Goal: Task Accomplishment & Management: Manage account settings

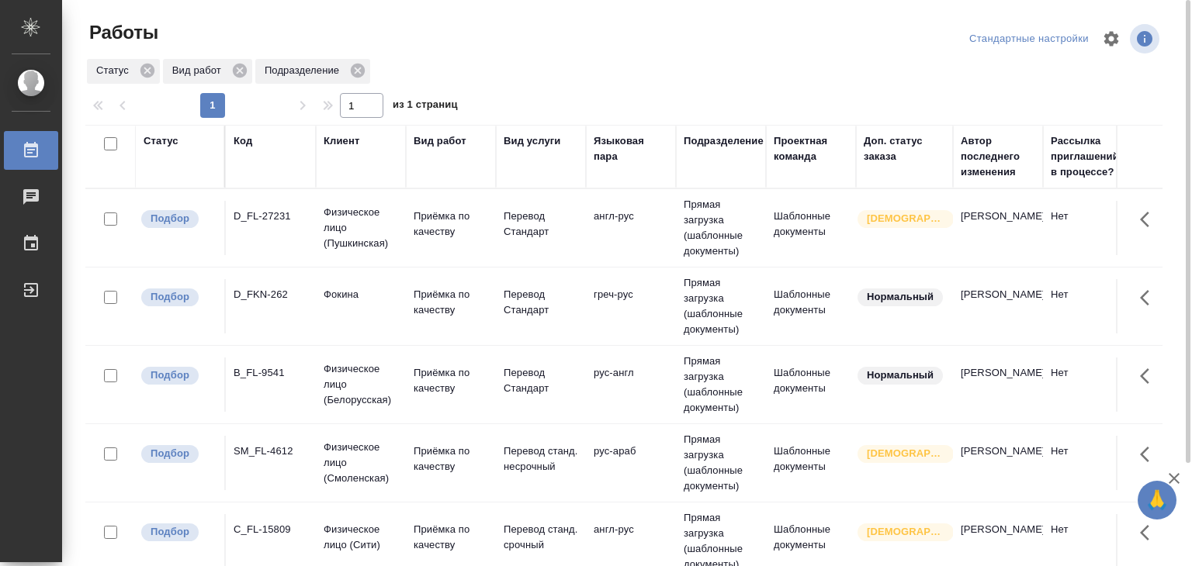
click at [658, 227] on td "англ-рус" at bounding box center [631, 228] width 90 height 54
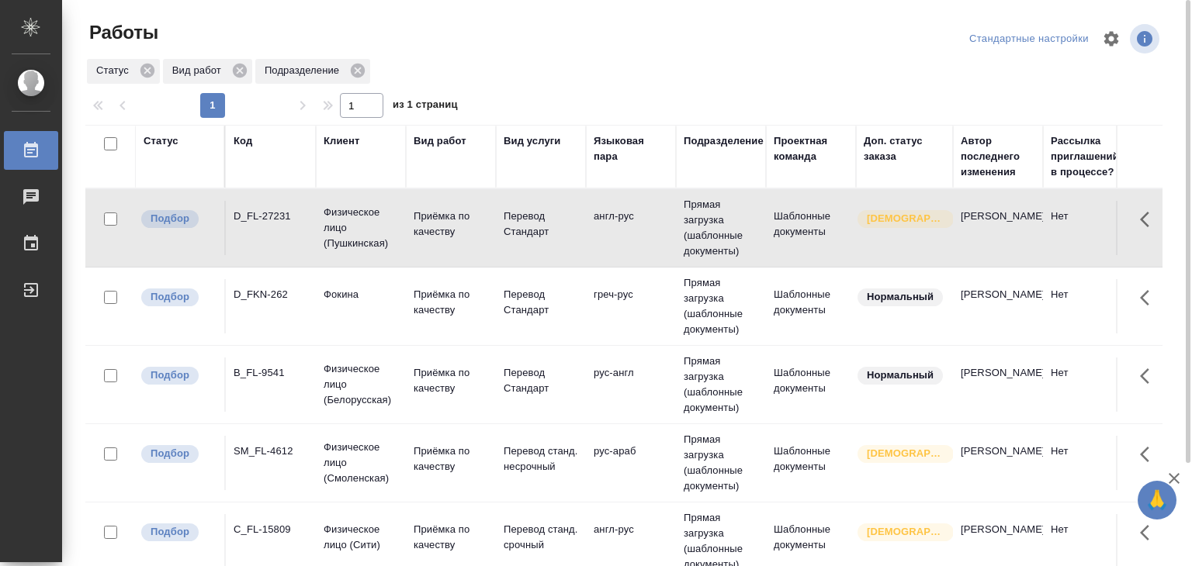
click at [658, 227] on td "англ-рус" at bounding box center [631, 228] width 90 height 54
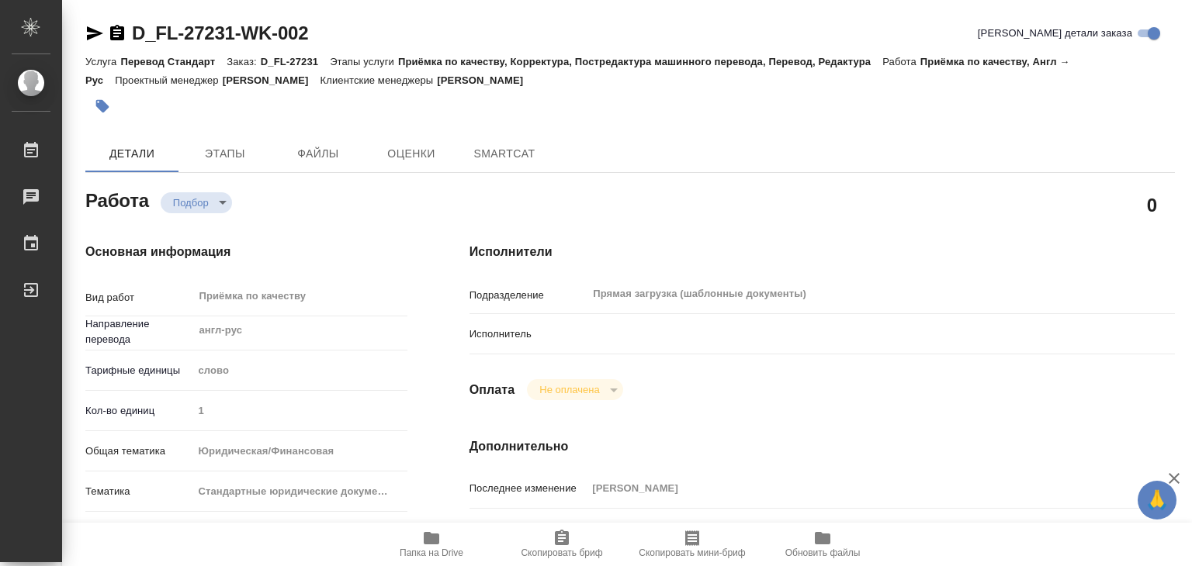
type textarea "x"
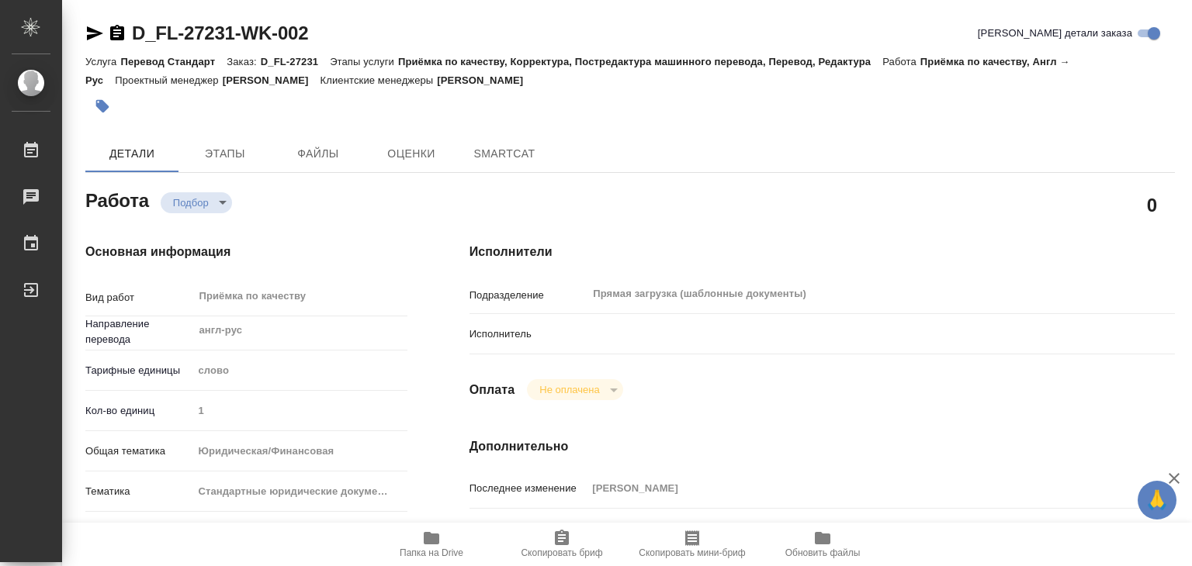
type textarea "x"
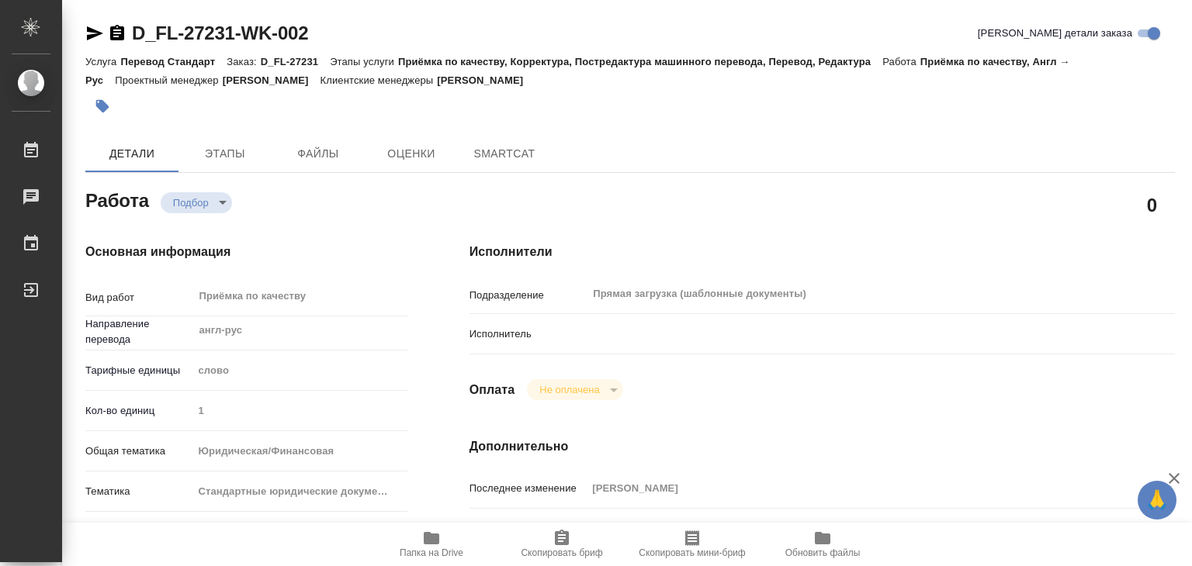
type textarea "x"
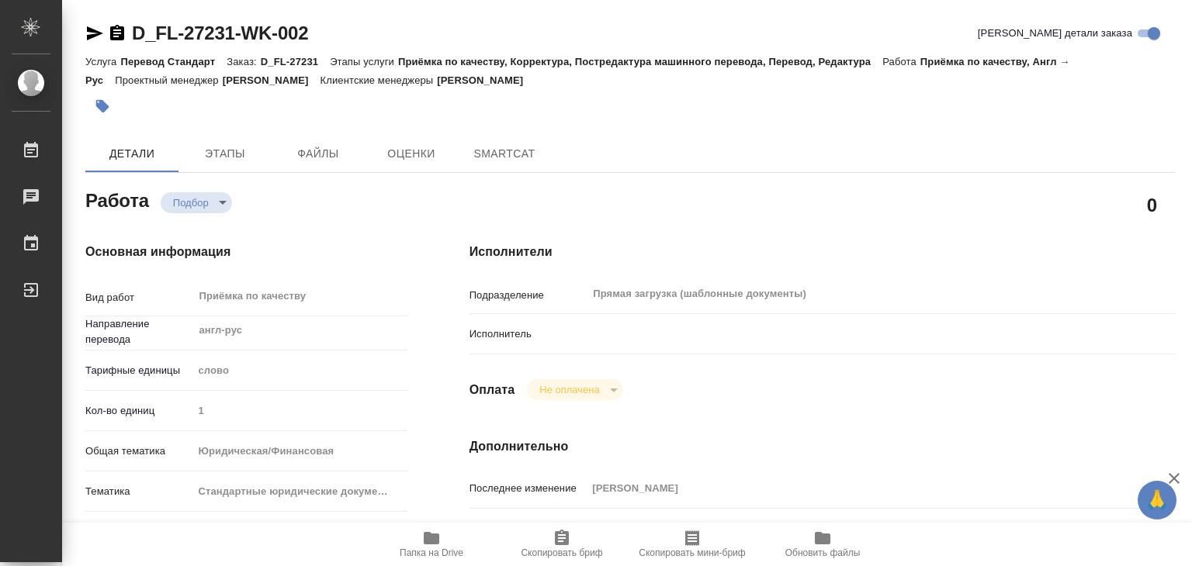
type textarea "x"
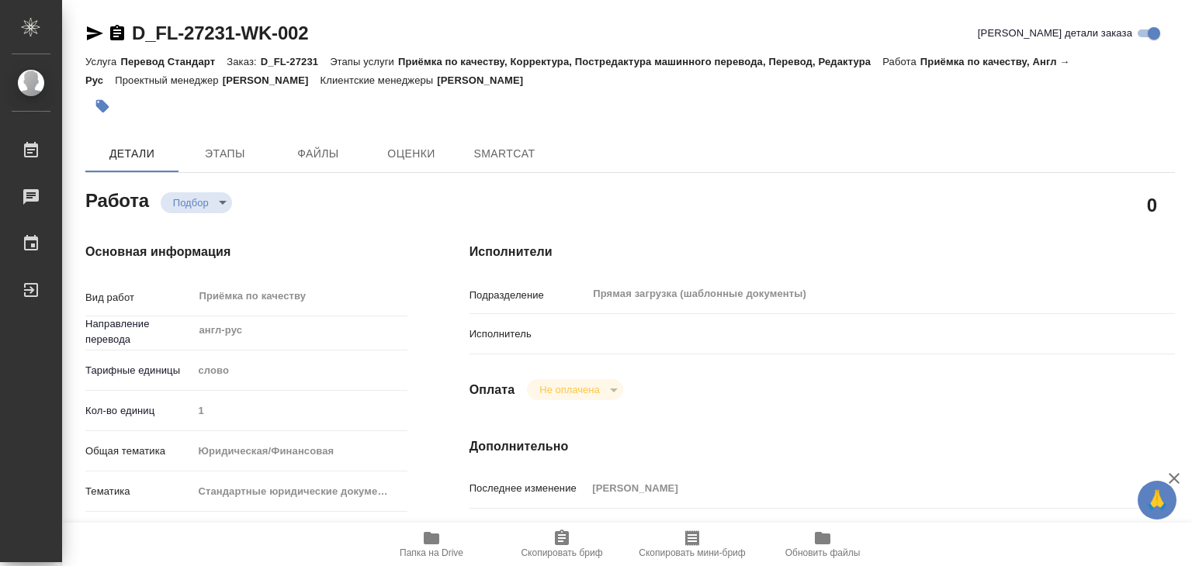
type textarea "x"
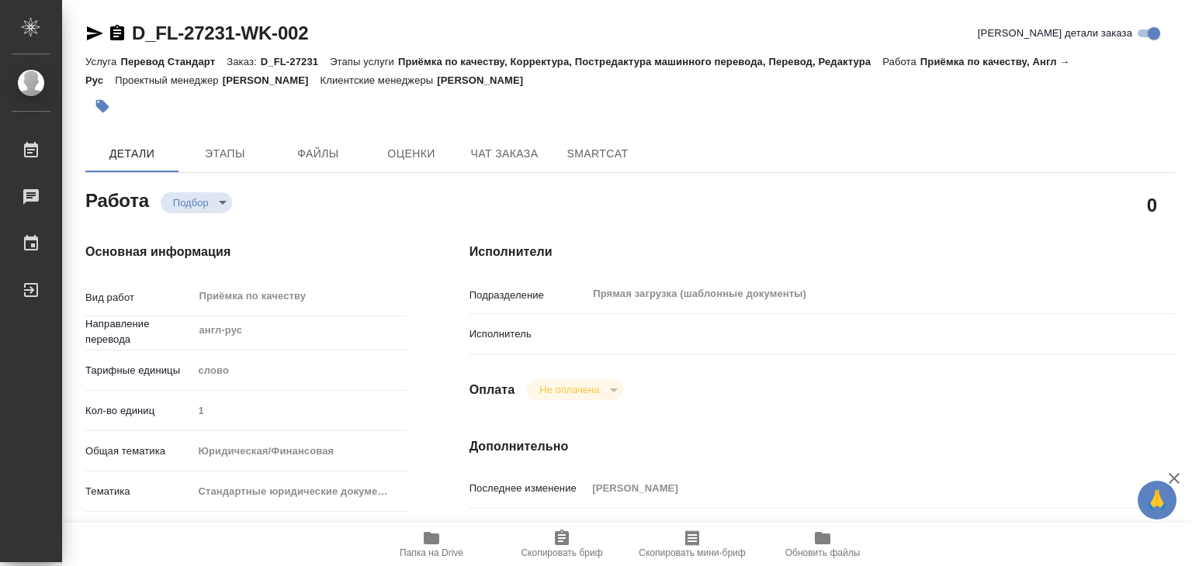
type textarea "x"
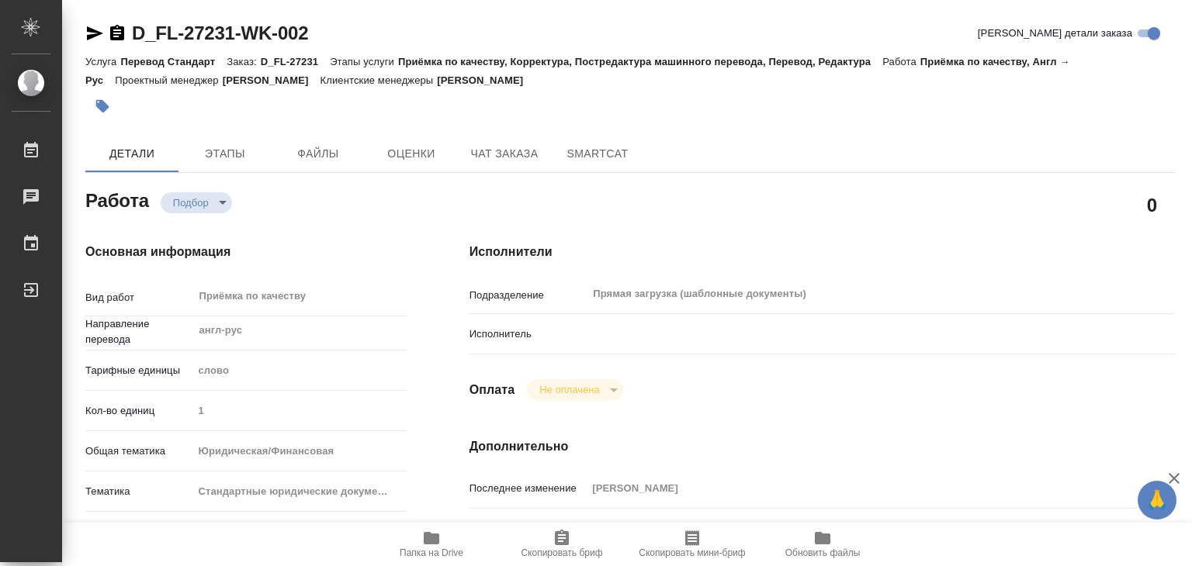
type textarea "x"
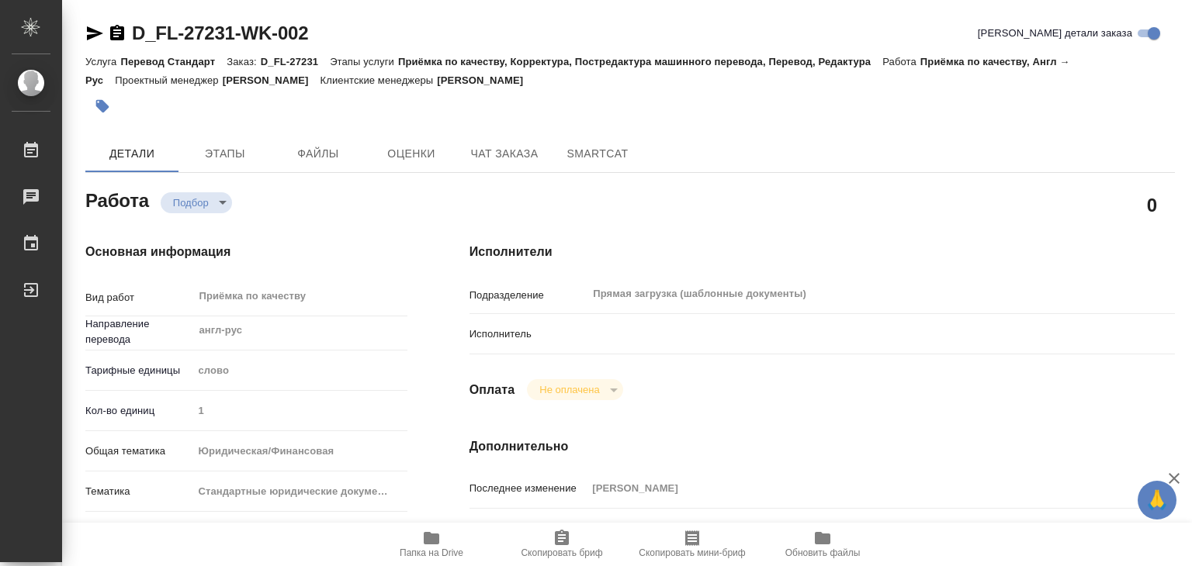
type textarea "x"
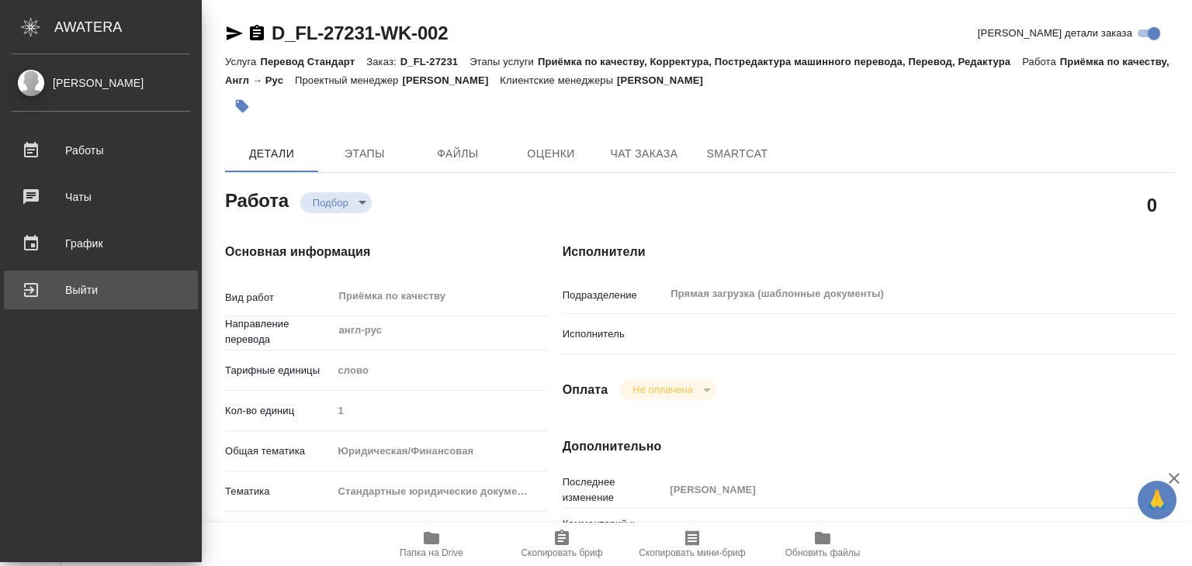
type textarea "x"
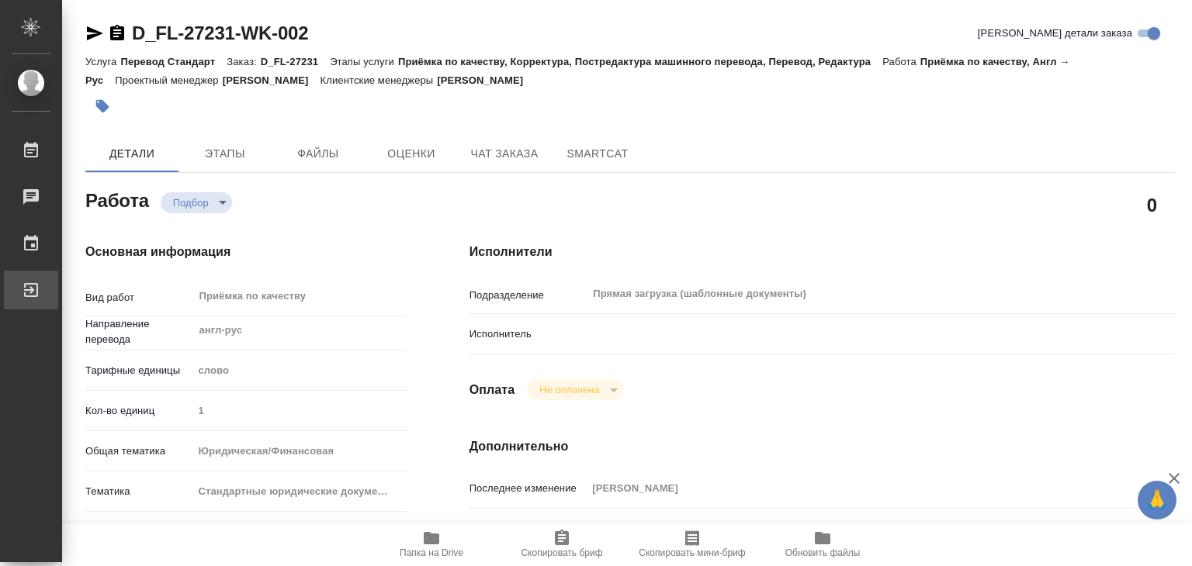
click at [31, 280] on div "Выйти" at bounding box center [11, 290] width 39 height 23
type textarea "x"
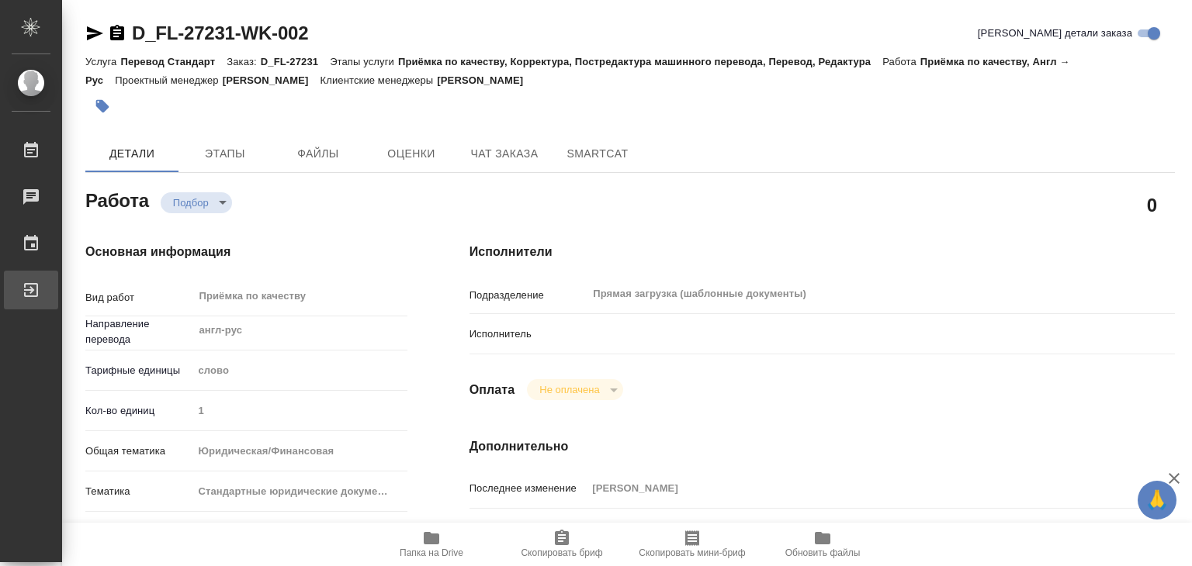
type textarea "x"
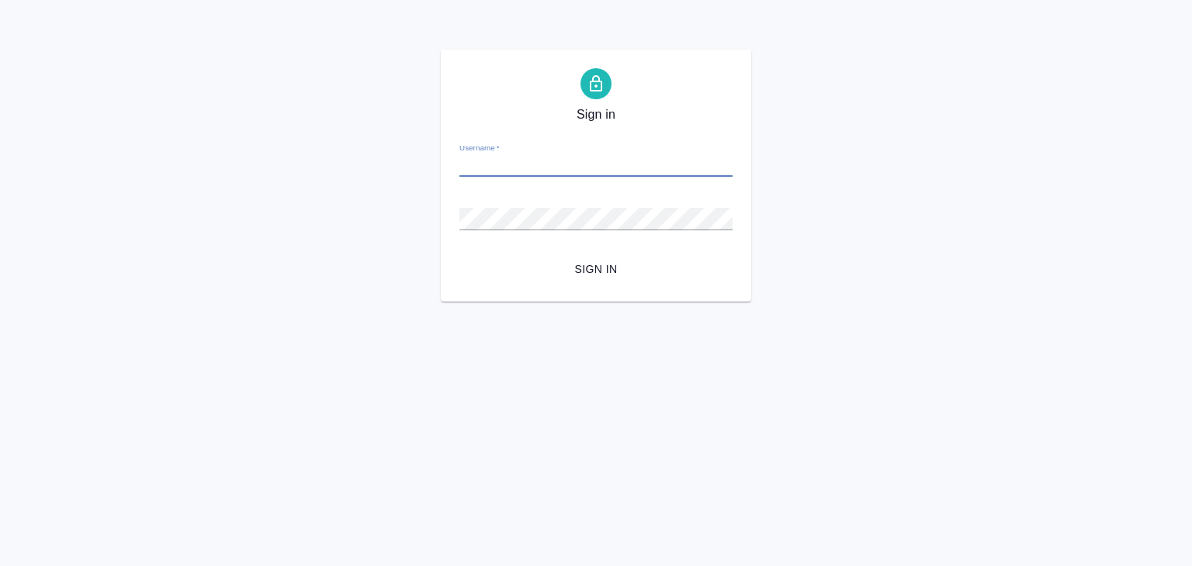
paste input "[EMAIL_ADDRESS][DOMAIN_NAME]"
type input "[EMAIL_ADDRESS][DOMAIN_NAME]"
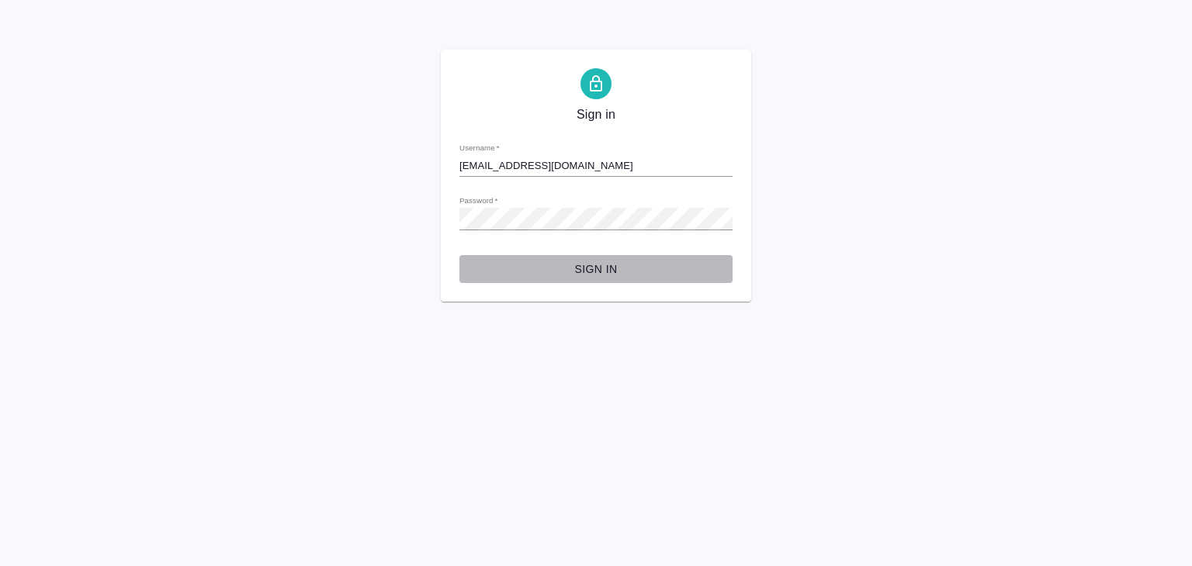
click at [591, 277] on span "Sign in" at bounding box center [596, 269] width 248 height 19
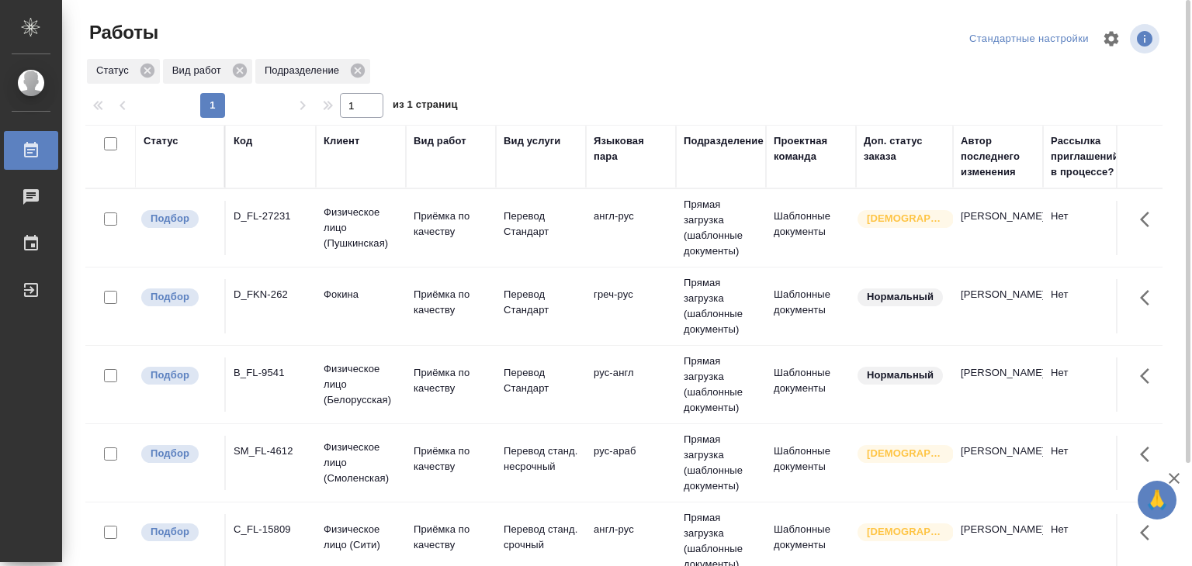
click at [812, 220] on td "Шаблонные документы" at bounding box center [811, 228] width 90 height 54
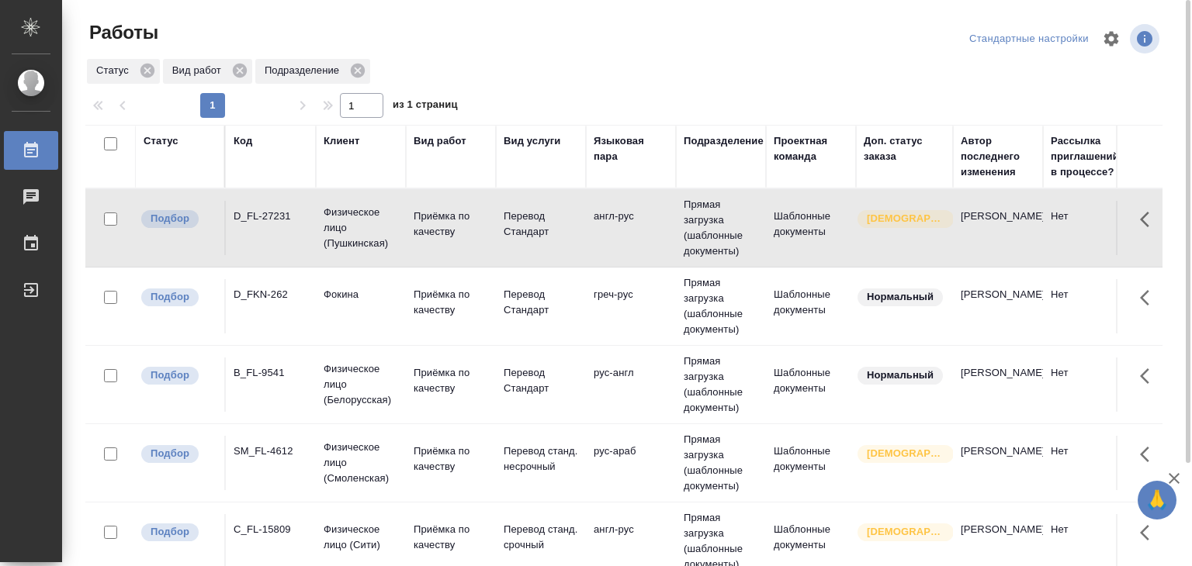
click at [812, 220] on td "Шаблонные документы" at bounding box center [811, 228] width 90 height 54
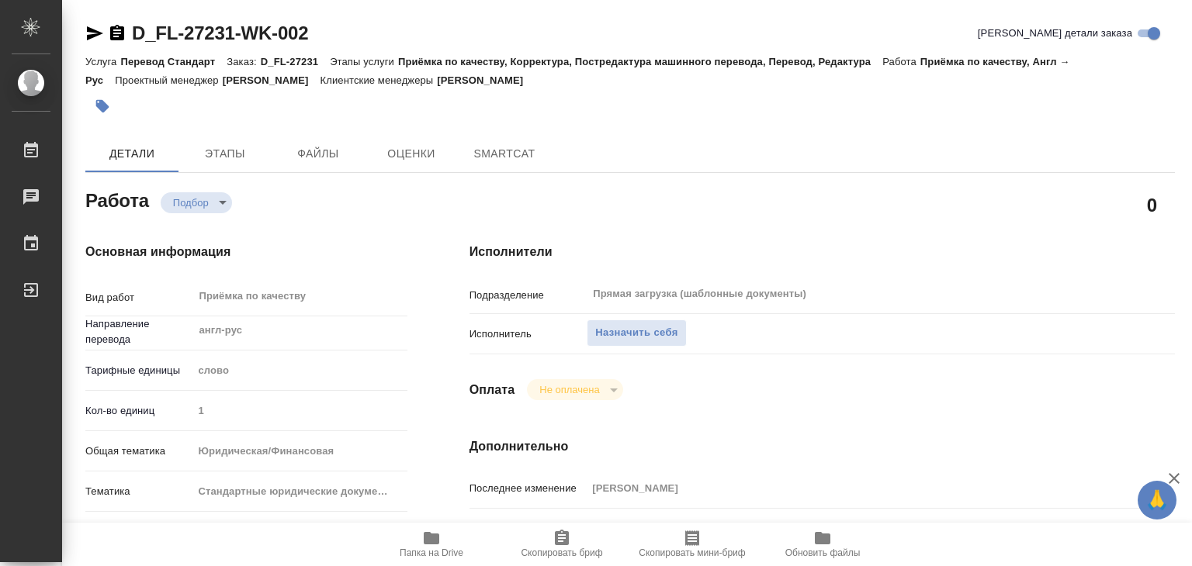
type textarea "x"
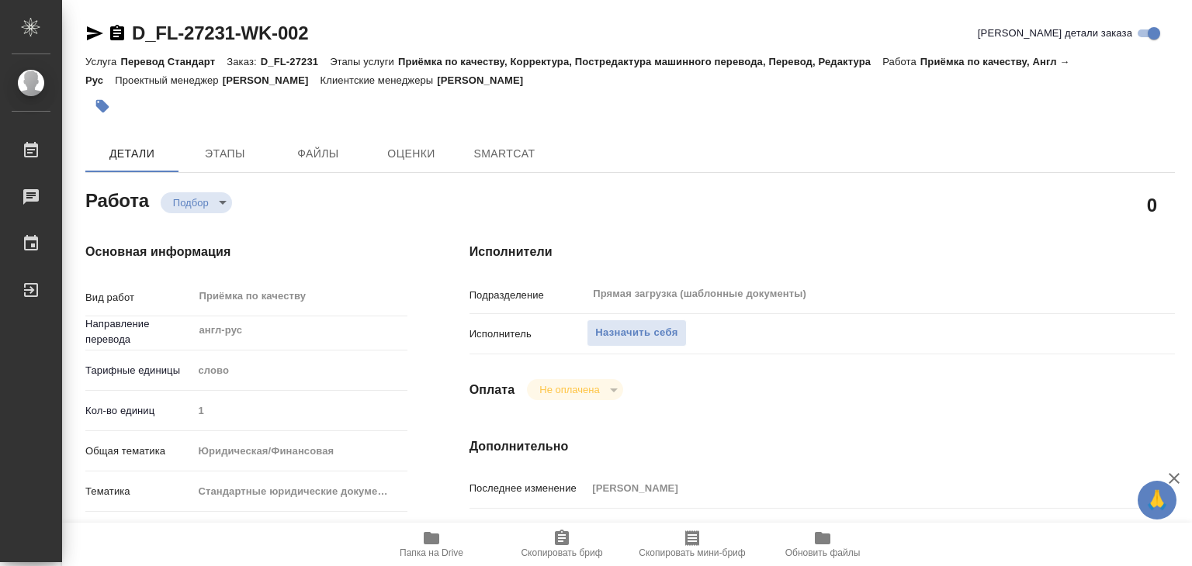
type textarea "x"
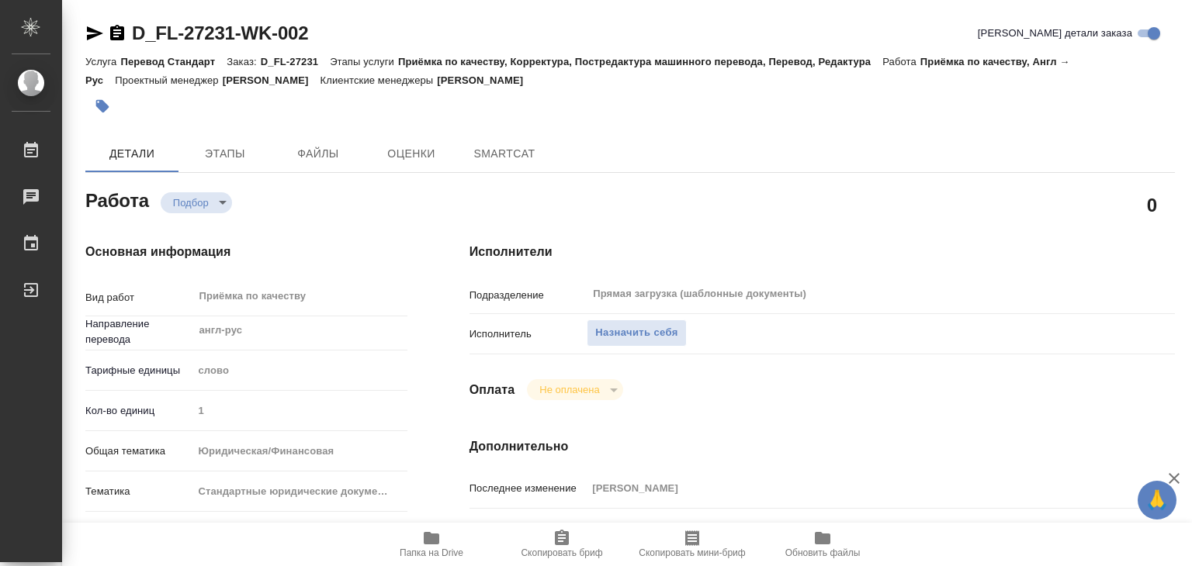
type textarea "x"
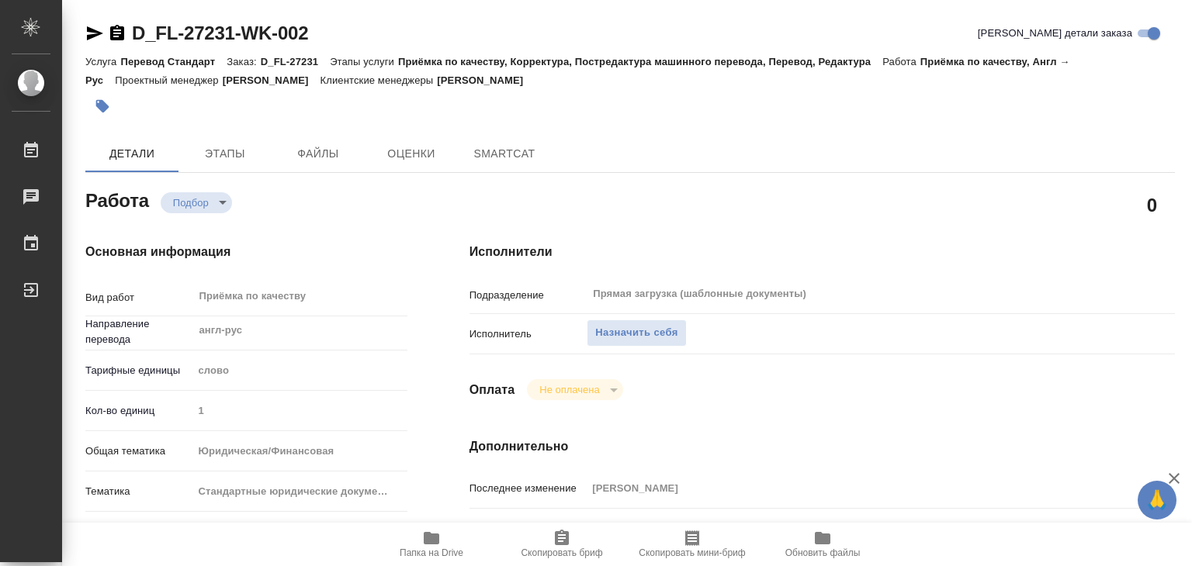
type textarea "x"
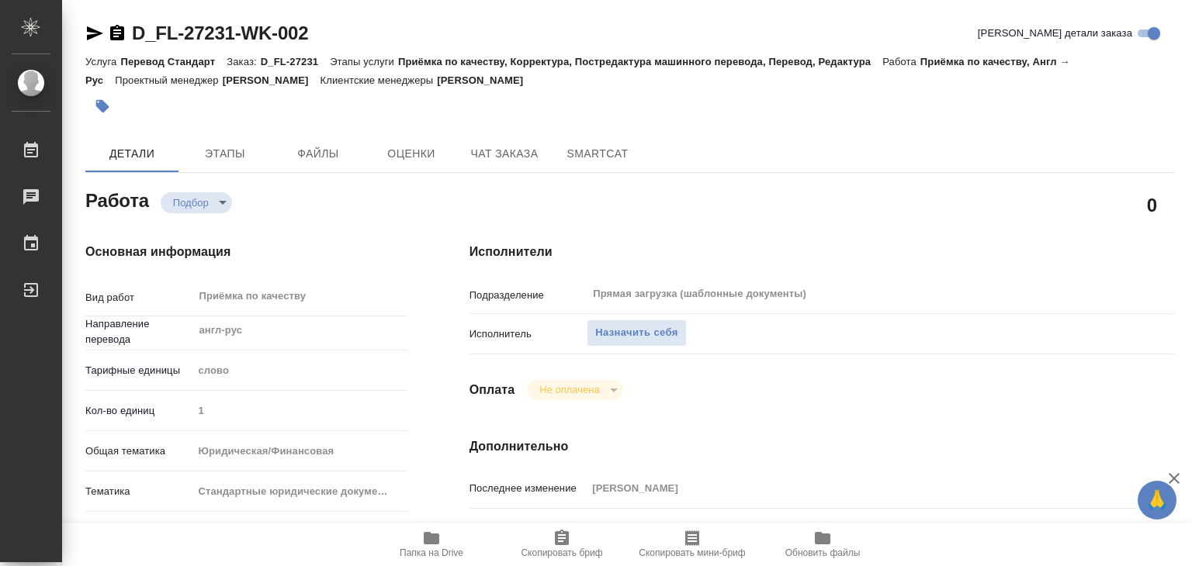
type textarea "x"
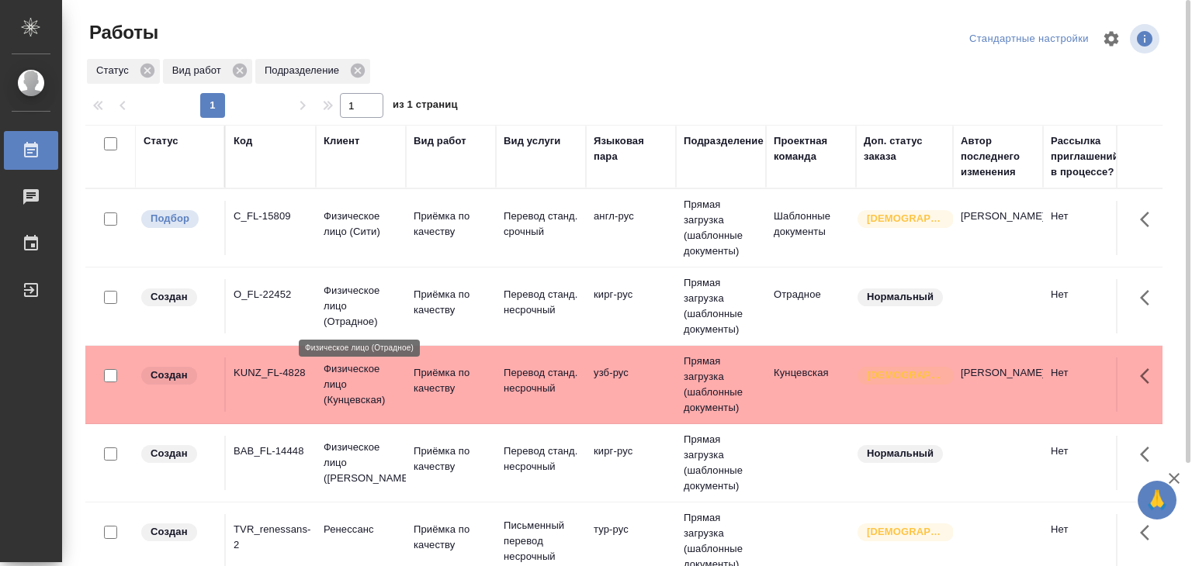
click at [378, 302] on p "Физическое лицо (Отрадное)" at bounding box center [361, 306] width 74 height 47
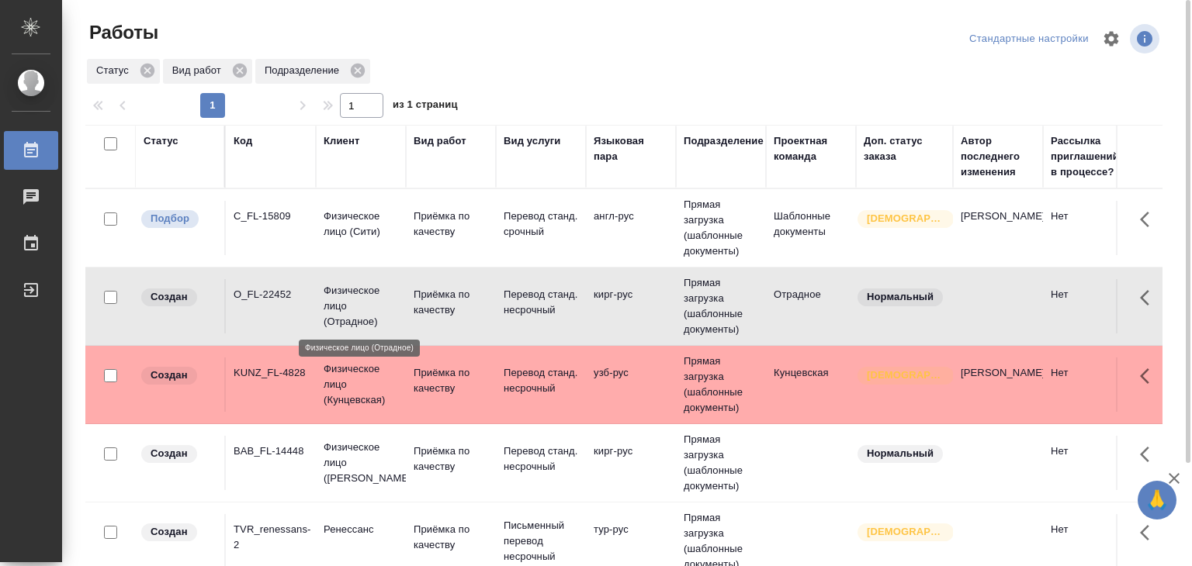
click at [378, 302] on p "Физическое лицо (Отрадное)" at bounding box center [361, 306] width 74 height 47
click at [451, 223] on p "Приёмка по качеству" at bounding box center [451, 224] width 74 height 31
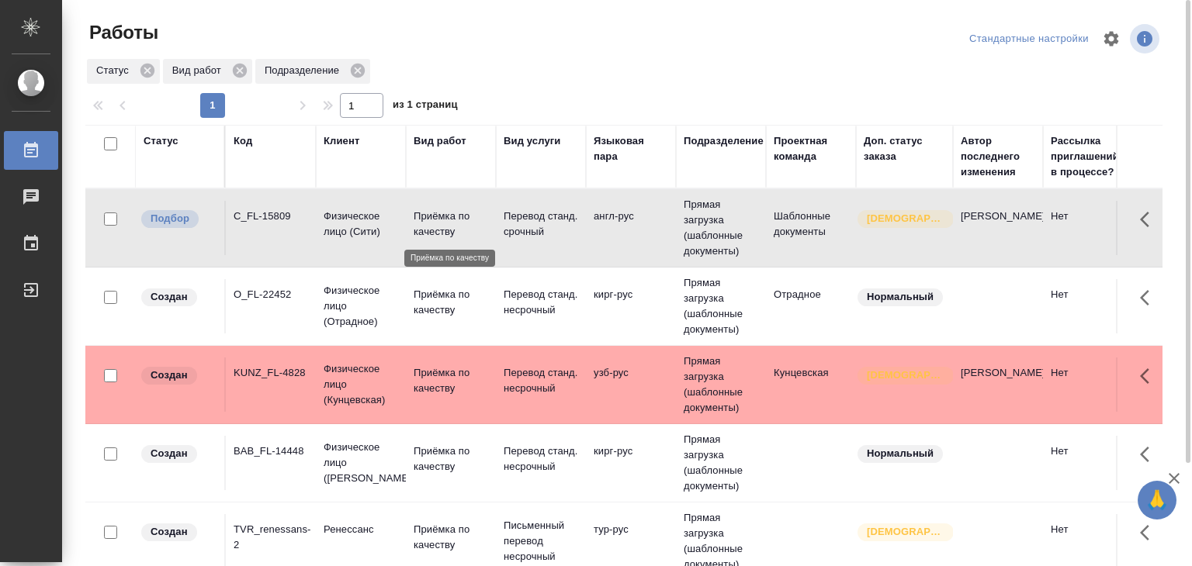
click at [451, 223] on p "Приёмка по качеству" at bounding box center [451, 224] width 74 height 31
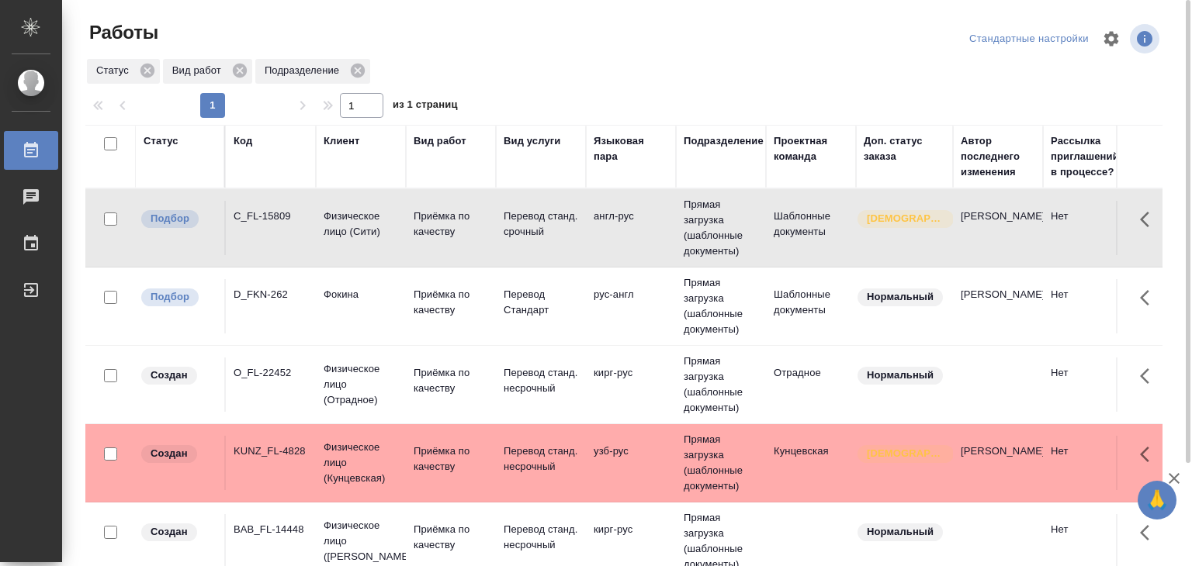
click at [372, 255] on td "Фокина" at bounding box center [361, 228] width 90 height 54
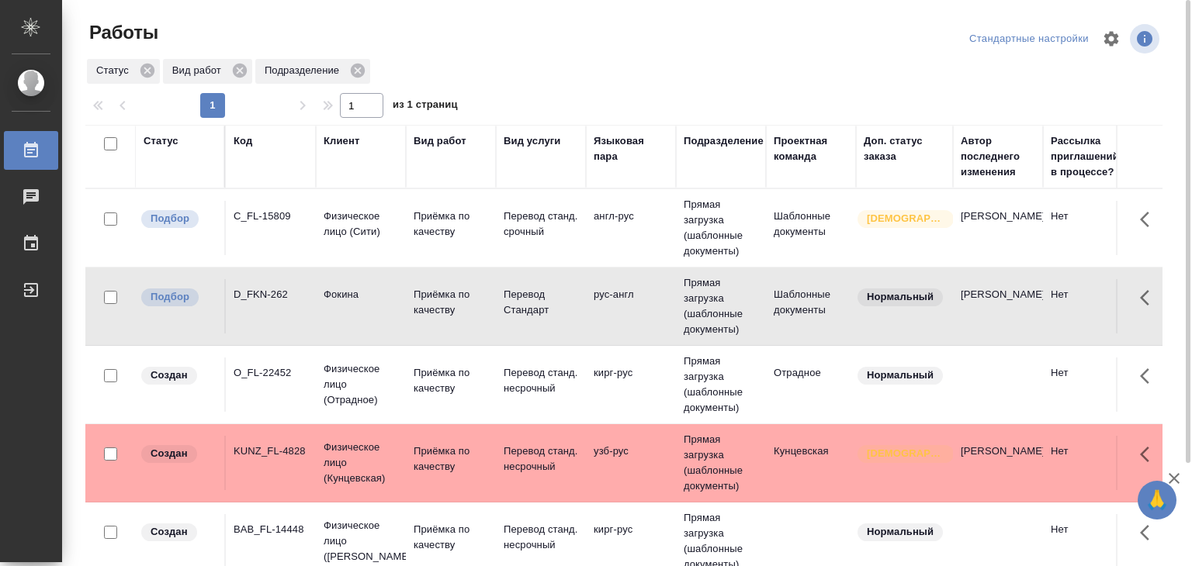
click at [372, 255] on td "Фокина" at bounding box center [361, 228] width 90 height 54
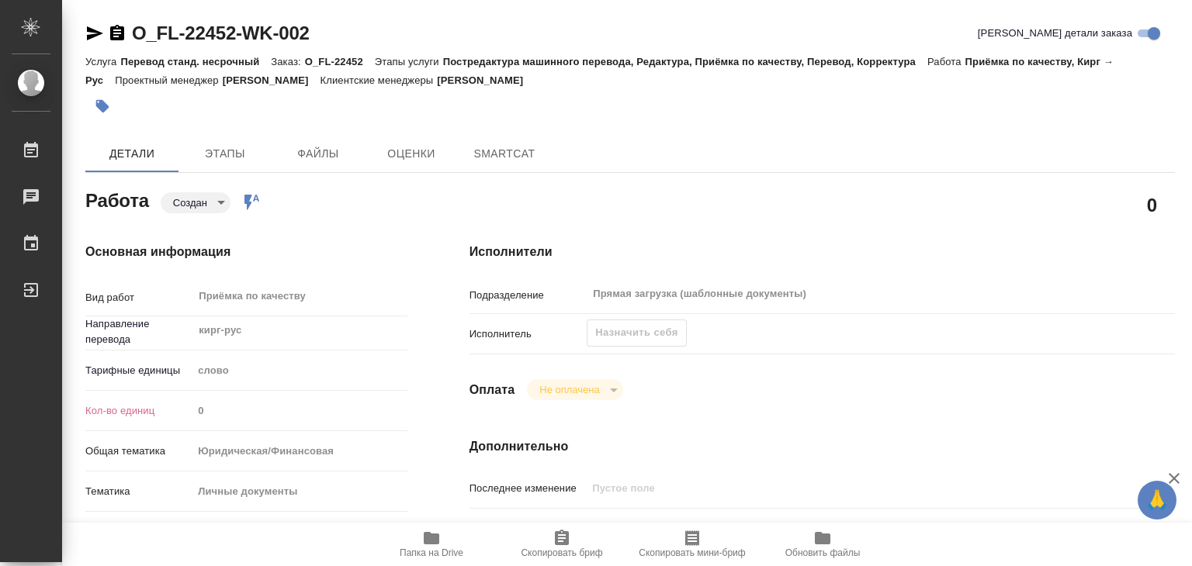
type textarea "x"
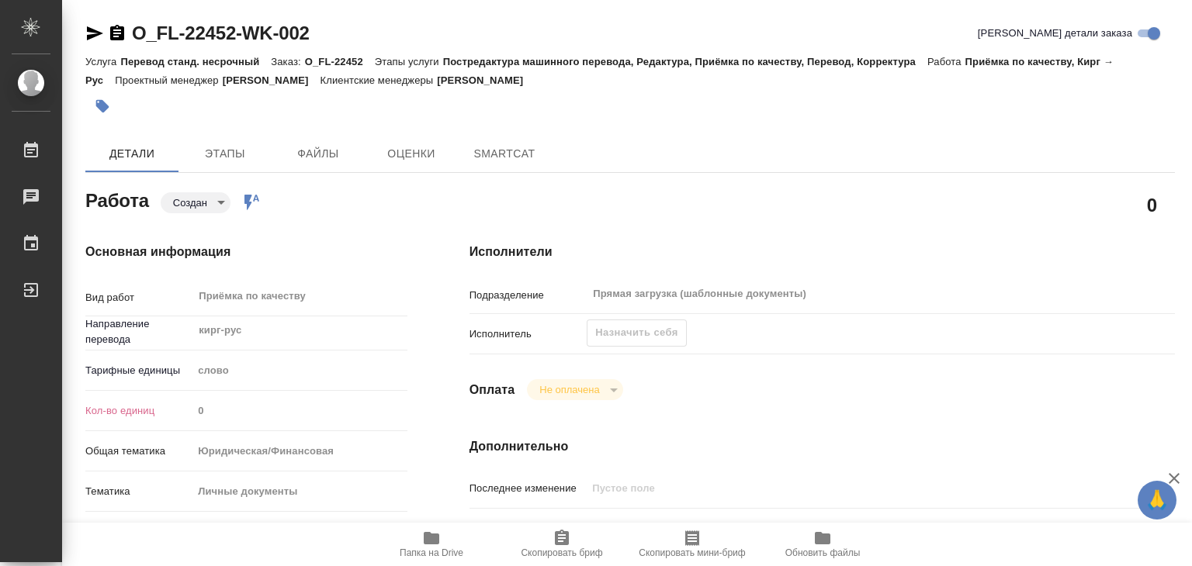
type textarea "x"
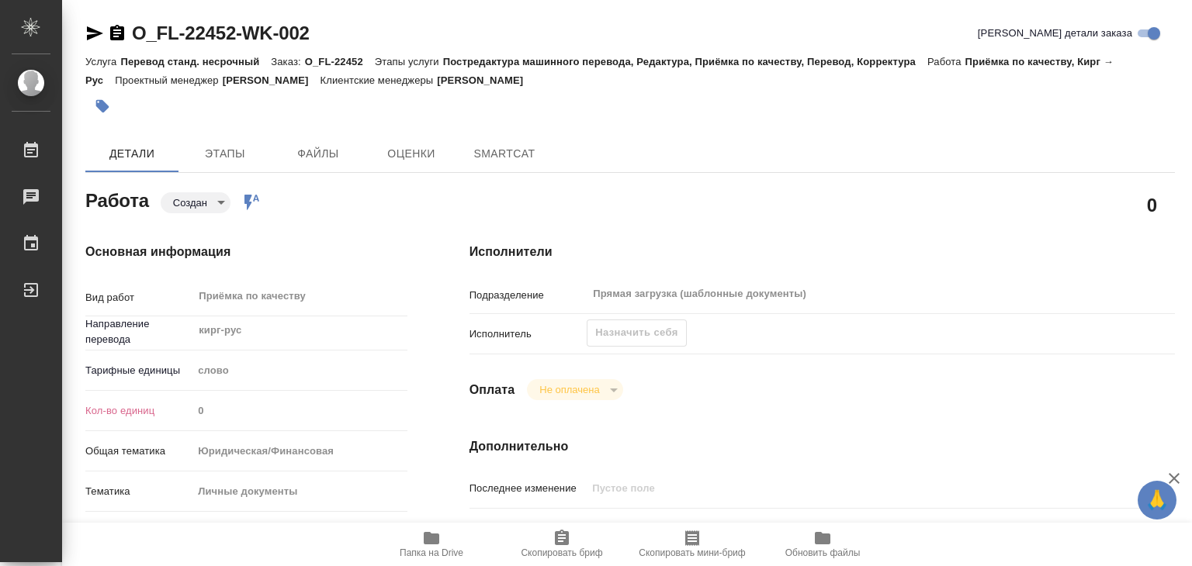
type textarea "x"
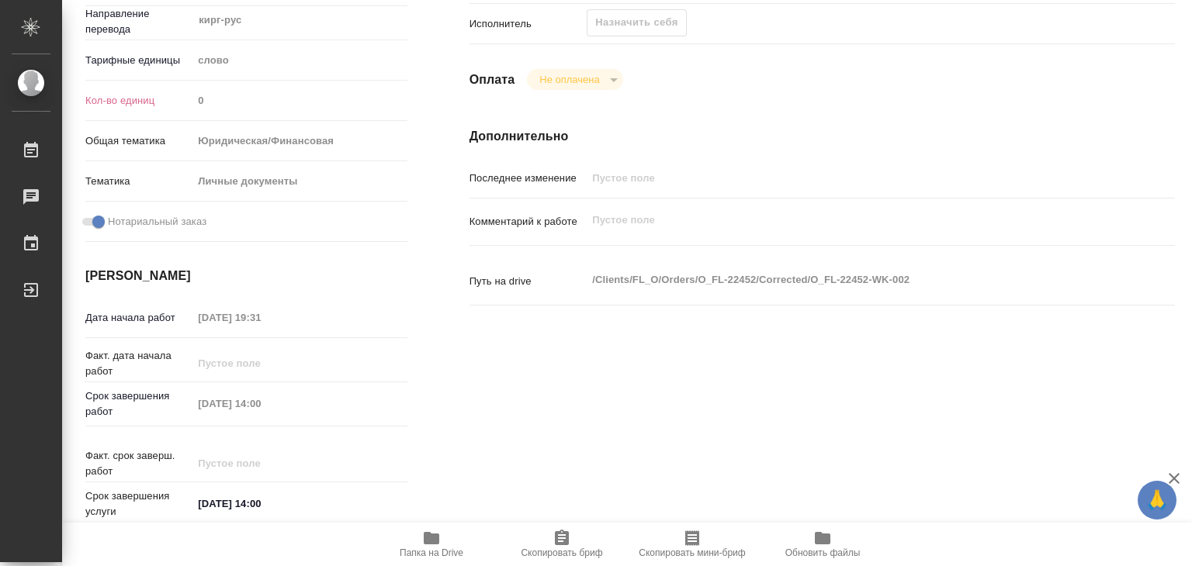
type textarea "x"
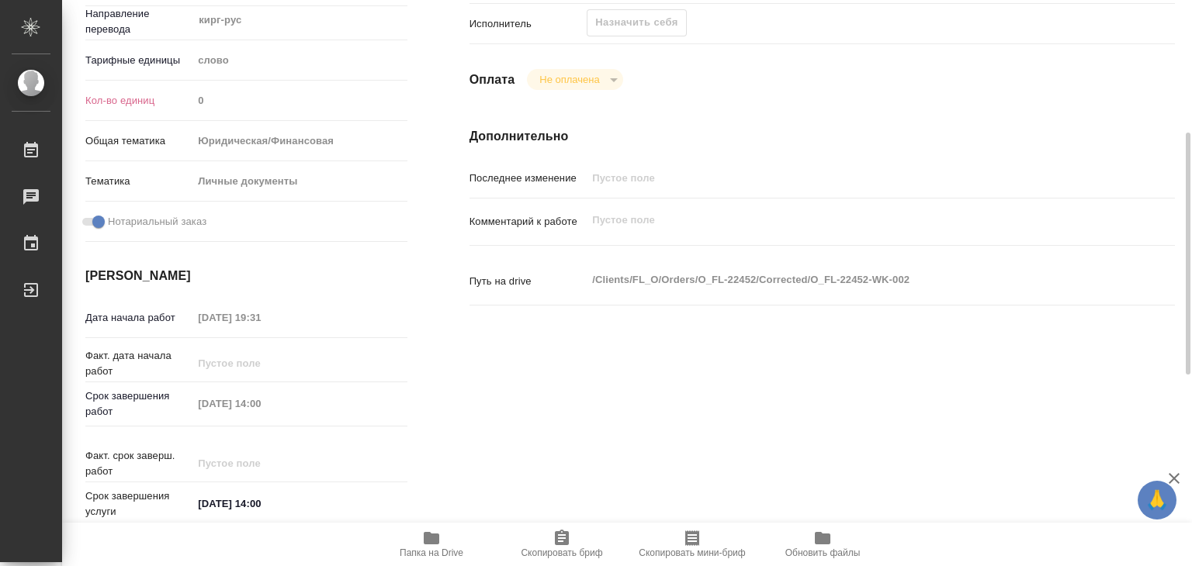
scroll to position [78, 0]
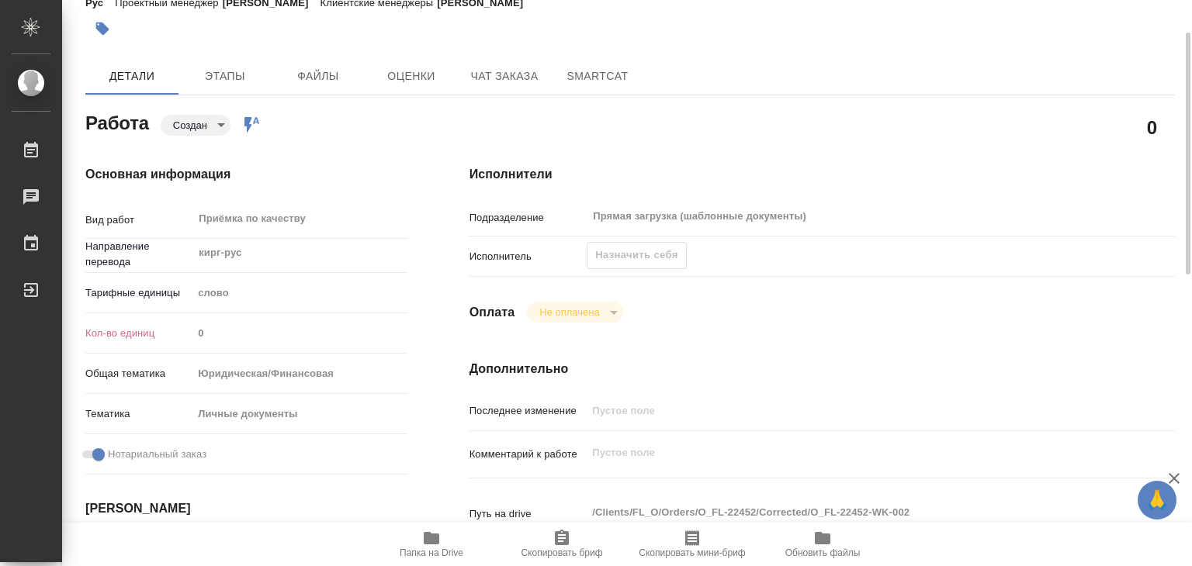
type textarea "x"
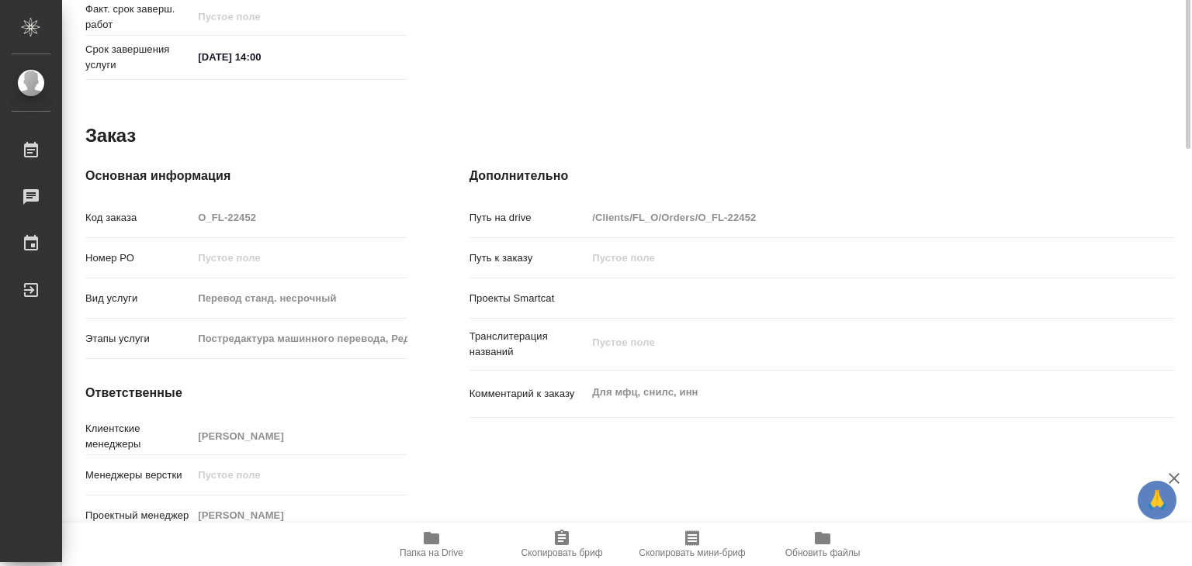
type textarea "x"
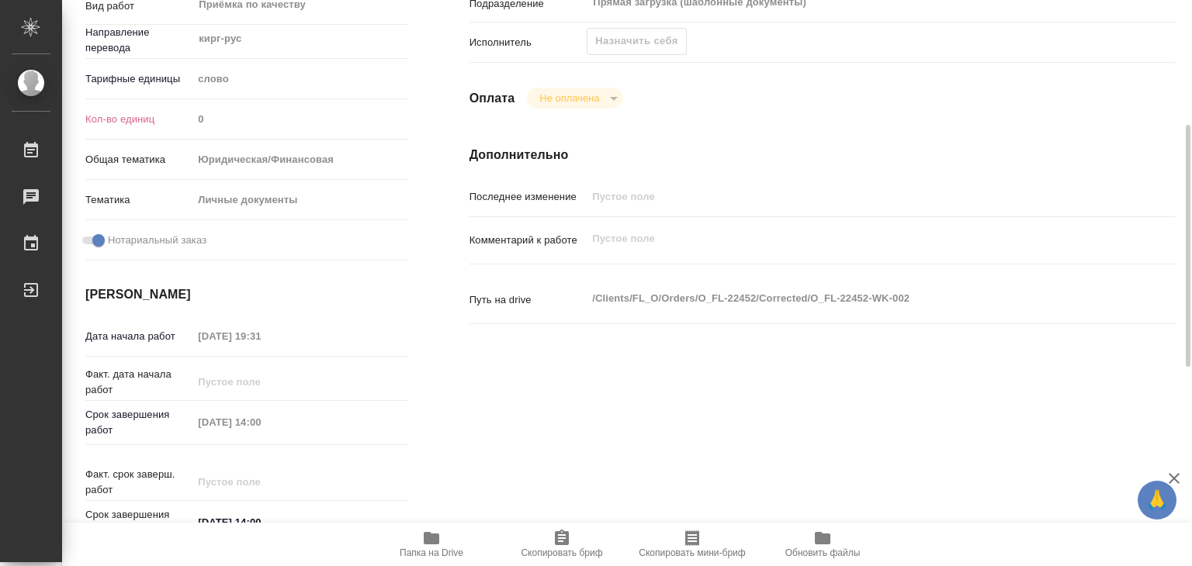
scroll to position [0, 0]
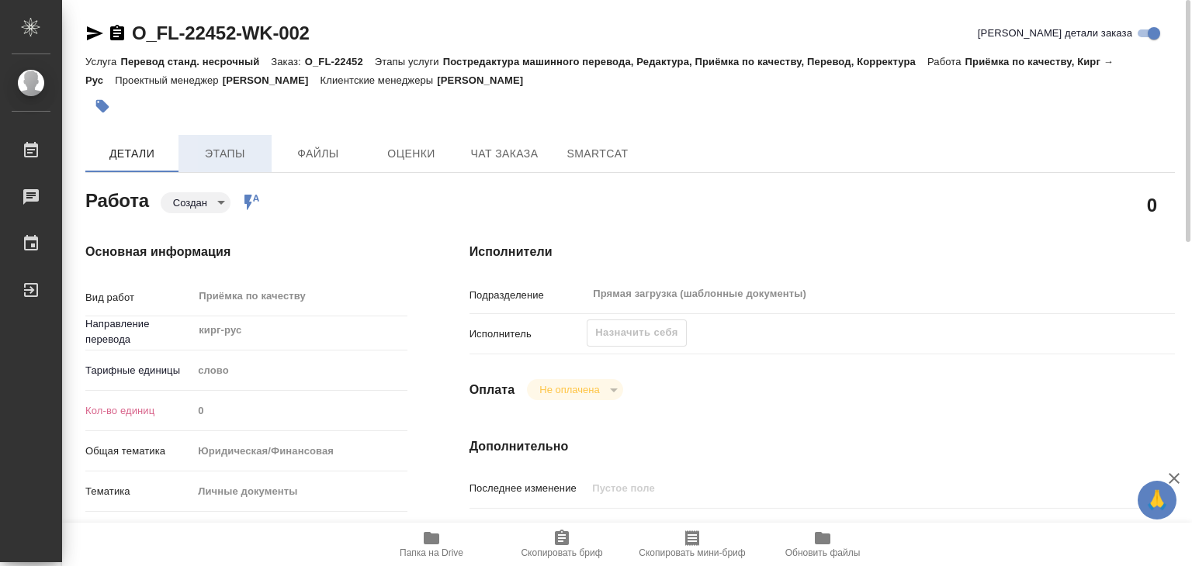
click at [207, 149] on span "Этапы" at bounding box center [225, 153] width 74 height 19
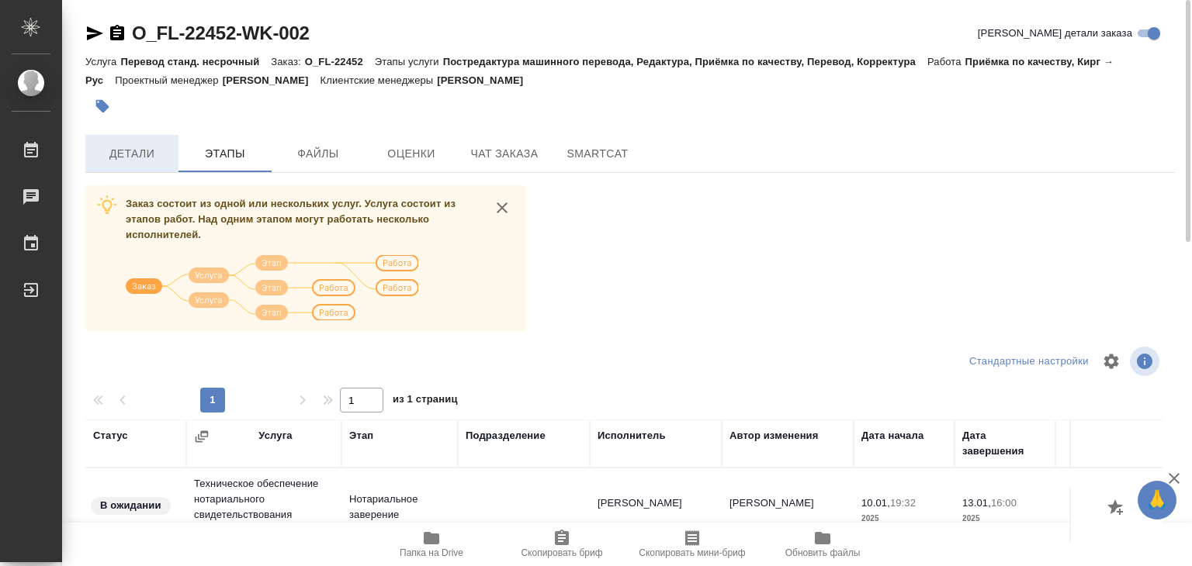
click at [133, 155] on span "Детали" at bounding box center [132, 153] width 74 height 19
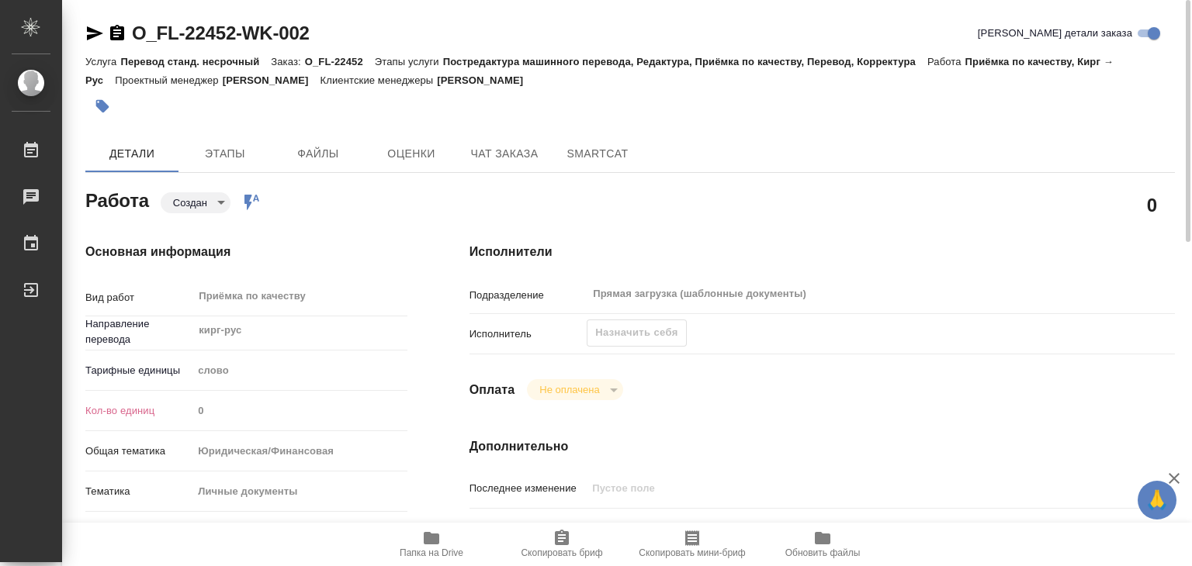
type textarea "x"
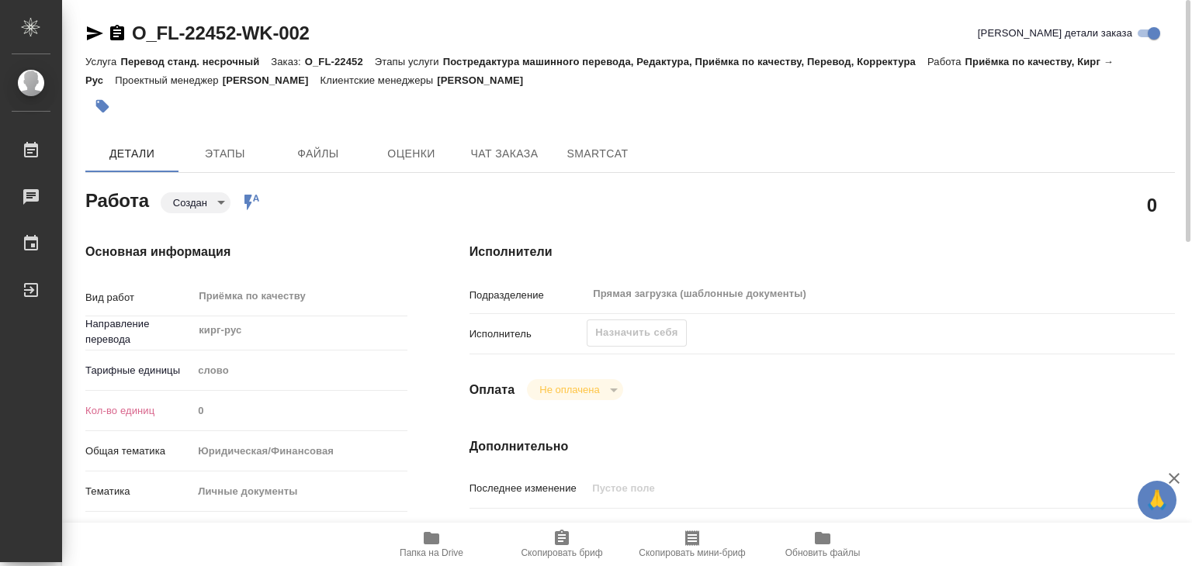
type textarea "x"
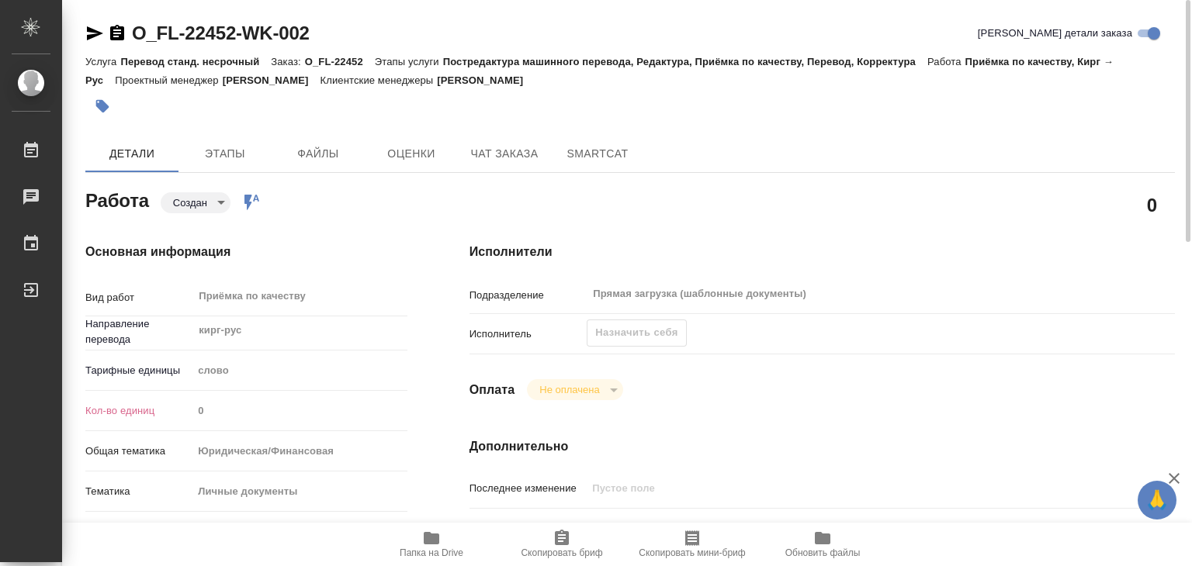
scroll to position [310, 0]
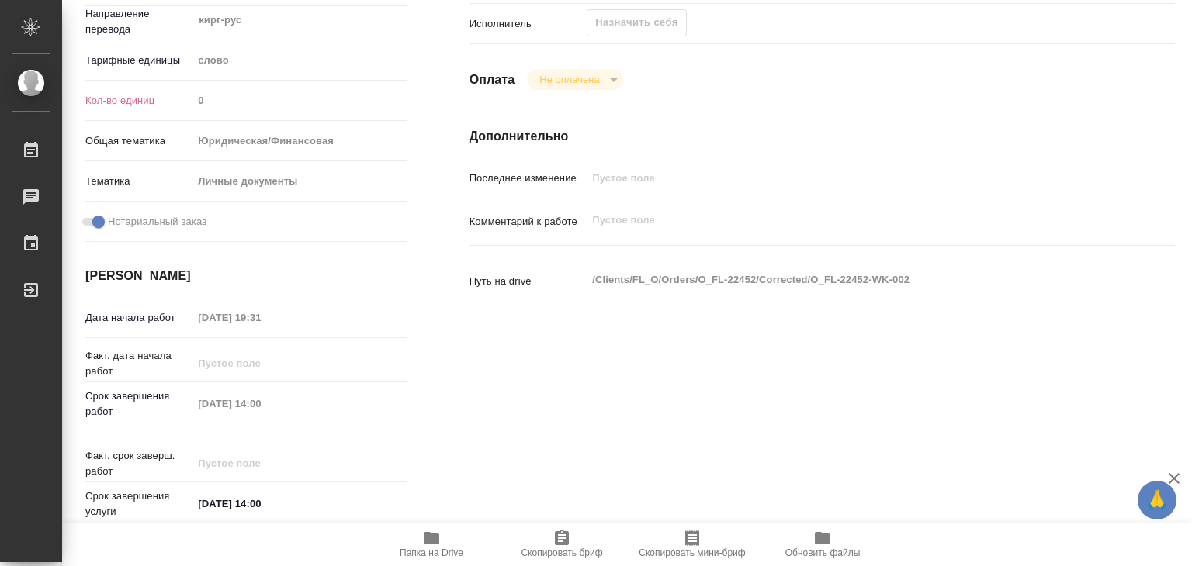
type textarea "x"
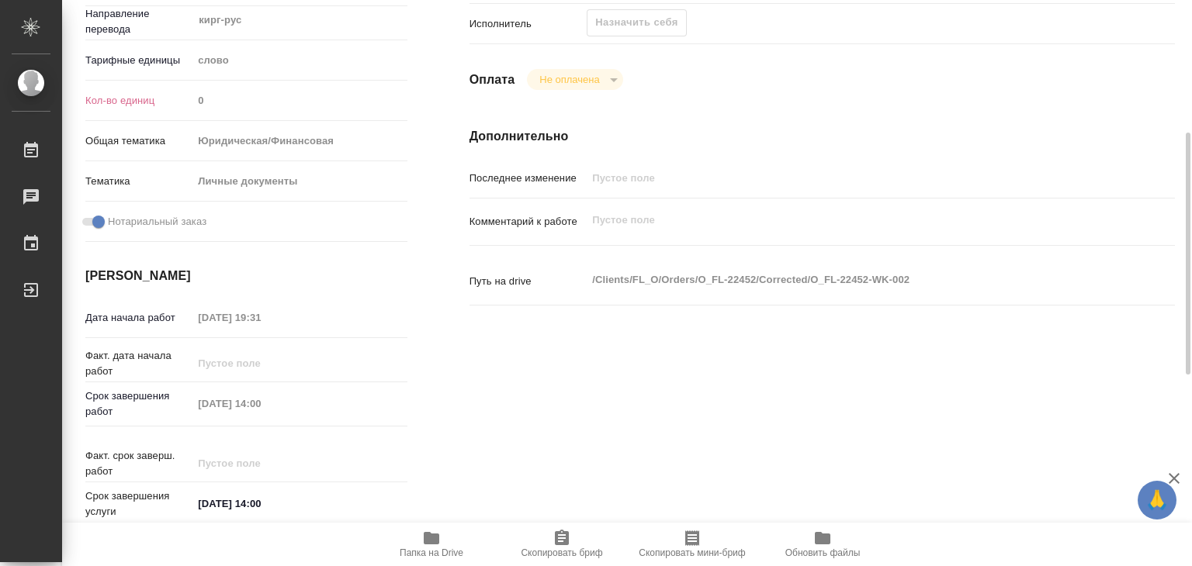
type textarea "x"
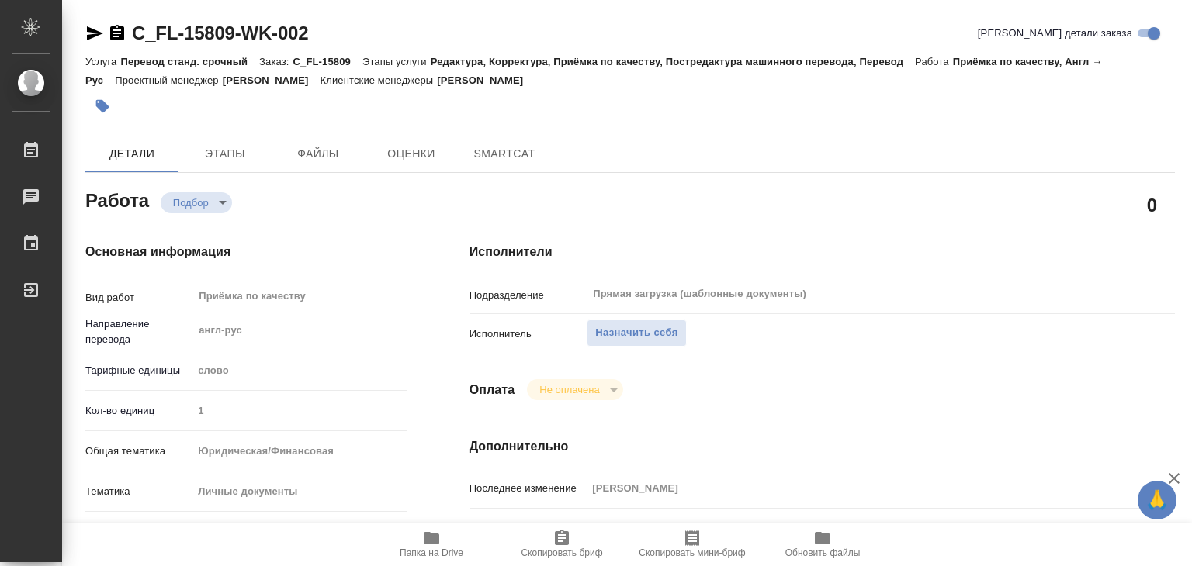
type textarea "x"
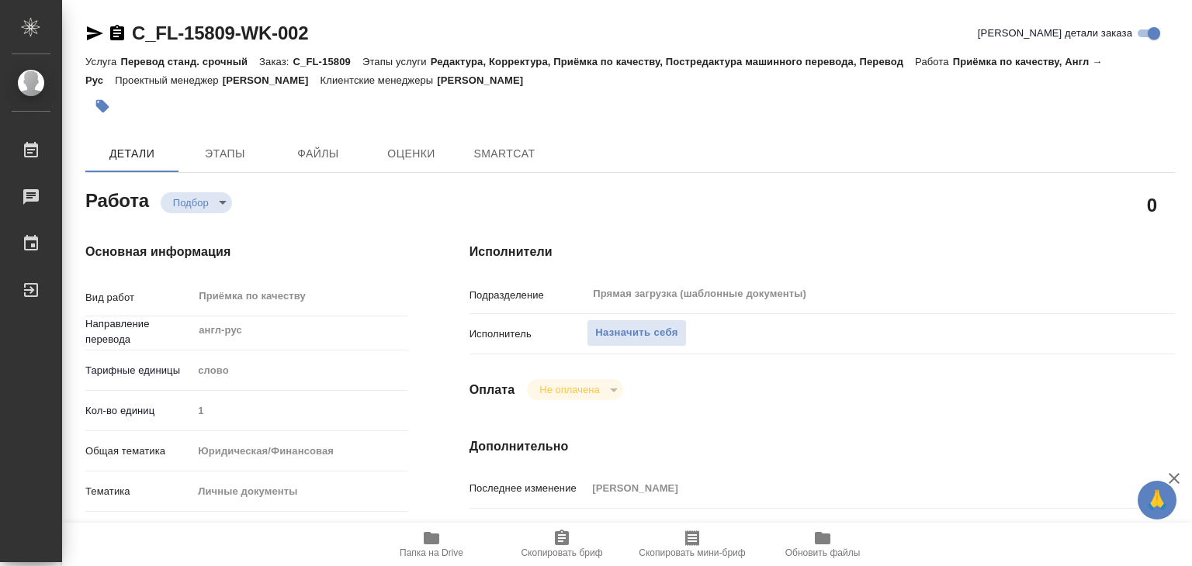
type textarea "x"
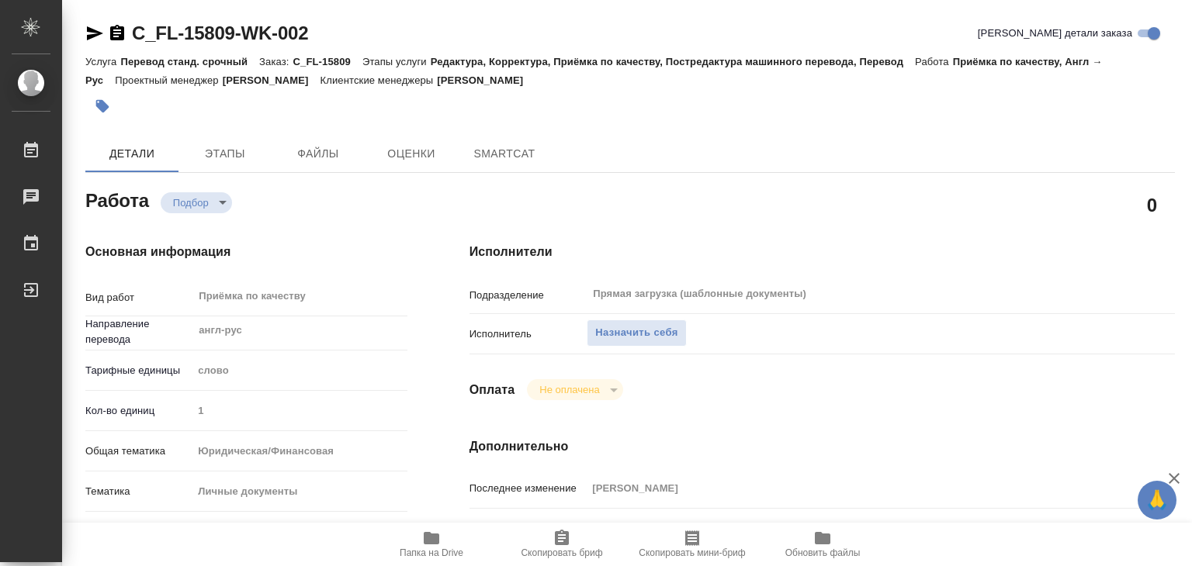
type textarea "x"
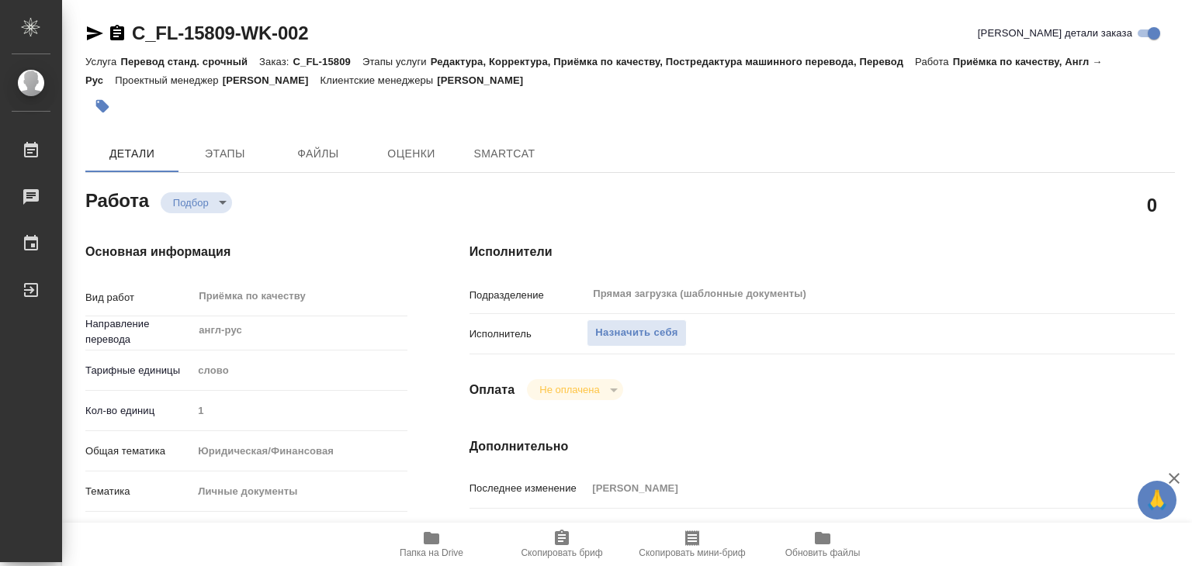
type textarea "x"
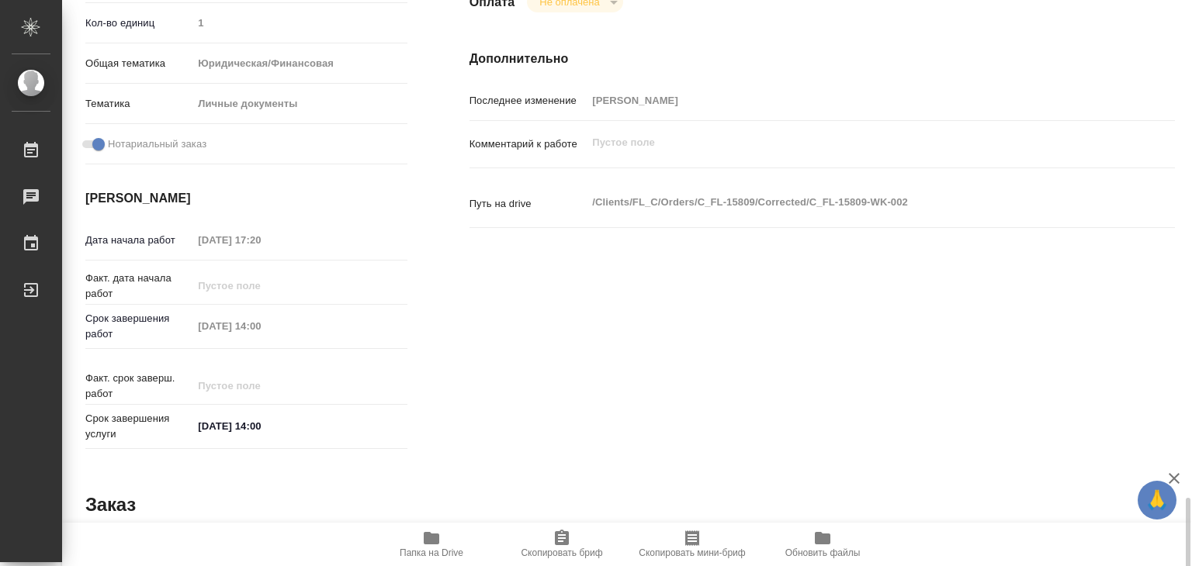
scroll to position [757, 0]
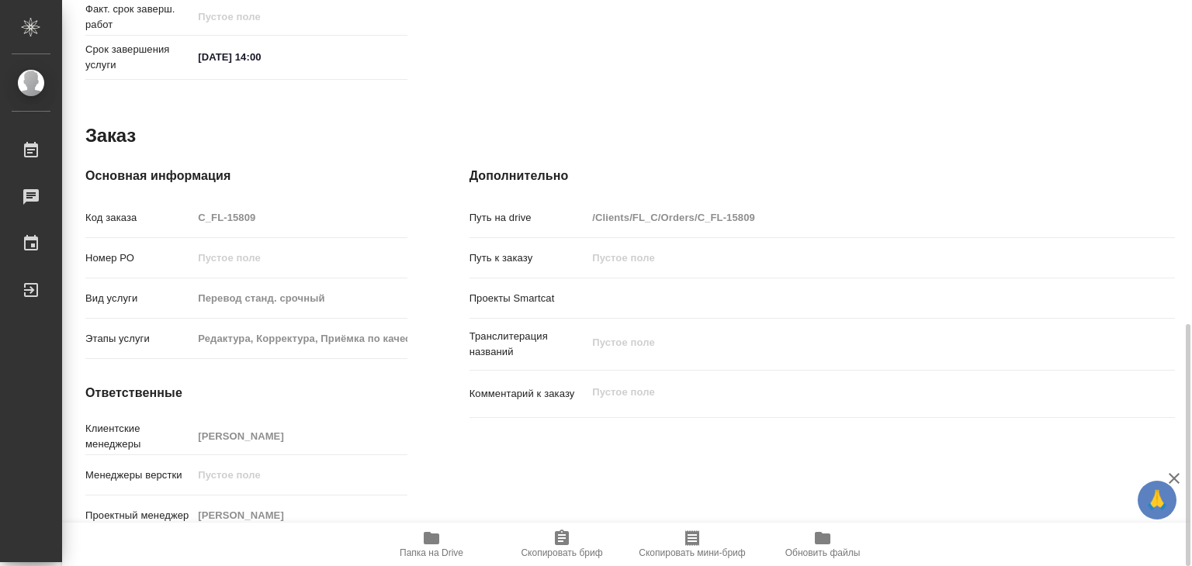
type textarea "x"
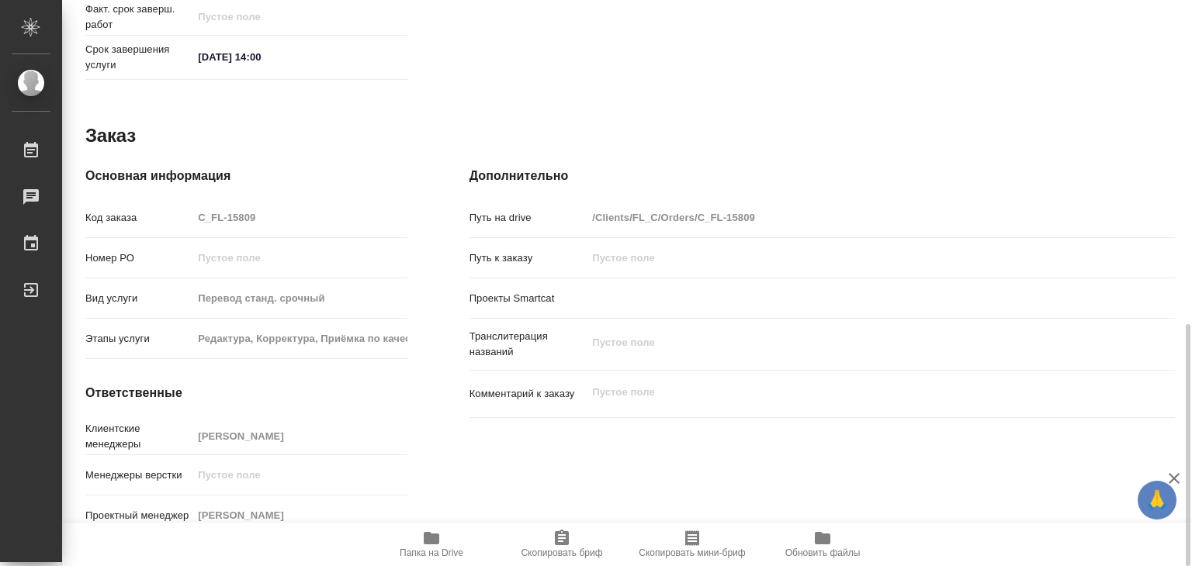
type textarea "x"
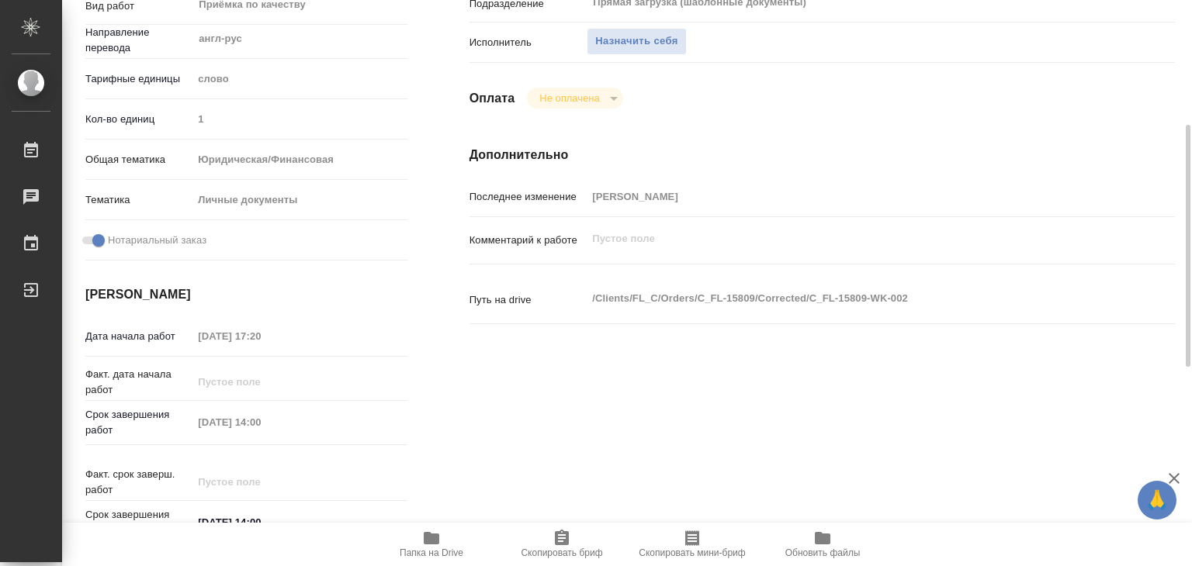
scroll to position [0, 0]
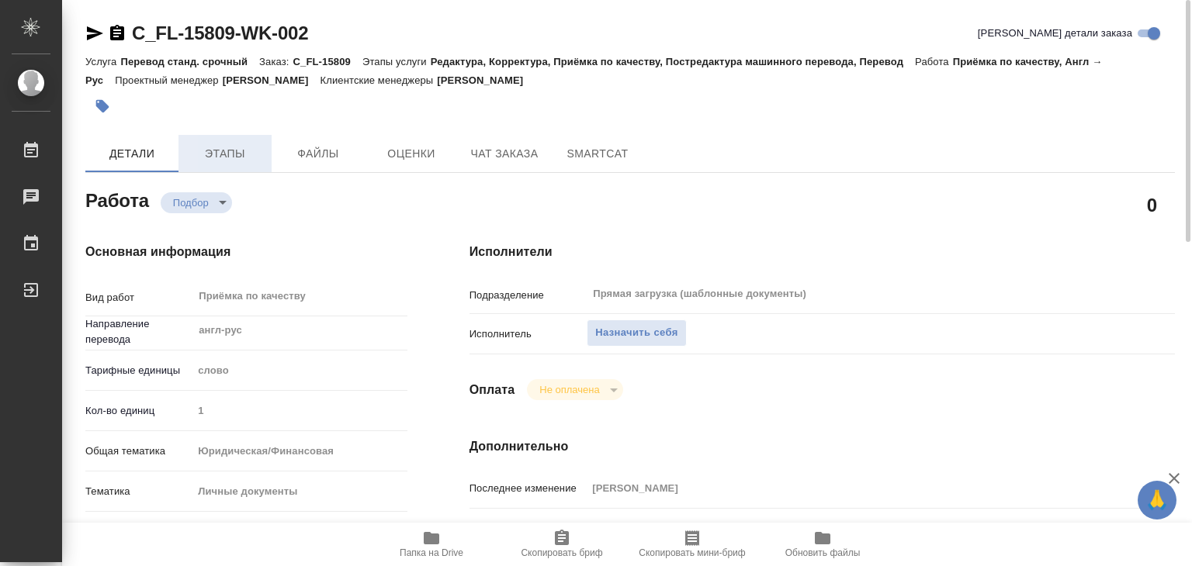
click at [223, 163] on button "Этапы" at bounding box center [224, 153] width 93 height 37
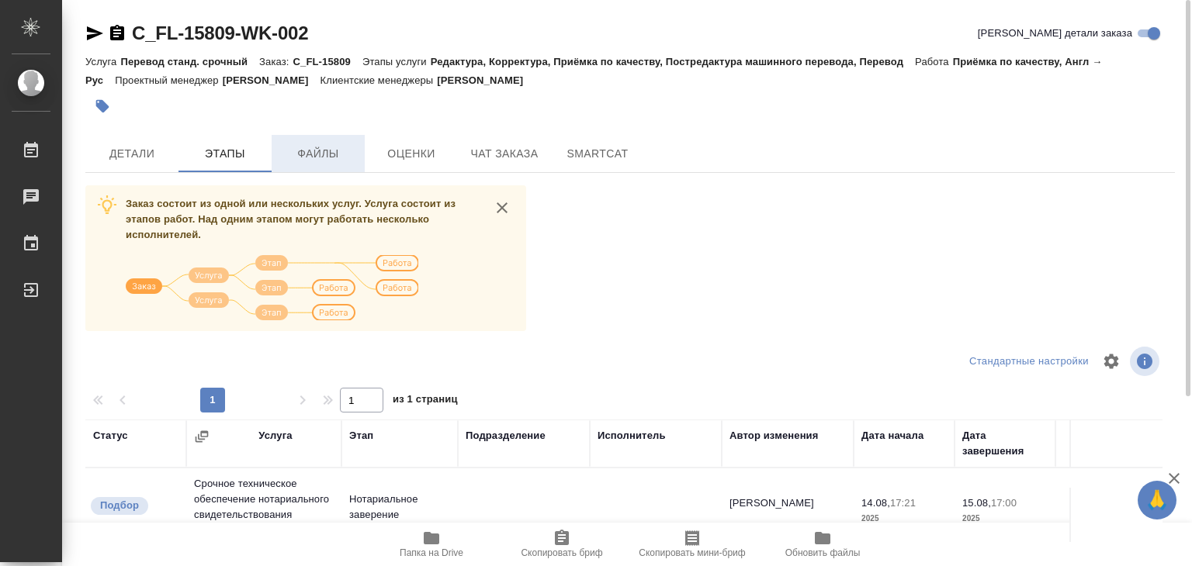
click at [325, 154] on span "Файлы" at bounding box center [318, 153] width 74 height 19
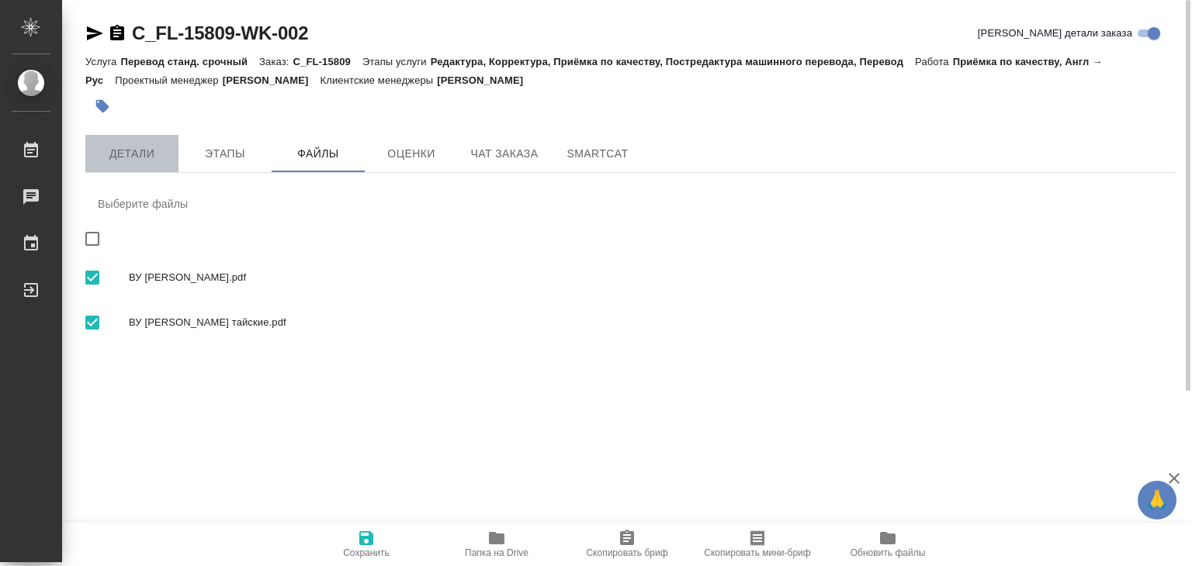
click at [116, 151] on span "Детали" at bounding box center [132, 153] width 74 height 19
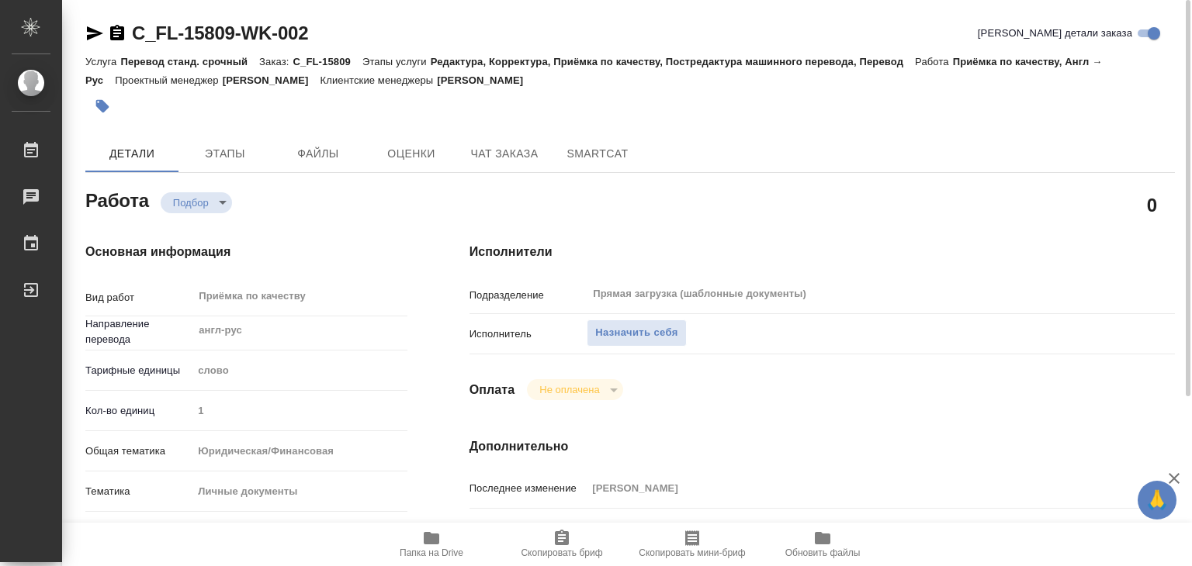
type textarea "x"
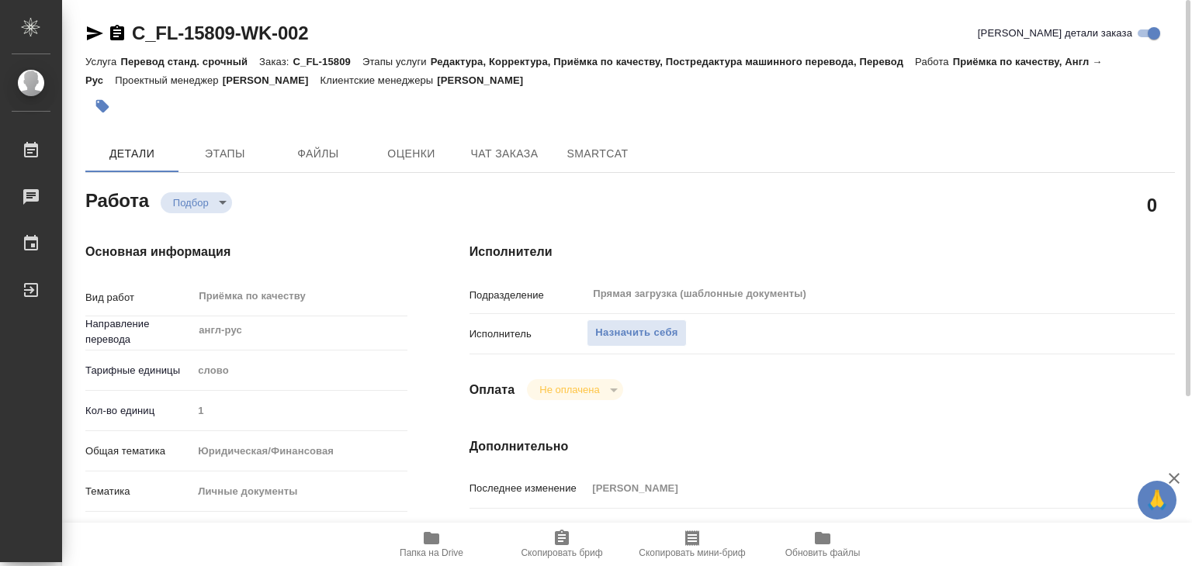
type textarea "x"
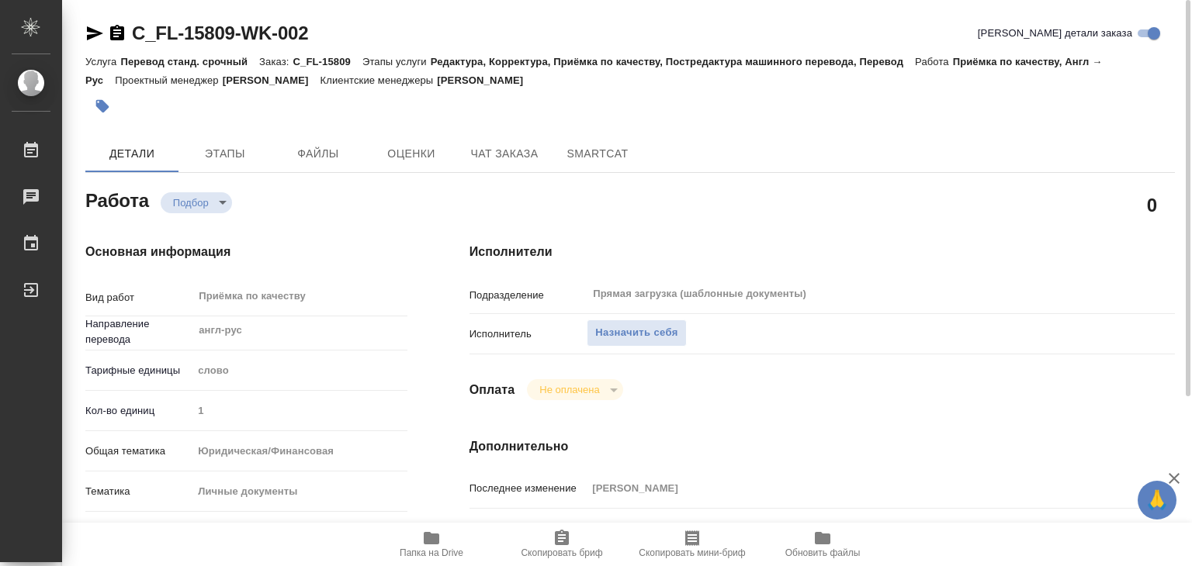
click at [428, 551] on span "Папка на Drive" at bounding box center [432, 553] width 64 height 11
type textarea "x"
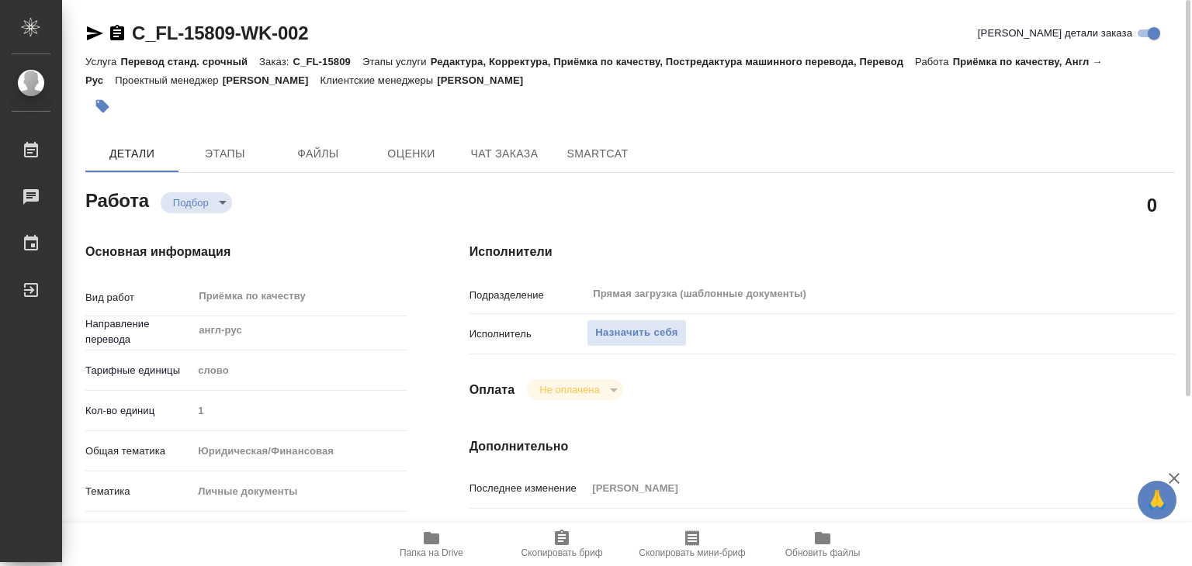
type textarea "x"
click at [234, 160] on span "Этапы" at bounding box center [225, 153] width 74 height 19
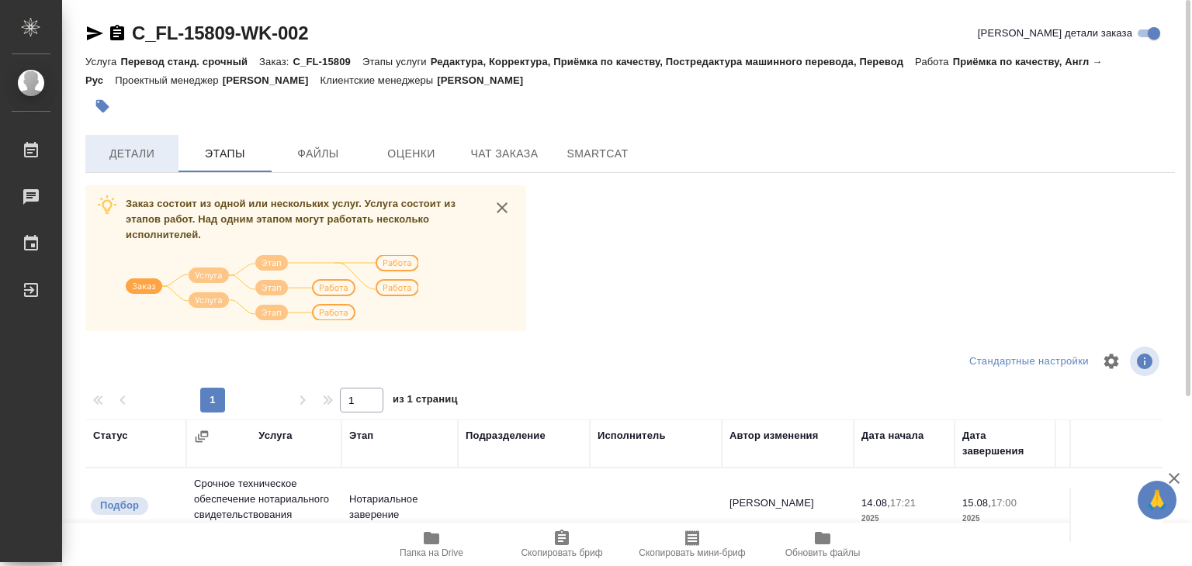
click at [143, 150] on span "Детали" at bounding box center [132, 153] width 74 height 19
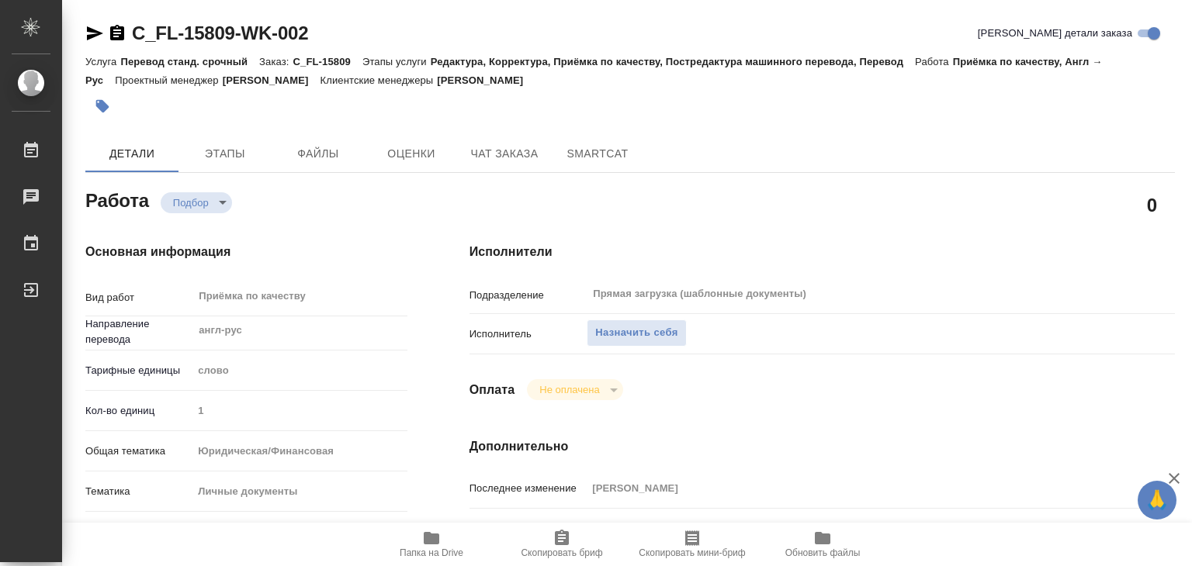
type textarea "x"
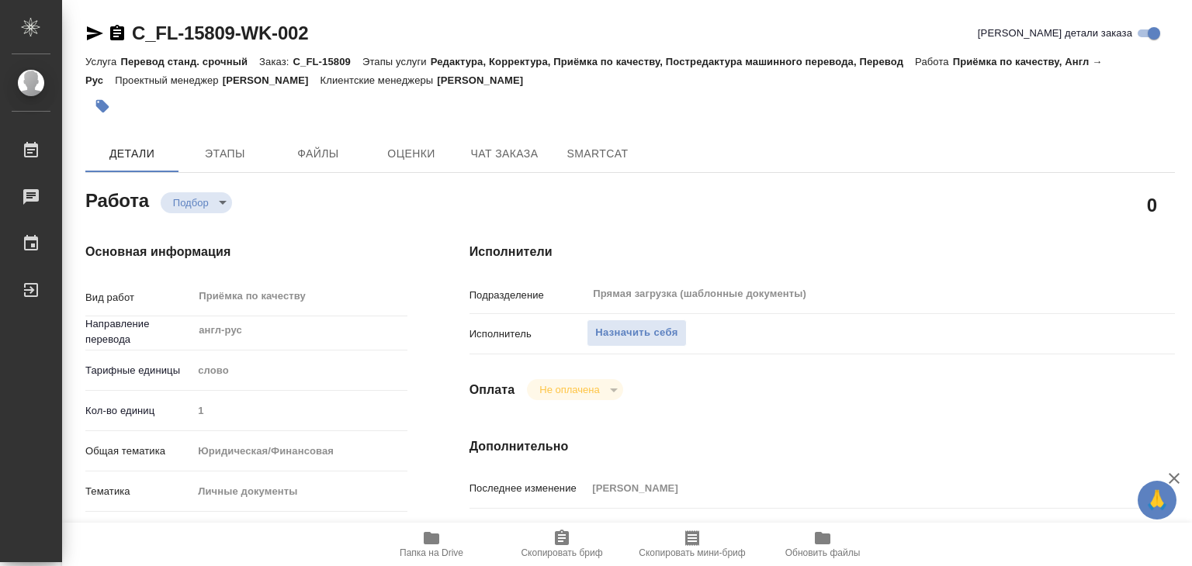
type textarea "x"
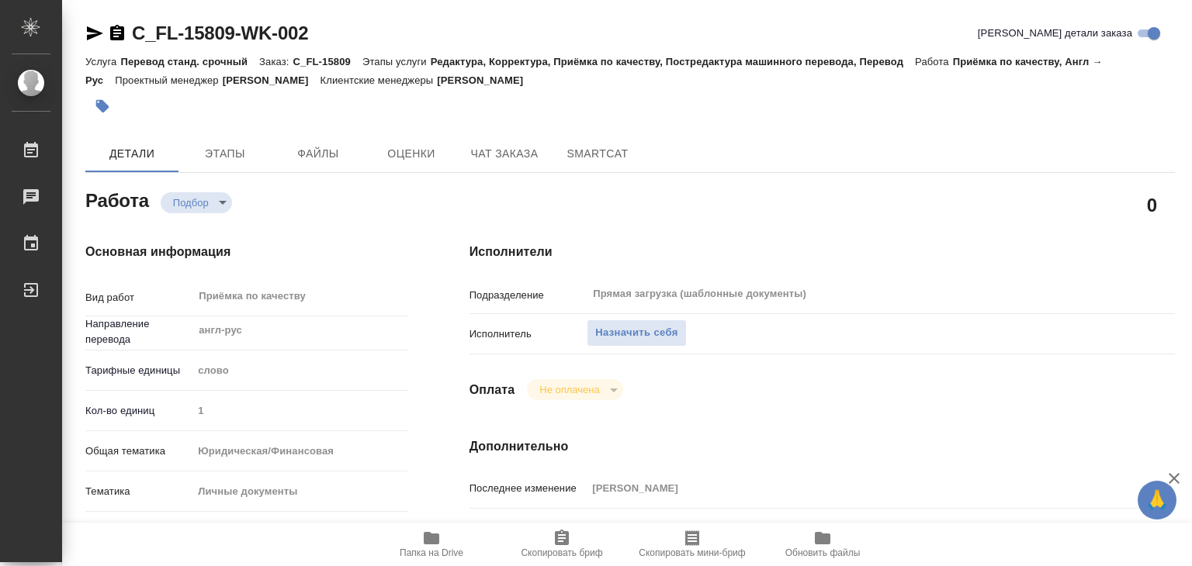
type textarea "x"
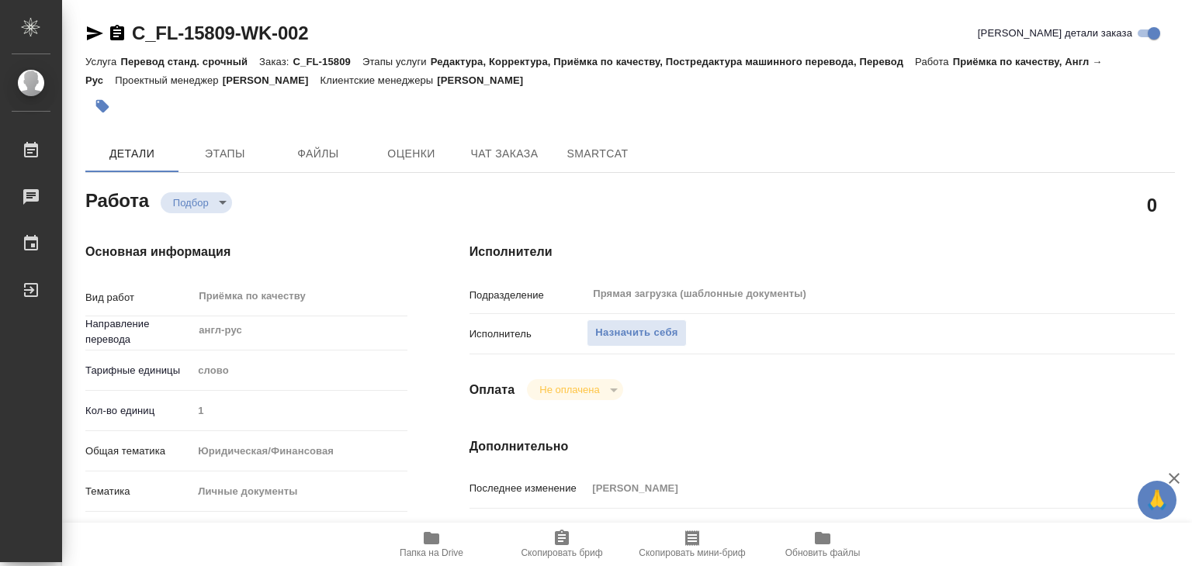
scroll to position [233, 0]
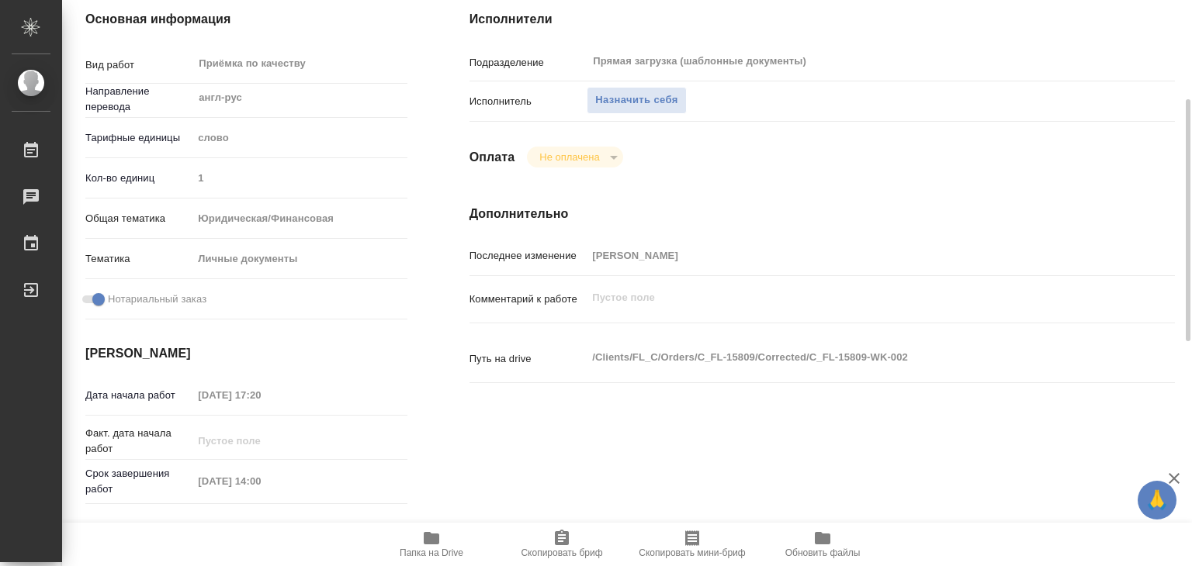
type textarea "x"
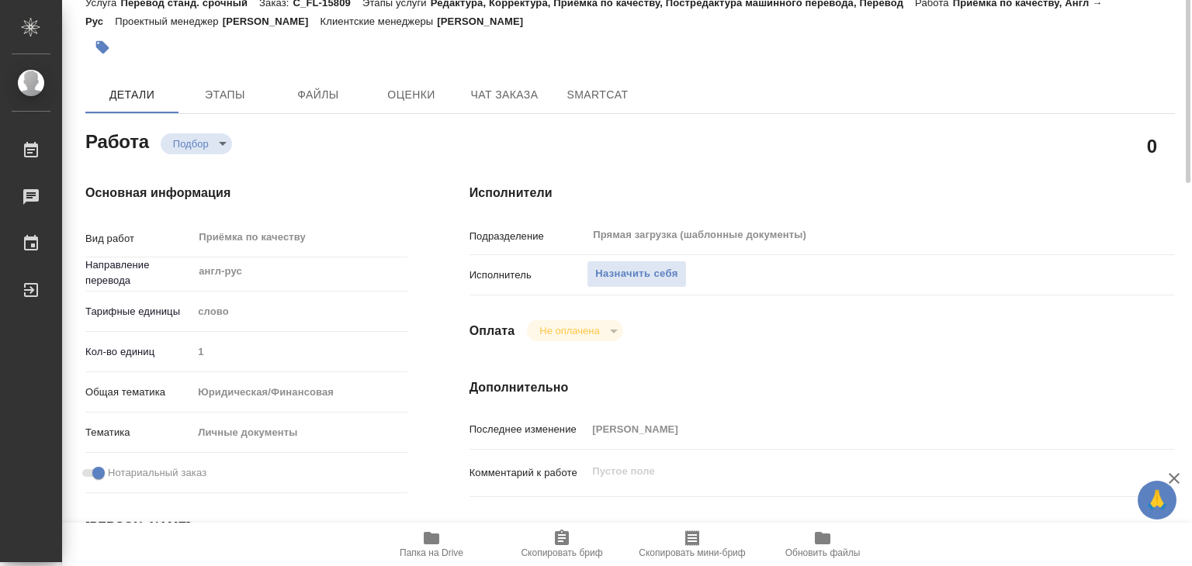
scroll to position [0, 0]
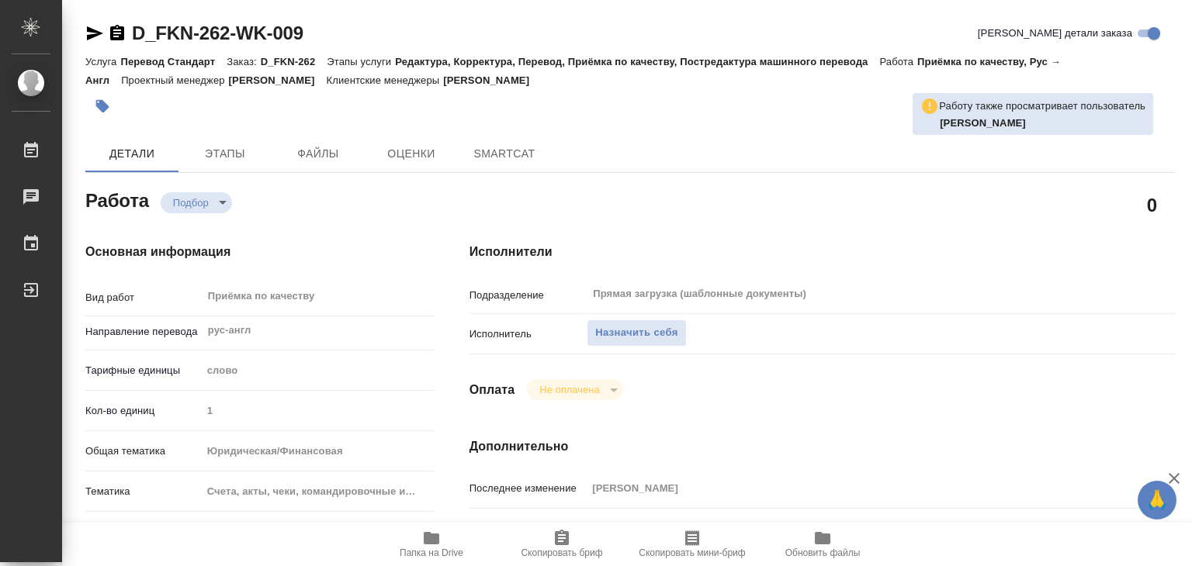
type textarea "x"
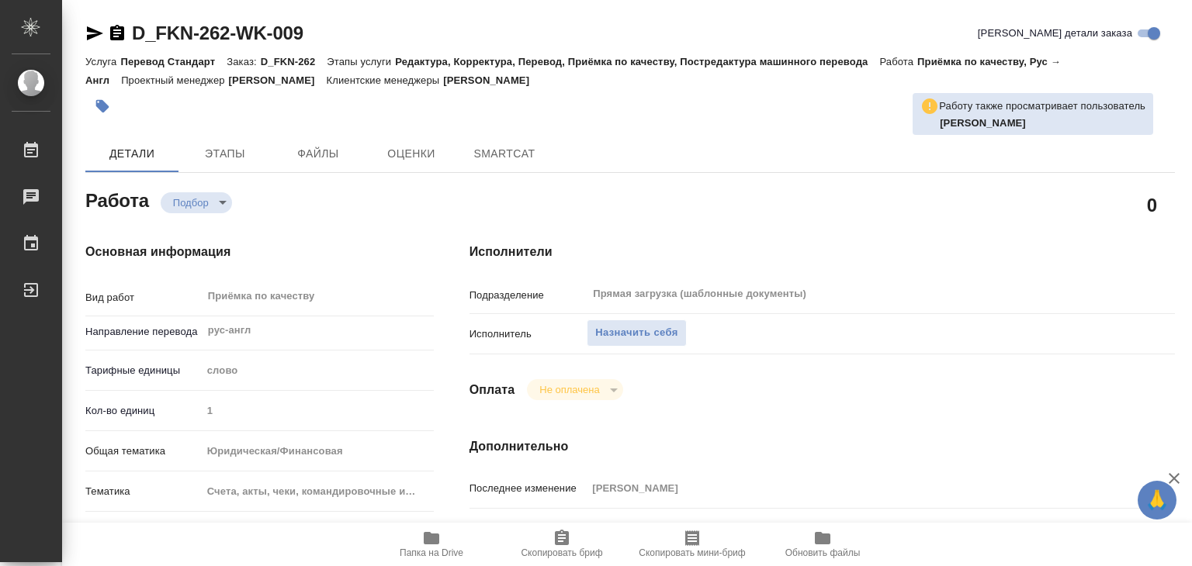
type textarea "x"
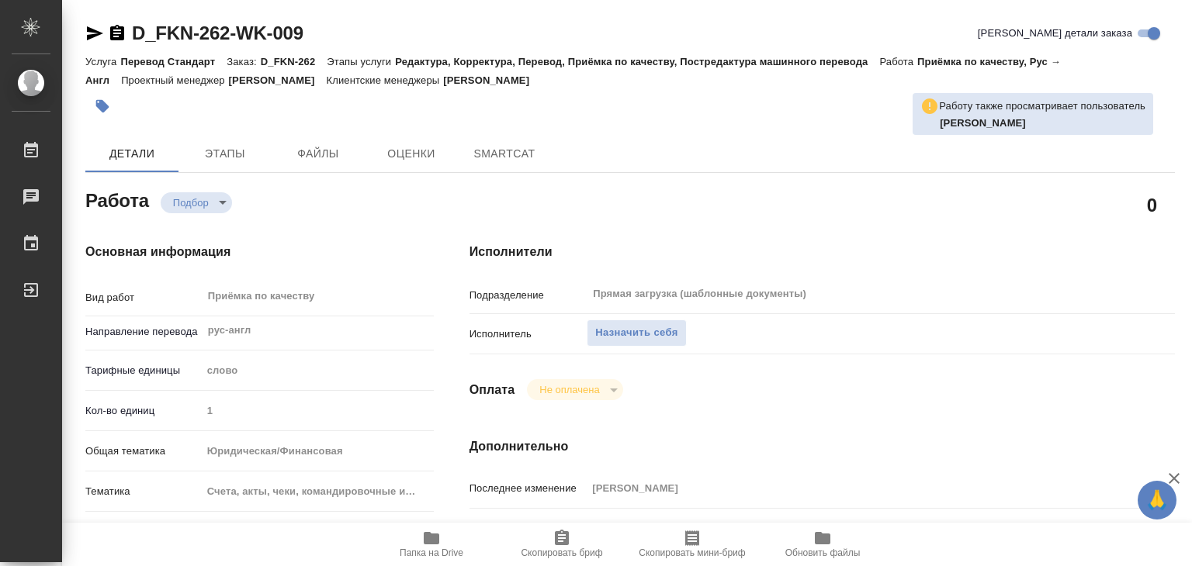
type textarea "x"
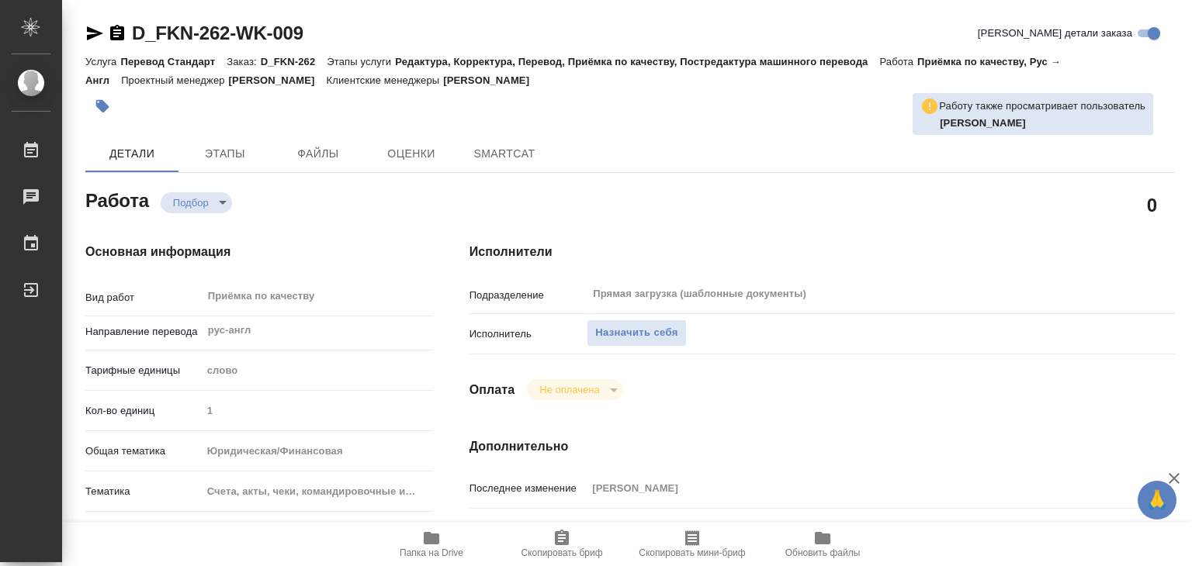
type textarea "x"
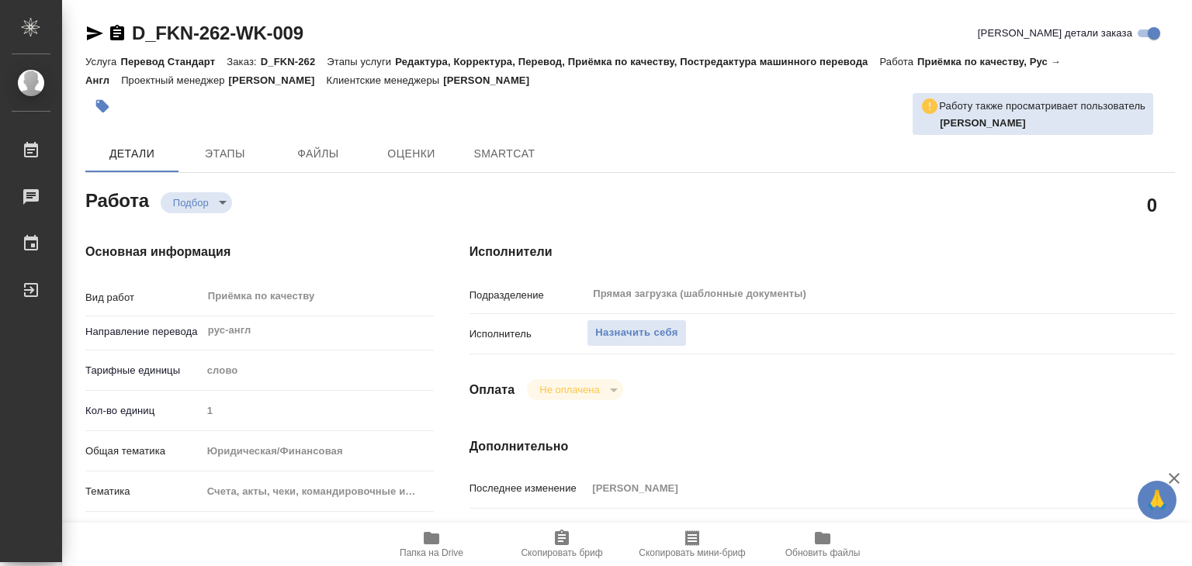
type textarea "x"
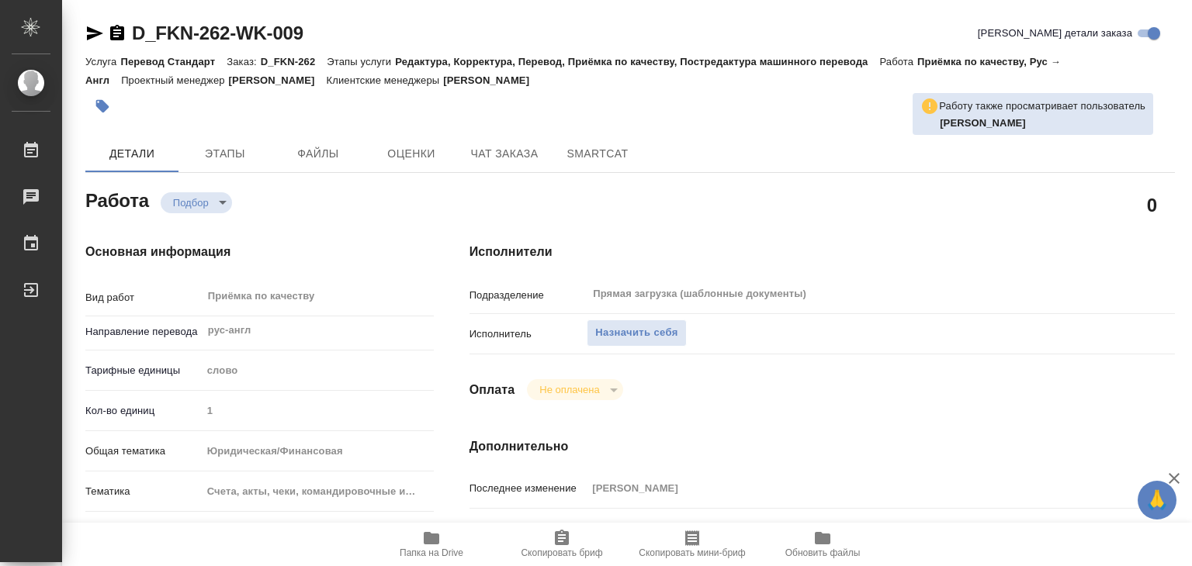
type textarea "x"
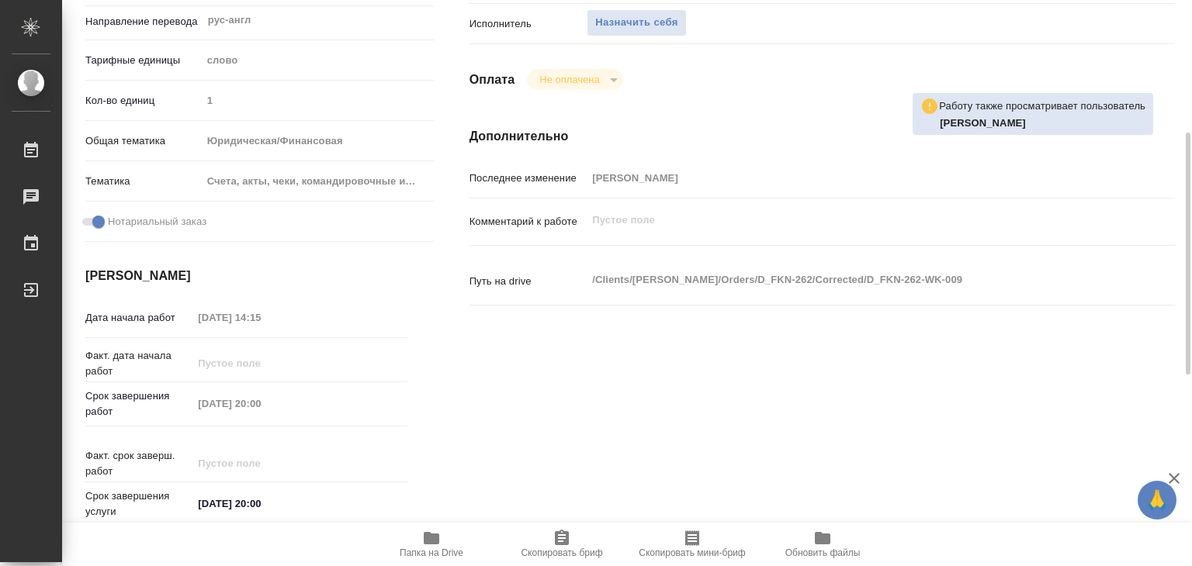
type textarea "x"
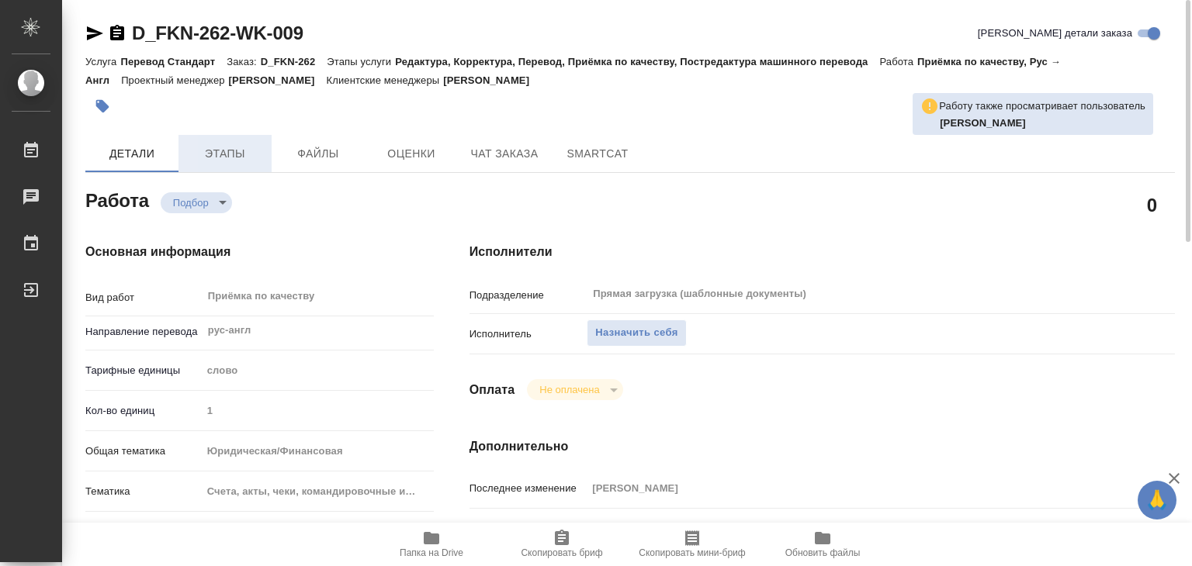
click at [245, 160] on span "Этапы" at bounding box center [225, 153] width 74 height 19
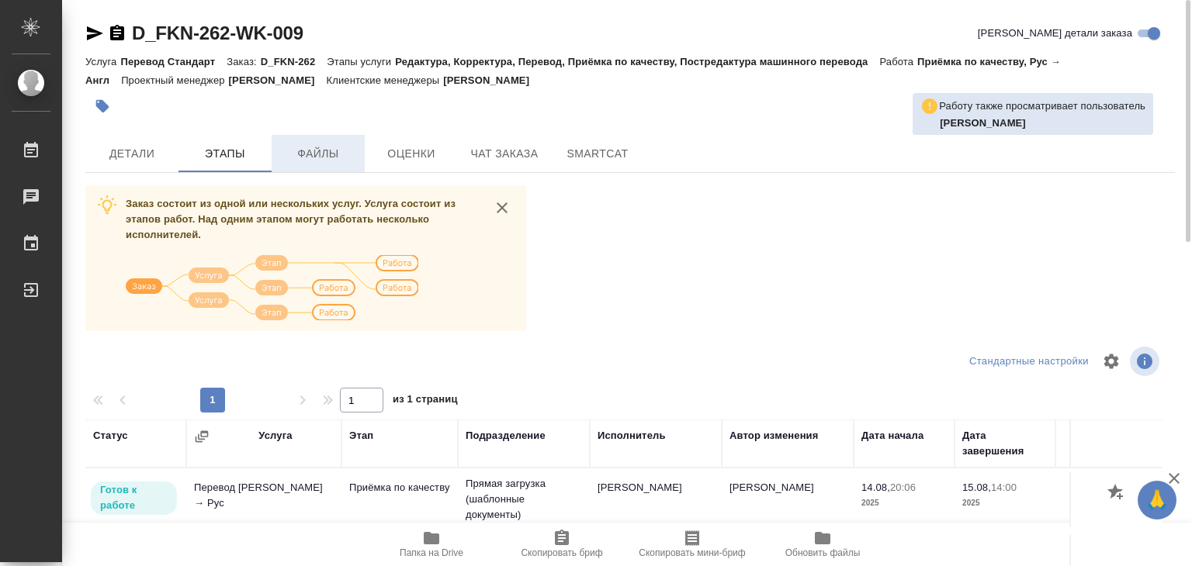
click at [326, 157] on span "Файлы" at bounding box center [318, 153] width 74 height 19
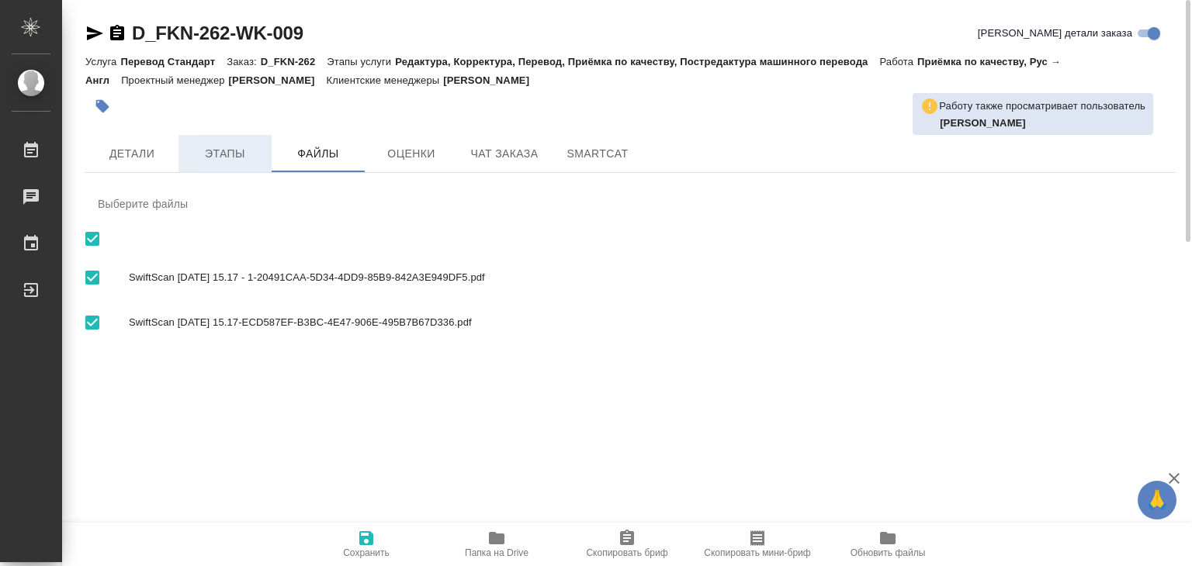
click at [249, 156] on span "Этапы" at bounding box center [225, 153] width 74 height 19
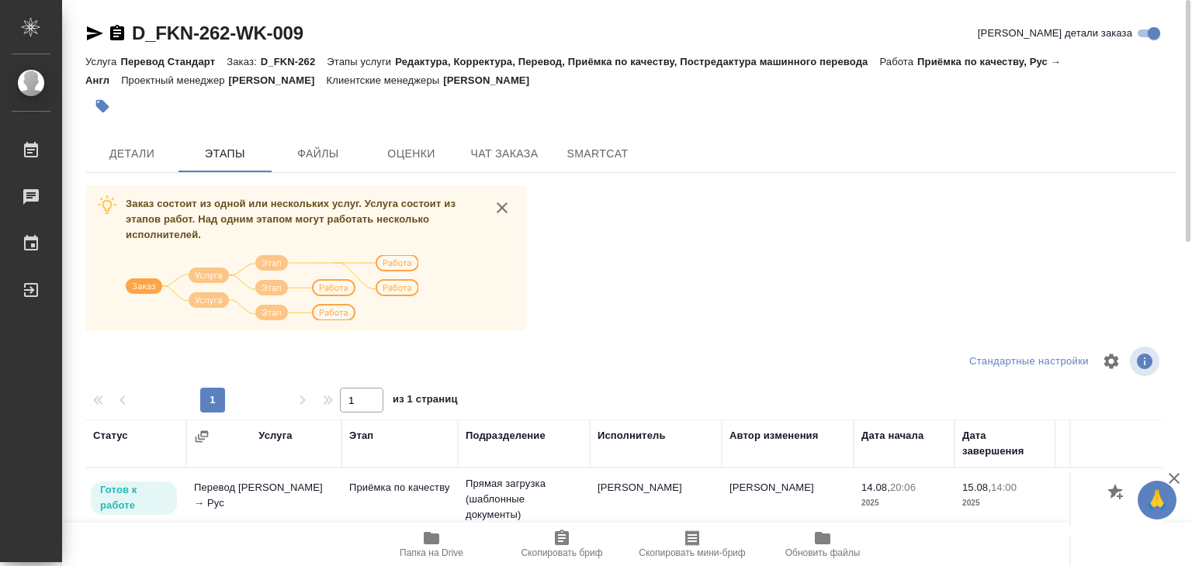
click at [849, 151] on div "Детали Этапы Файлы Оценки Чат заказа SmartCat" at bounding box center [629, 153] width 1089 height 37
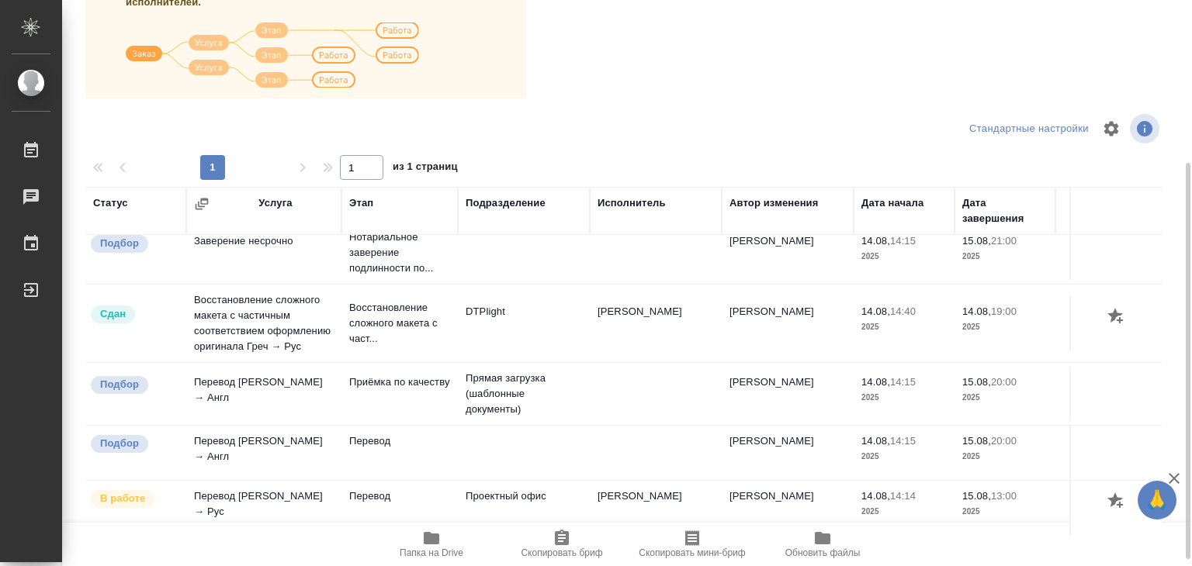
scroll to position [78, 0]
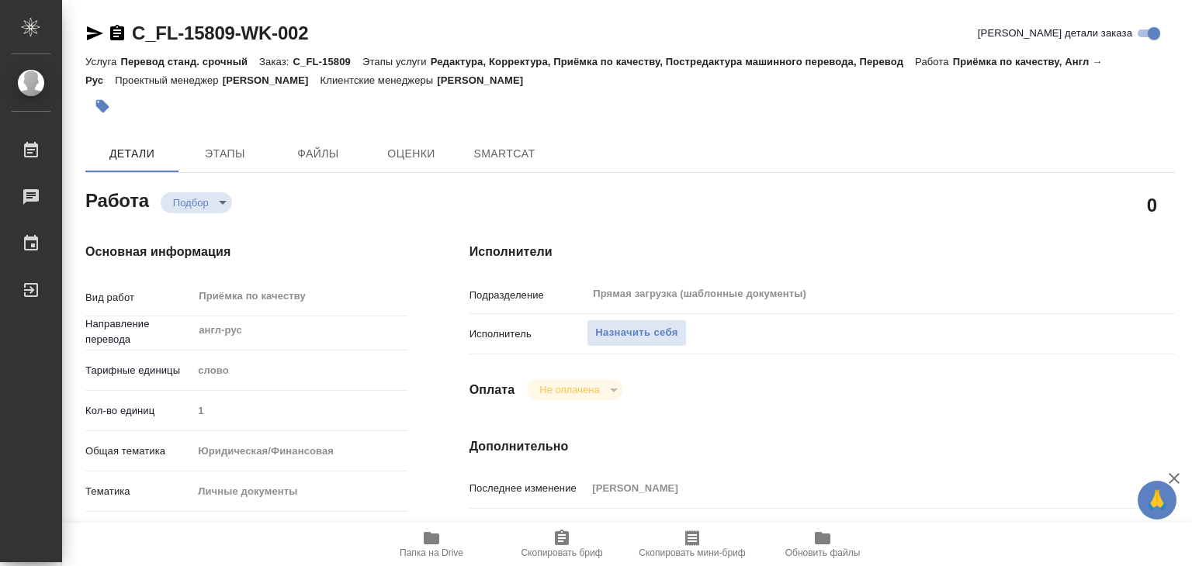
type textarea "x"
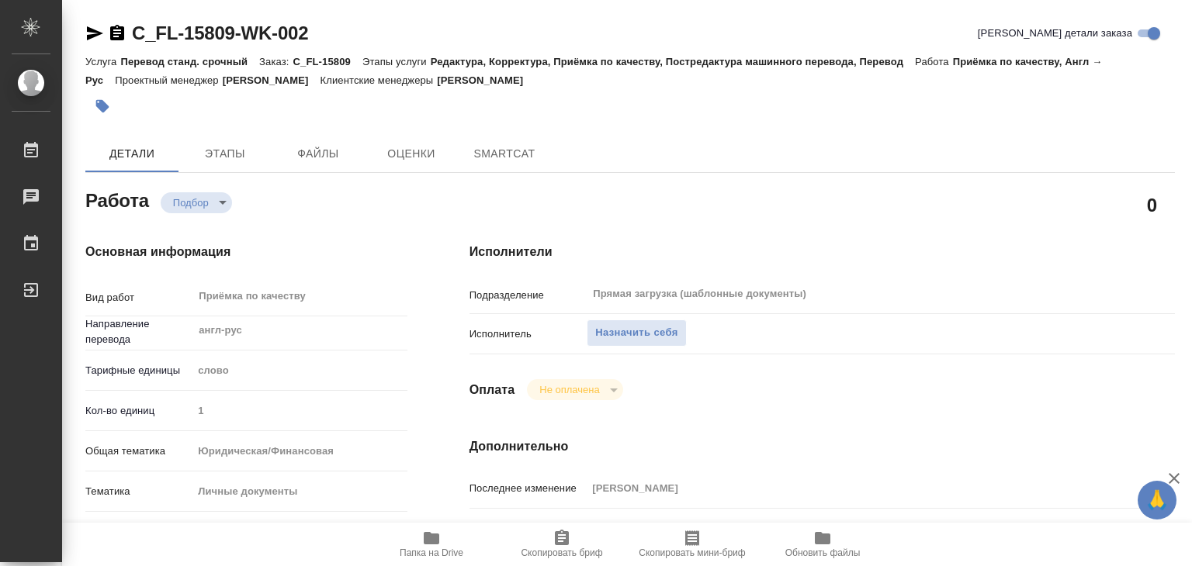
type textarea "x"
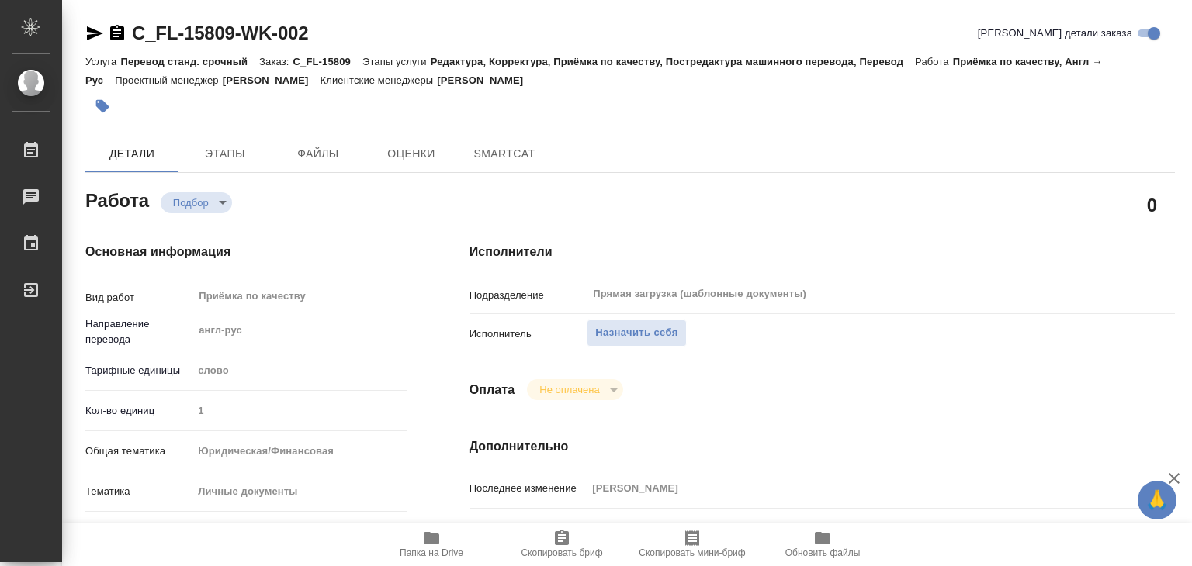
type textarea "x"
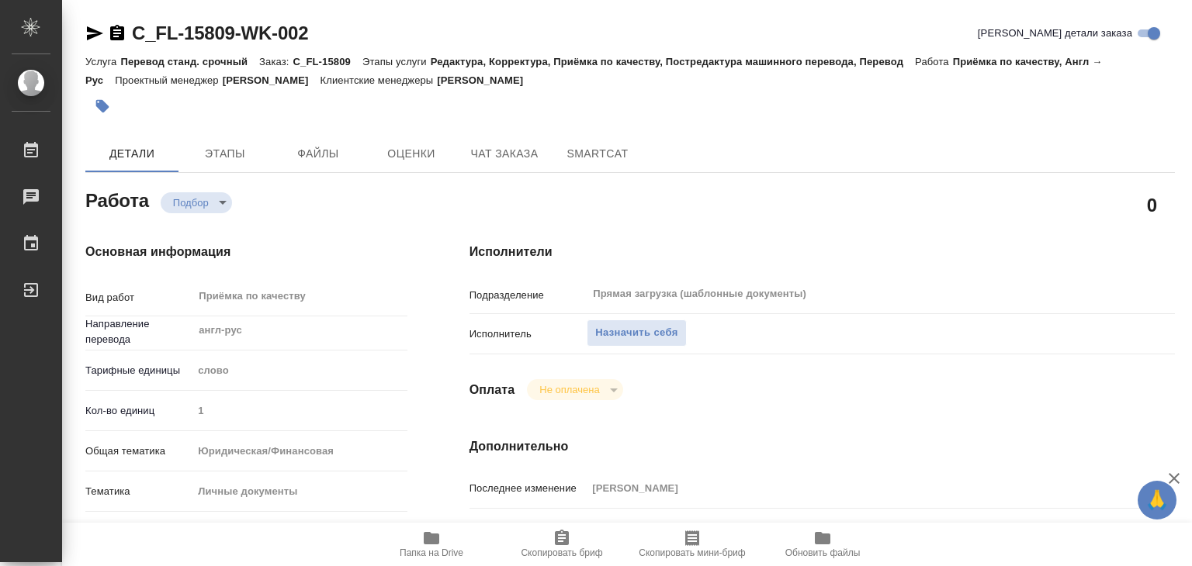
type textarea "x"
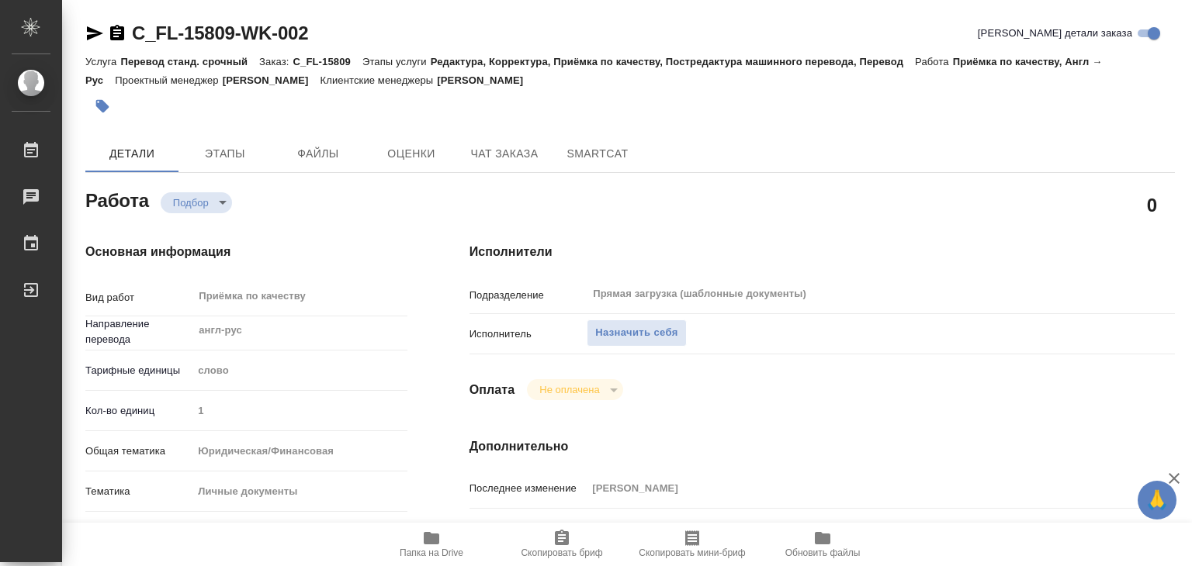
type textarea "x"
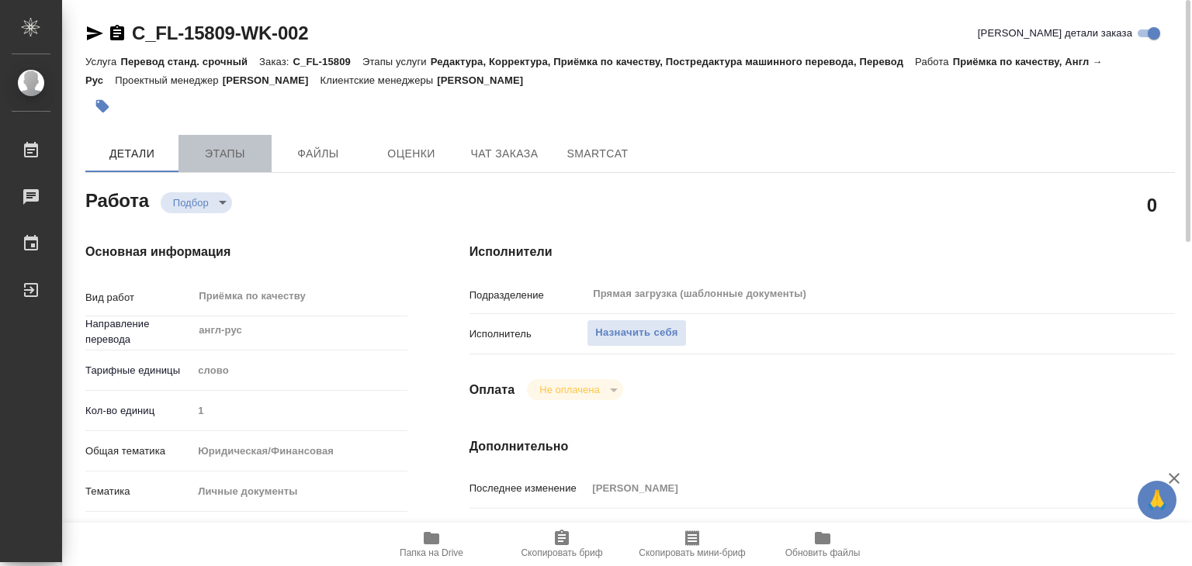
click at [246, 158] on span "Этапы" at bounding box center [225, 153] width 74 height 19
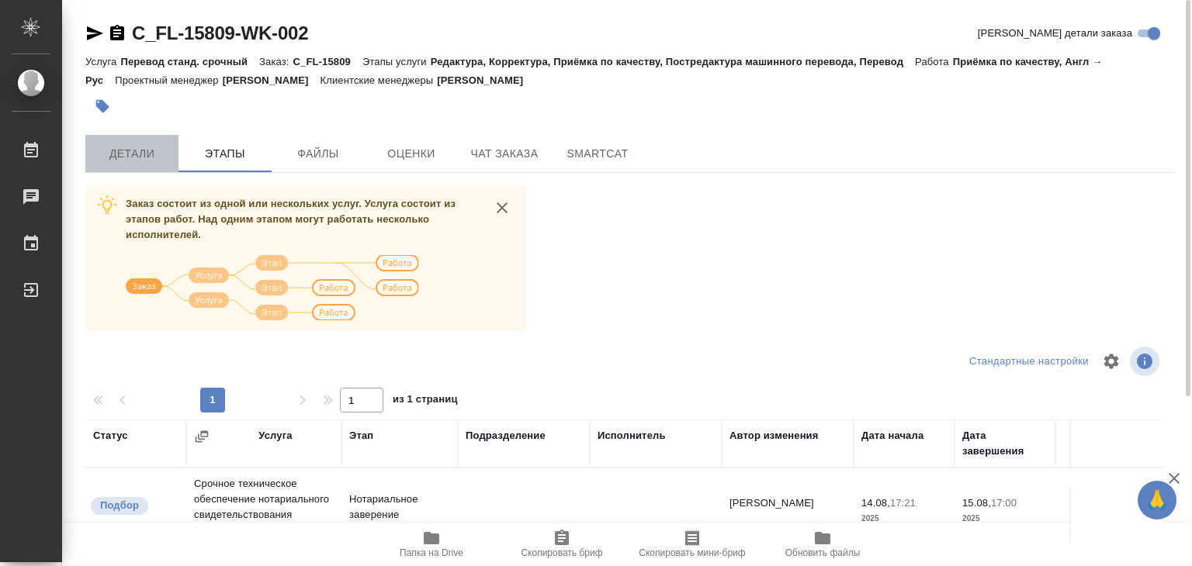
click at [130, 171] on button "Детали" at bounding box center [131, 153] width 93 height 37
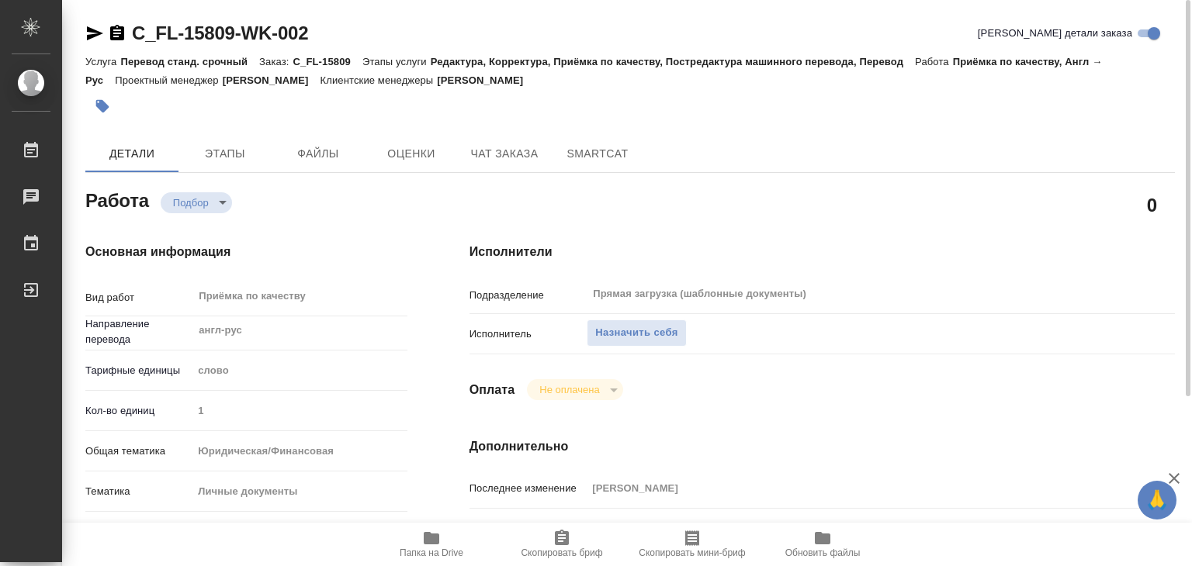
type textarea "x"
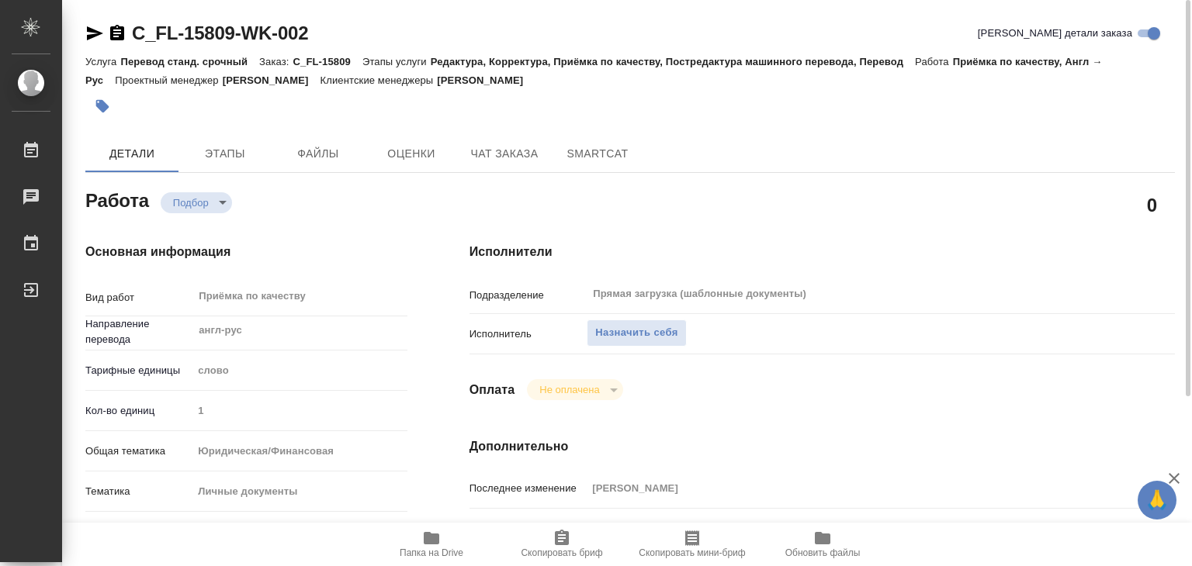
type textarea "x"
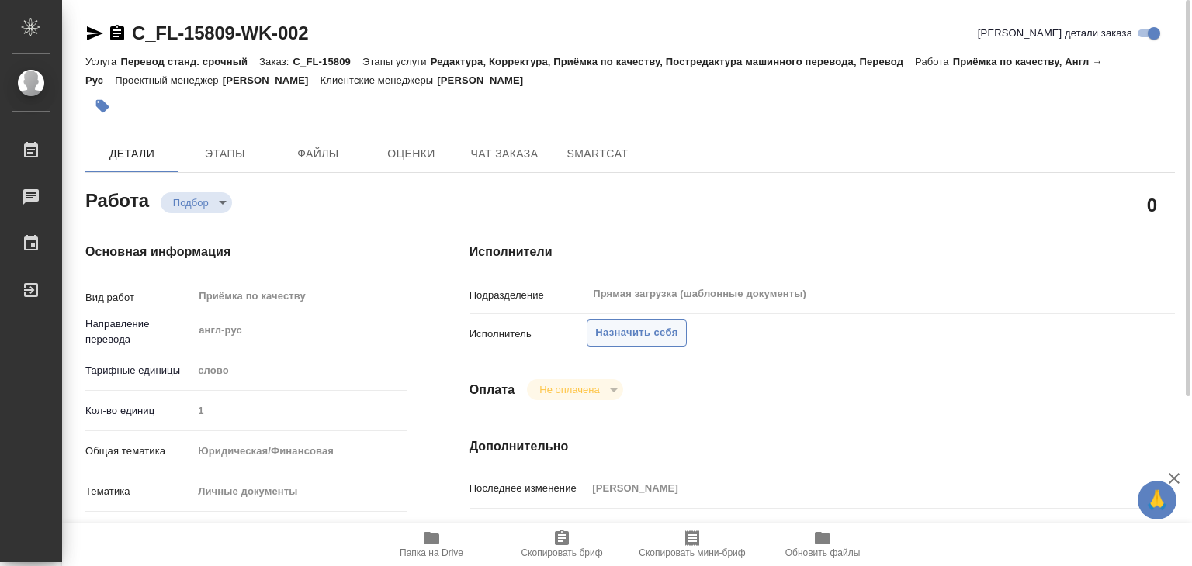
click at [624, 336] on span "Назначить себя" at bounding box center [636, 333] width 82 height 18
type textarea "x"
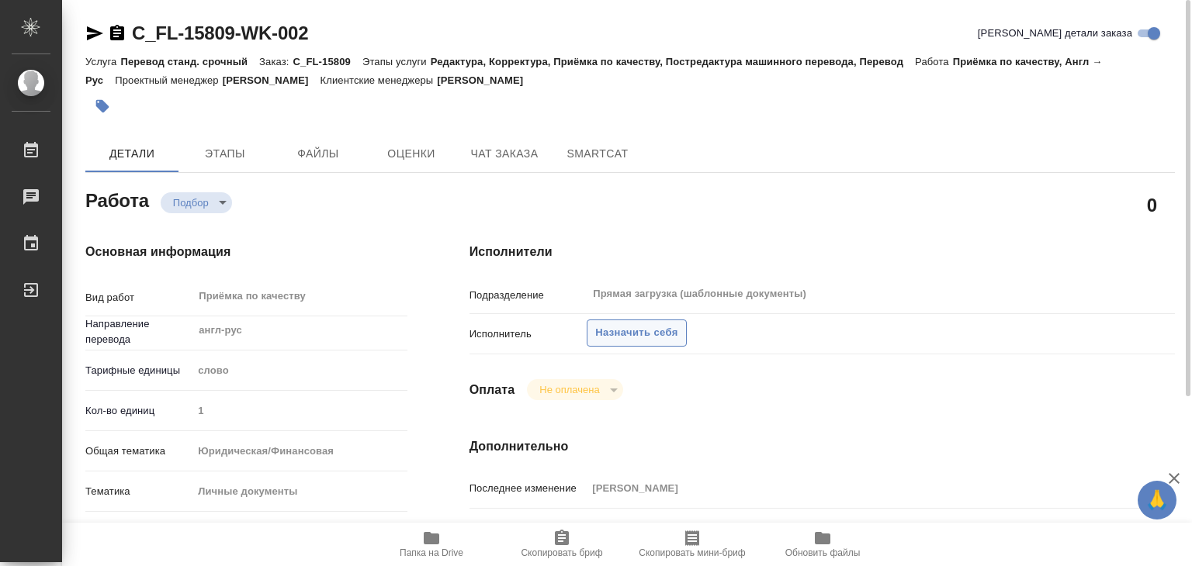
type textarea "x"
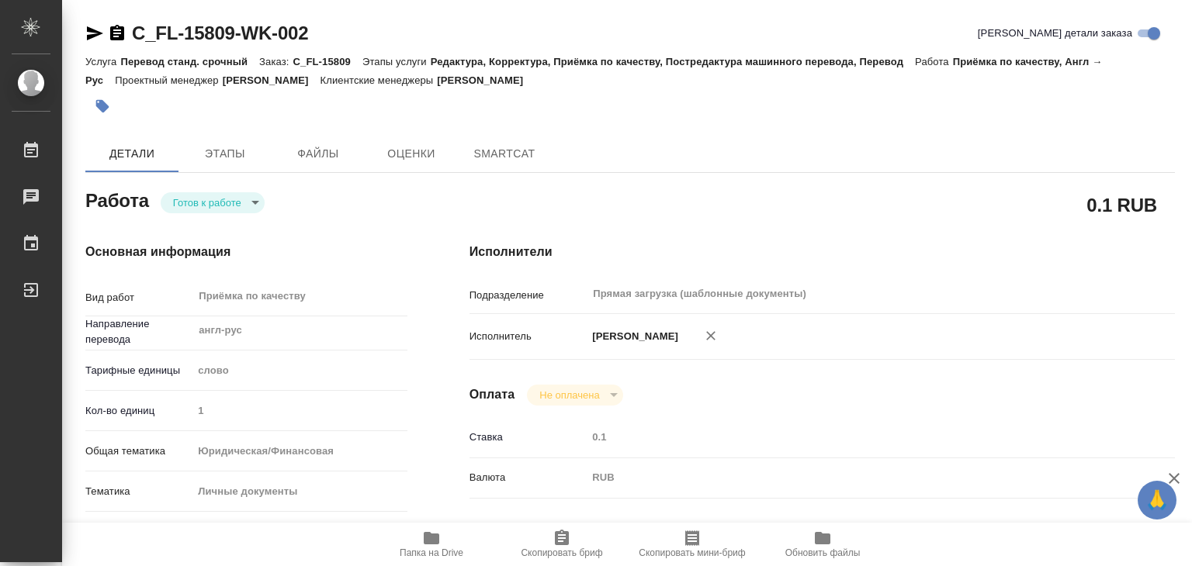
type textarea "x"
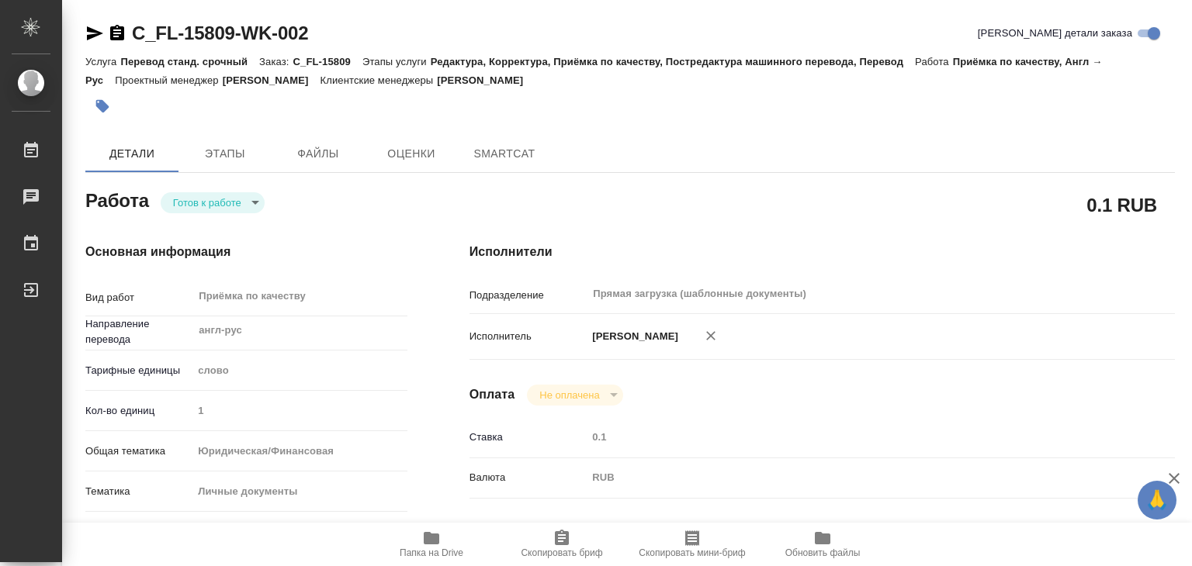
type textarea "x"
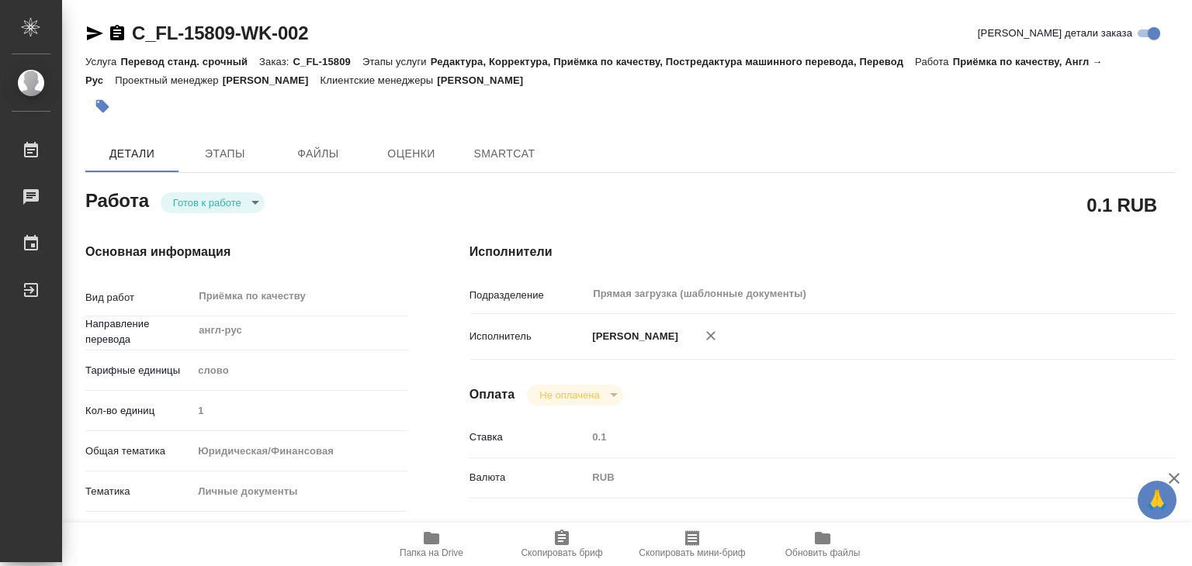
type textarea "x"
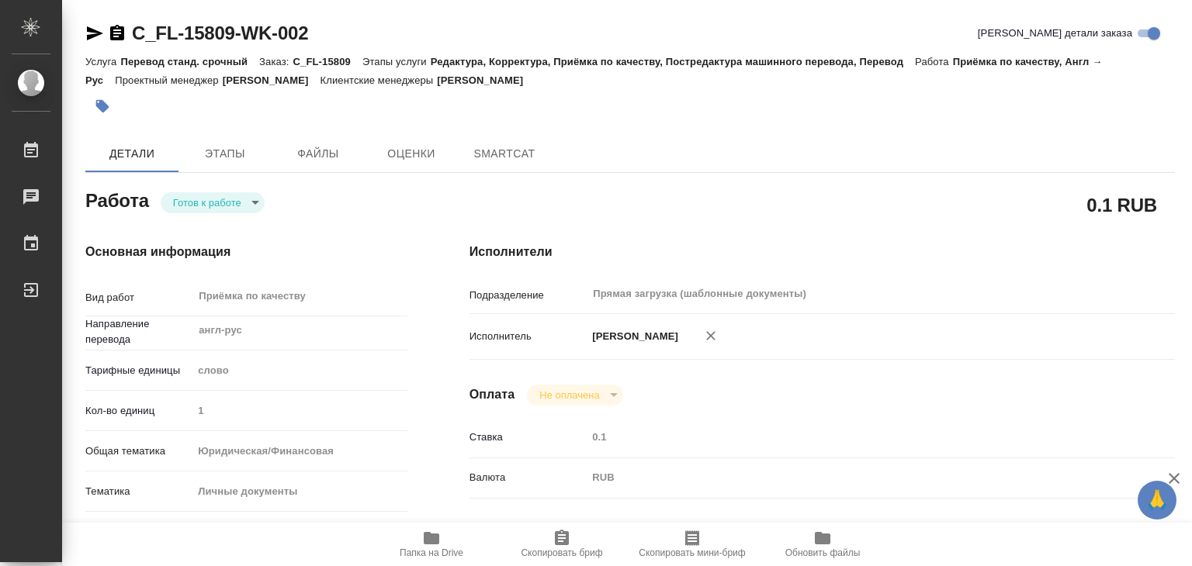
type textarea "x"
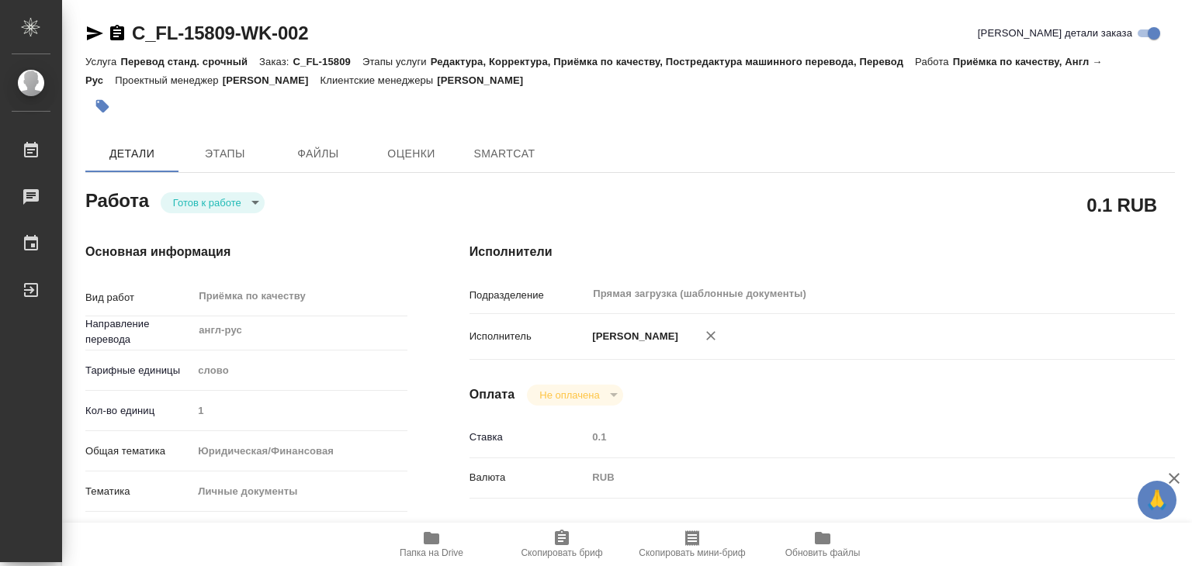
type textarea "x"
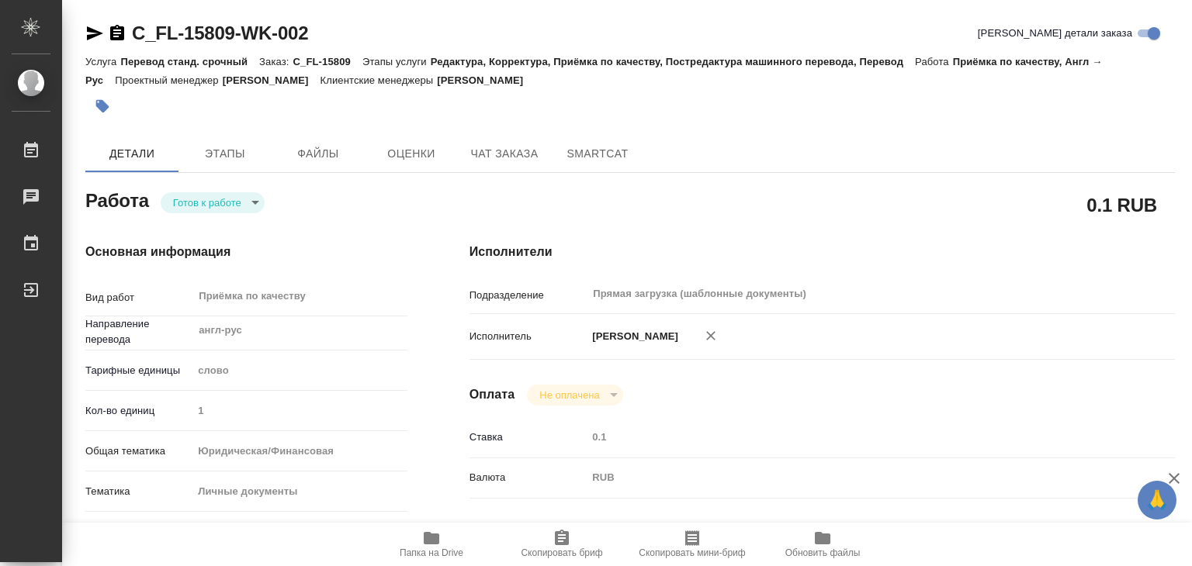
type textarea "x"
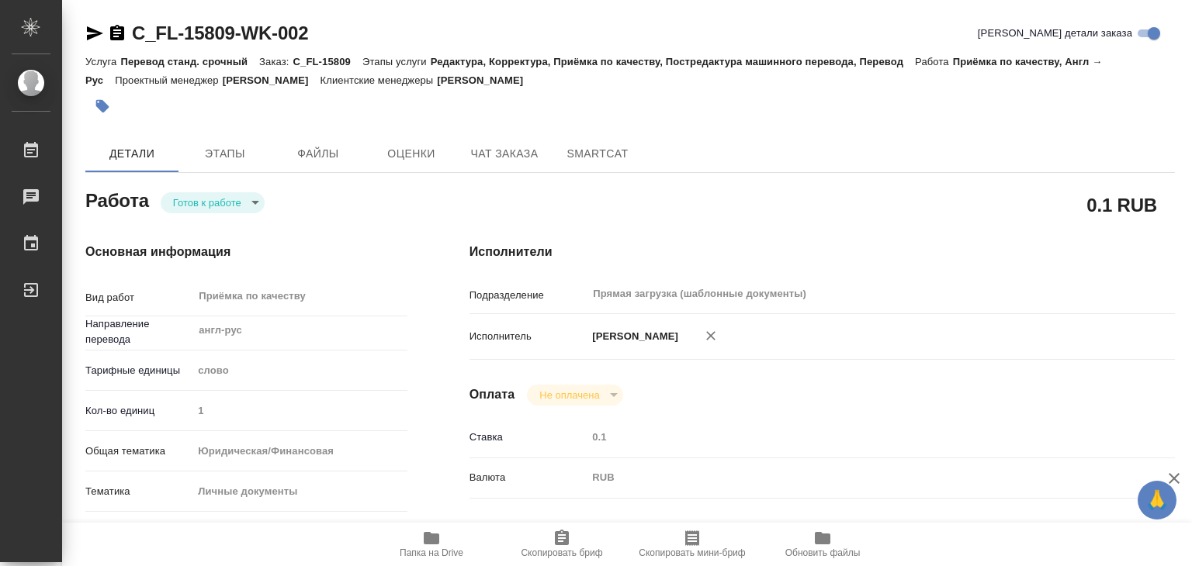
type textarea "x"
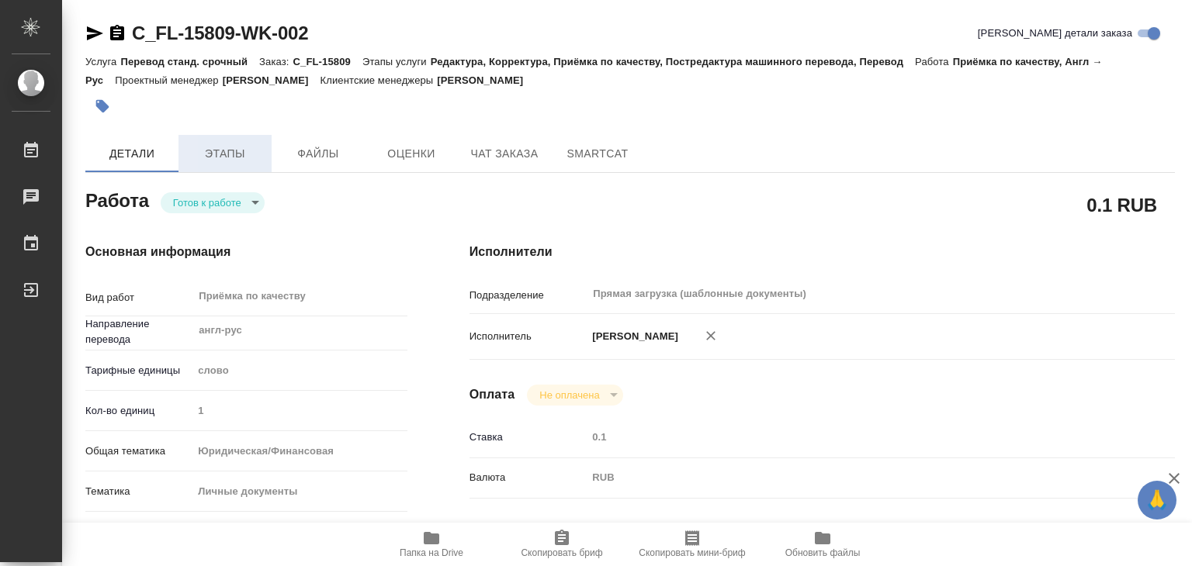
click at [197, 157] on span "Этапы" at bounding box center [225, 153] width 74 height 19
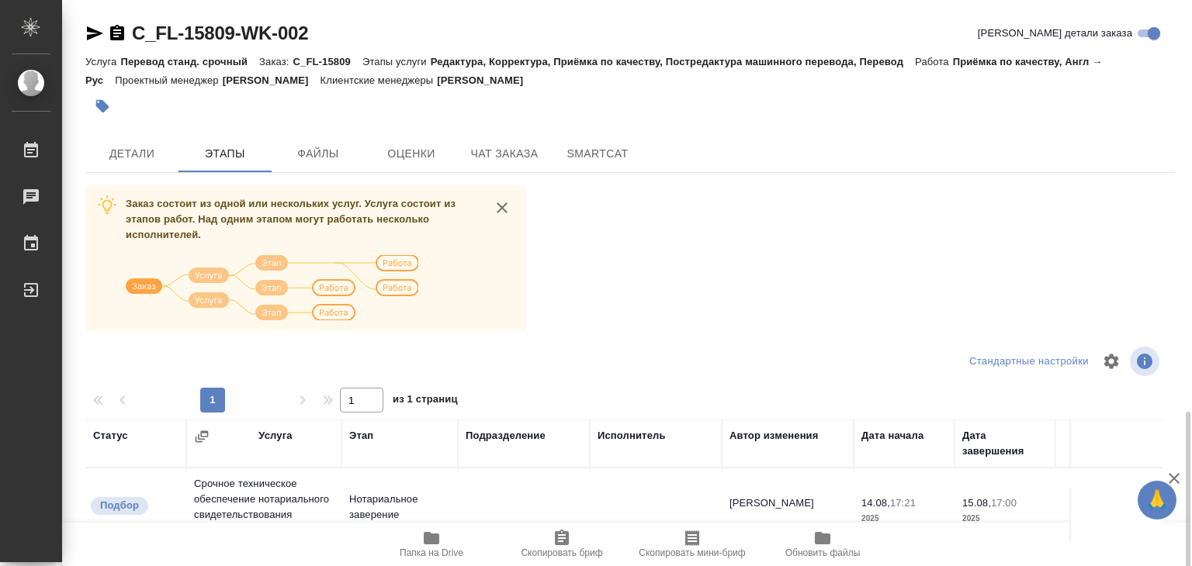
scroll to position [242, 0]
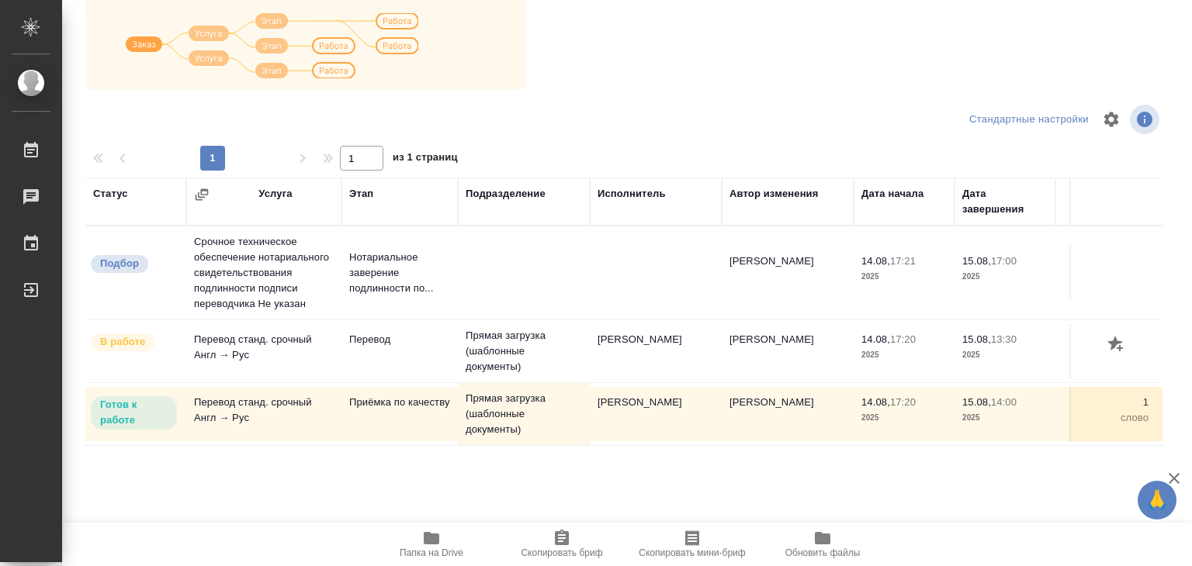
click at [128, 423] on p "Готов к работе" at bounding box center [133, 412] width 67 height 31
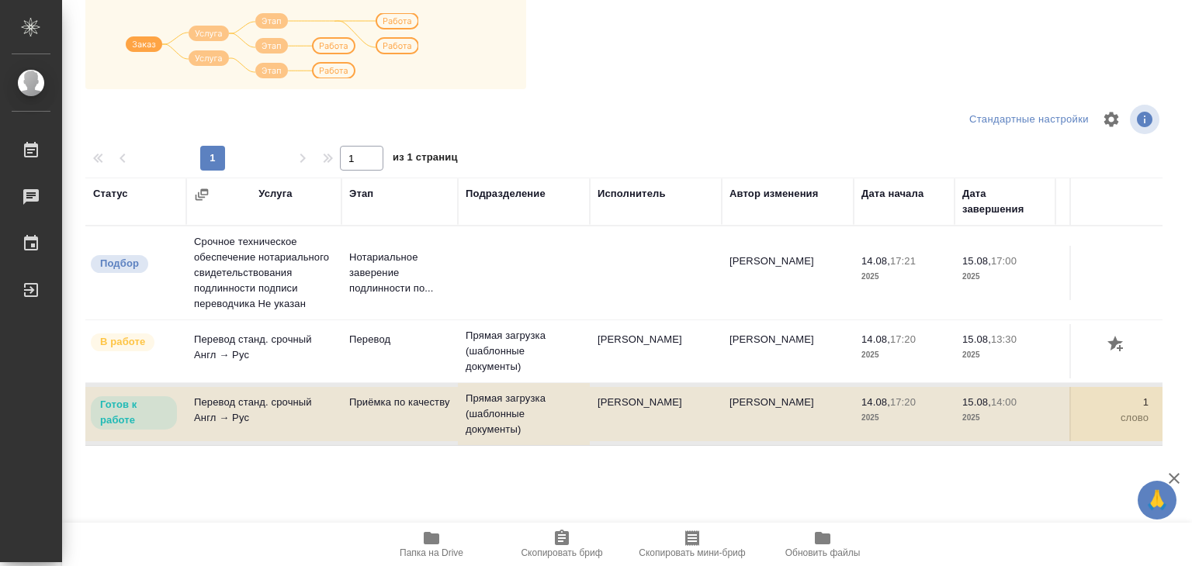
click at [133, 428] on p "Готов к работе" at bounding box center [133, 412] width 67 height 31
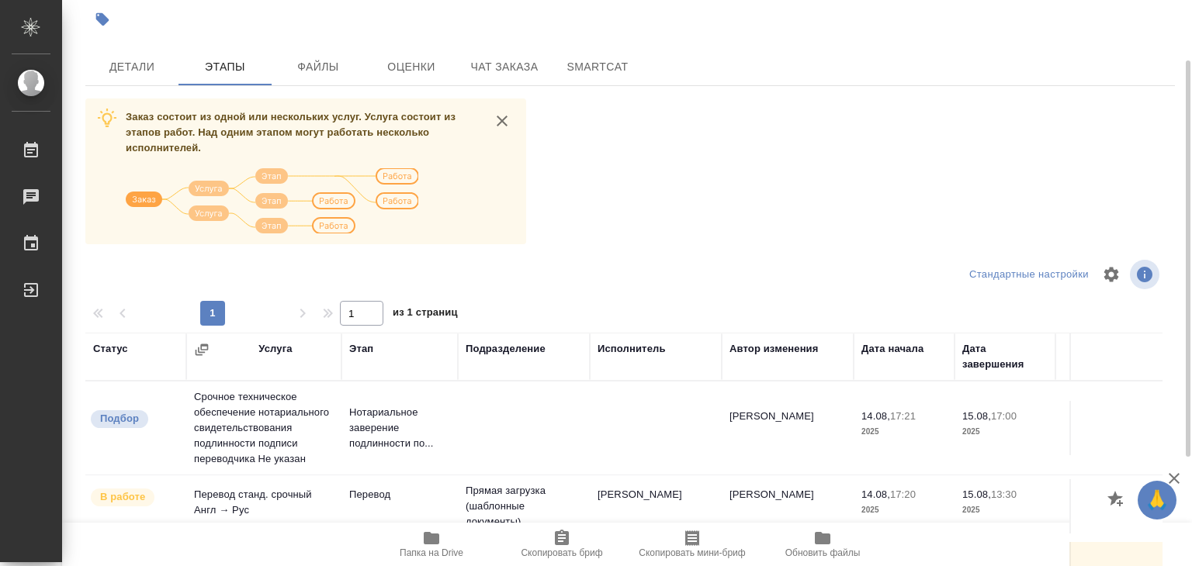
scroll to position [0, 0]
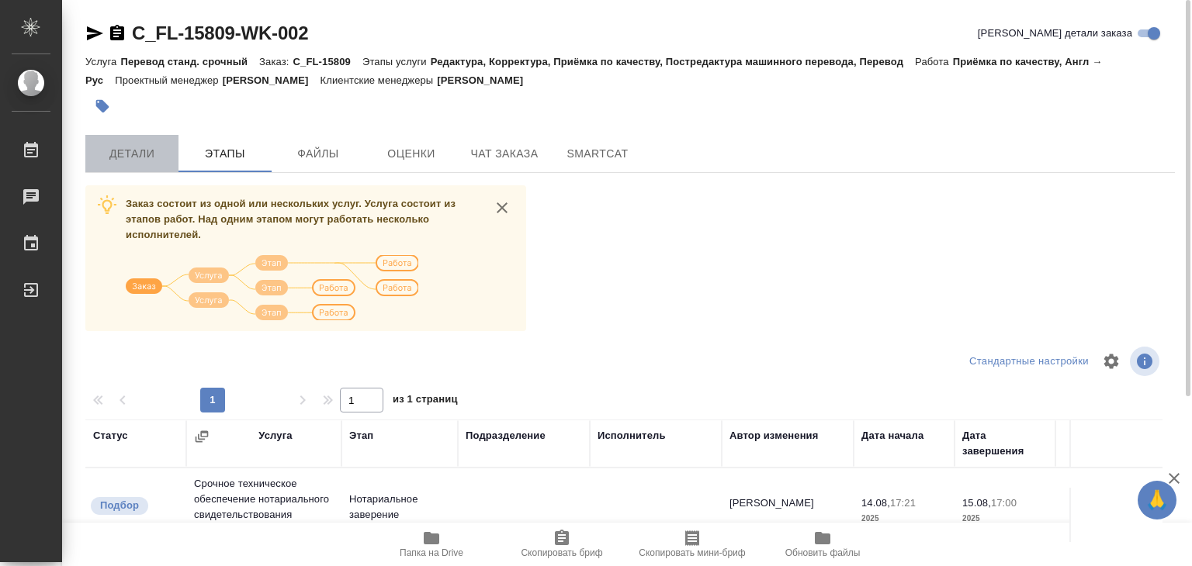
click at [150, 171] on button "Детали" at bounding box center [131, 153] width 93 height 37
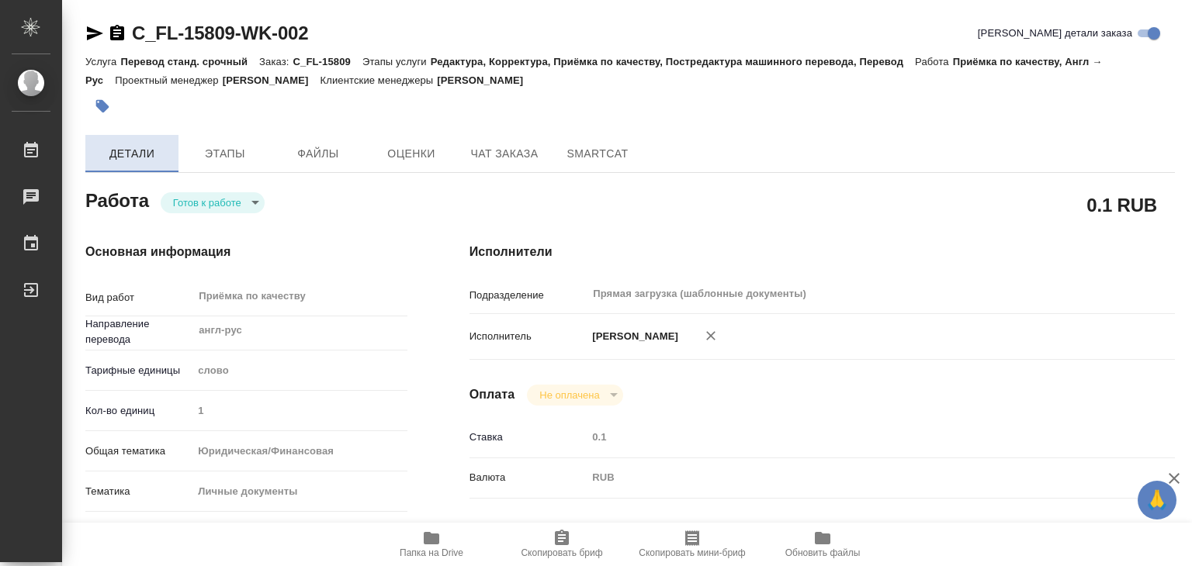
type textarea "x"
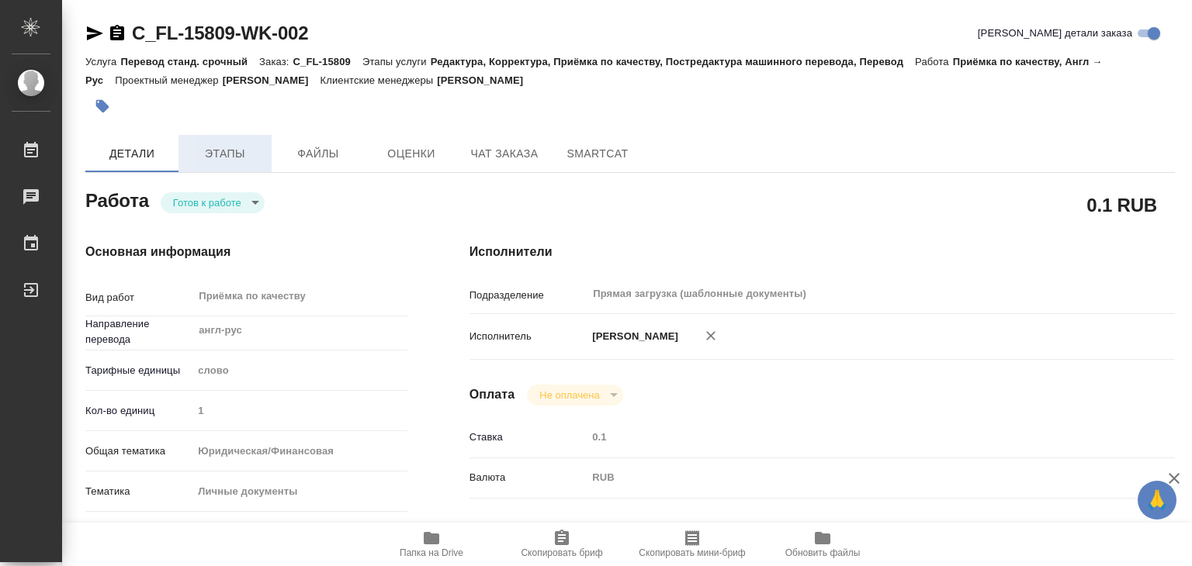
type textarea "x"
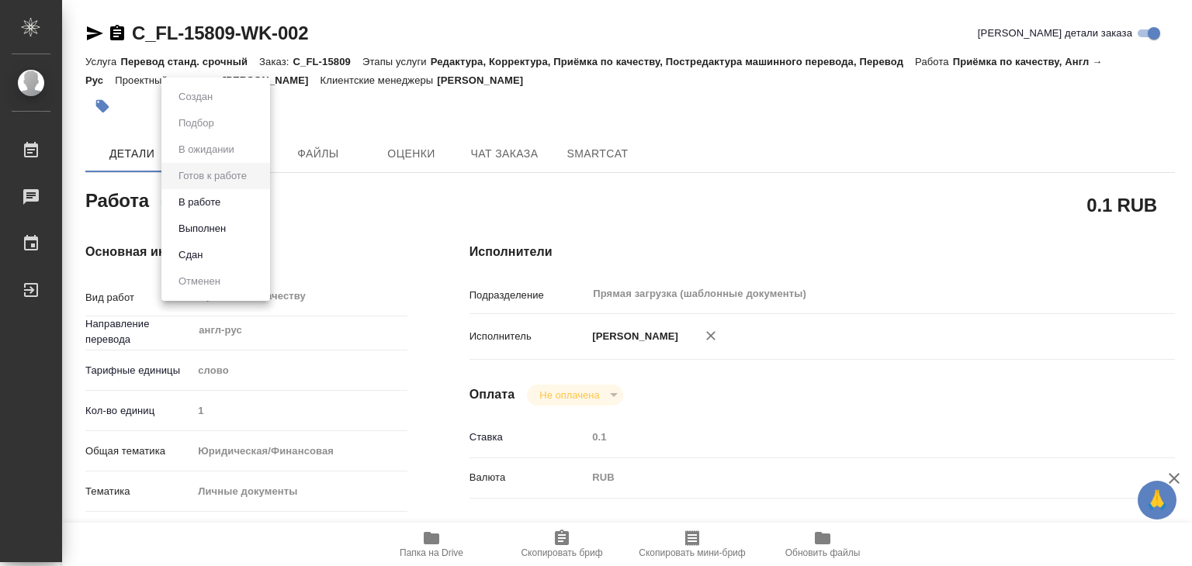
click at [244, 200] on body "🙏 .cls-1 fill:#fff; AWATERA Alilekova Valeriya Работы 0 Чаты График Выйти C_FL-…" at bounding box center [596, 283] width 1192 height 566
type textarea "x"
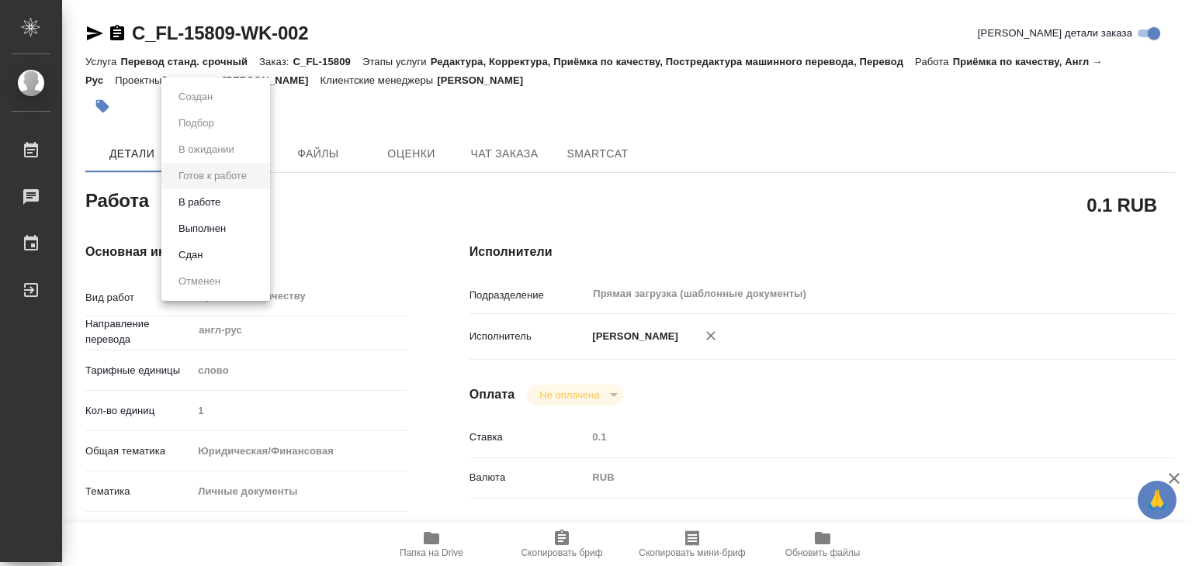
type textarea "x"
click at [365, 230] on div at bounding box center [596, 283] width 1192 height 566
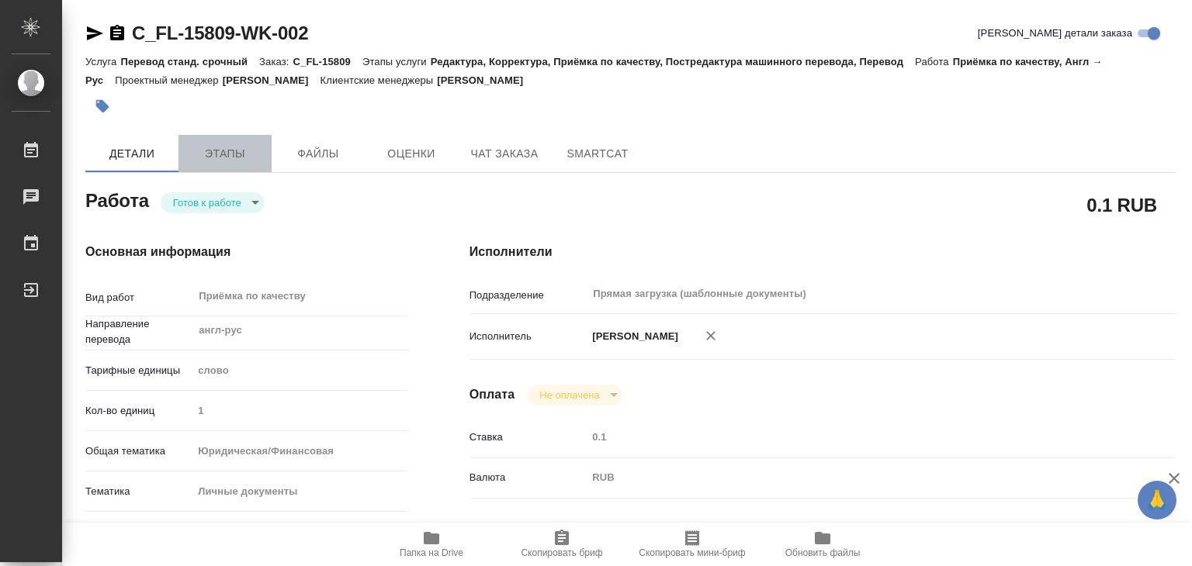
click at [236, 167] on button "Этапы" at bounding box center [224, 153] width 93 height 37
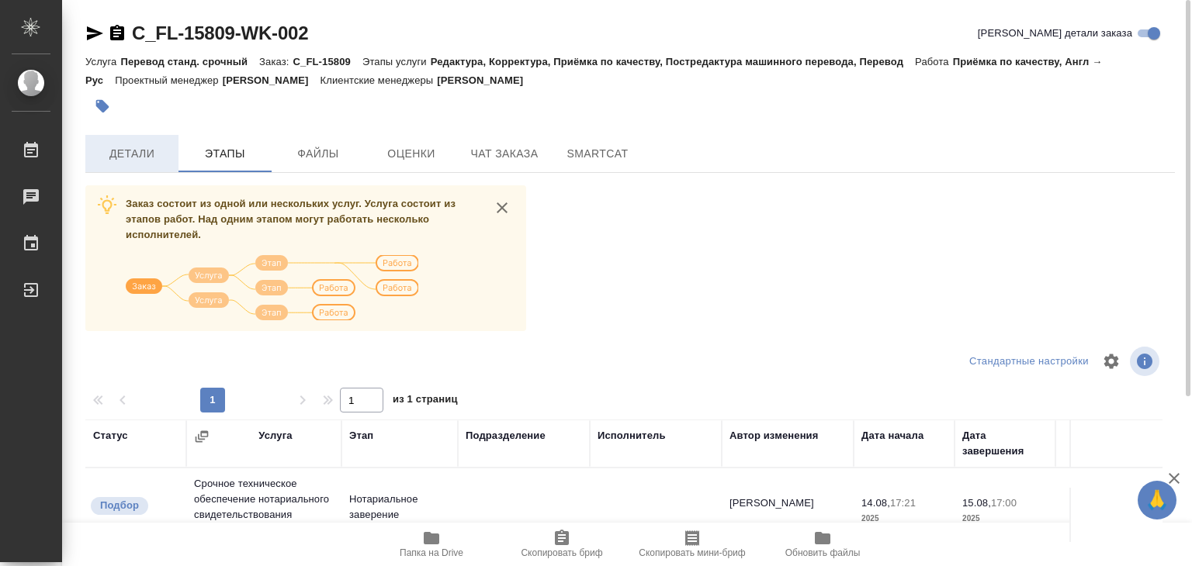
click at [144, 140] on button "Детали" at bounding box center [131, 153] width 93 height 37
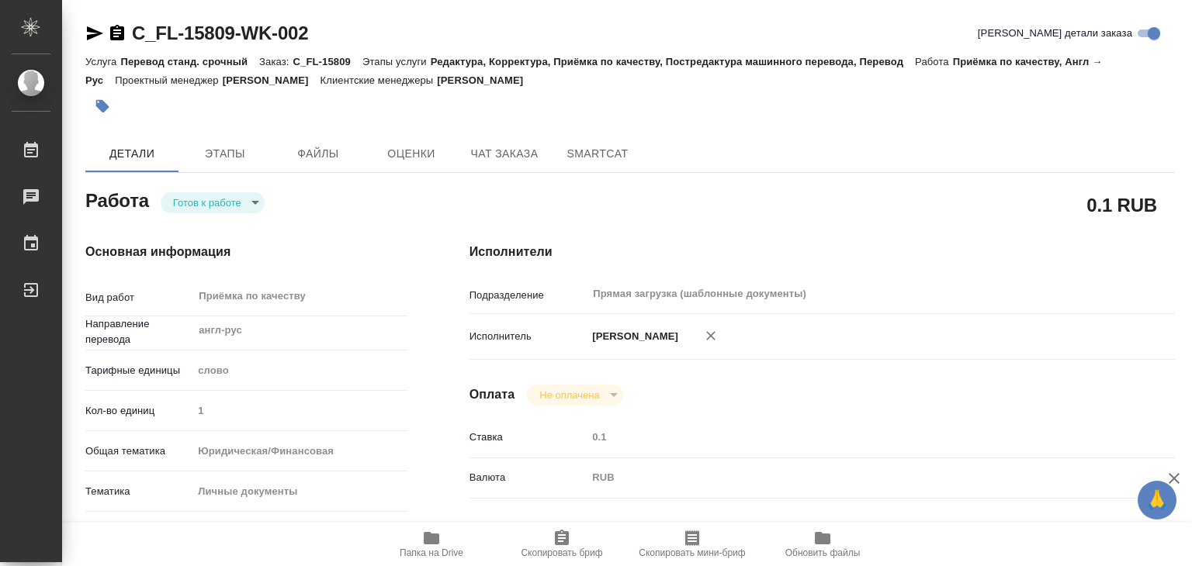
type textarea "x"
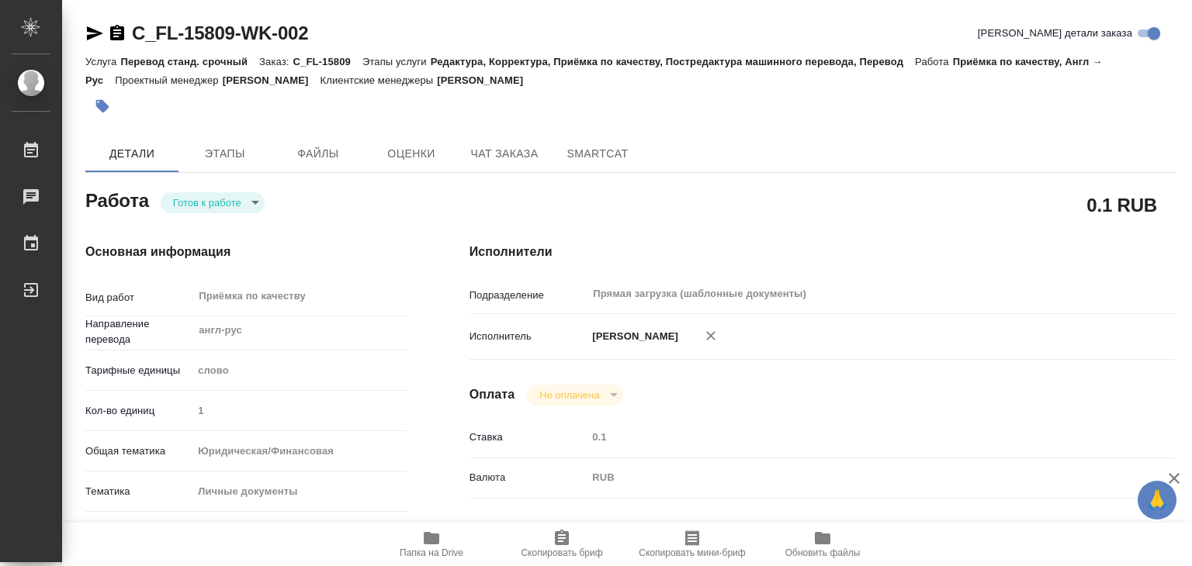
type textarea "x"
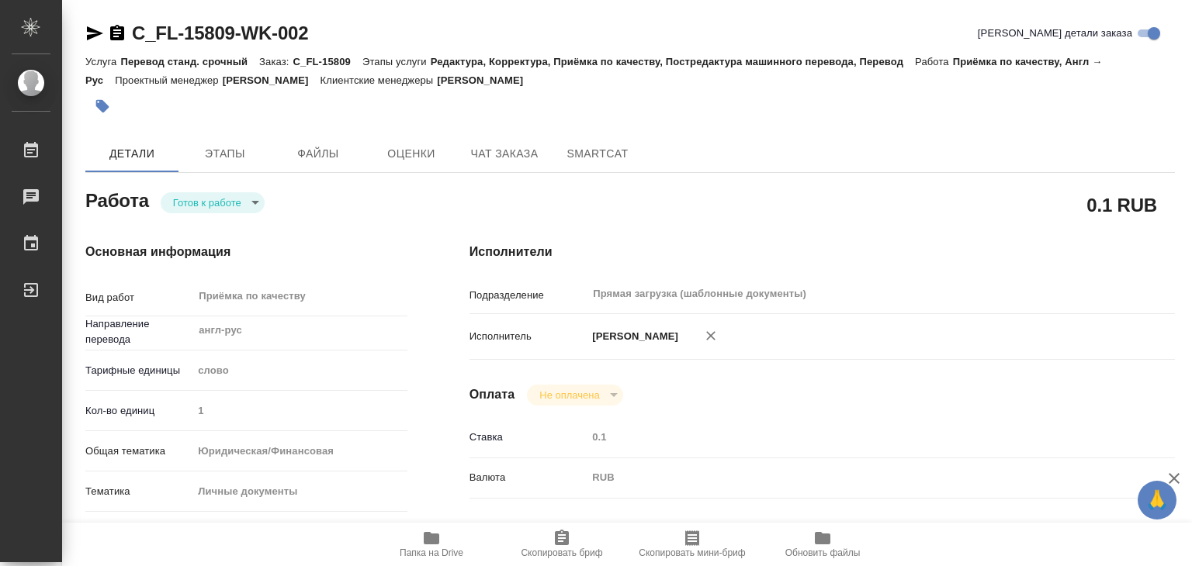
type textarea "x"
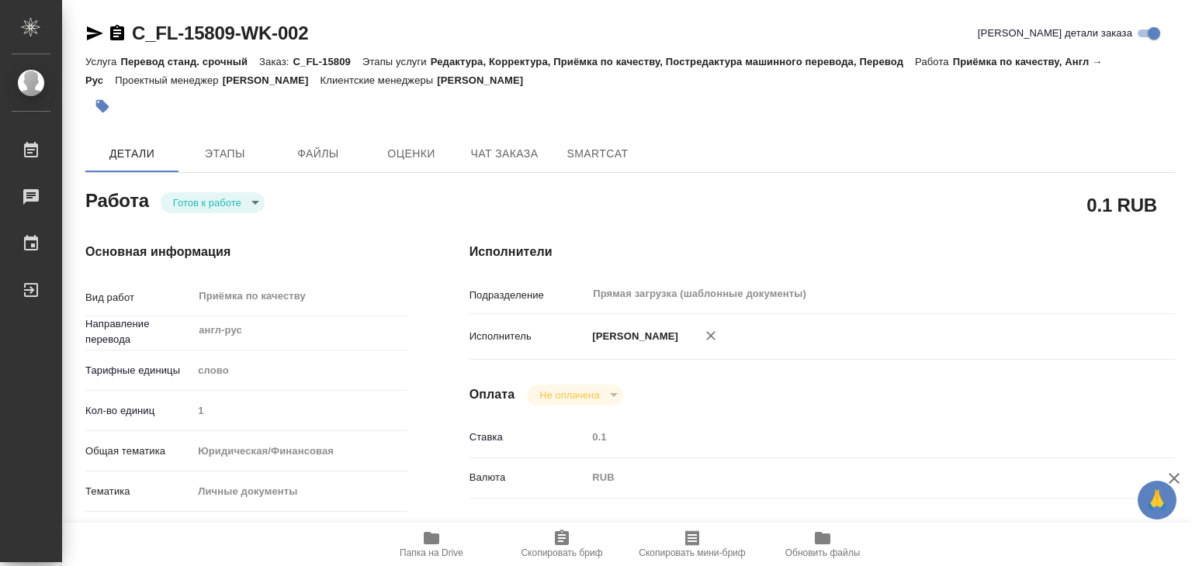
click at [243, 203] on body "🙏 .cls-1 fill:#fff; AWATERA Alilekova Valeriya Работы 0 Чаты График Выйти C_FL-…" at bounding box center [596, 283] width 1192 height 566
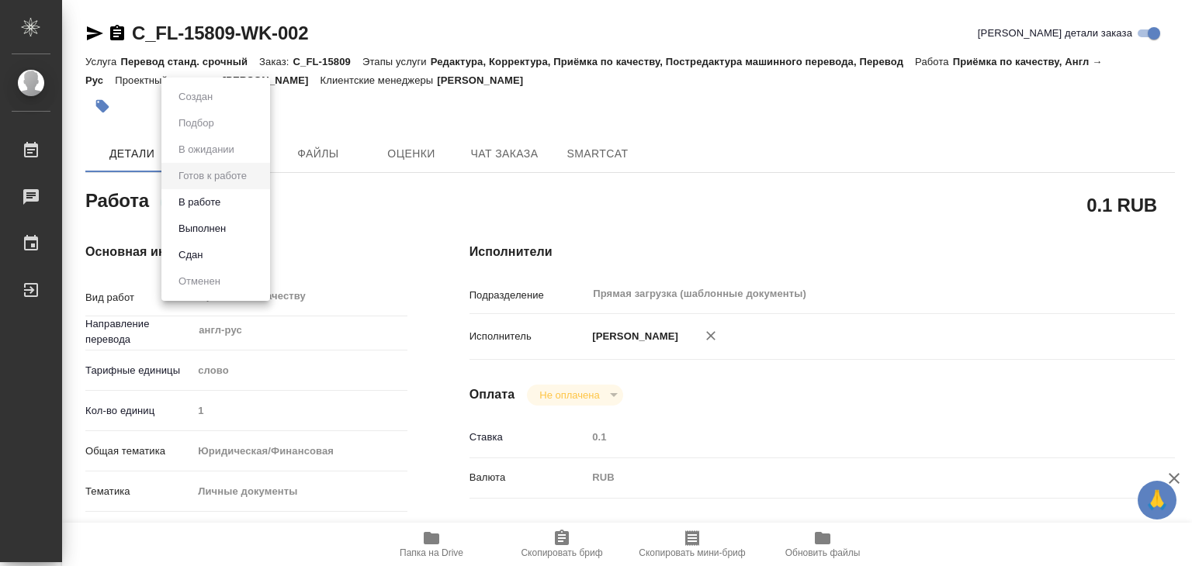
type textarea "x"
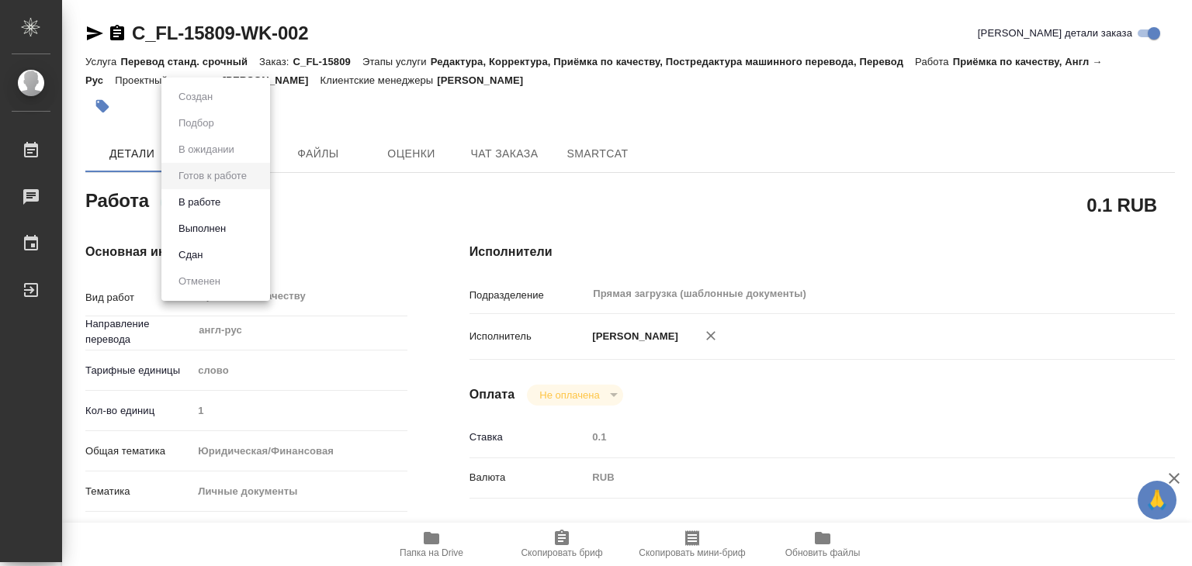
click at [326, 202] on div at bounding box center [596, 283] width 1192 height 566
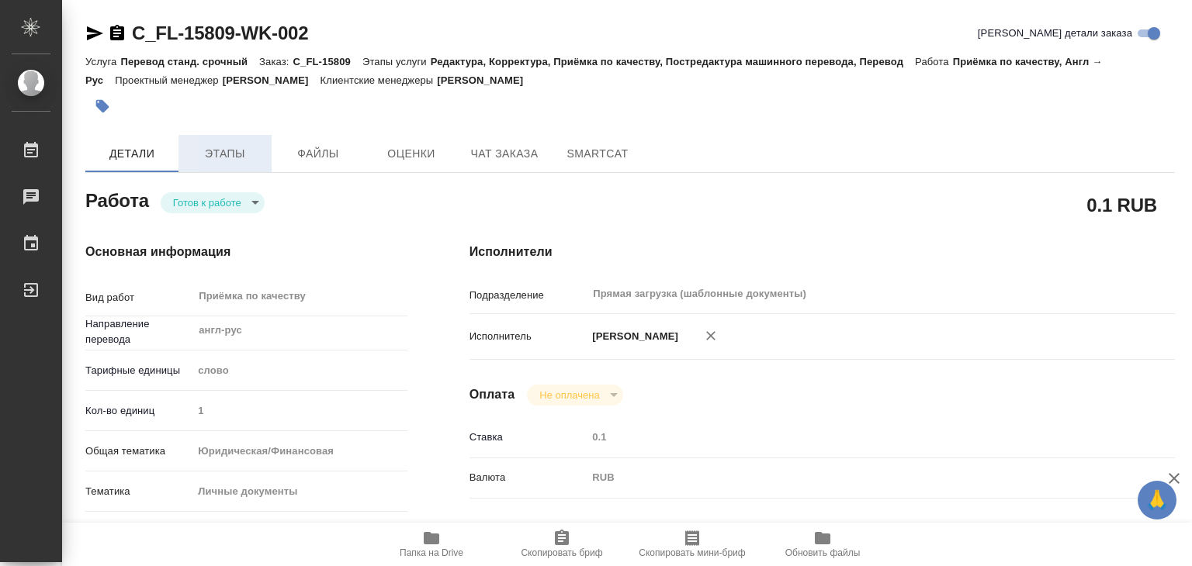
click at [225, 156] on span "Этапы" at bounding box center [225, 153] width 74 height 19
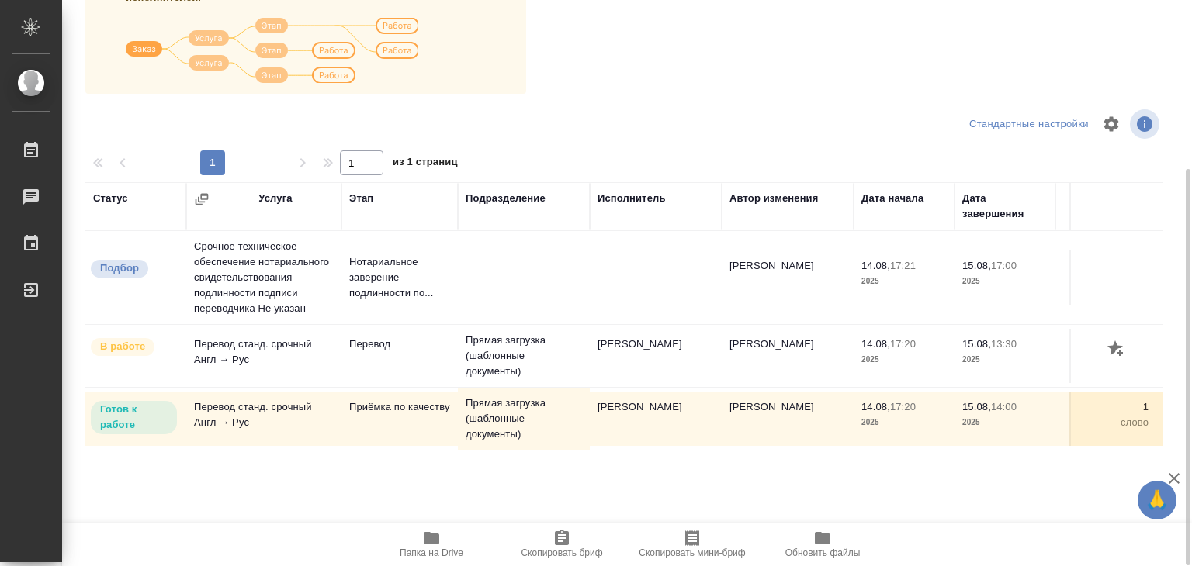
scroll to position [242, 0]
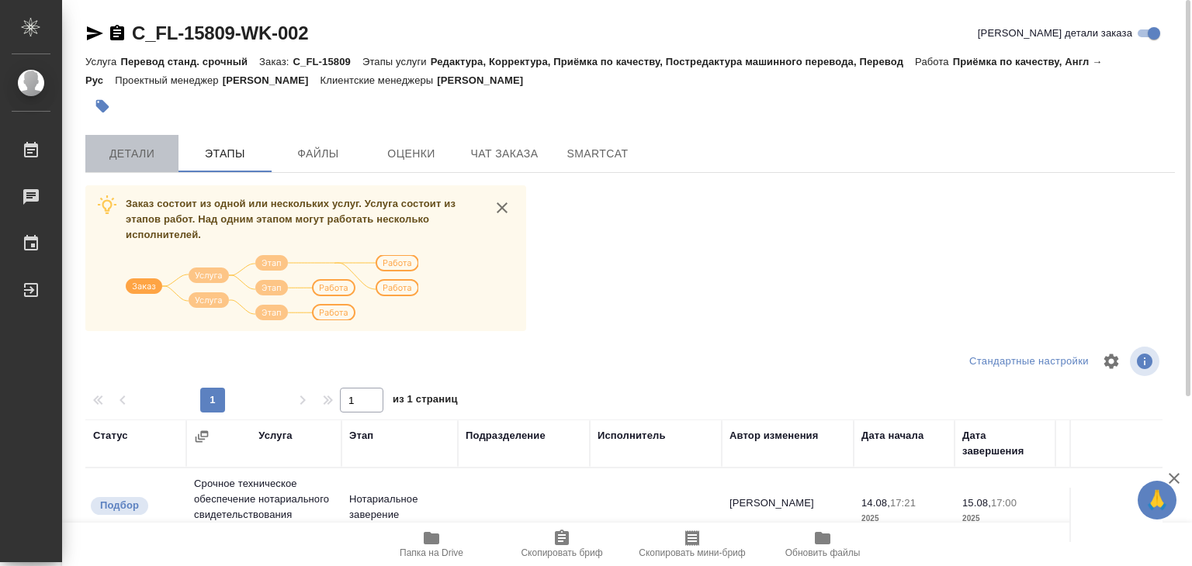
click at [125, 161] on span "Детали" at bounding box center [132, 153] width 74 height 19
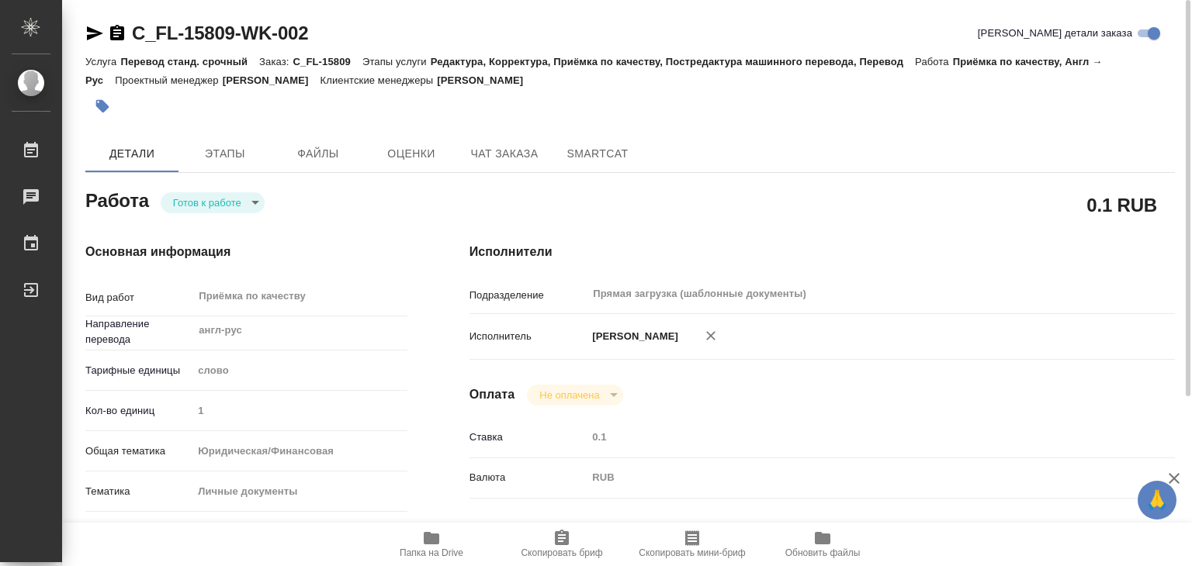
type textarea "x"
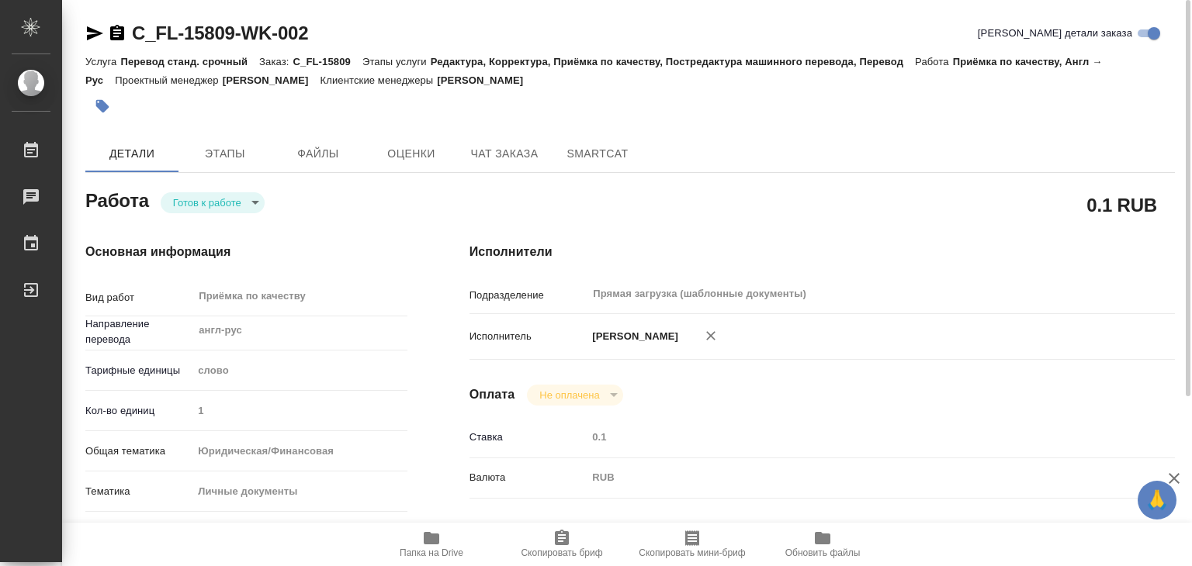
type textarea "x"
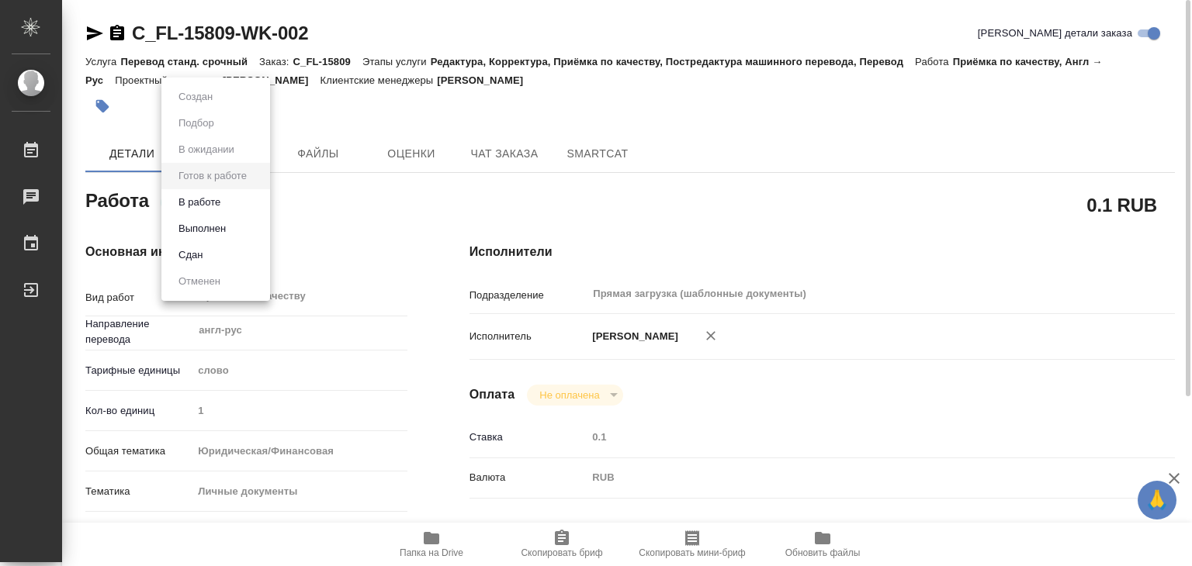
click at [251, 210] on body "🙏 .cls-1 fill:#fff; AWATERA Alilekova Valeriya Работы 0 Чаты График Выйти C_FL-…" at bounding box center [596, 283] width 1192 height 566
type textarea "x"
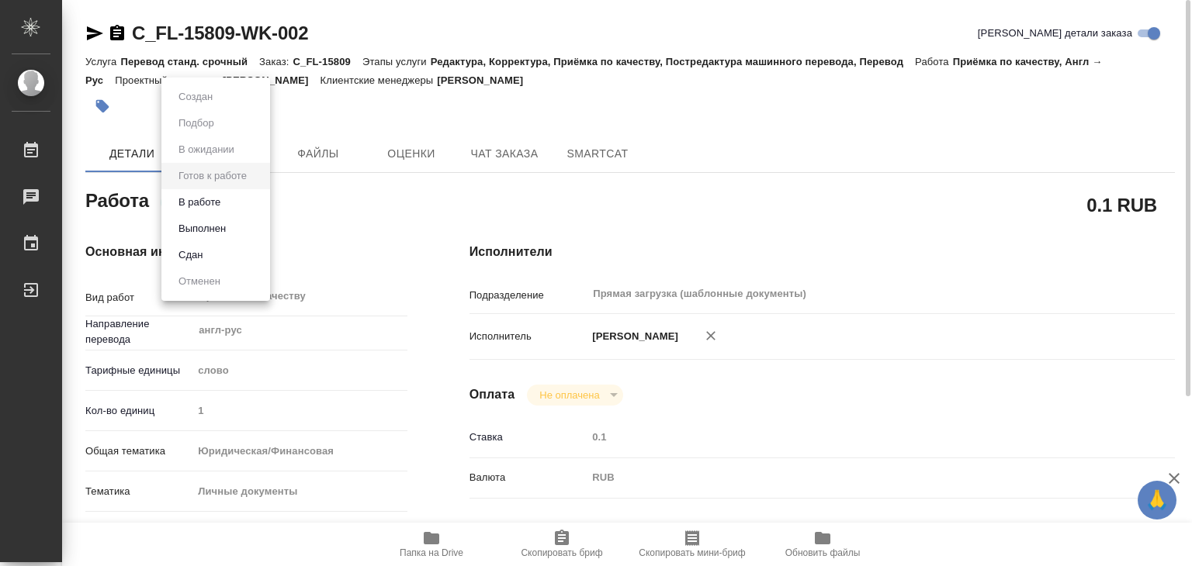
type textarea "x"
click at [376, 221] on div at bounding box center [596, 283] width 1192 height 566
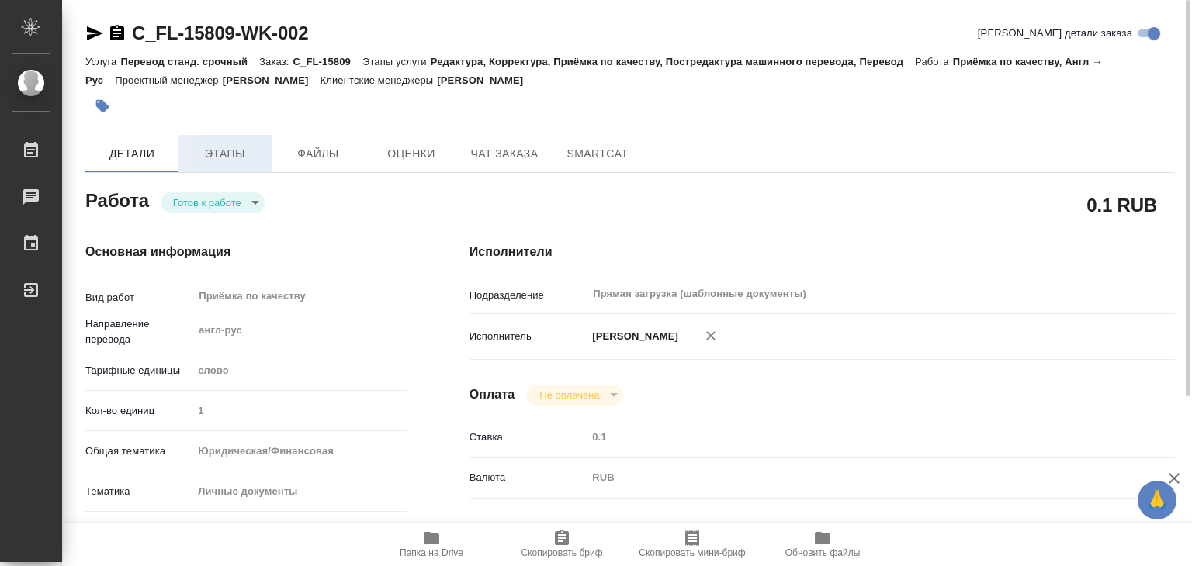
click at [239, 164] on button "Этапы" at bounding box center [224, 153] width 93 height 37
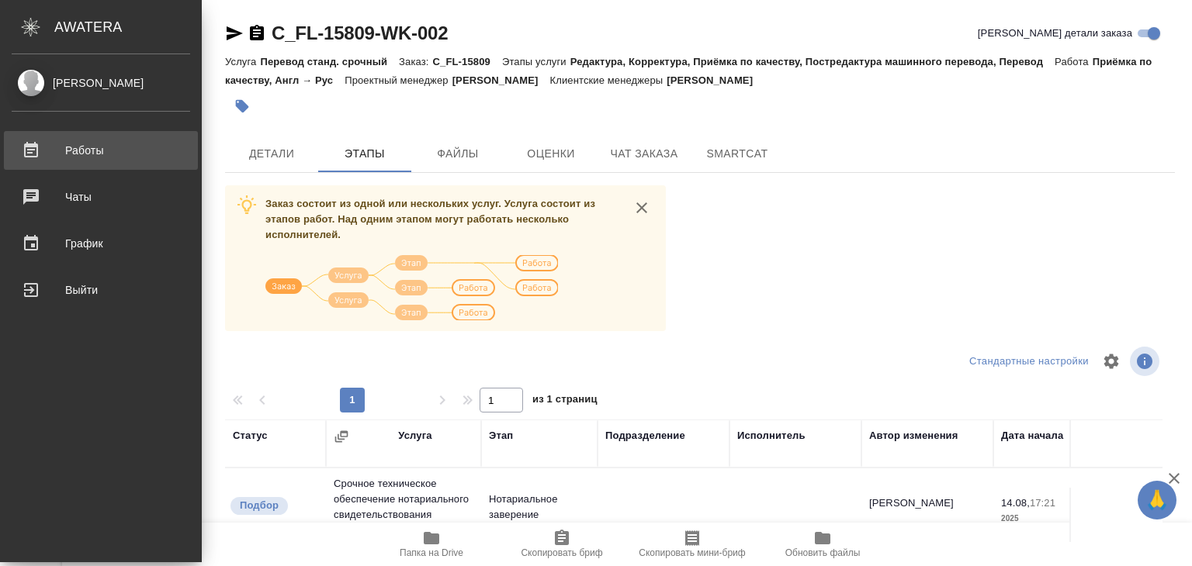
click at [102, 148] on div "Работы" at bounding box center [101, 150] width 178 height 23
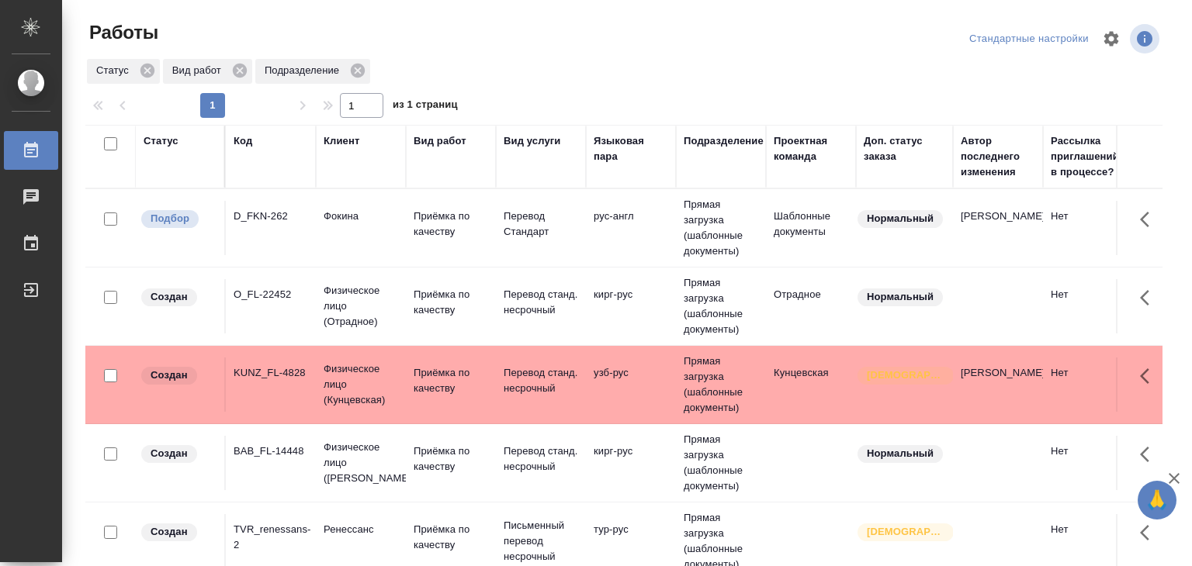
click at [355, 225] on td "Фокина" at bounding box center [361, 228] width 90 height 54
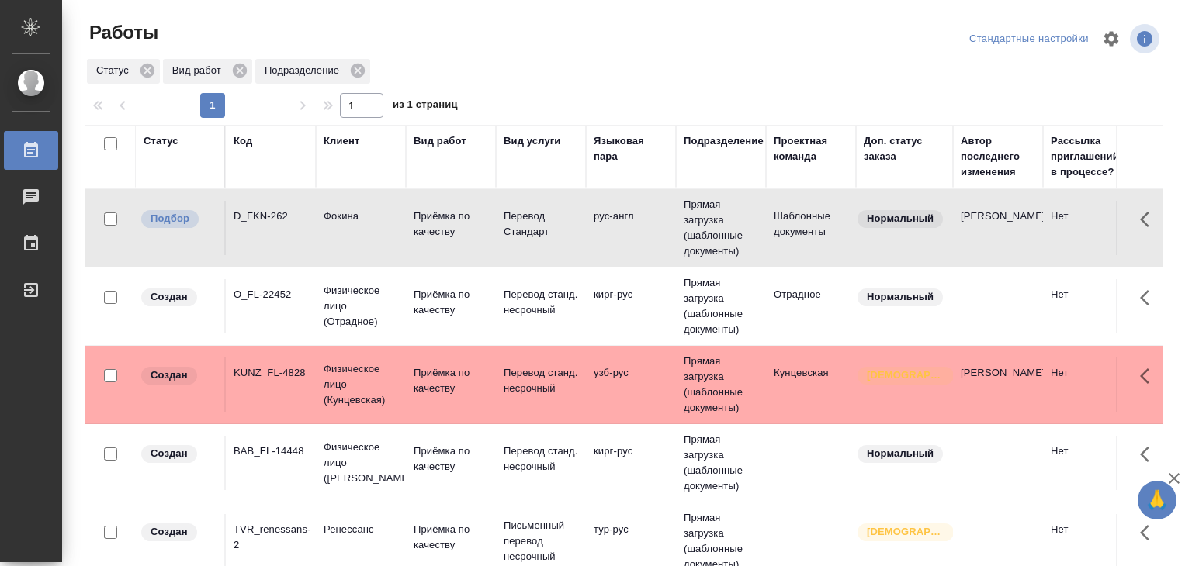
click at [355, 225] on td "Фокина" at bounding box center [361, 228] width 90 height 54
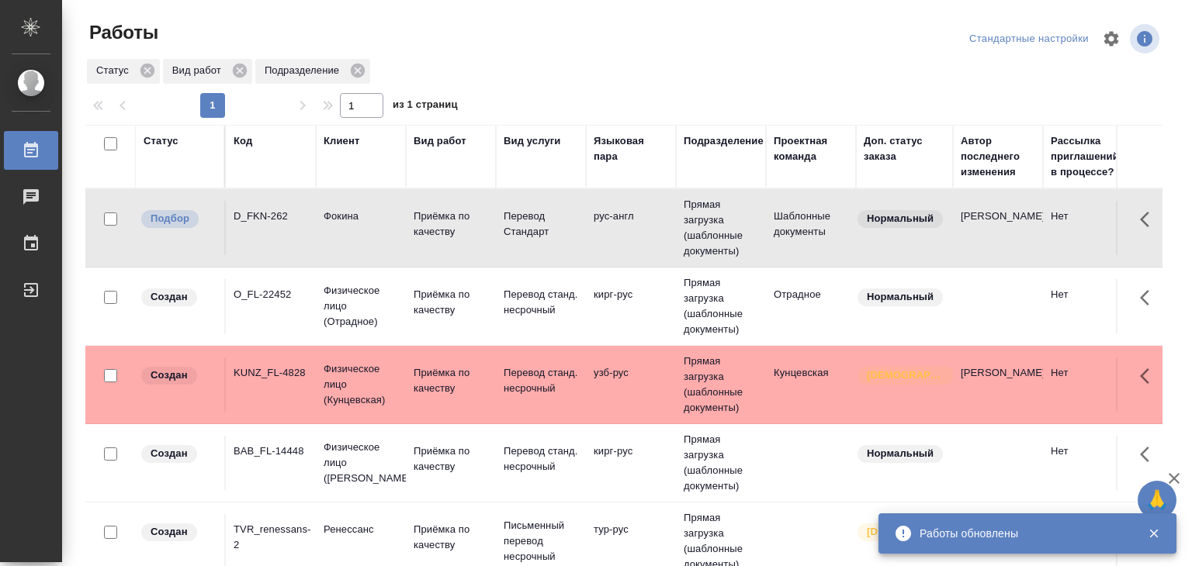
click at [1158, 535] on icon "button" at bounding box center [1154, 534] width 14 height 14
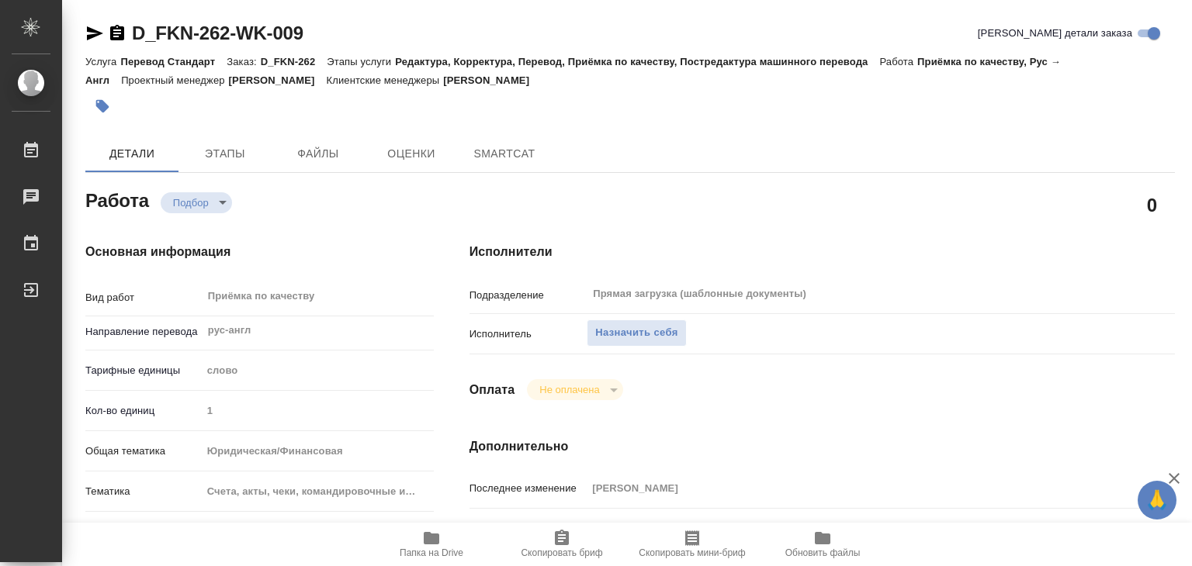
type textarea "x"
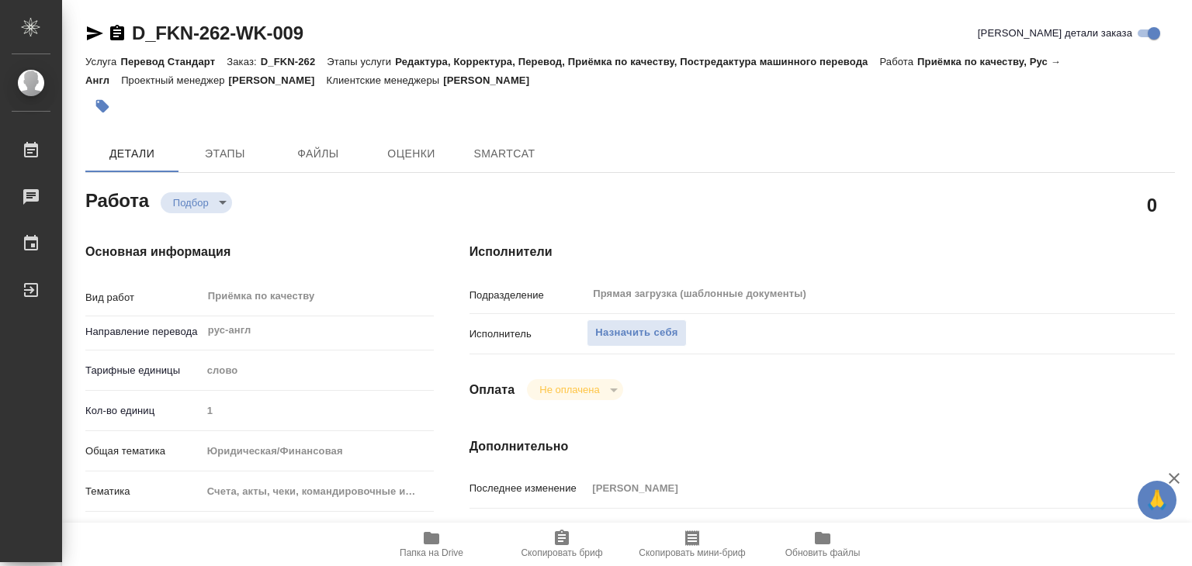
type textarea "x"
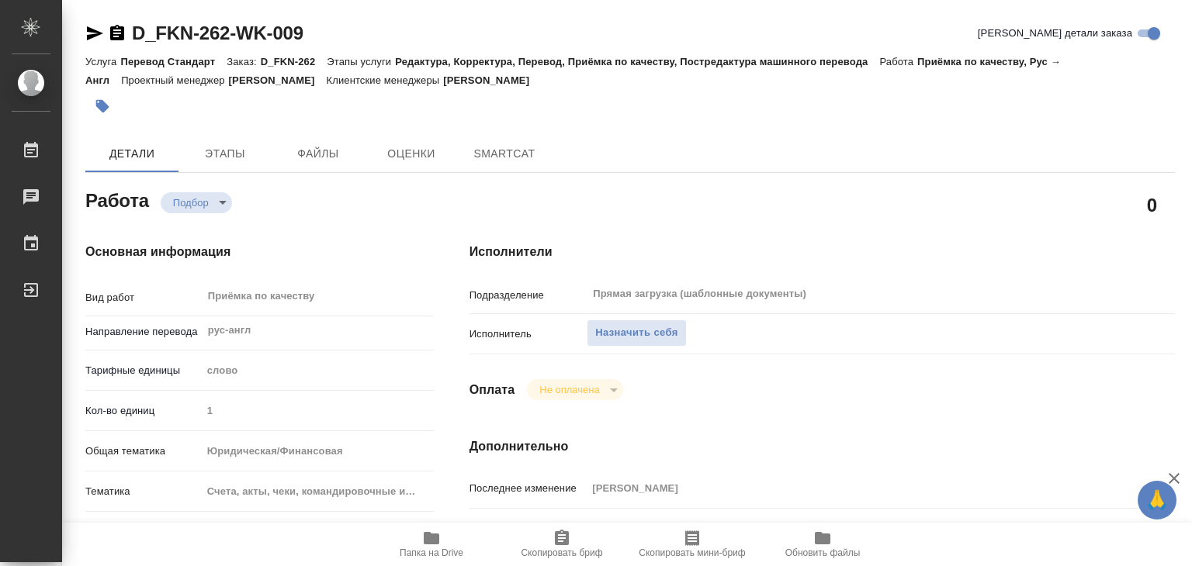
type textarea "x"
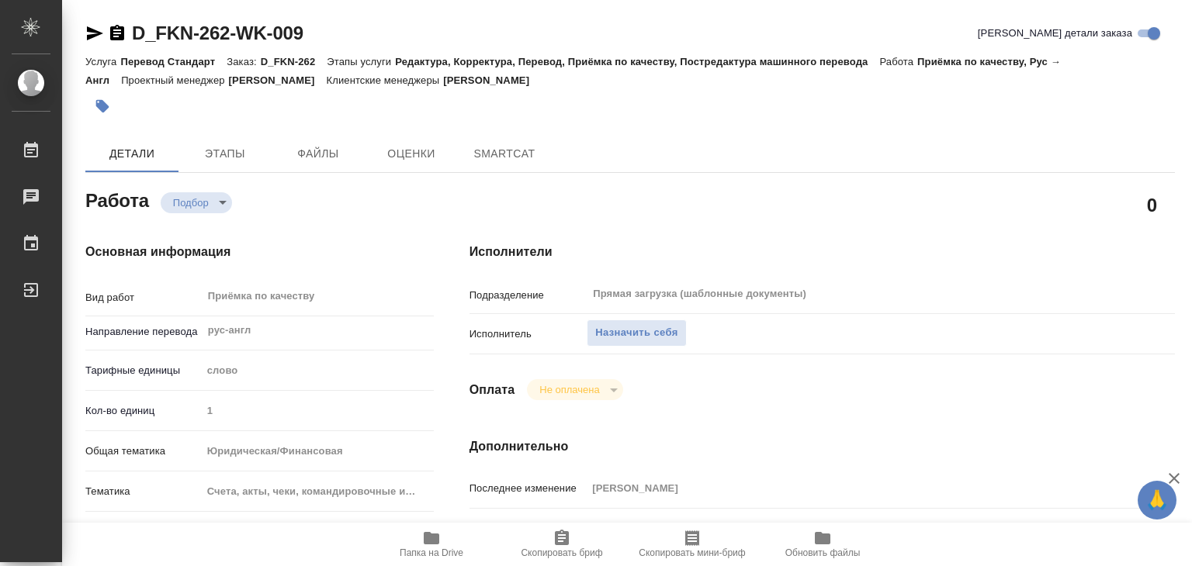
type textarea "x"
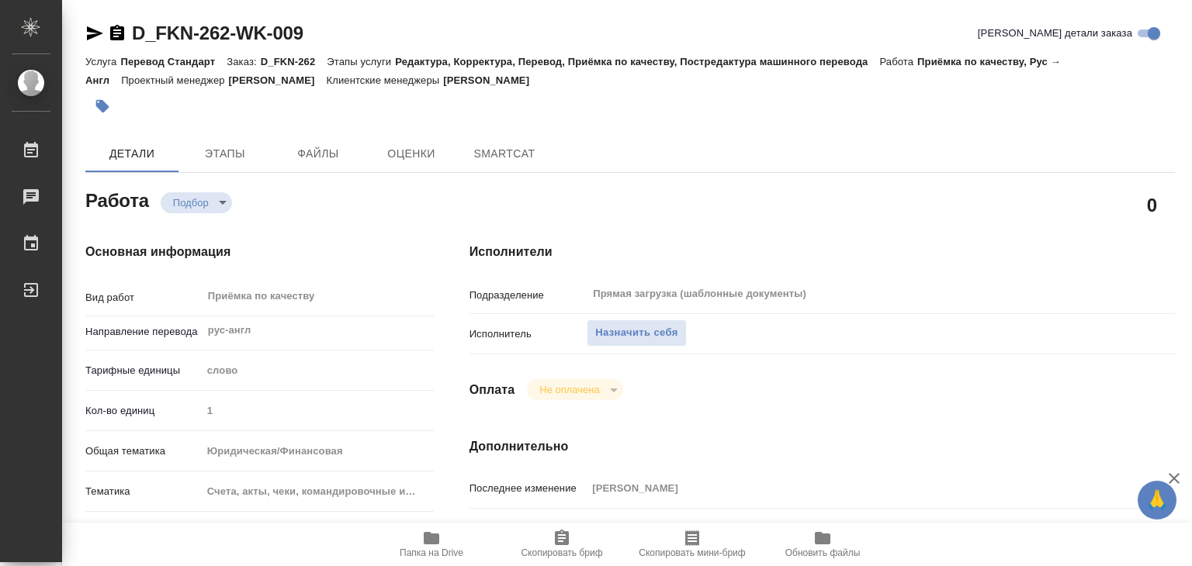
type textarea "x"
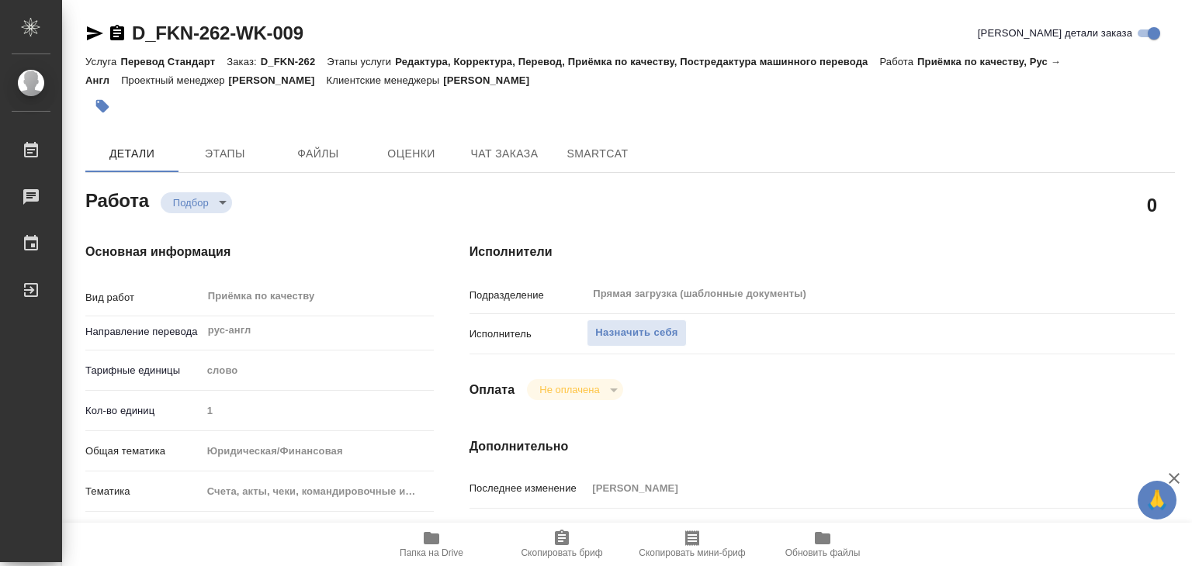
type textarea "x"
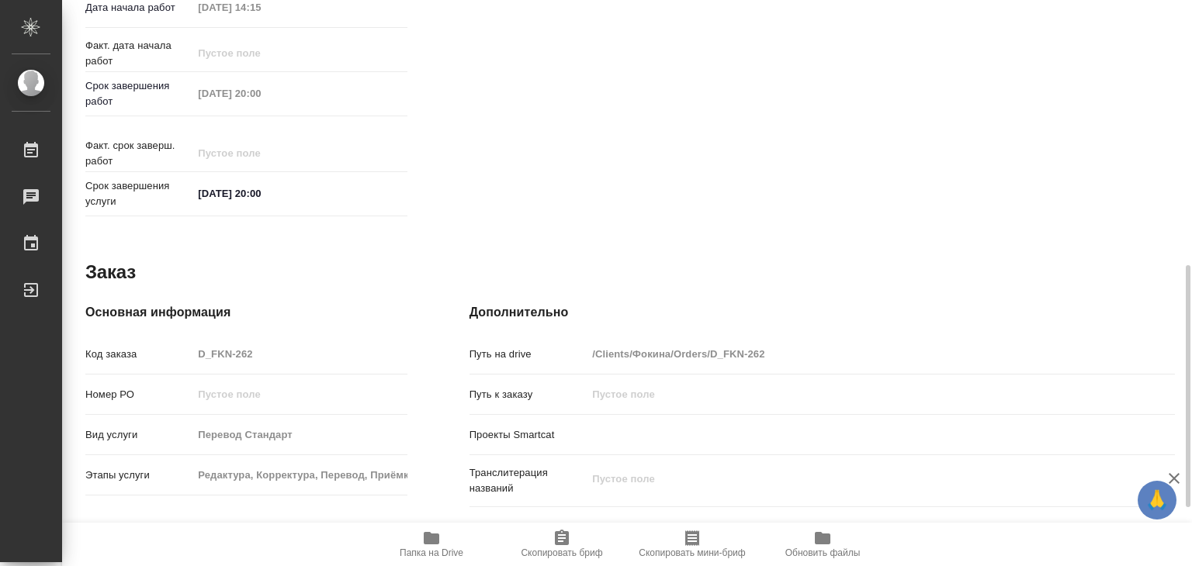
type textarea "x"
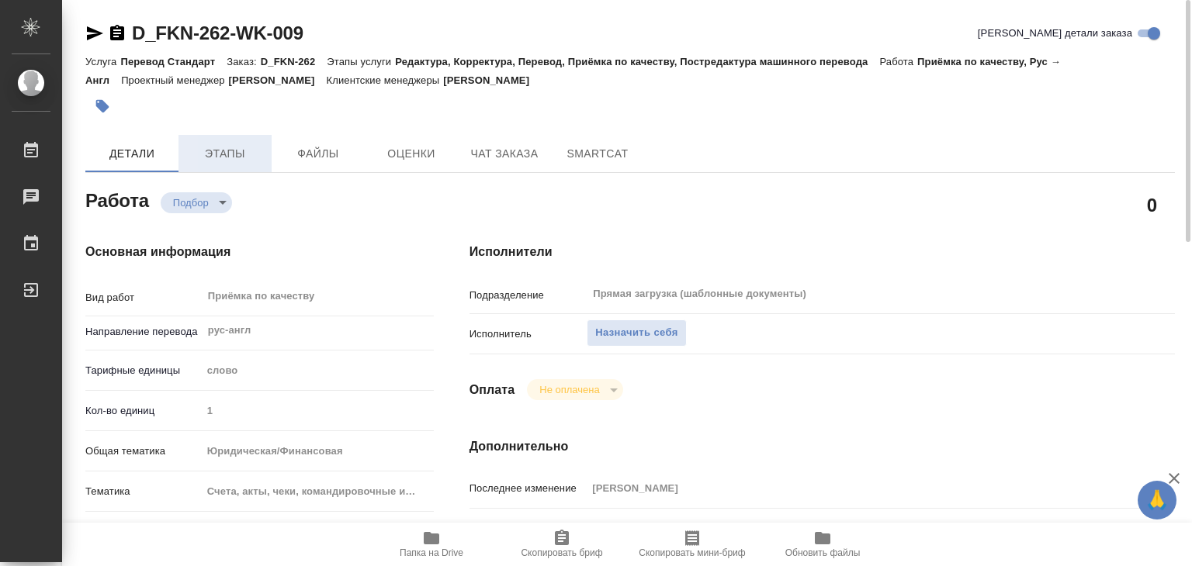
click at [243, 147] on span "Этапы" at bounding box center [225, 153] width 74 height 19
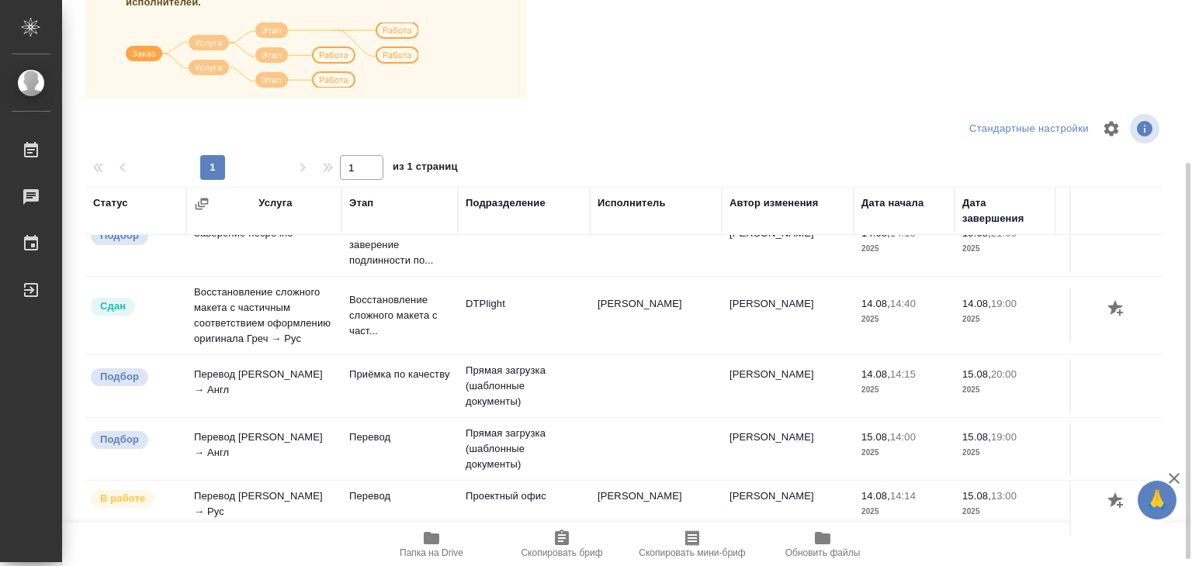
scroll to position [78, 0]
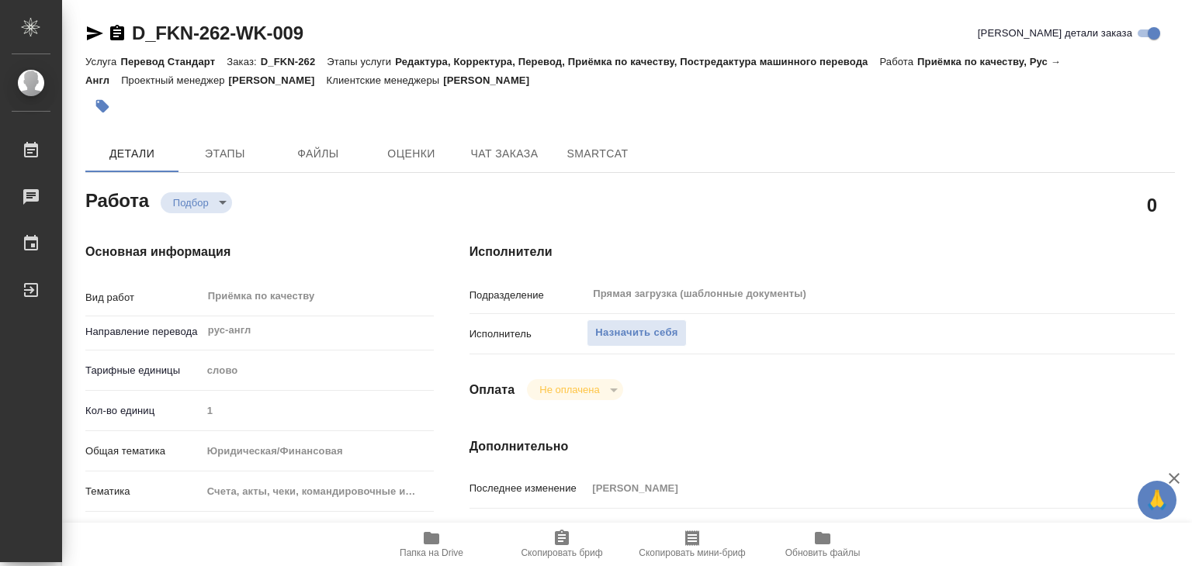
scroll to position [233, 0]
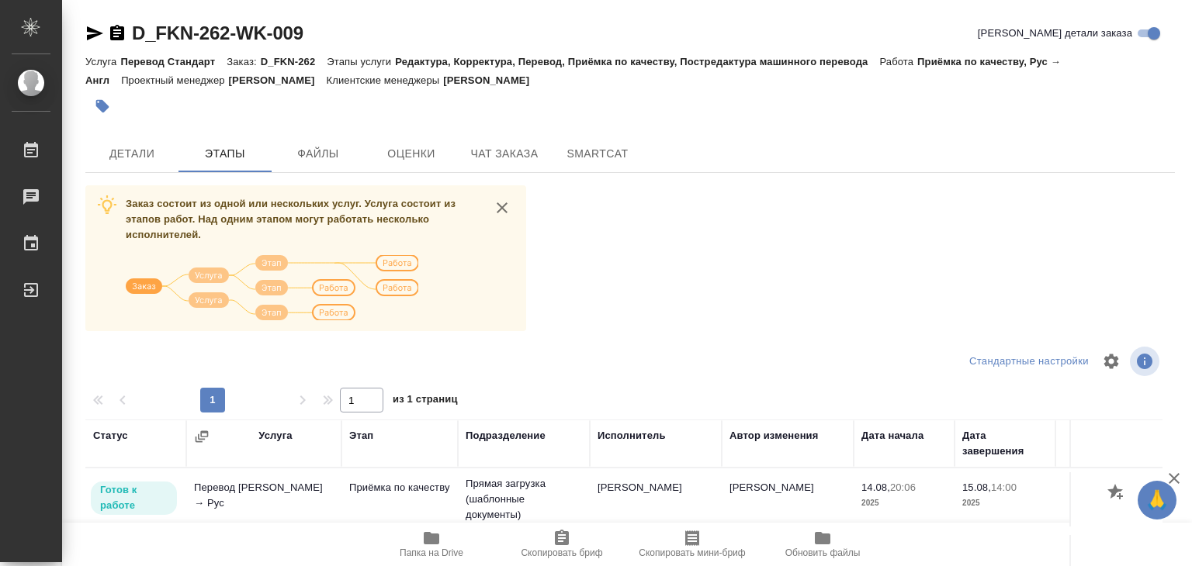
scroll to position [233, 0]
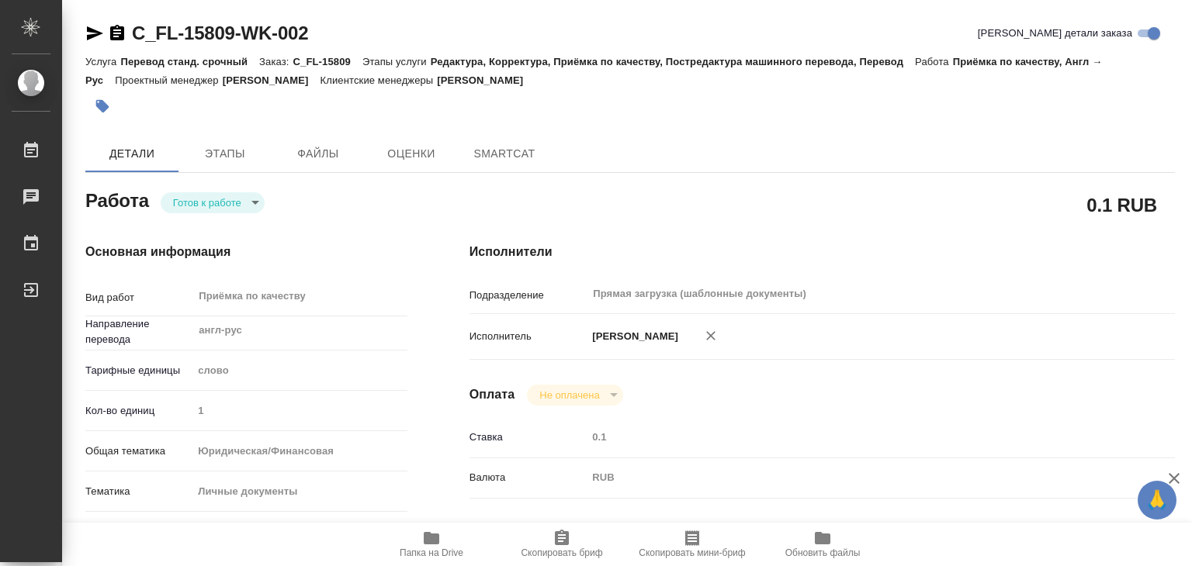
type textarea "x"
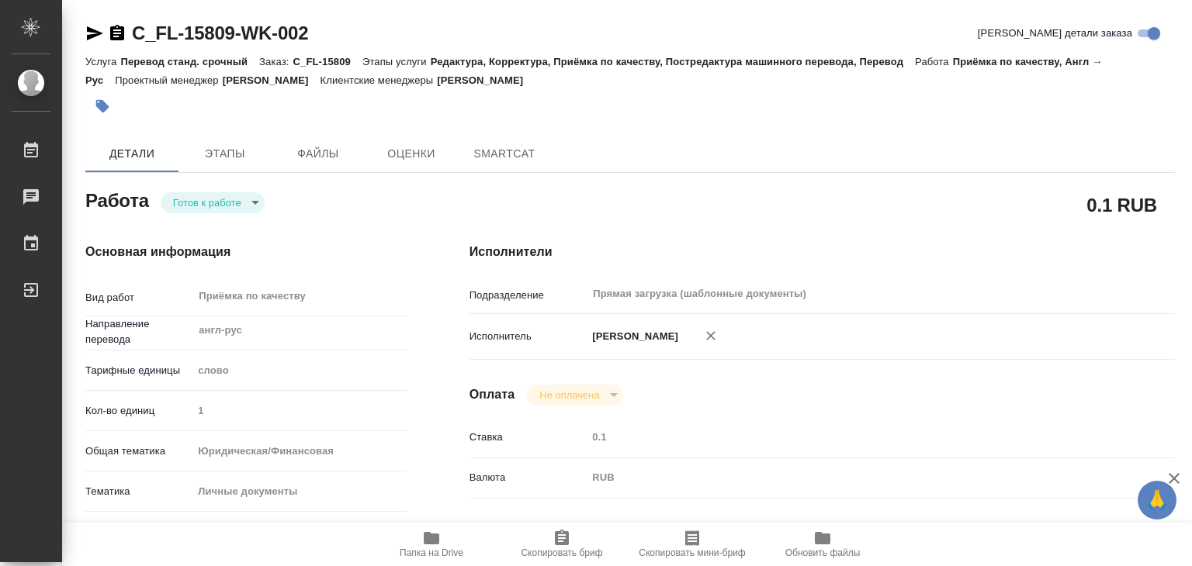
type textarea "x"
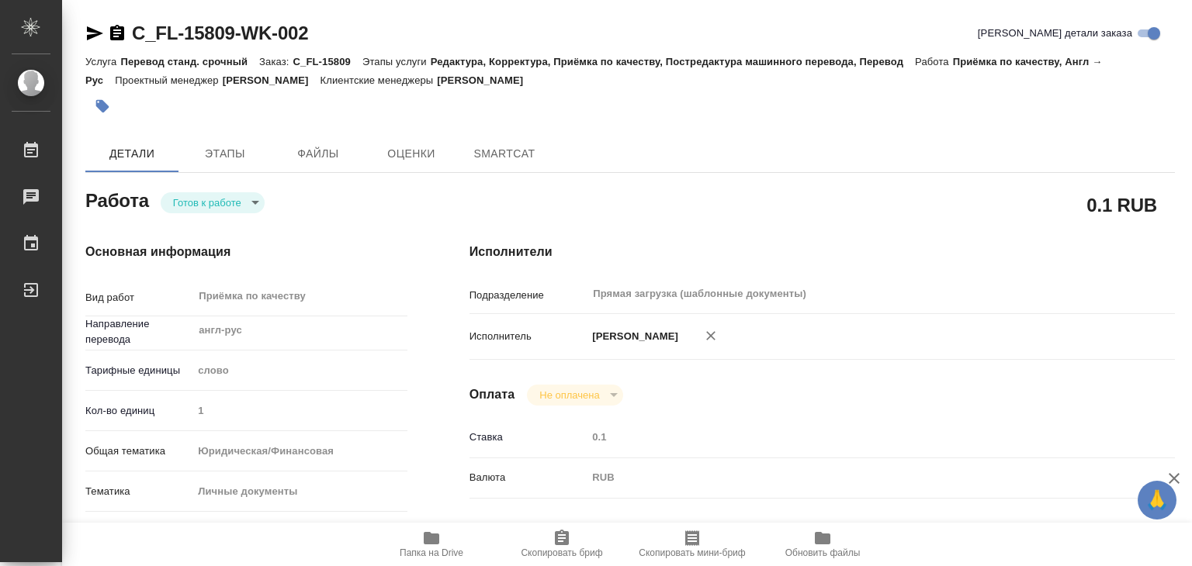
type textarea "x"
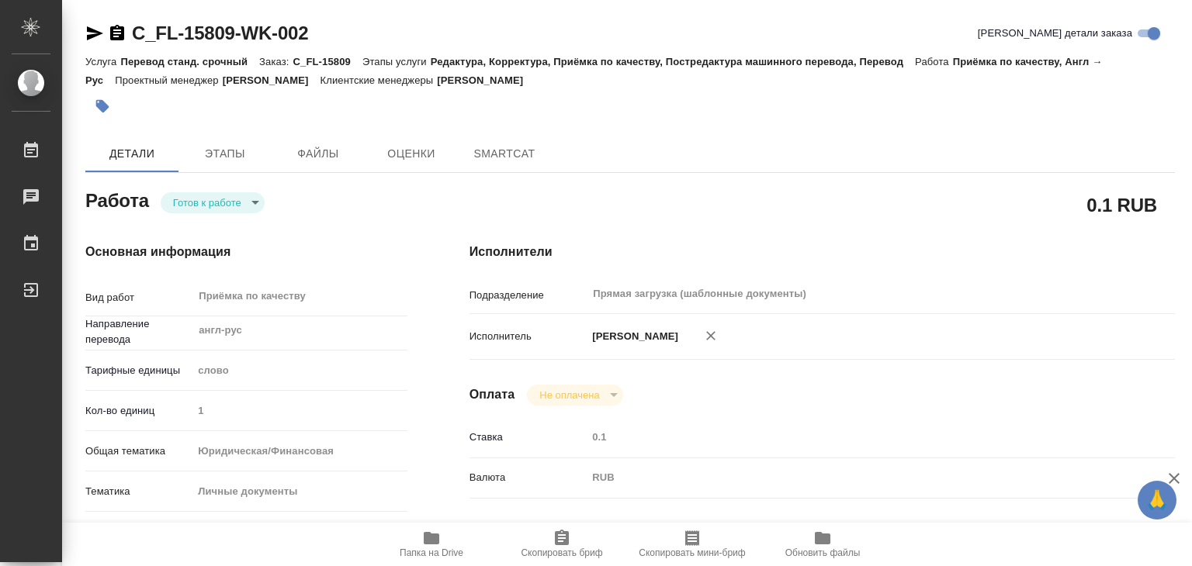
type textarea "x"
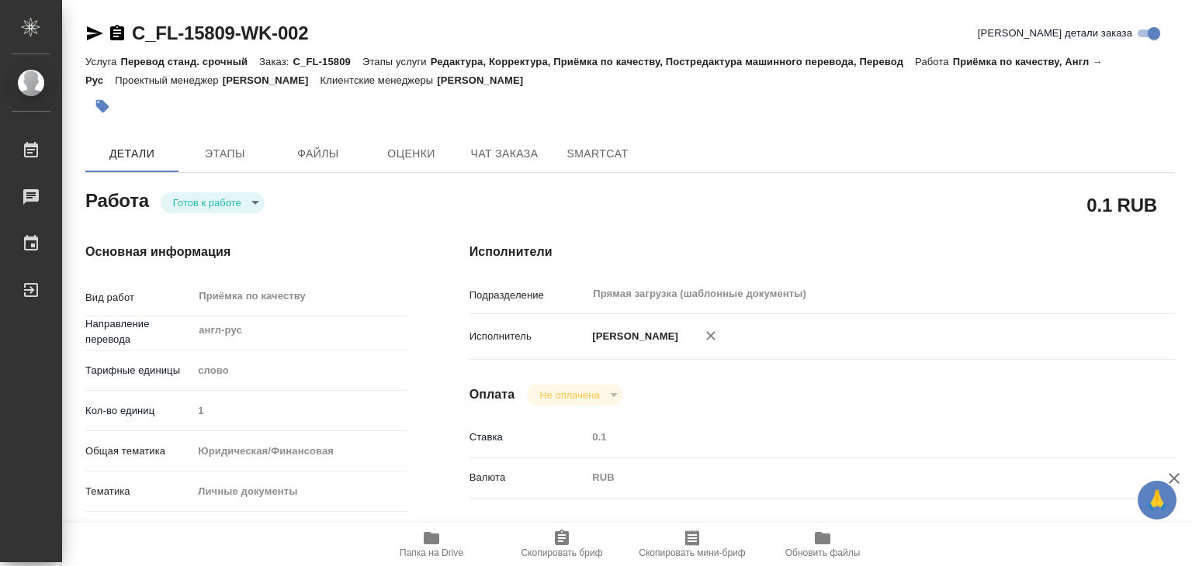
type textarea "x"
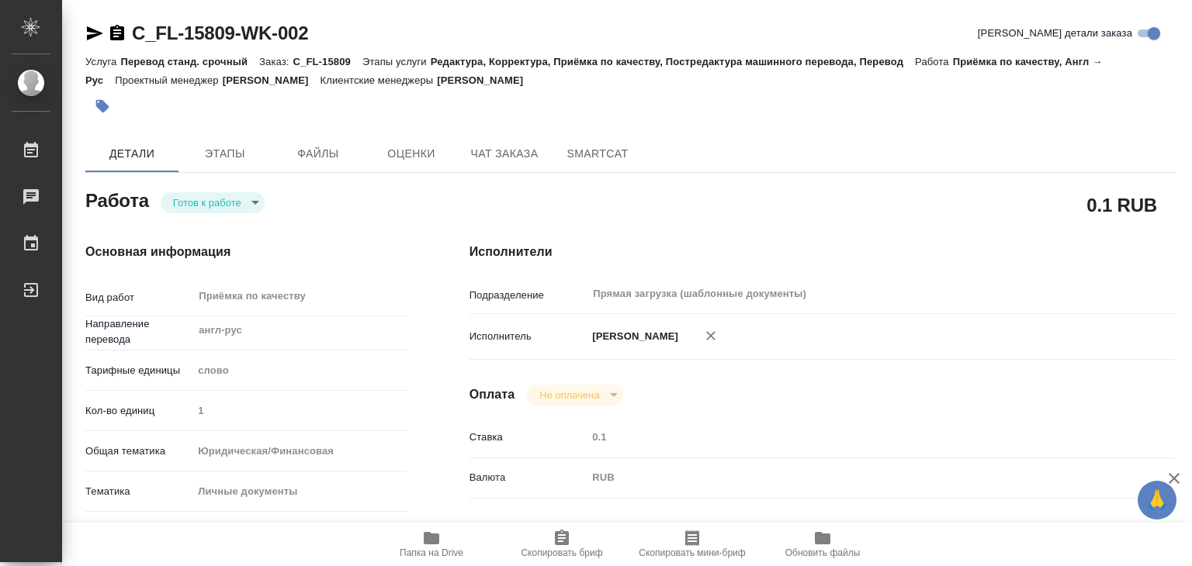
type textarea "x"
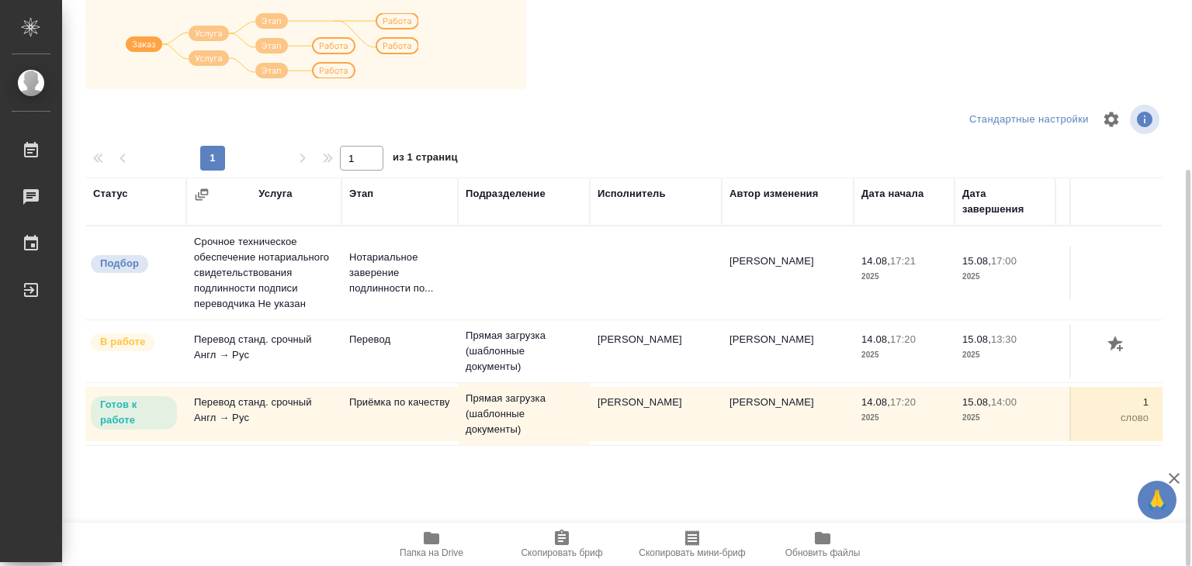
scroll to position [9, 0]
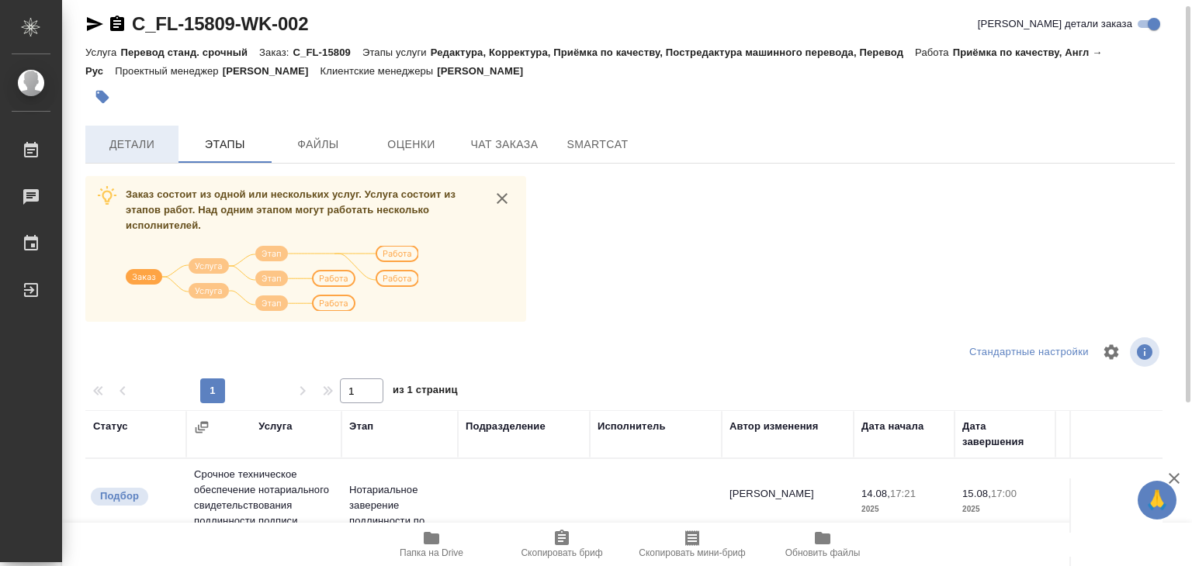
click at [146, 155] on button "Детали" at bounding box center [131, 144] width 93 height 37
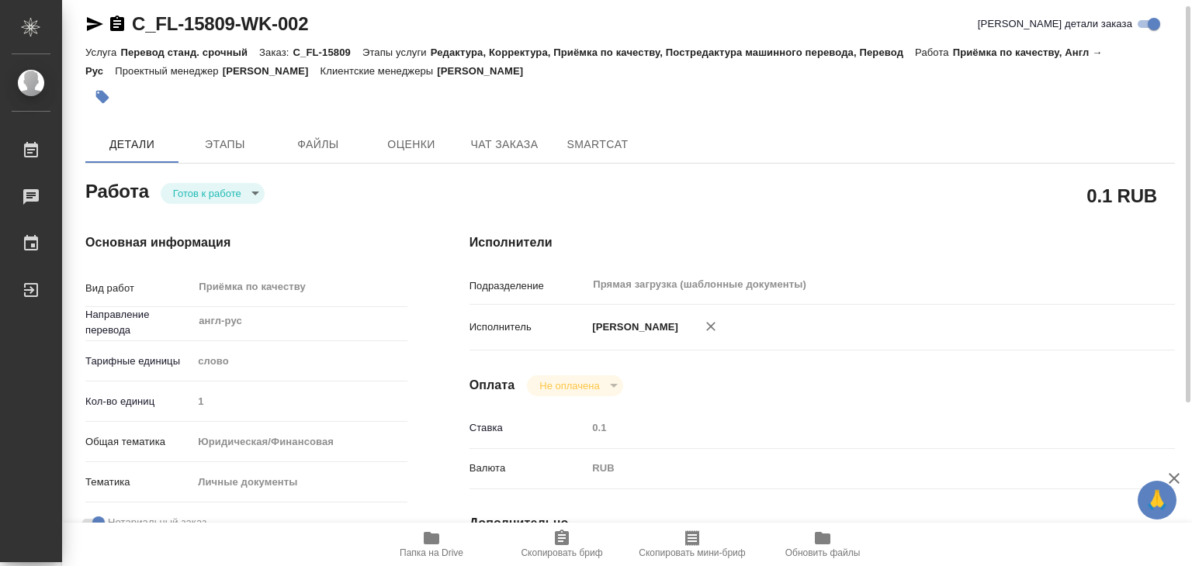
type textarea "x"
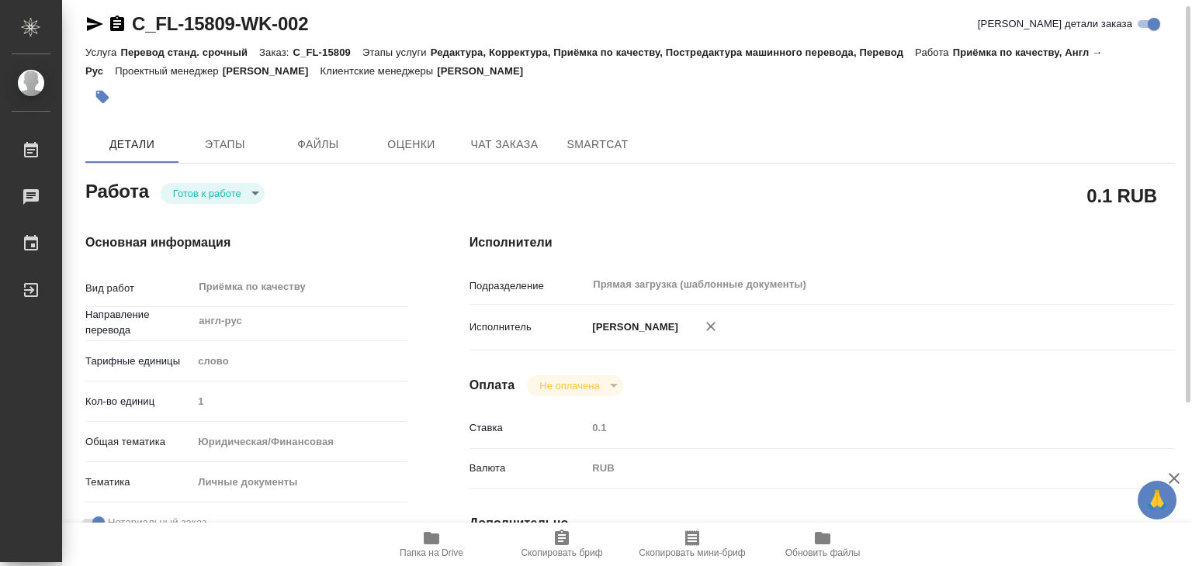
type textarea "x"
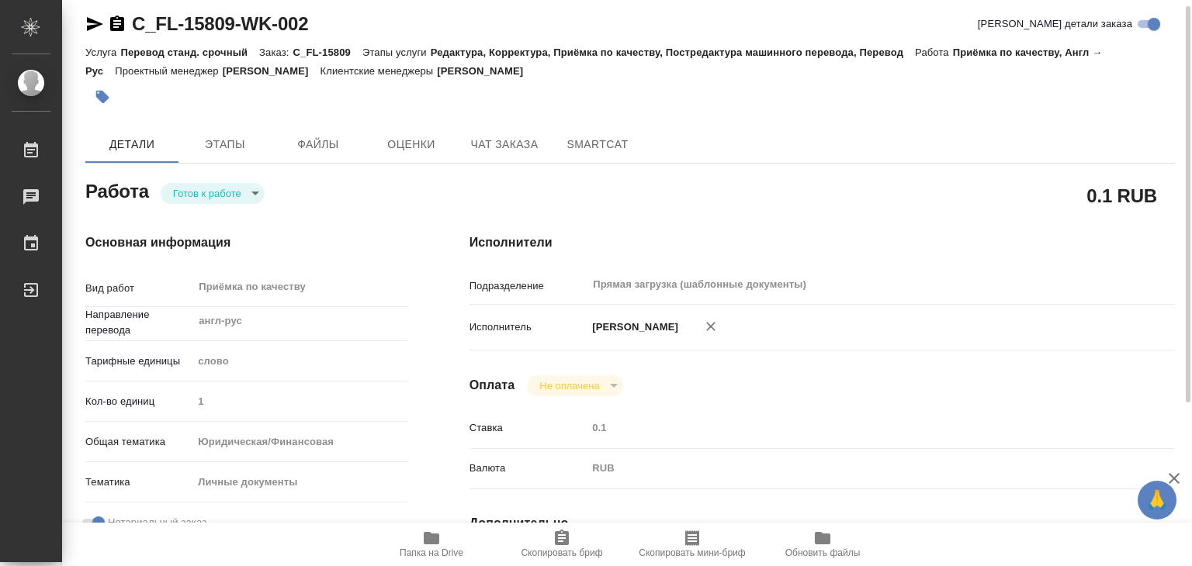
type textarea "x"
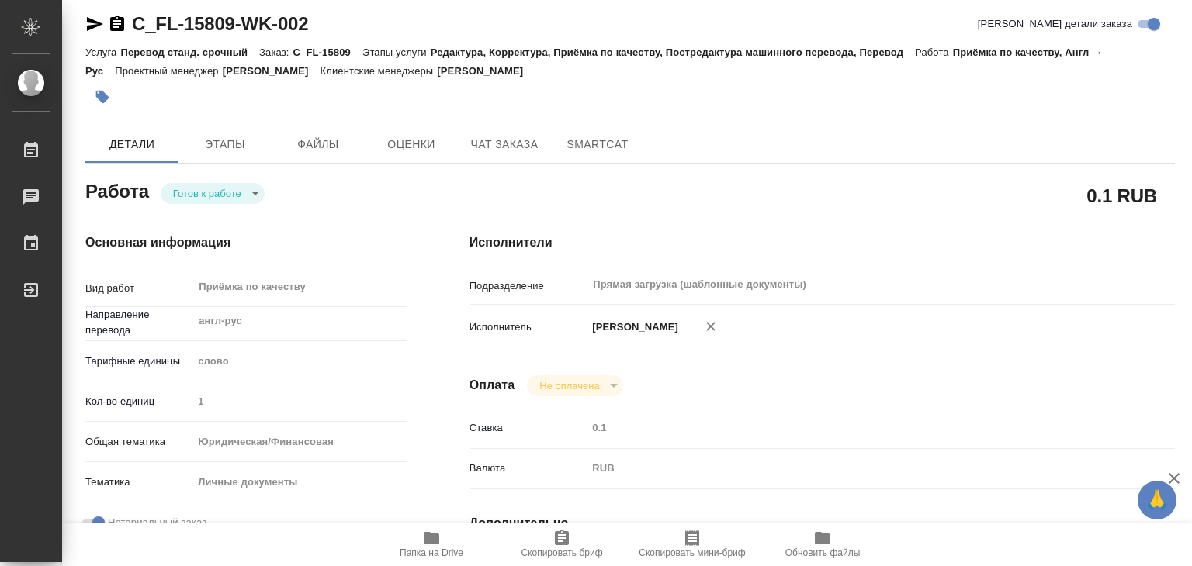
click at [1177, 480] on icon "button" at bounding box center [1174, 478] width 19 height 19
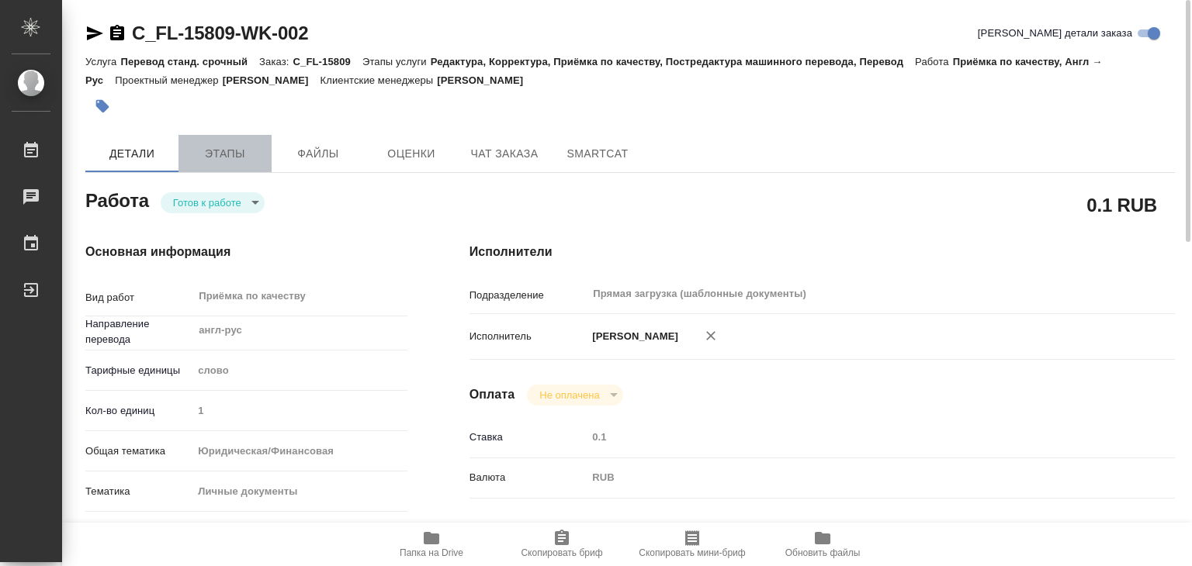
click at [238, 159] on span "Этапы" at bounding box center [225, 153] width 74 height 19
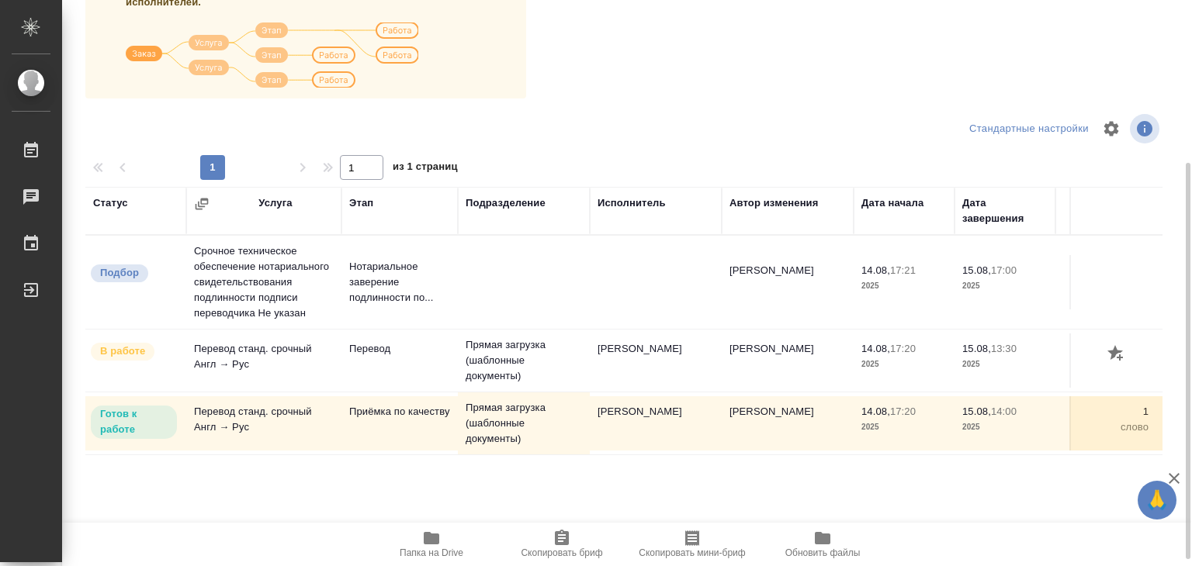
scroll to position [242, 0]
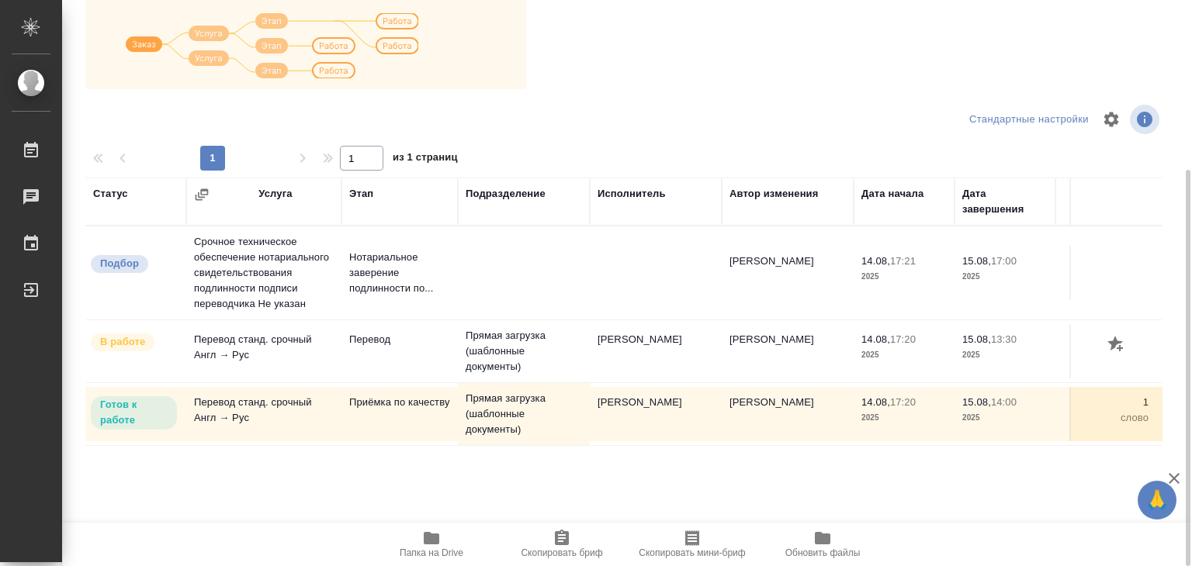
click at [429, 546] on icon "button" at bounding box center [431, 538] width 19 height 19
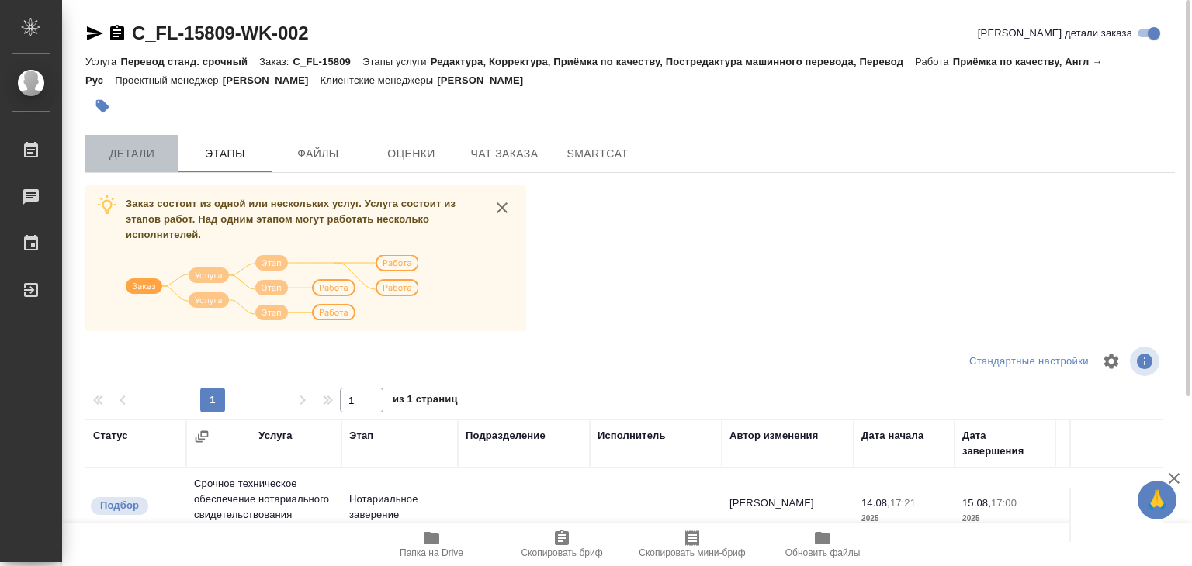
click at [109, 154] on span "Детали" at bounding box center [132, 153] width 74 height 19
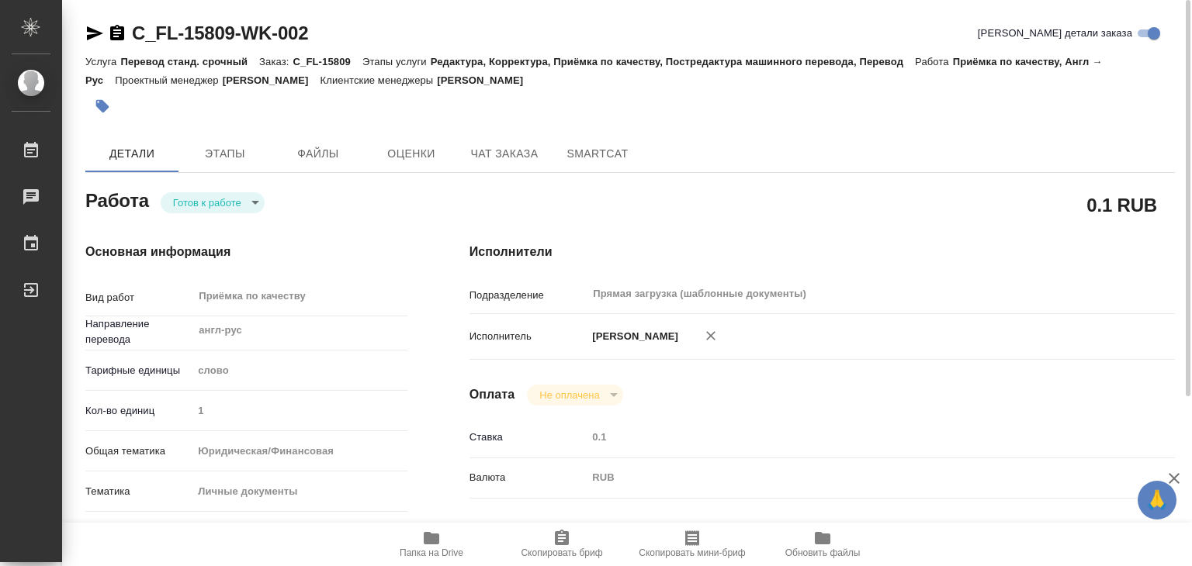
type textarea "x"
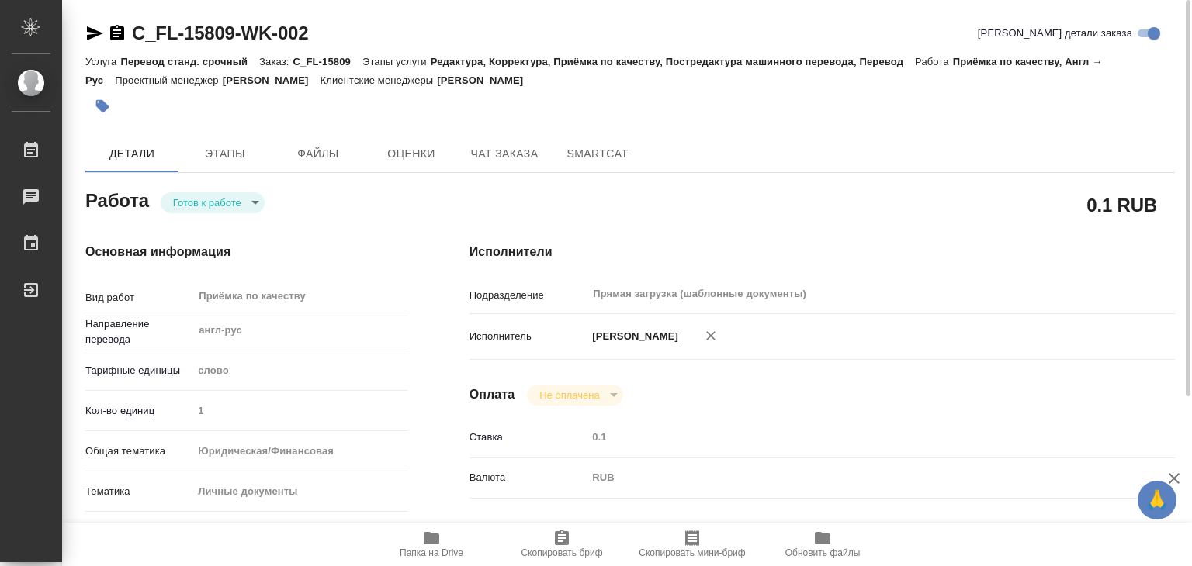
type textarea "x"
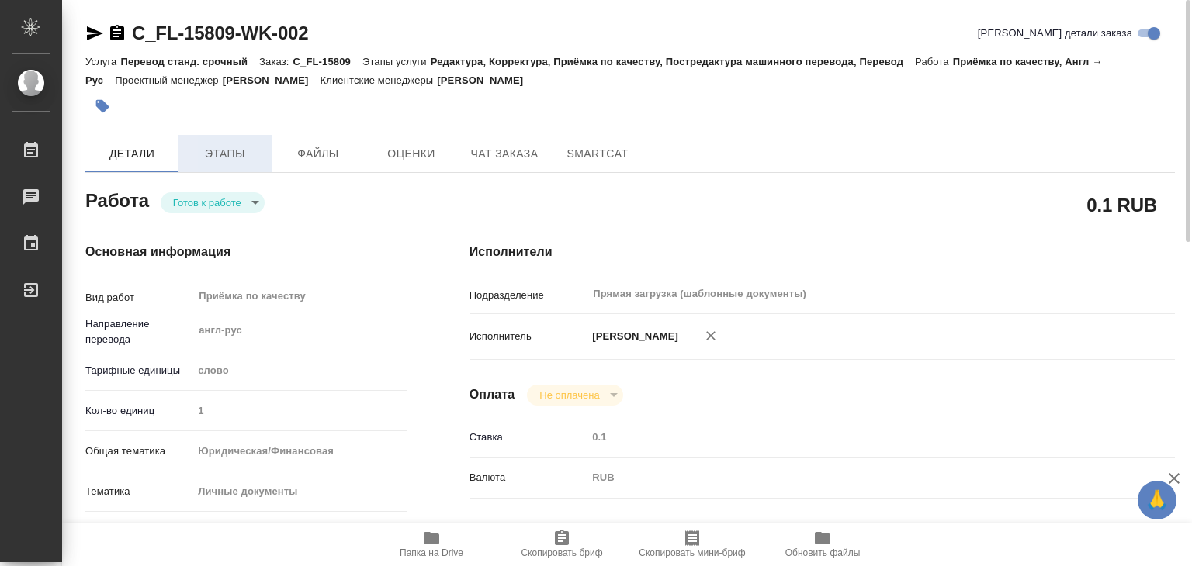
click at [244, 157] on span "Этапы" at bounding box center [225, 153] width 74 height 19
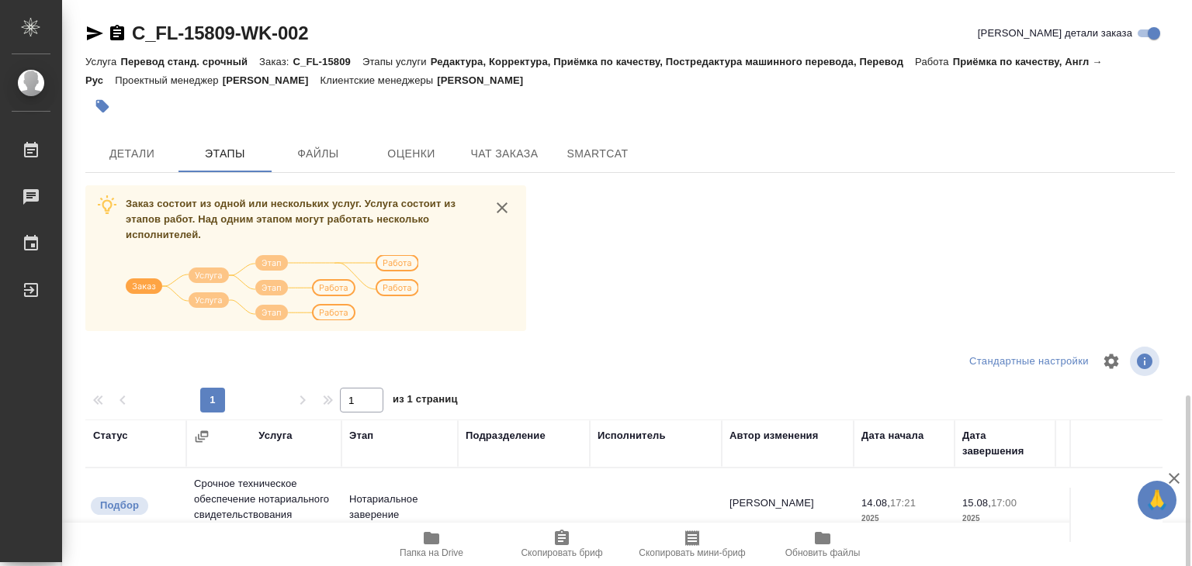
scroll to position [242, 0]
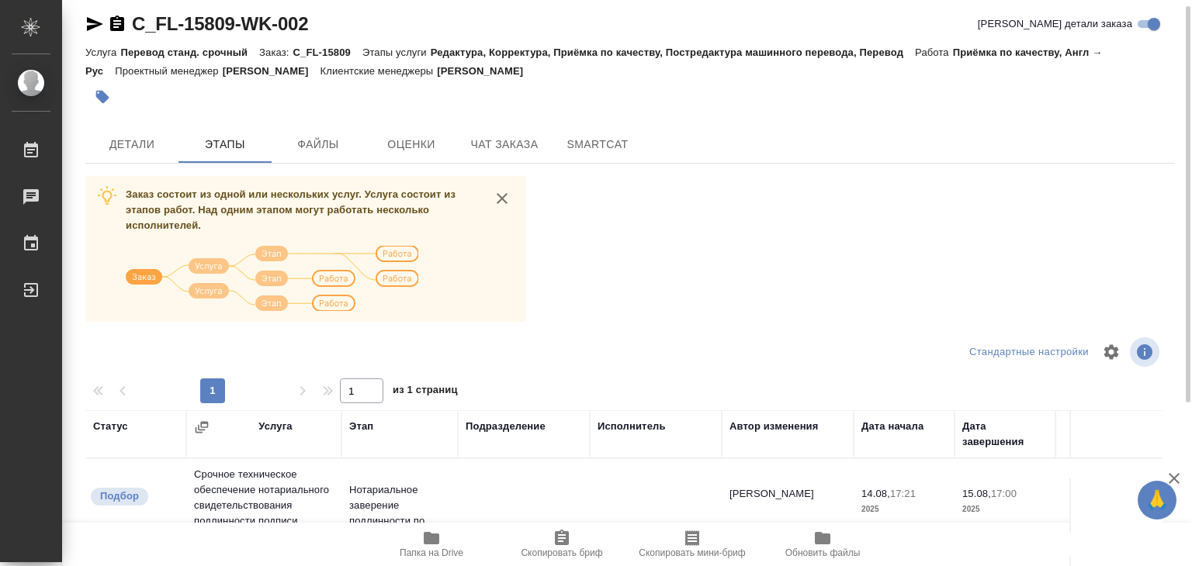
scroll to position [87, 0]
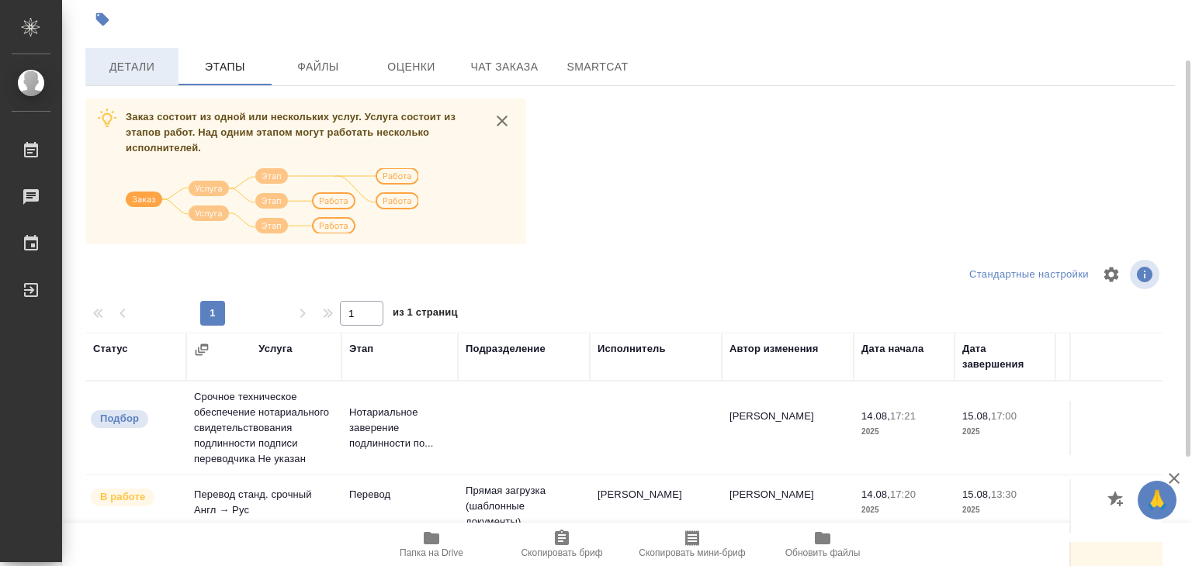
click at [116, 54] on button "Детали" at bounding box center [131, 66] width 93 height 37
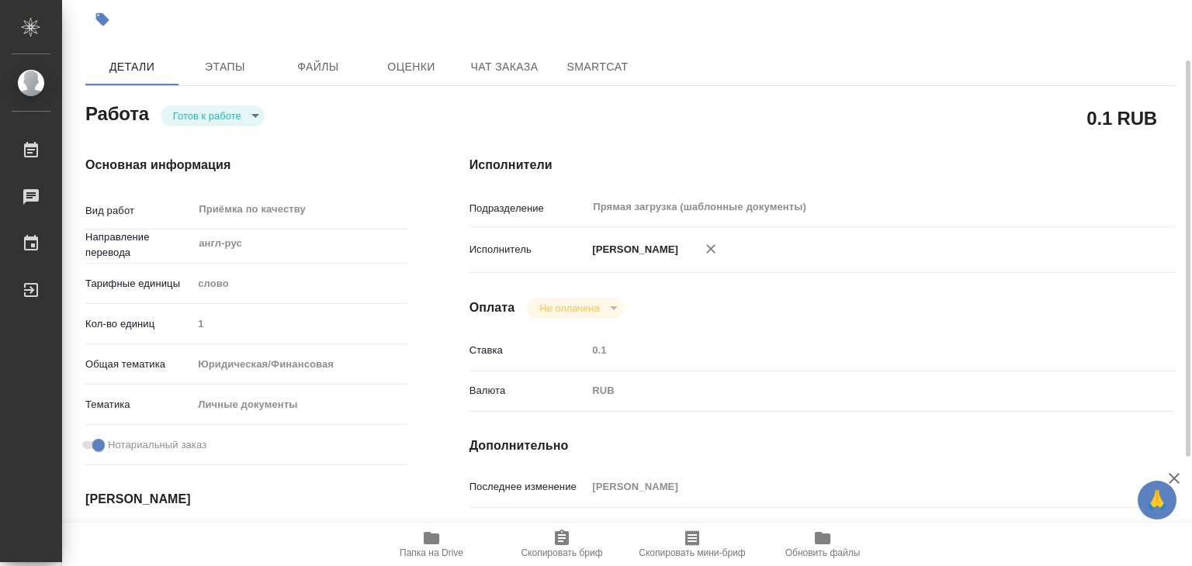
type textarea "x"
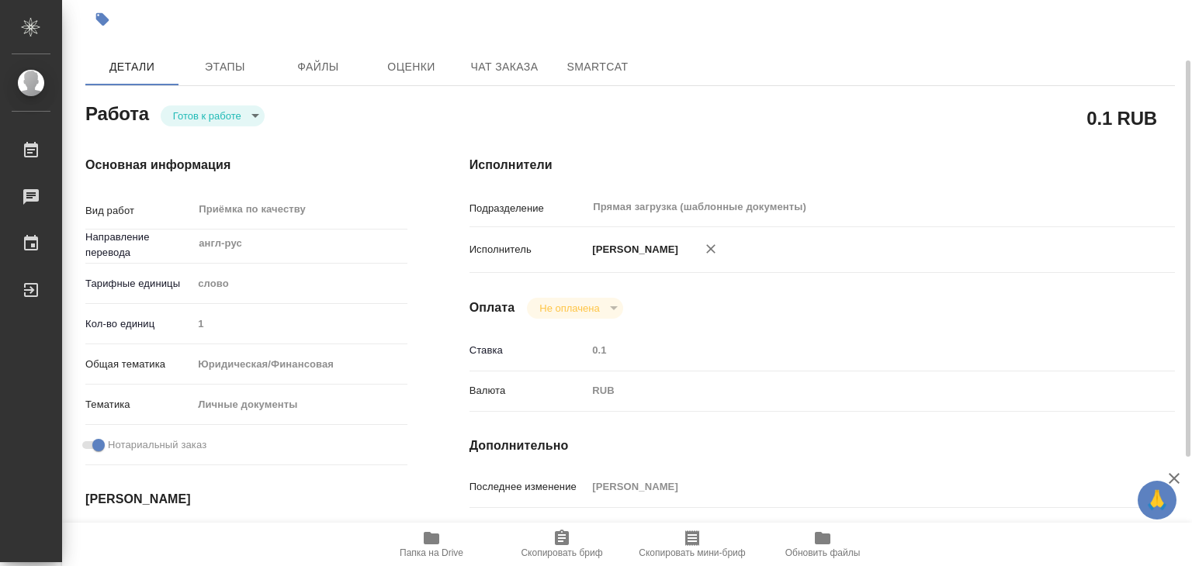
type textarea "x"
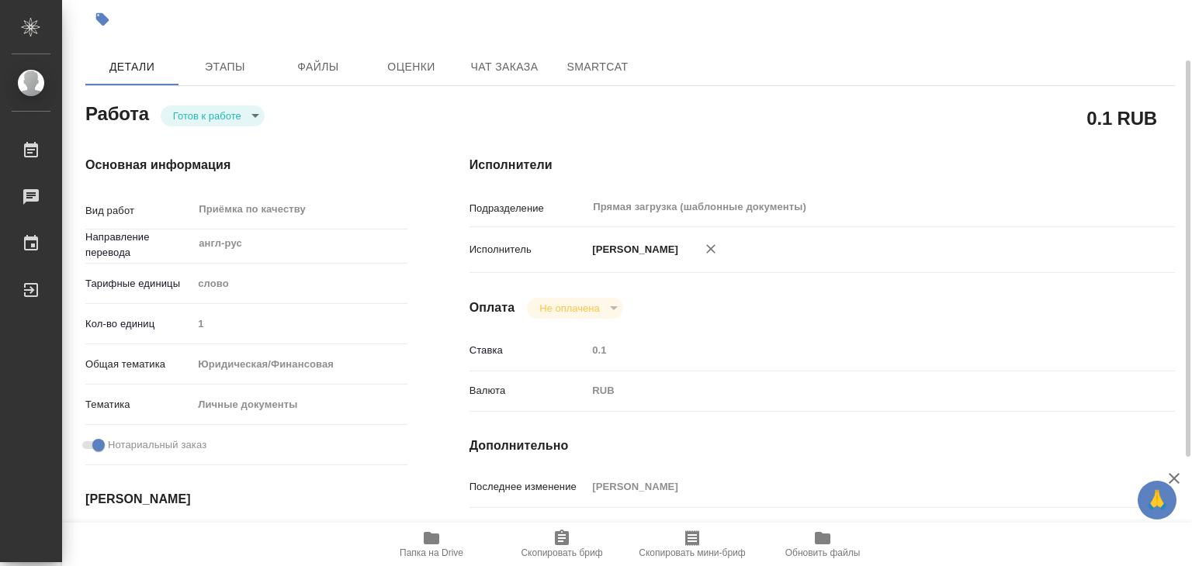
click at [226, 116] on body "🙏 .cls-1 fill:#fff; AWATERA Alilekova Valeriya Работы 0 Чаты График Выйти C_FL-…" at bounding box center [596, 283] width 1192 height 566
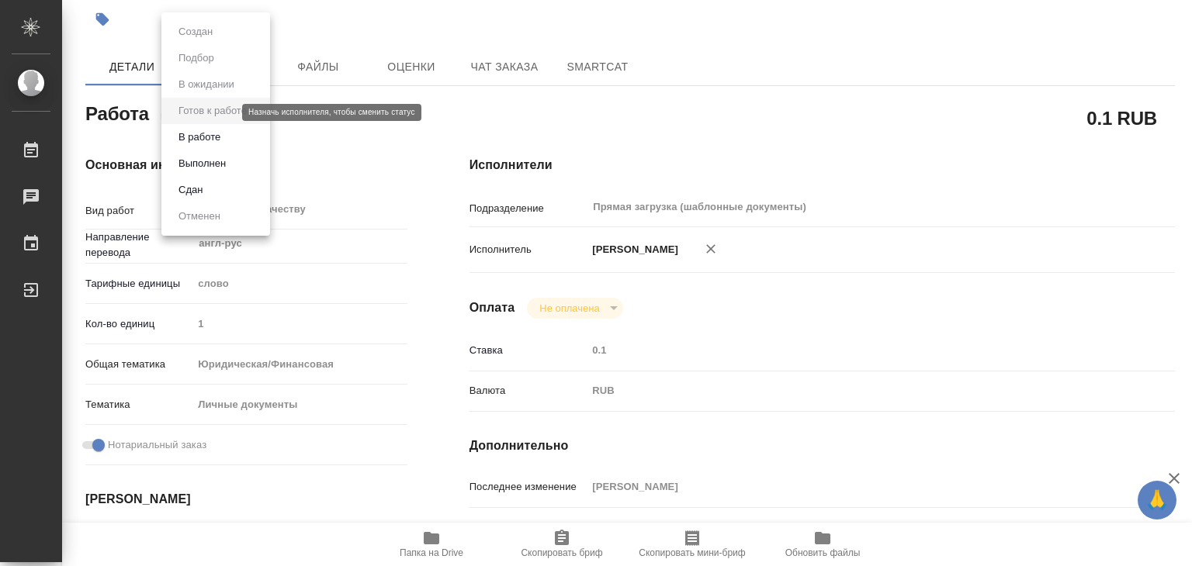
type textarea "x"
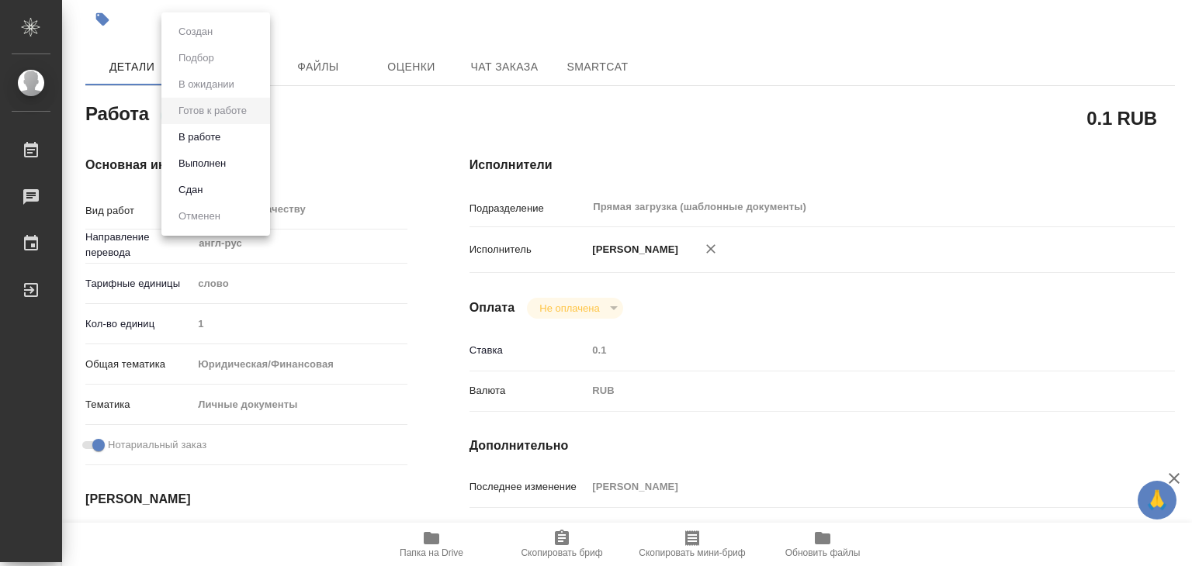
click at [349, 140] on div at bounding box center [596, 283] width 1192 height 566
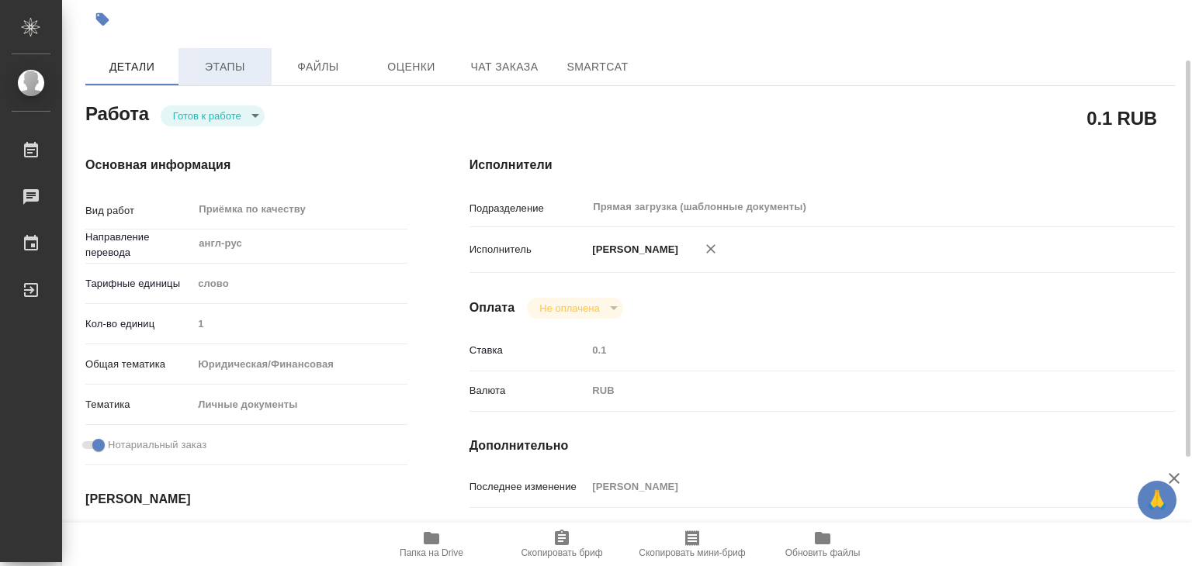
click at [228, 60] on span "Этапы" at bounding box center [225, 66] width 74 height 19
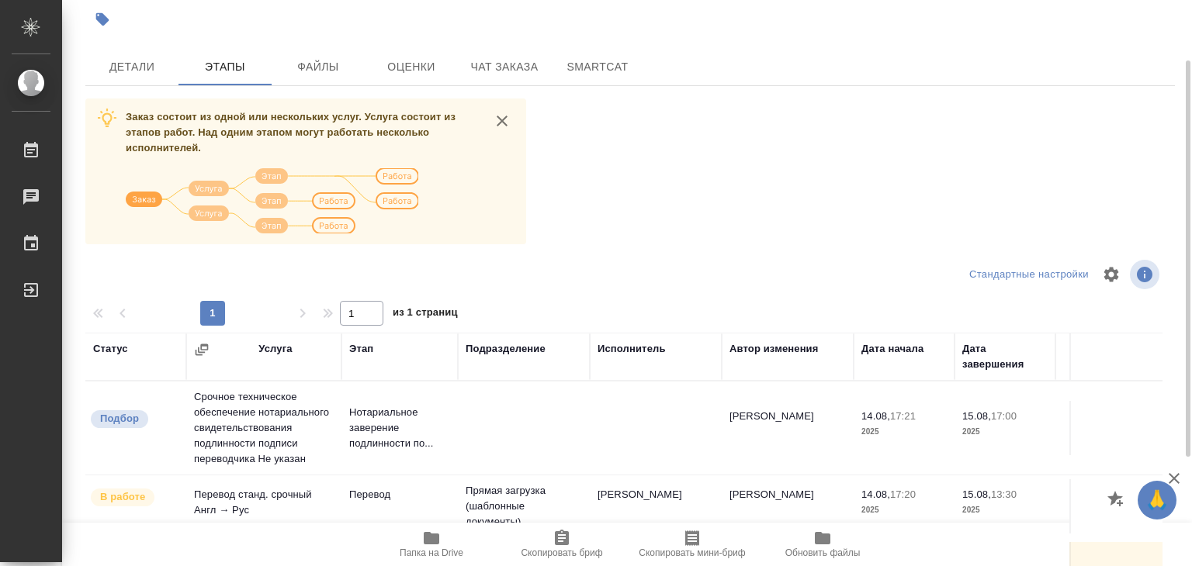
scroll to position [242, 0]
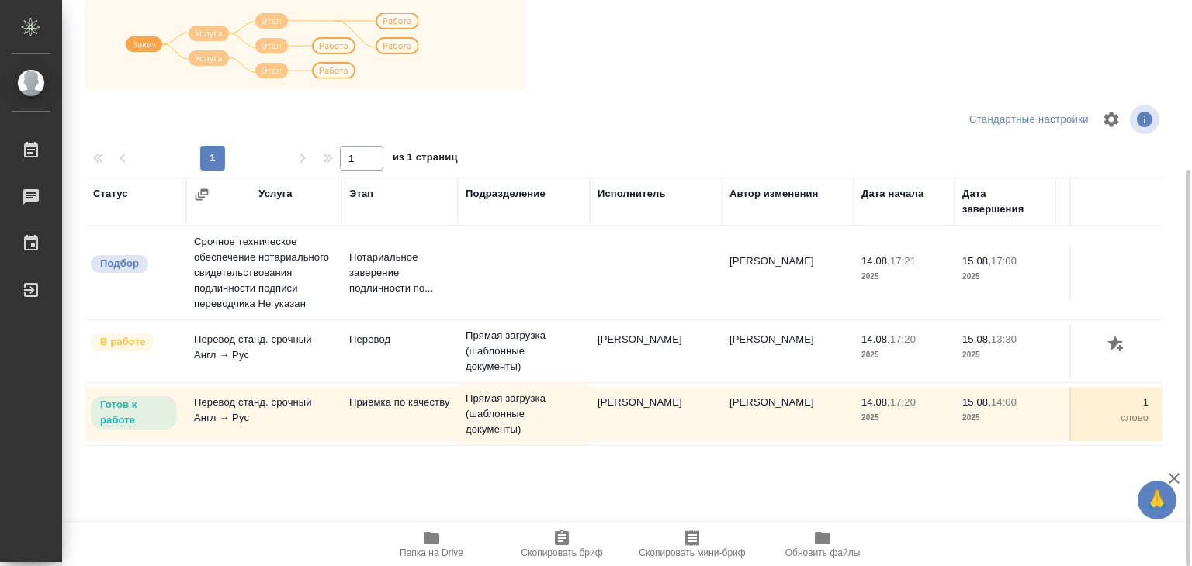
click at [421, 550] on span "Папка на Drive" at bounding box center [432, 553] width 64 height 11
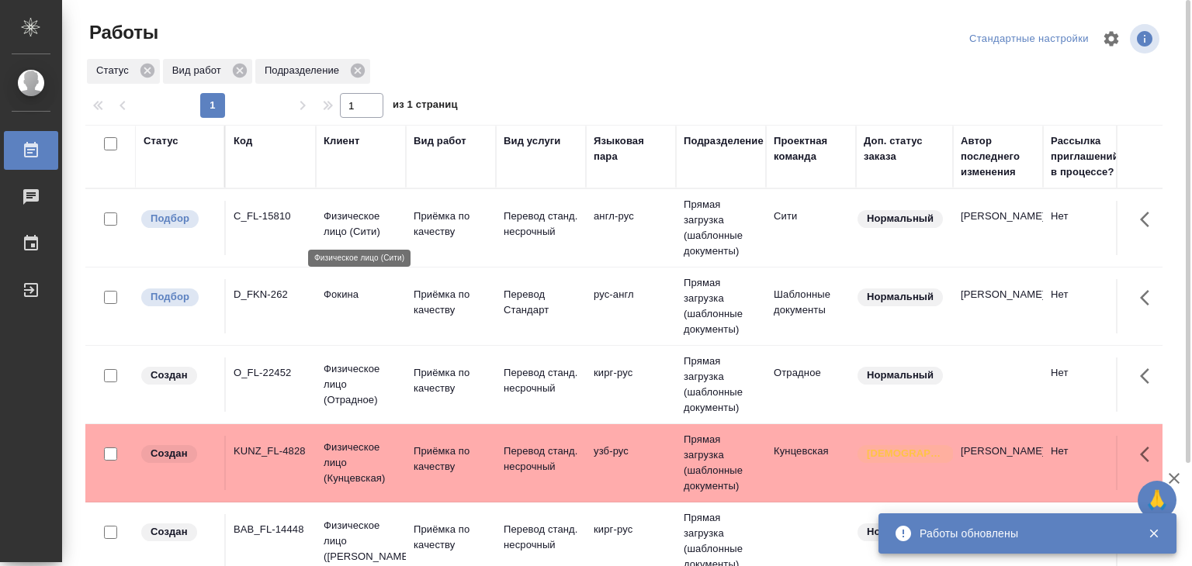
click at [362, 235] on p "Физическое лицо (Сити)" at bounding box center [361, 224] width 74 height 31
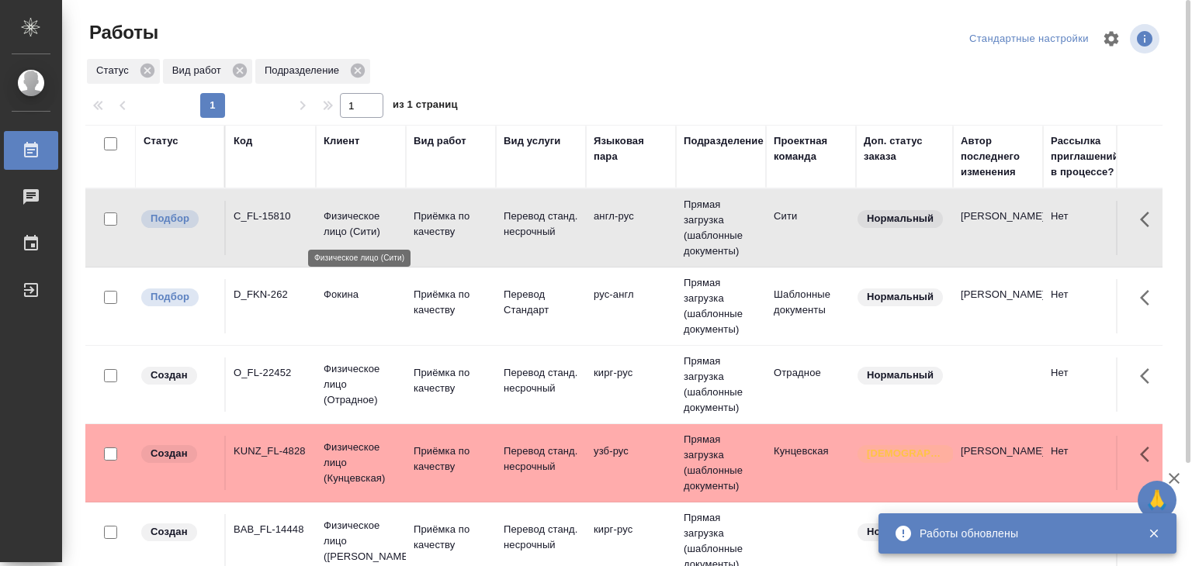
click at [362, 235] on p "Физическое лицо (Сити)" at bounding box center [361, 224] width 74 height 31
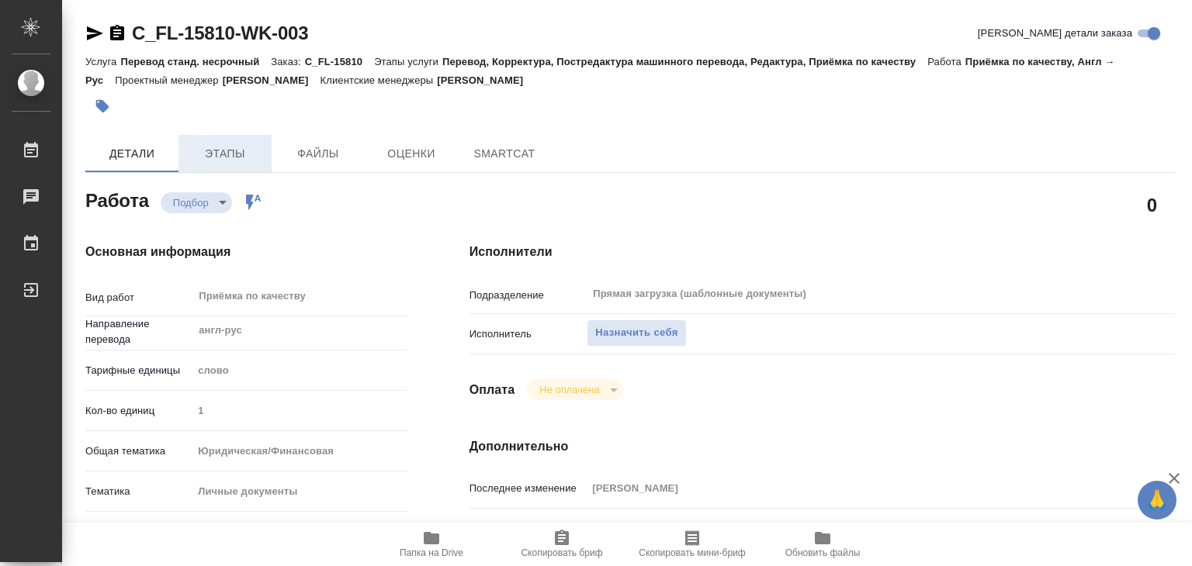
type textarea "x"
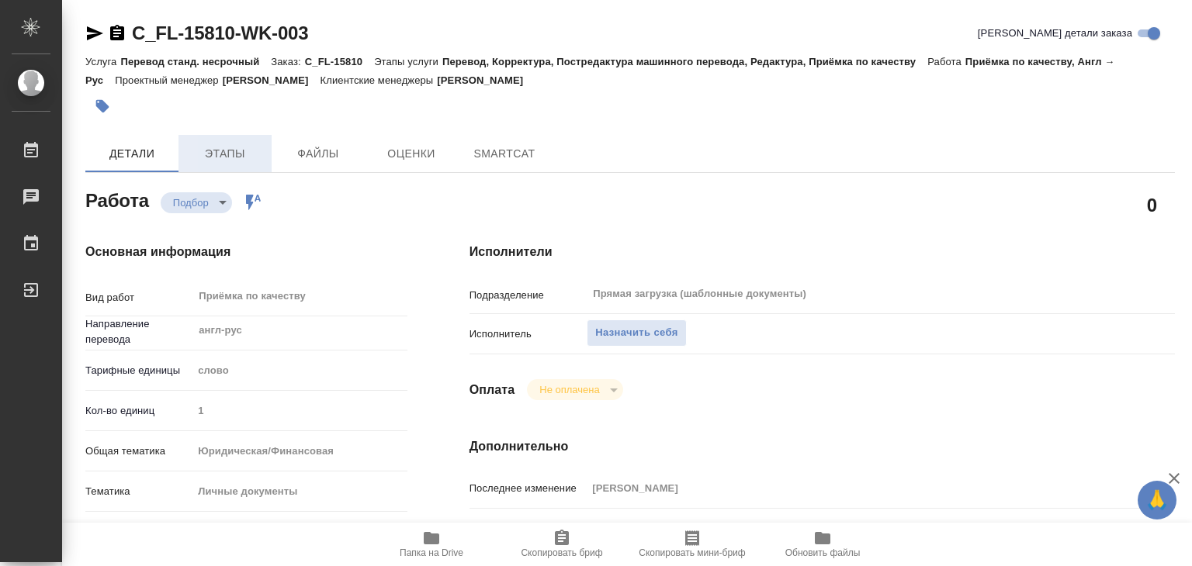
type textarea "x"
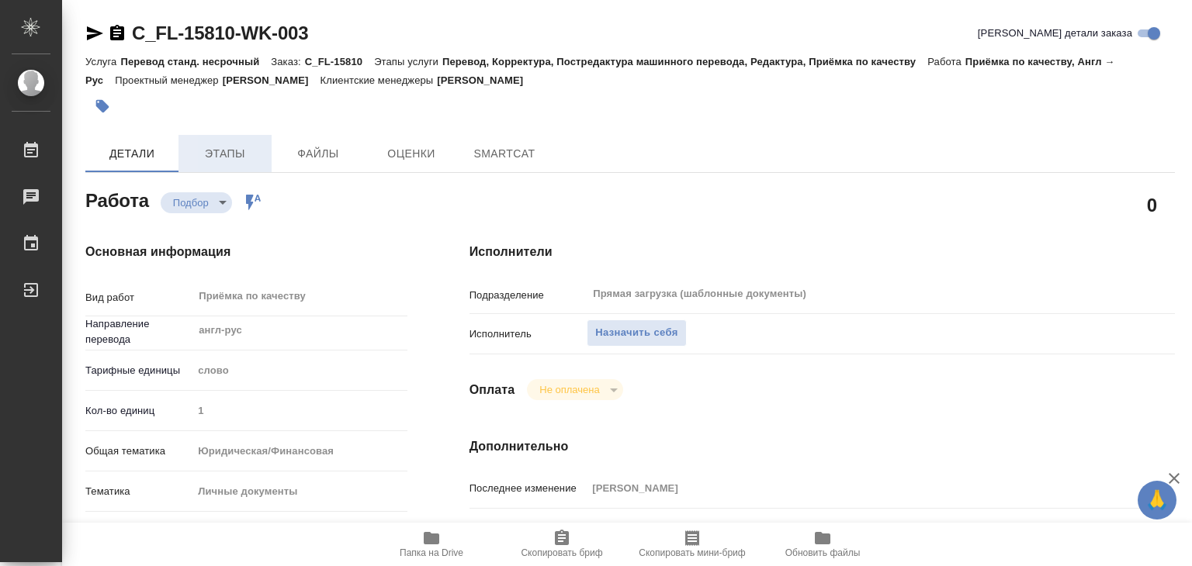
click at [252, 144] on span "Этапы" at bounding box center [225, 153] width 74 height 19
type textarea "x"
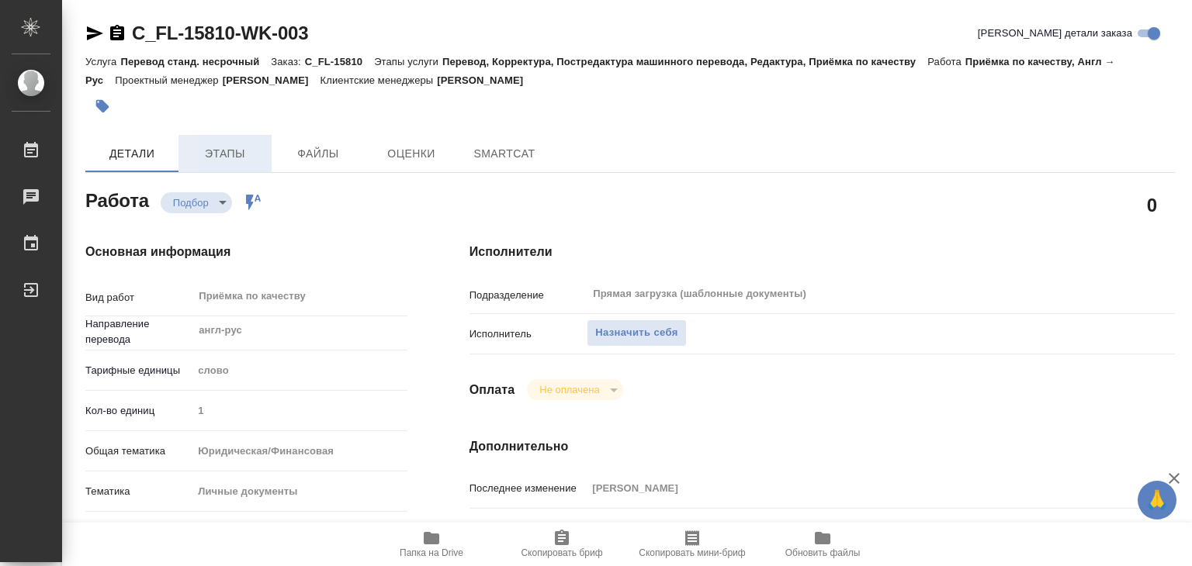
type textarea "x"
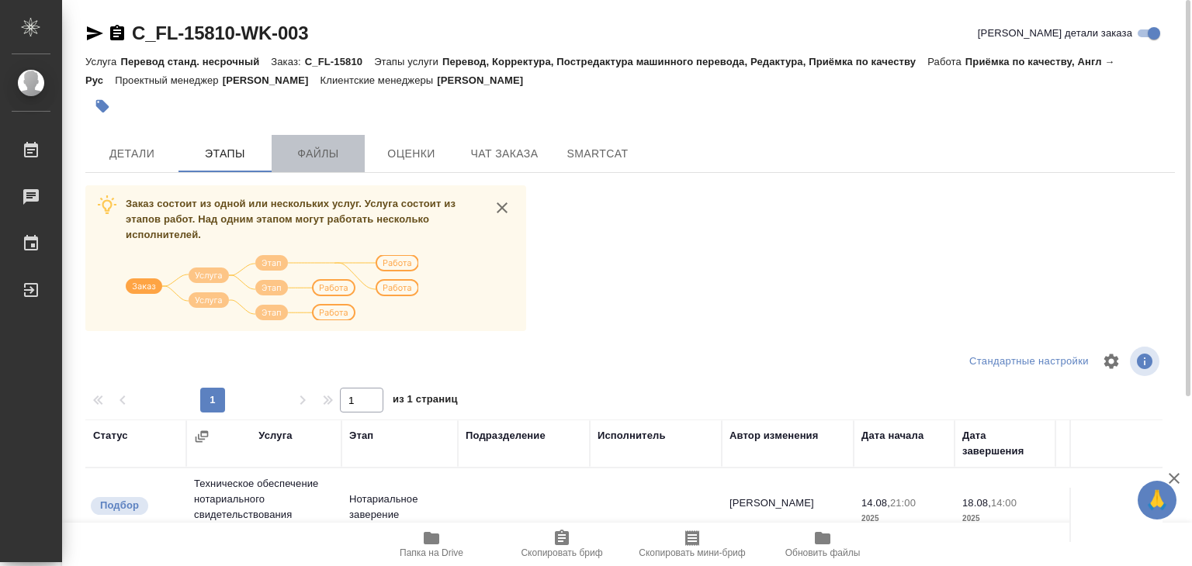
click at [273, 145] on button "Файлы" at bounding box center [318, 153] width 93 height 37
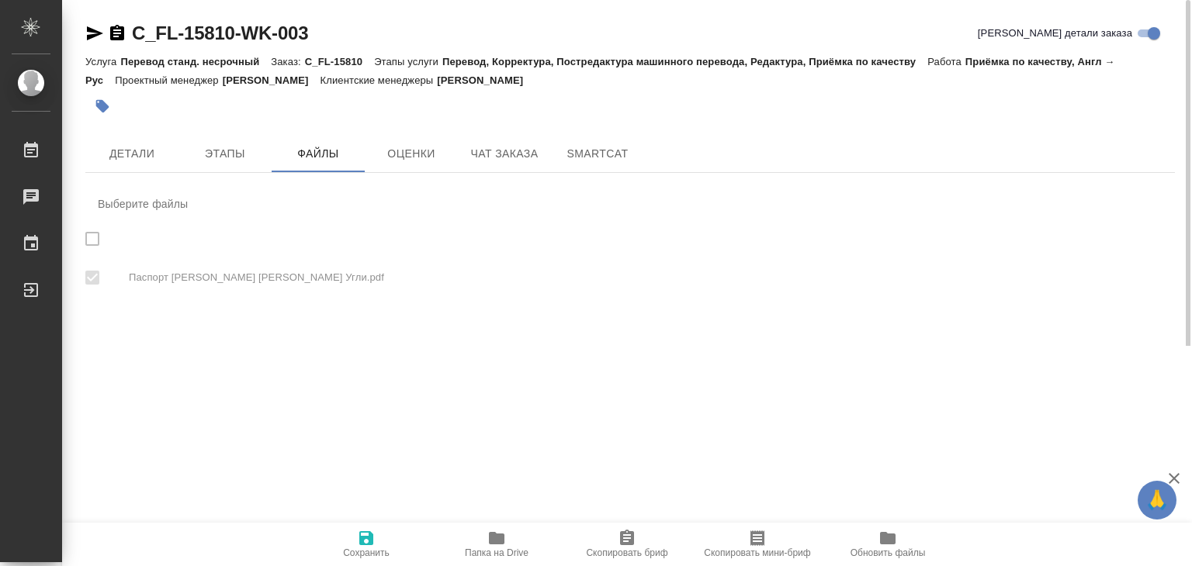
checkbox input "true"
click at [237, 149] on span "Этапы" at bounding box center [225, 153] width 74 height 19
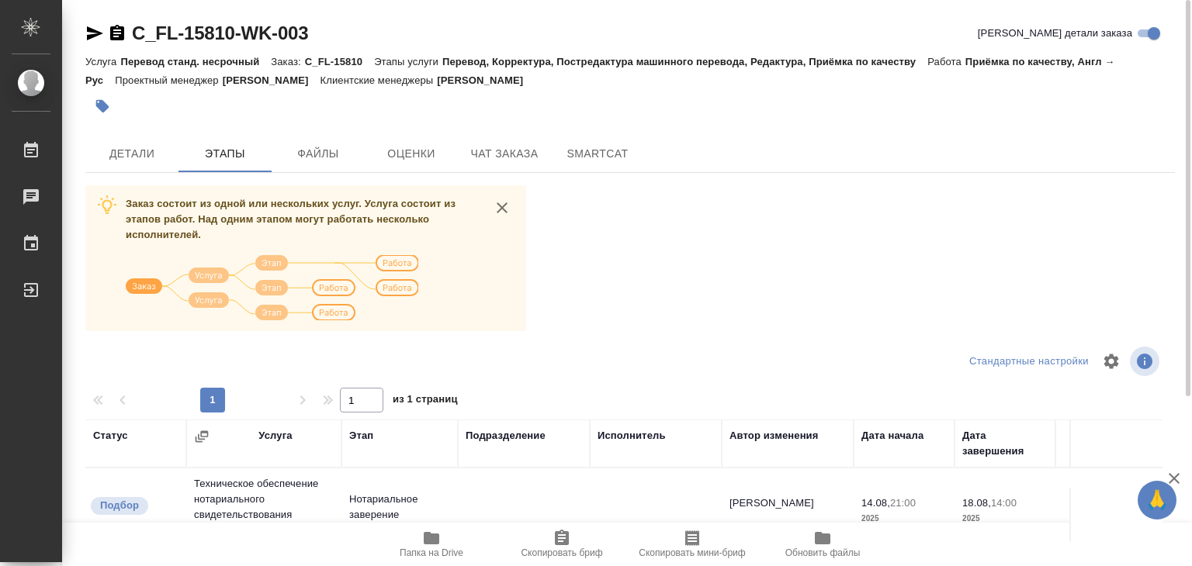
scroll to position [242, 0]
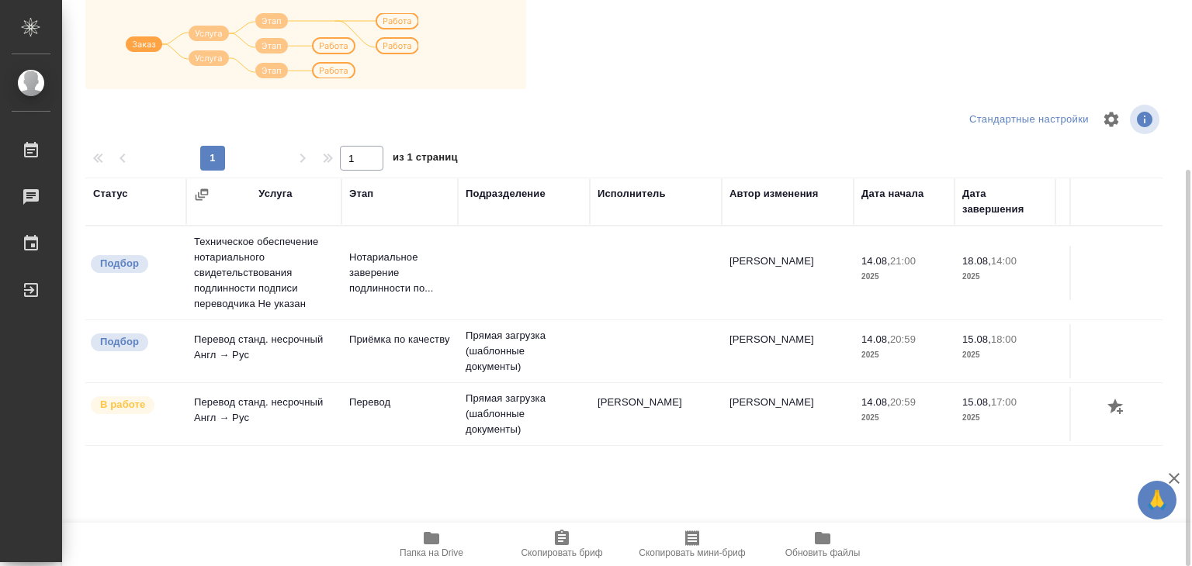
click at [447, 541] on span "Папка на Drive" at bounding box center [431, 543] width 112 height 29
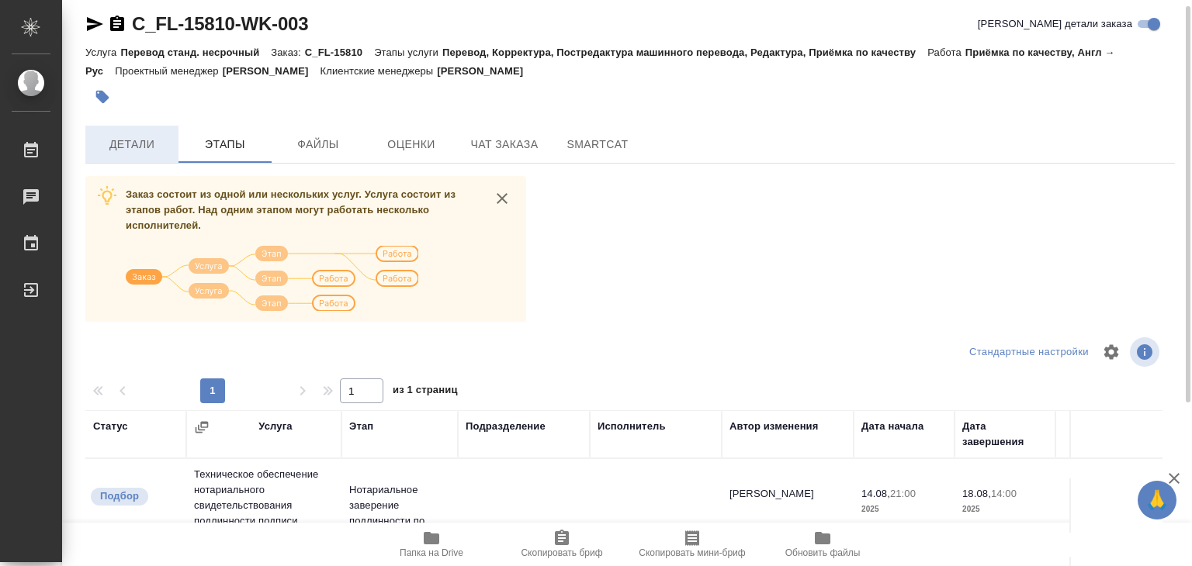
click at [115, 140] on span "Детали" at bounding box center [132, 144] width 74 height 19
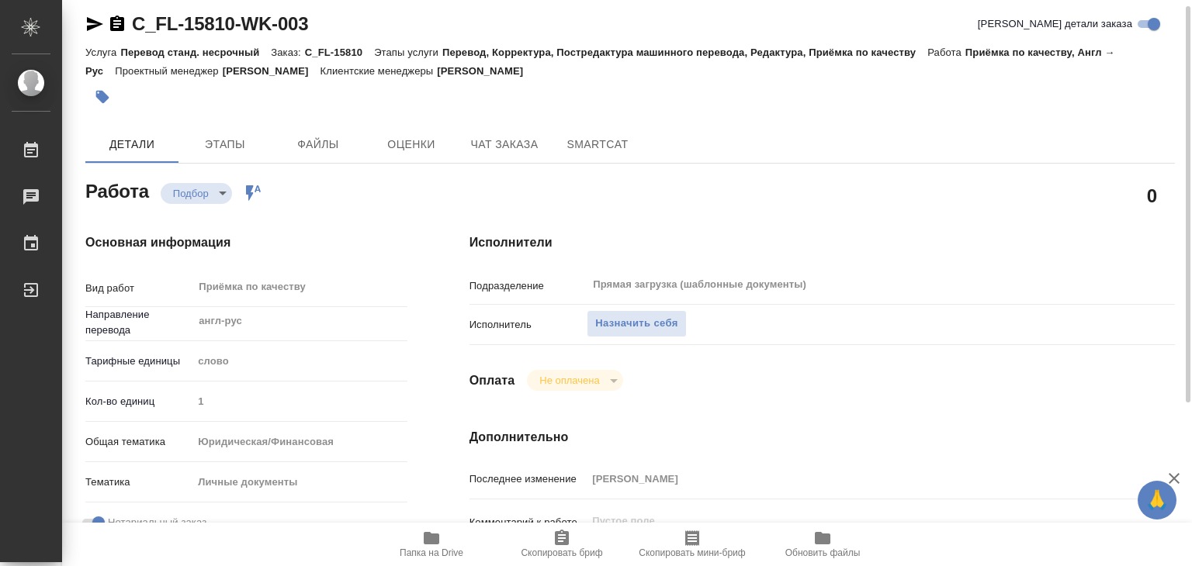
type textarea "x"
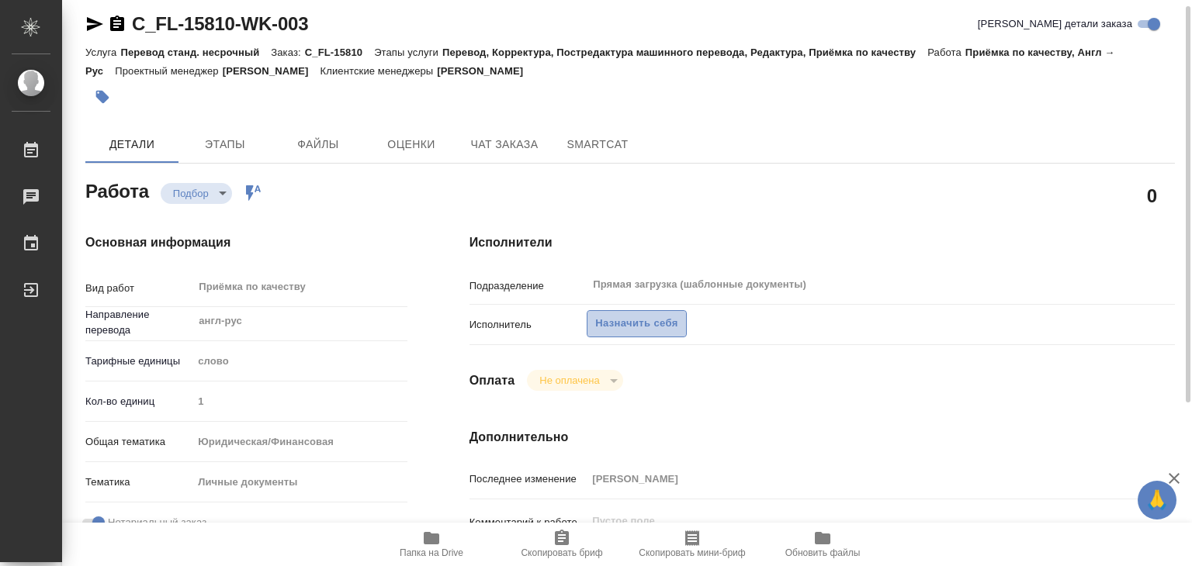
click at [650, 320] on span "Назначить себя" at bounding box center [636, 324] width 82 height 18
type textarea "x"
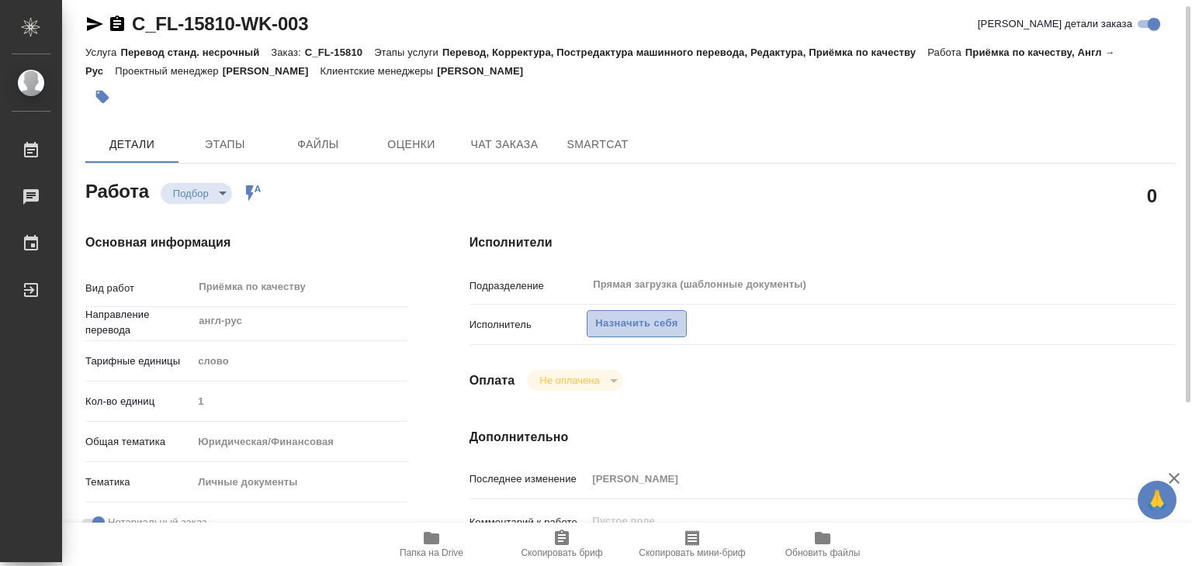
type textarea "x"
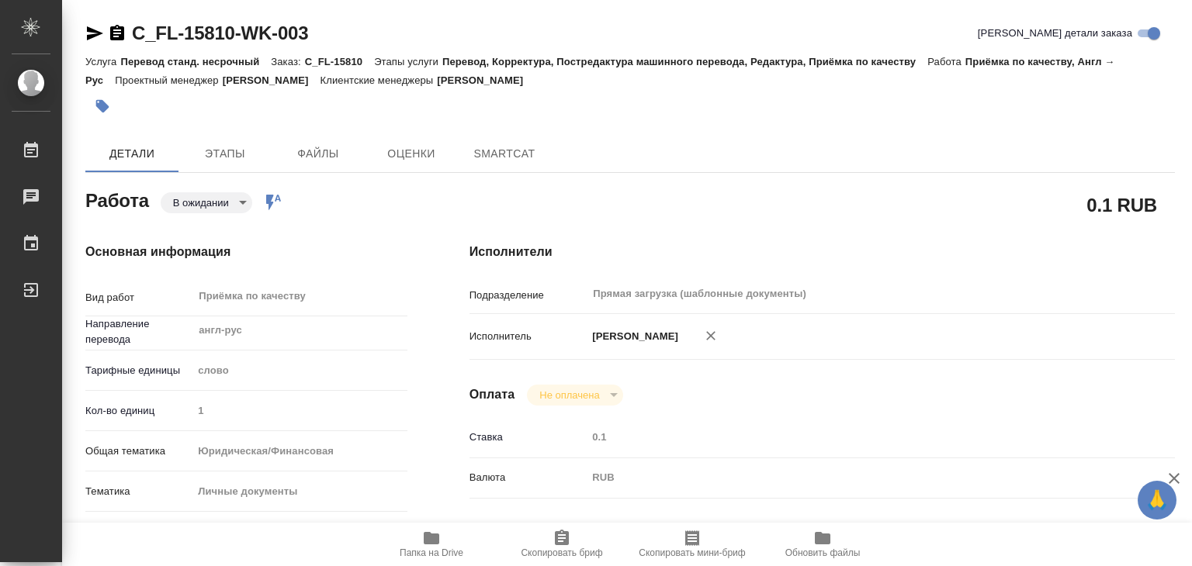
type textarea "x"
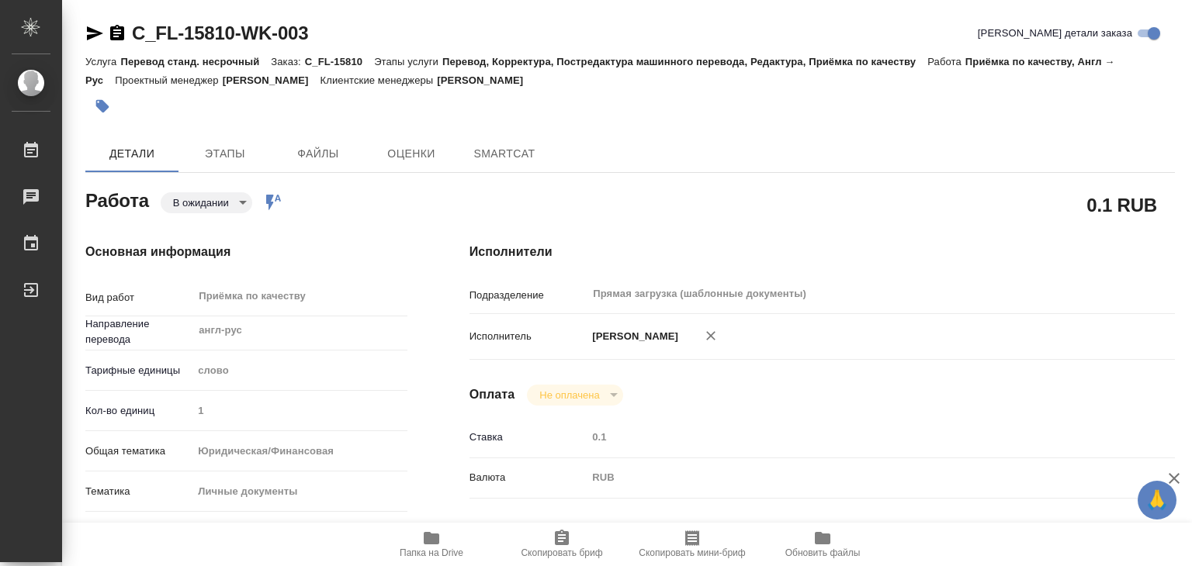
type textarea "x"
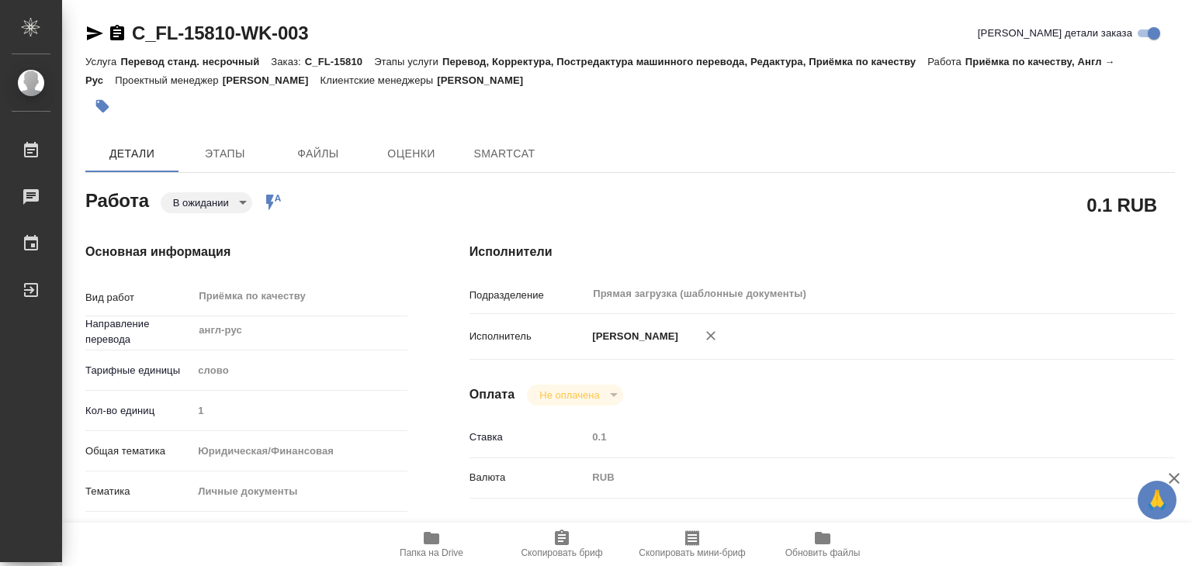
type textarea "x"
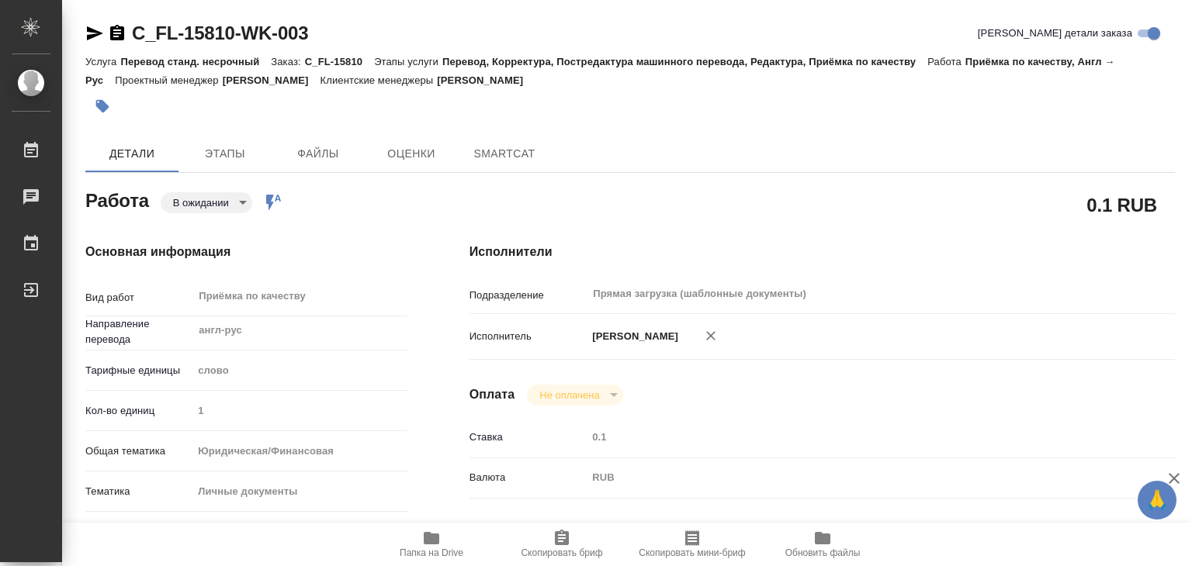
type textarea "x"
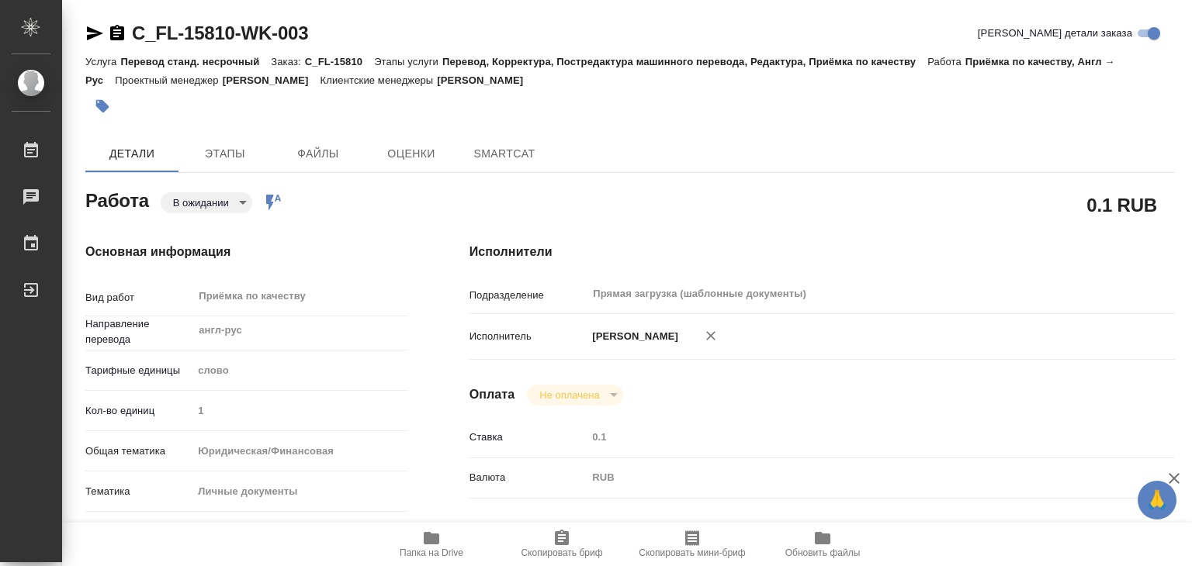
type textarea "x"
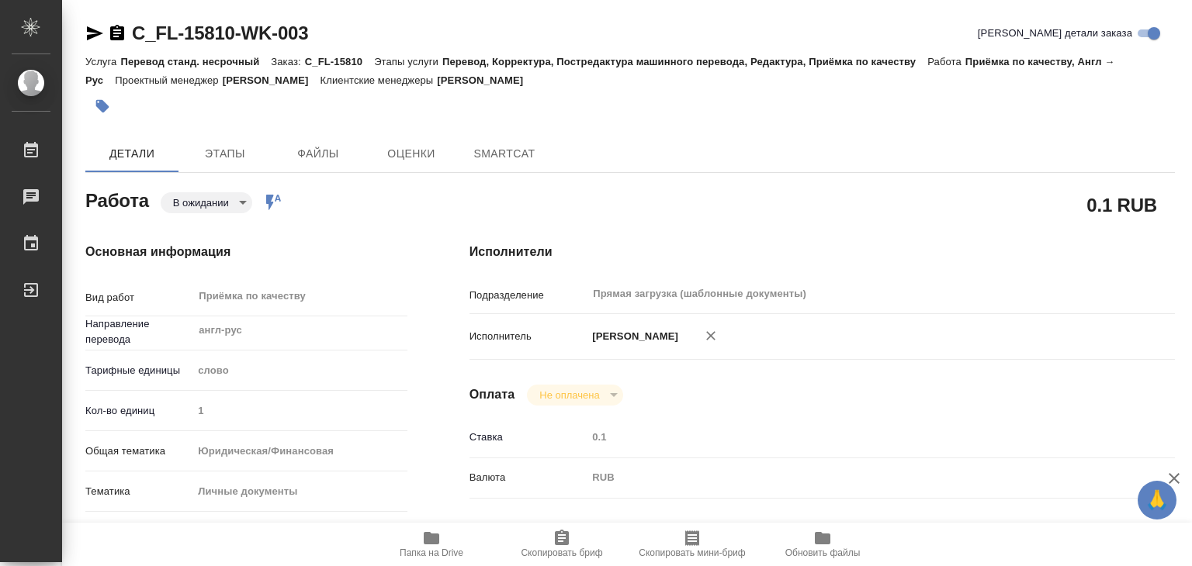
type textarea "x"
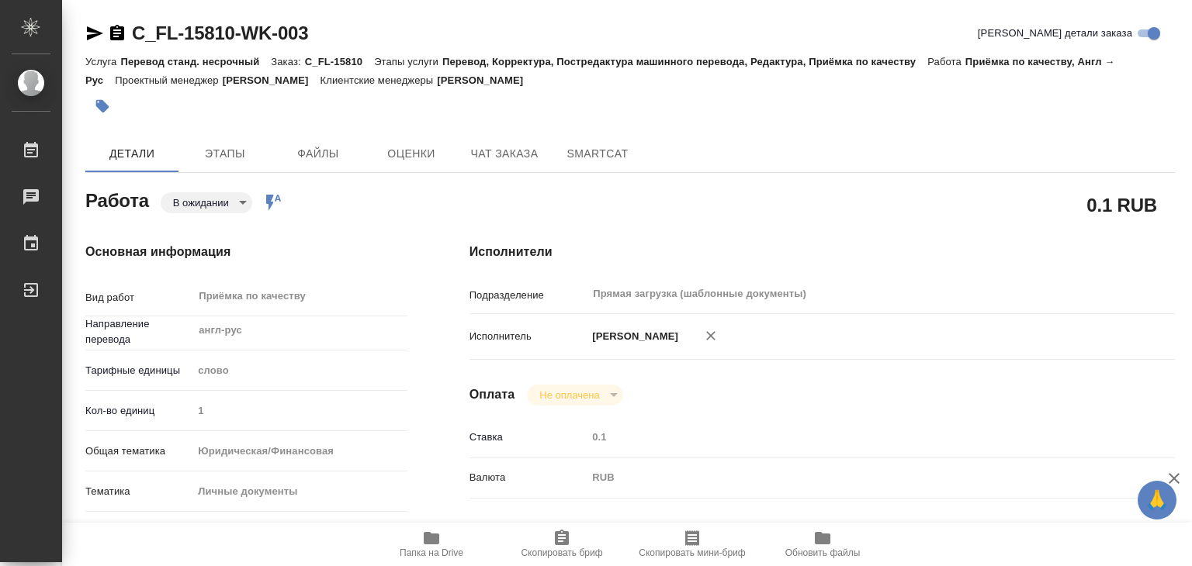
type textarea "x"
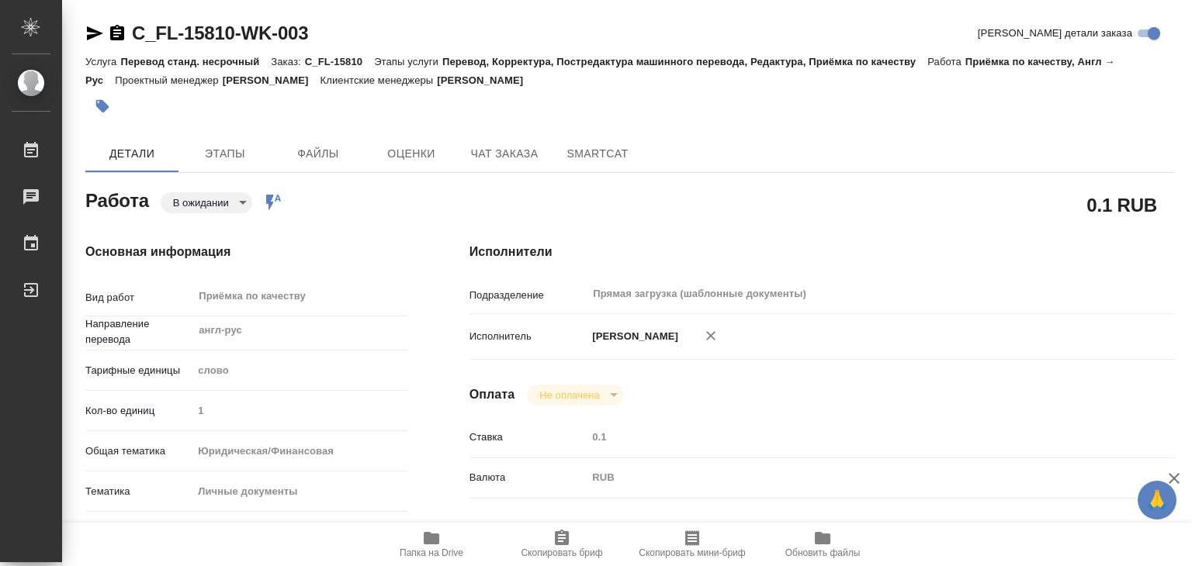
type textarea "x"
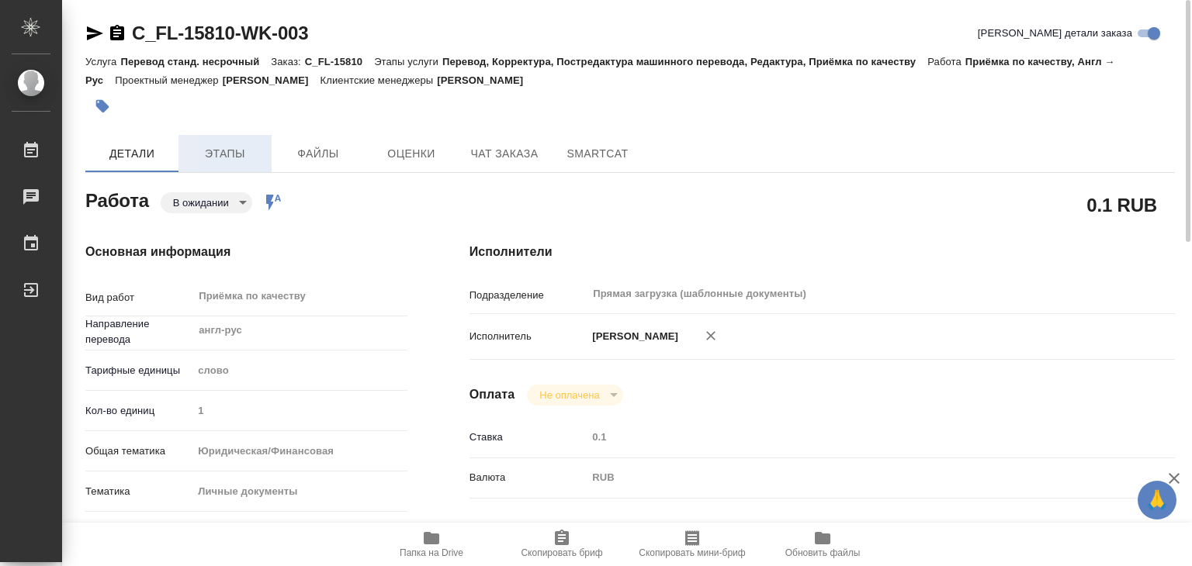
click at [245, 165] on button "Этапы" at bounding box center [224, 153] width 93 height 37
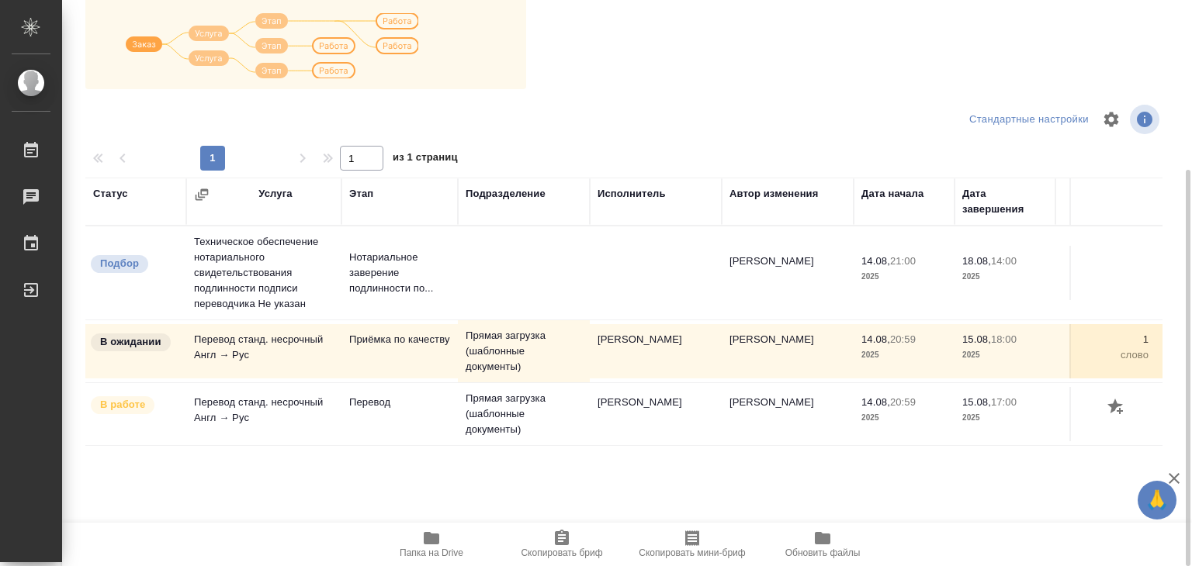
scroll to position [9, 0]
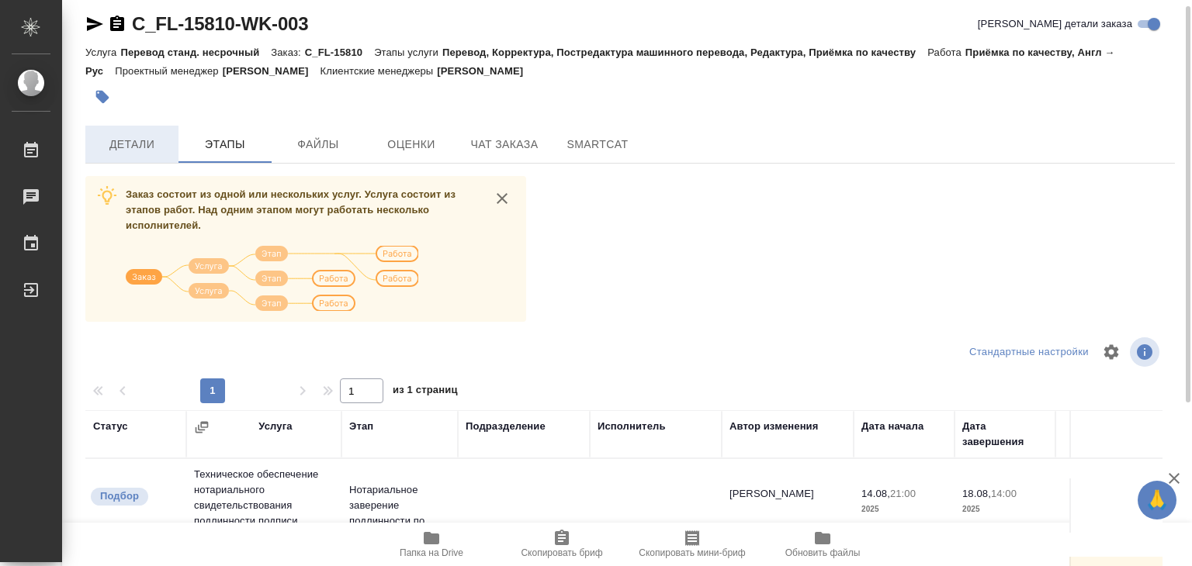
click at [124, 140] on span "Детали" at bounding box center [132, 144] width 74 height 19
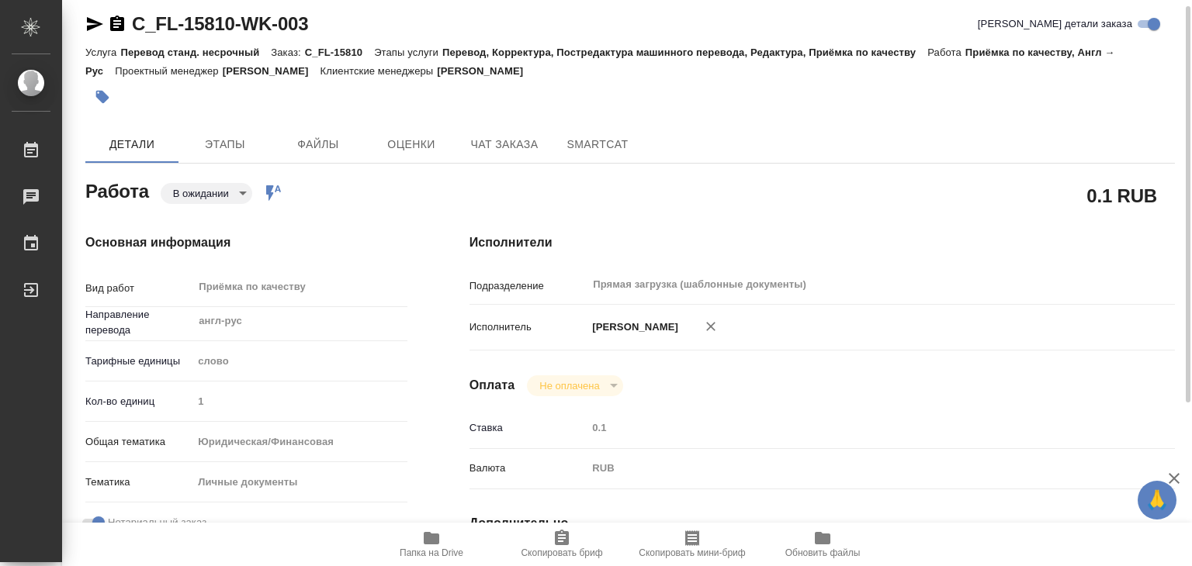
type textarea "x"
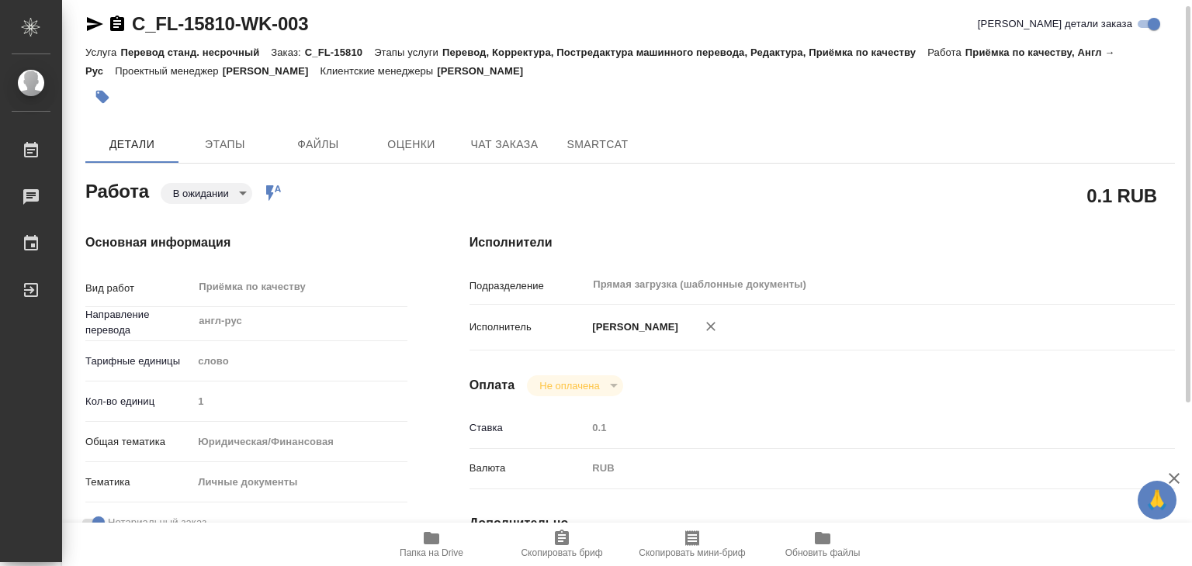
type textarea "x"
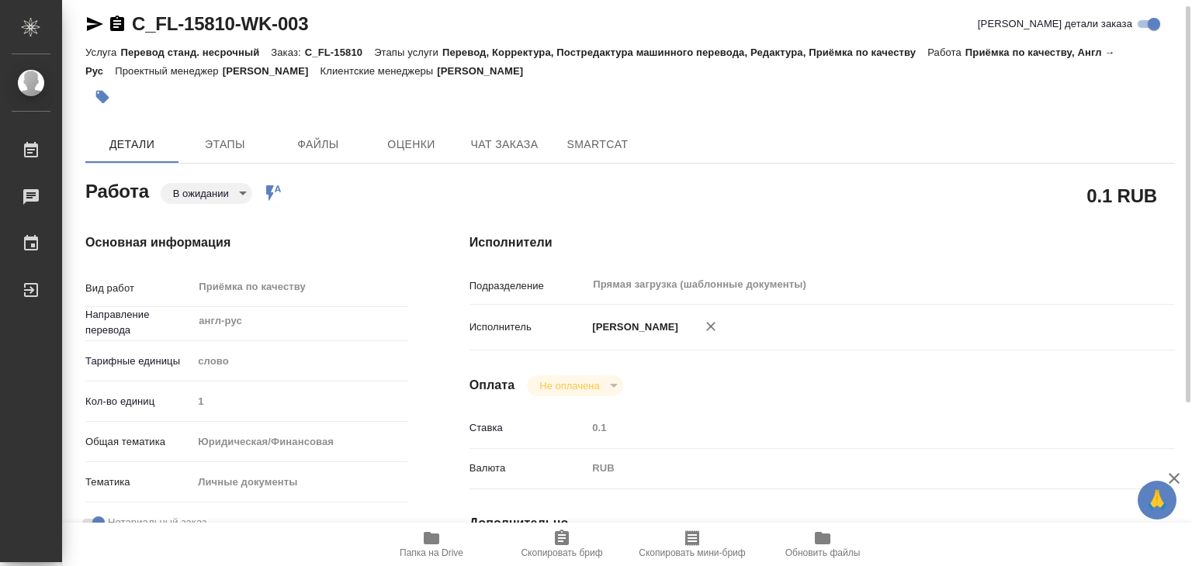
type textarea "x"
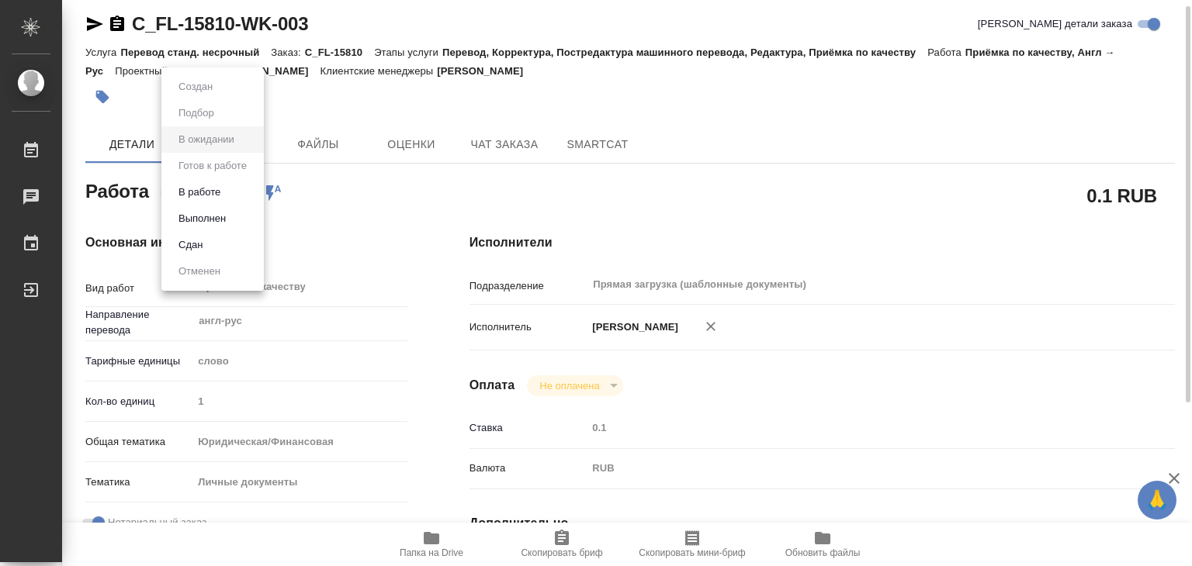
click at [233, 196] on body "🙏 .cls-1 fill:#fff; AWATERA Alilekova Valeriya Работы 0 Чаты График Выйти C_FL-…" at bounding box center [596, 283] width 1192 height 566
type textarea "x"
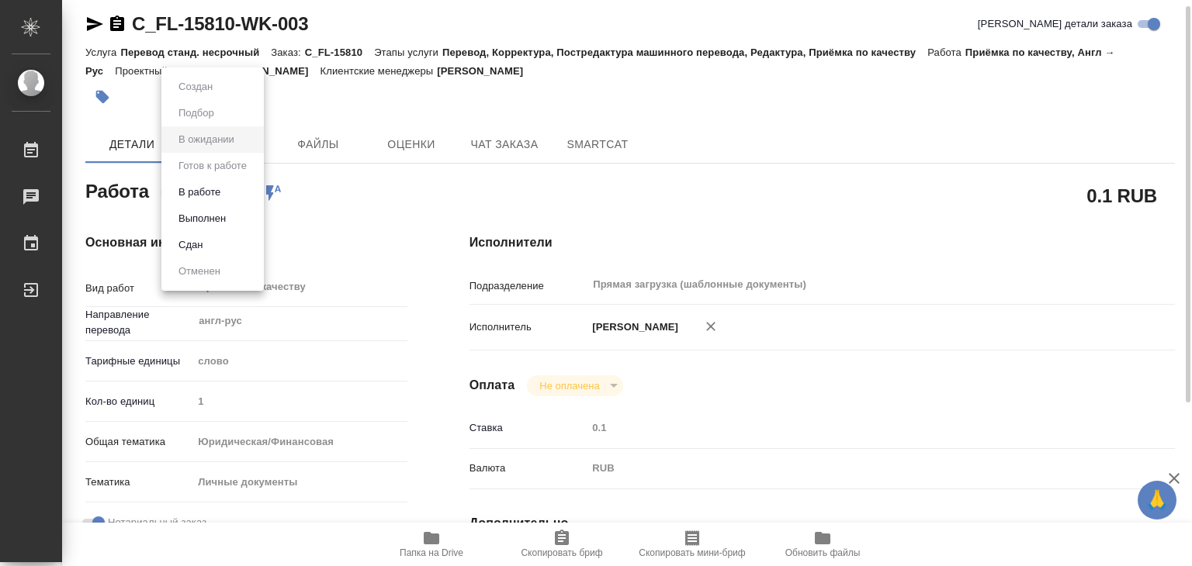
type textarea "x"
click at [357, 206] on div at bounding box center [596, 283] width 1192 height 566
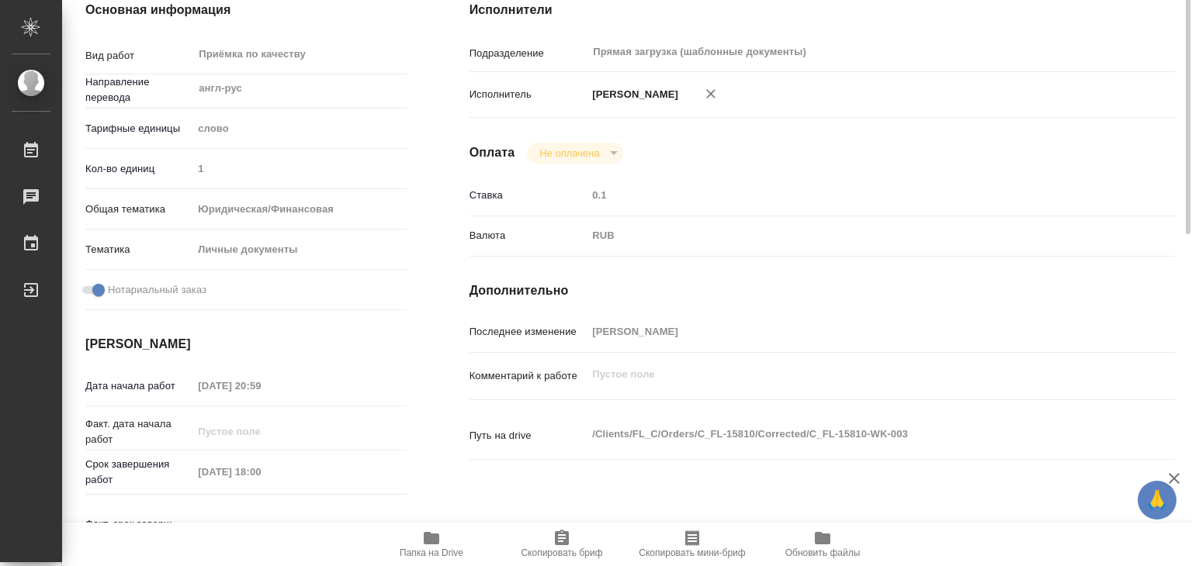
scroll to position [9, 0]
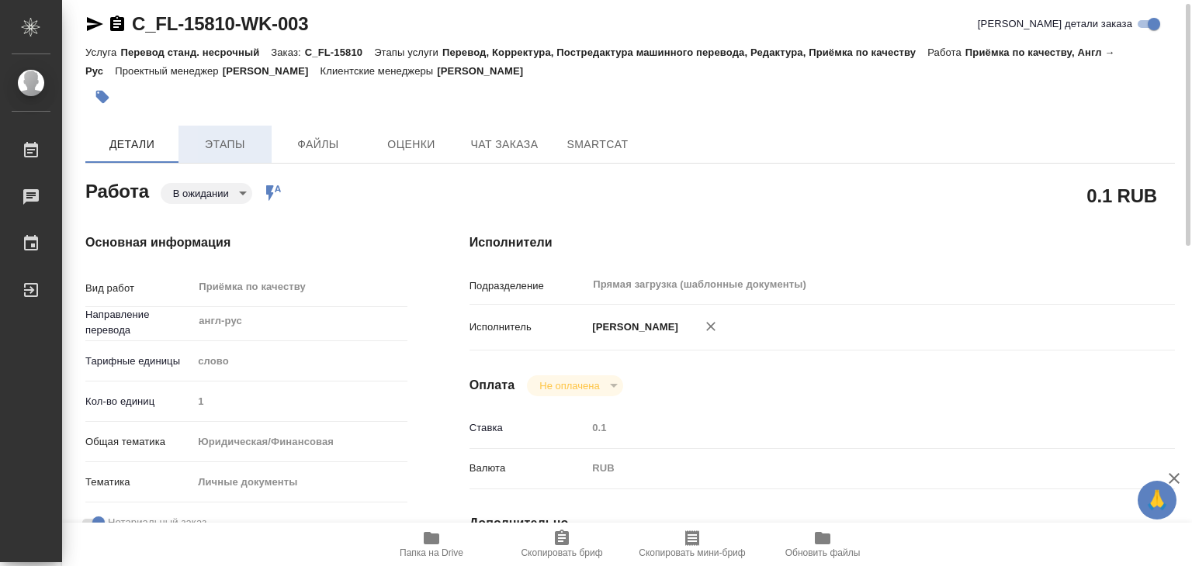
click at [198, 150] on span "Этапы" at bounding box center [225, 144] width 74 height 19
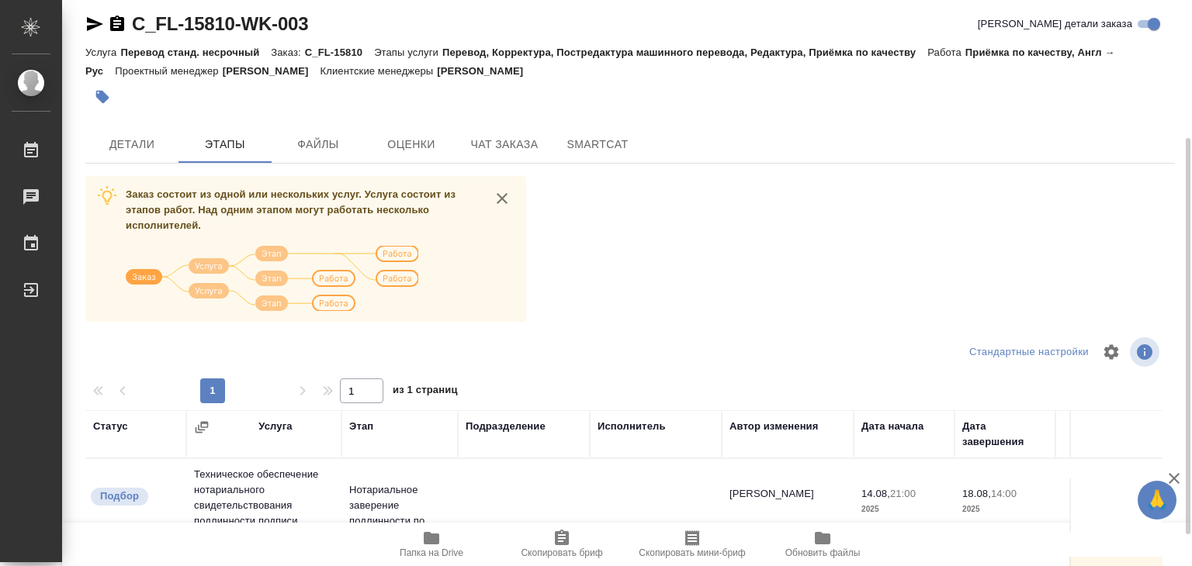
scroll to position [242, 0]
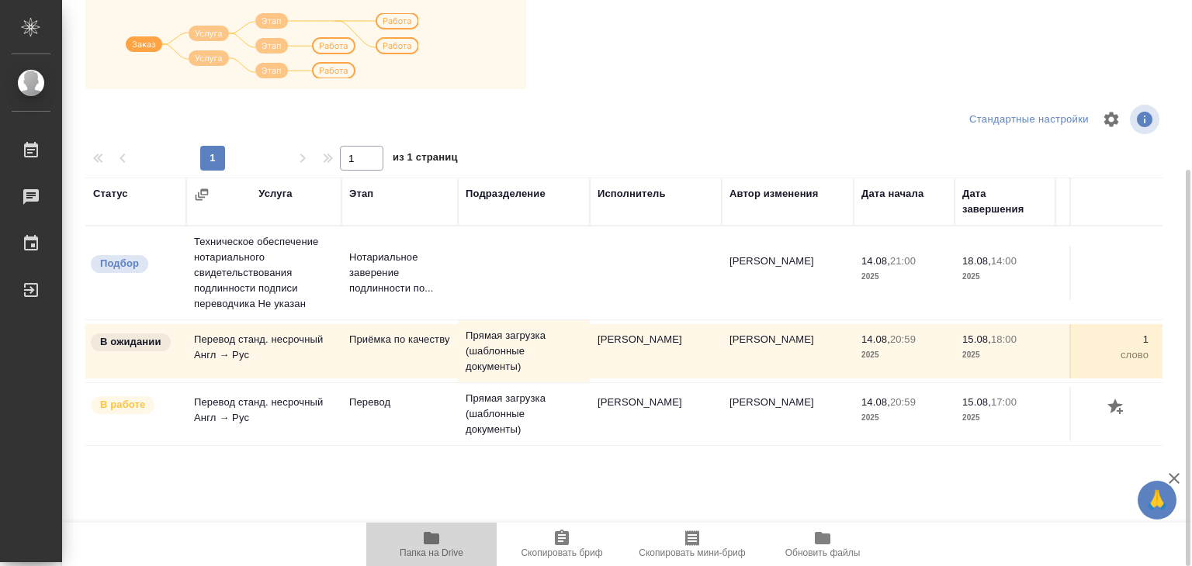
click at [449, 553] on span "Папка на Drive" at bounding box center [432, 553] width 64 height 11
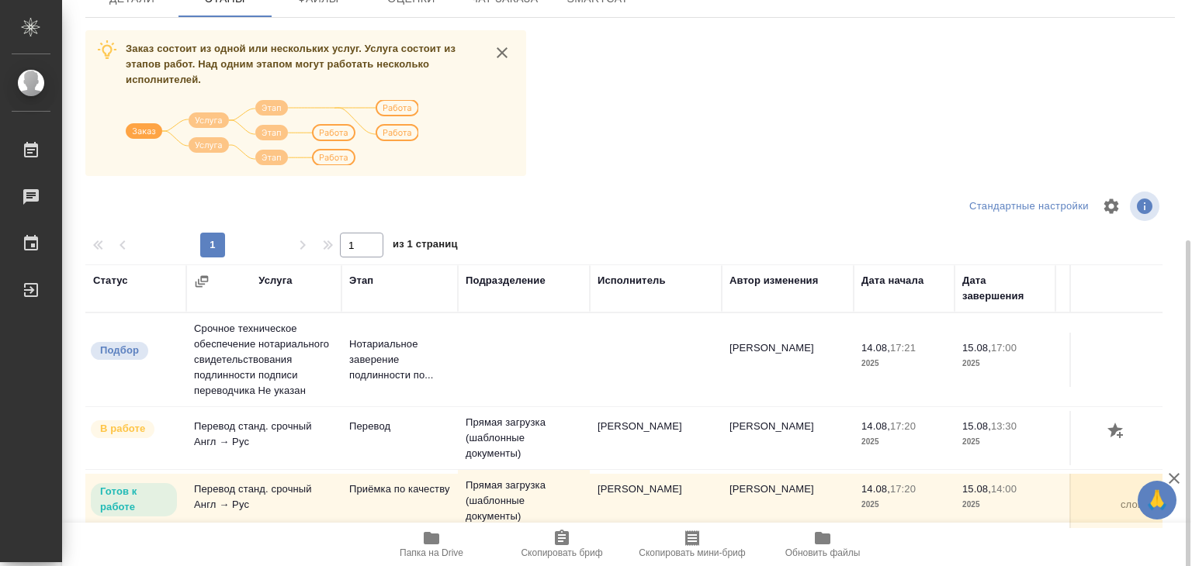
scroll to position [242, 0]
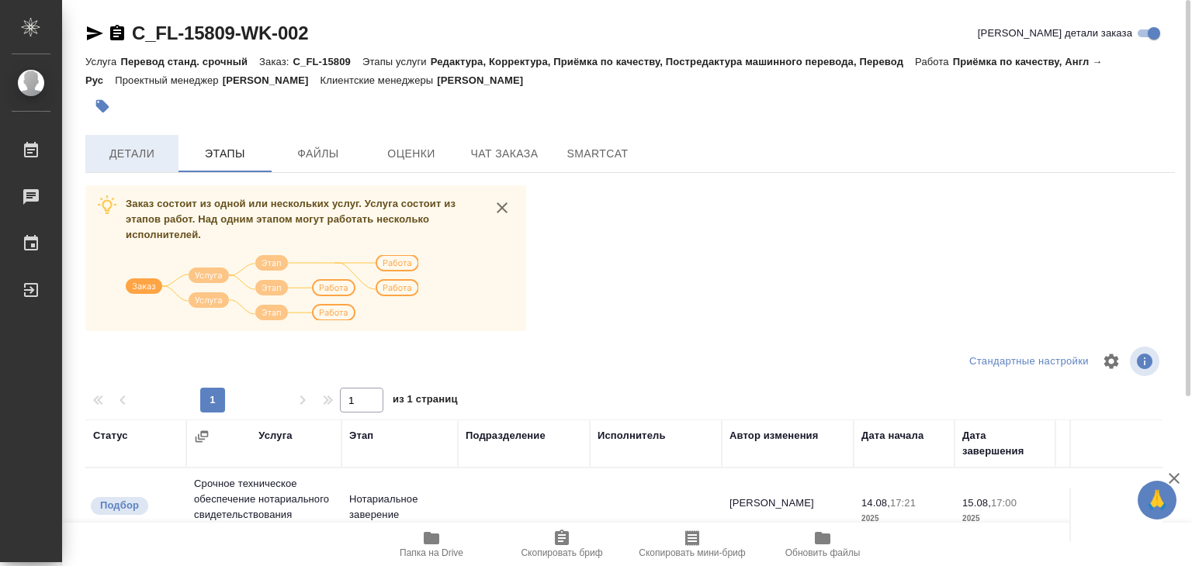
click at [130, 155] on span "Детали" at bounding box center [132, 153] width 74 height 19
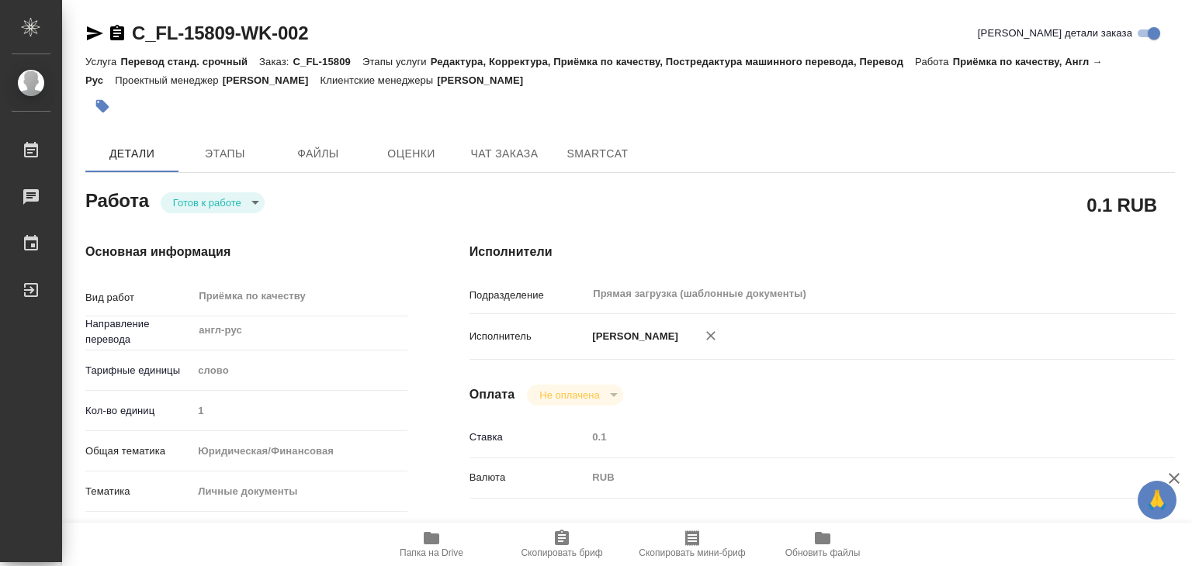
type textarea "x"
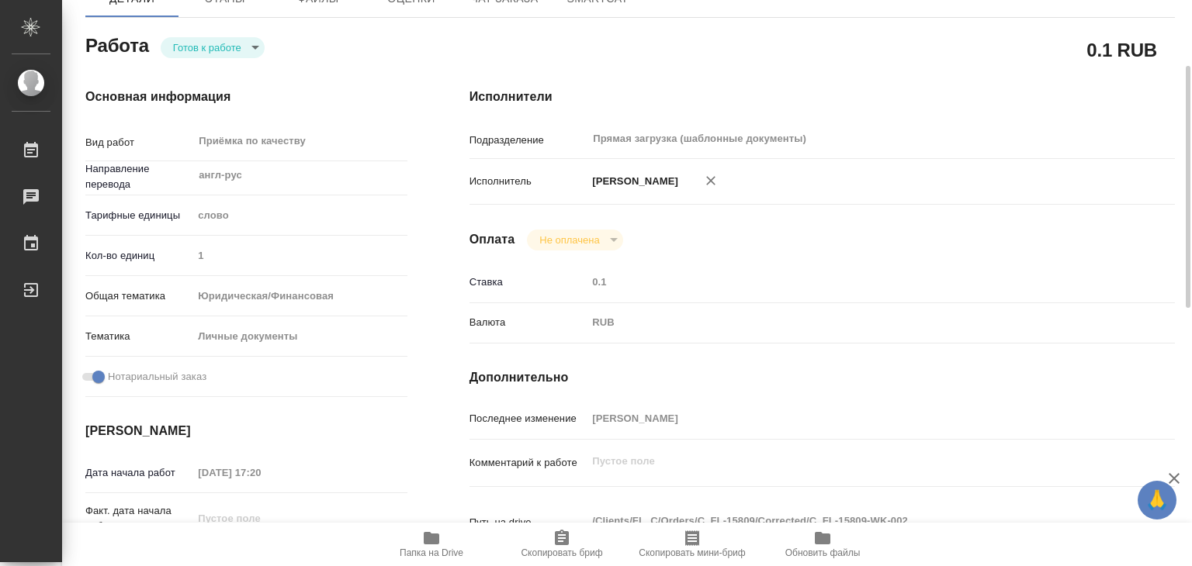
scroll to position [388, 0]
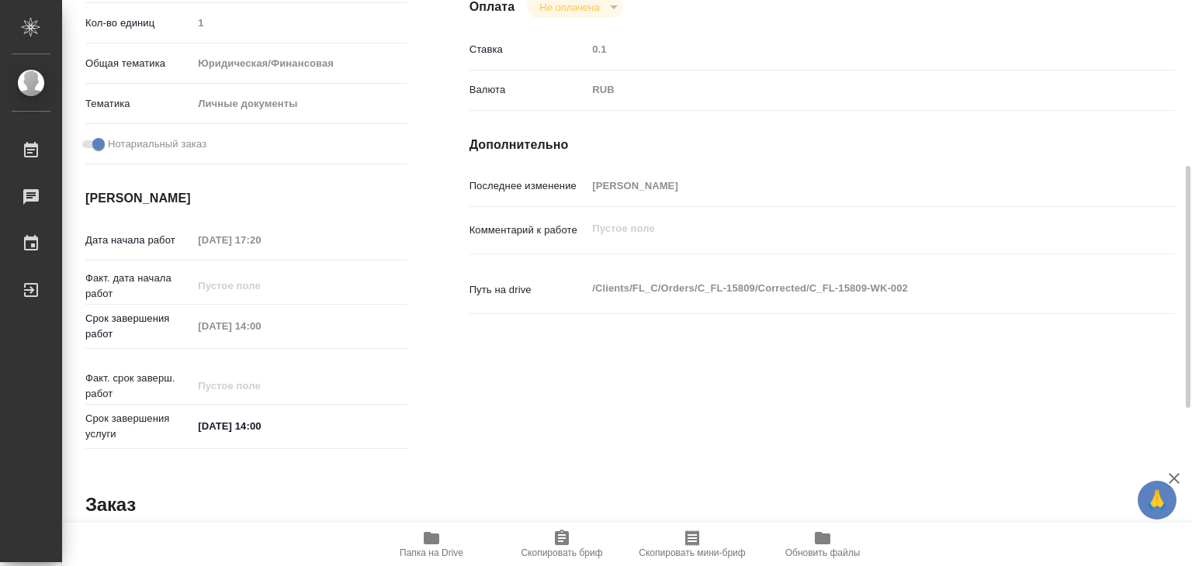
type textarea "x"
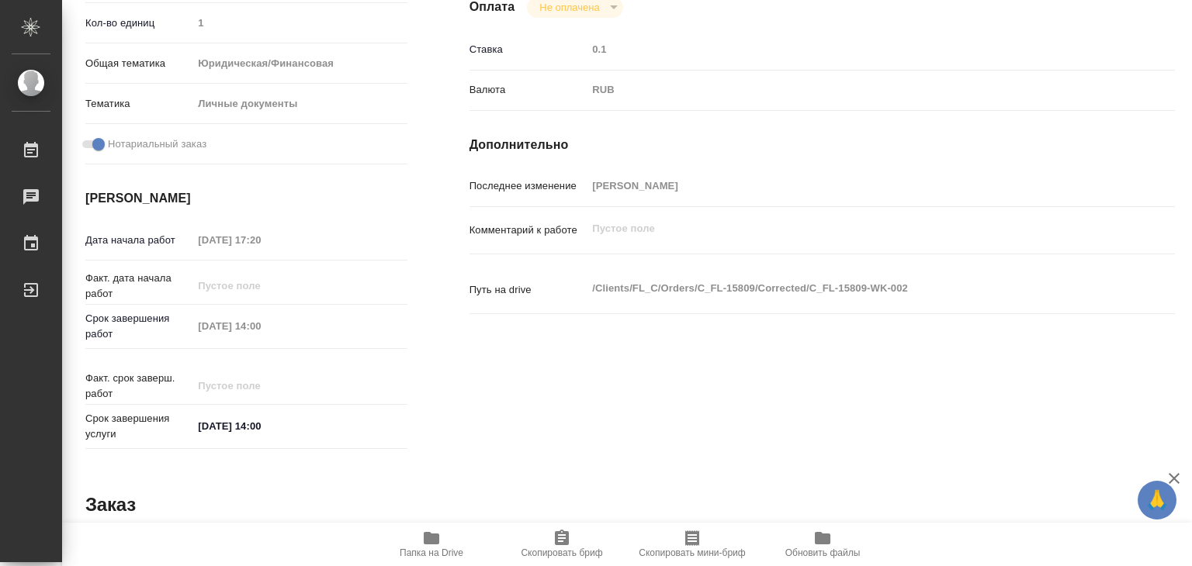
type textarea "x"
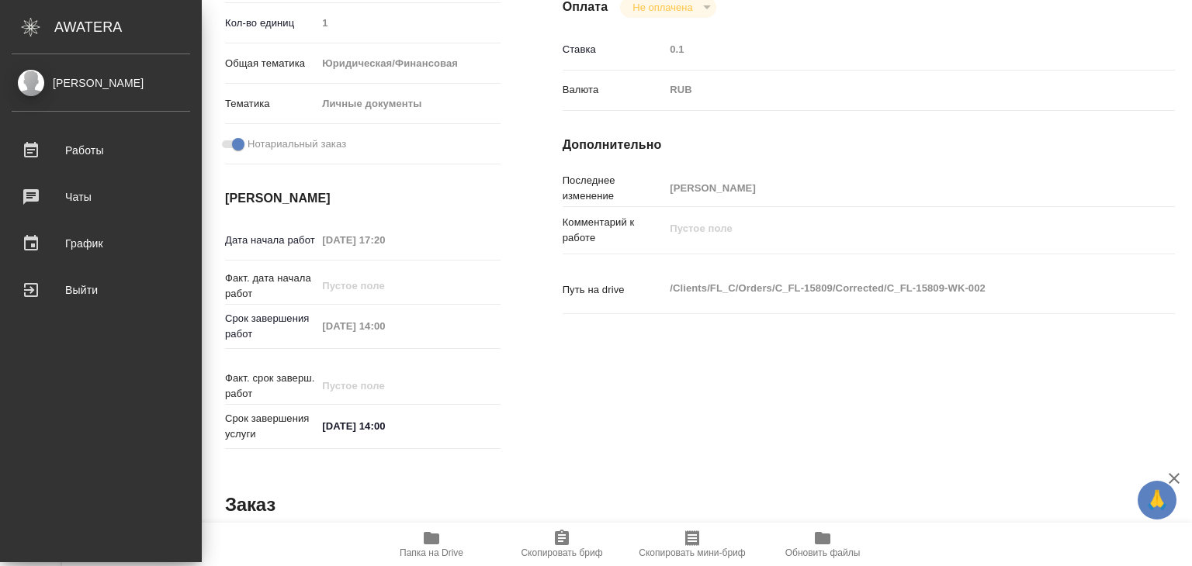
click at [88, 72] on link "[PERSON_NAME]" at bounding box center [101, 83] width 202 height 26
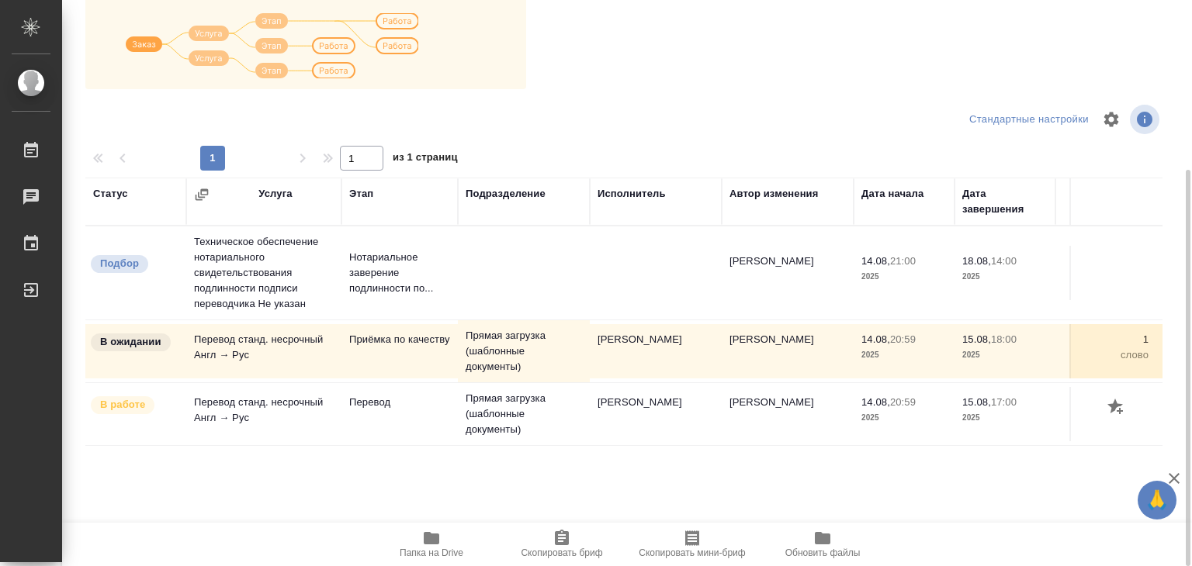
scroll to position [9, 0]
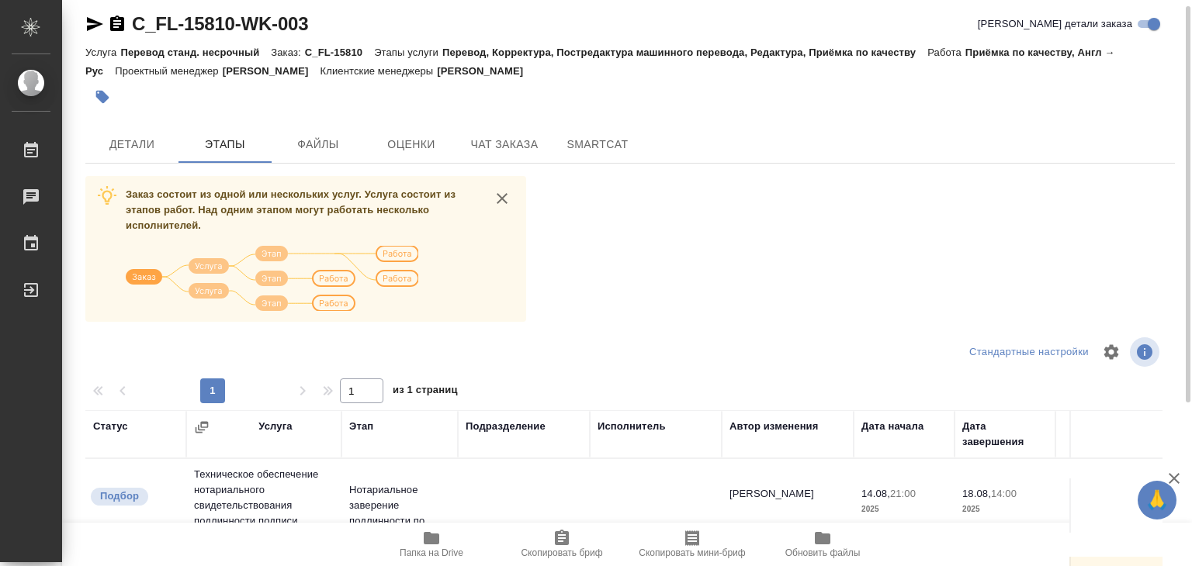
click at [154, 165] on div "C_FL-15810-WK-003 [PERSON_NAME] детали заказа Услуга Перевод станд. несрочный З…" at bounding box center [630, 395] width 1106 height 808
click at [147, 147] on span "Детали" at bounding box center [132, 144] width 74 height 19
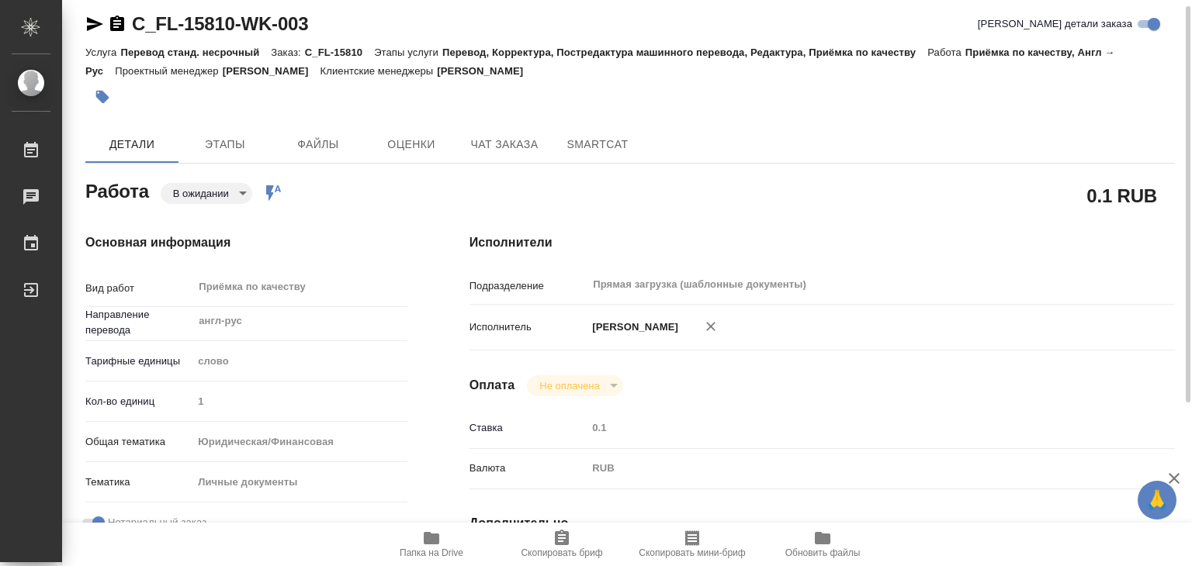
type textarea "x"
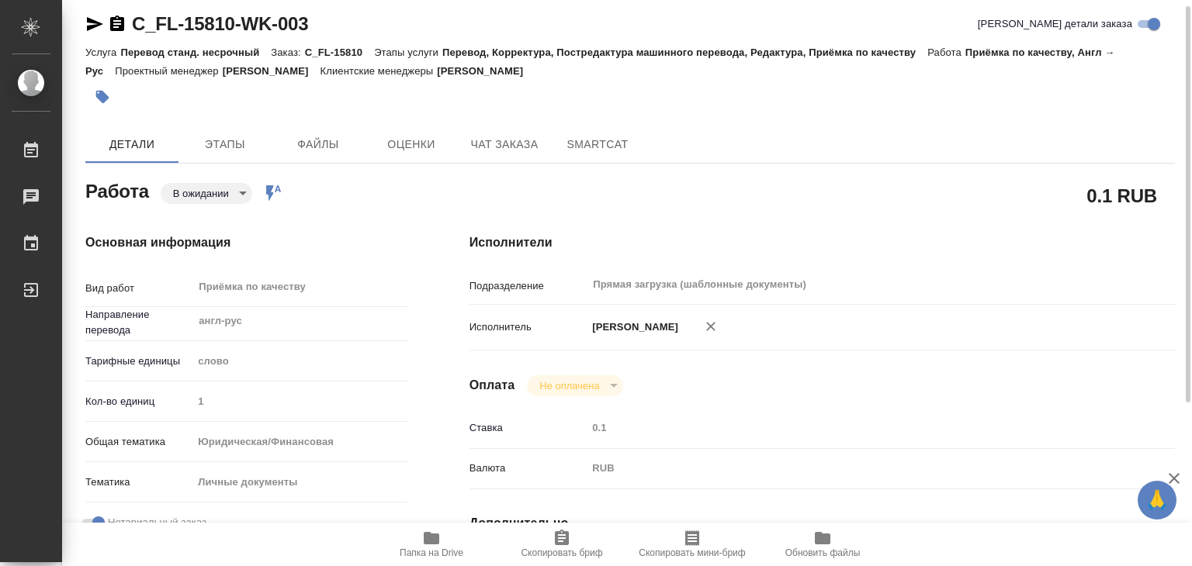
type textarea "x"
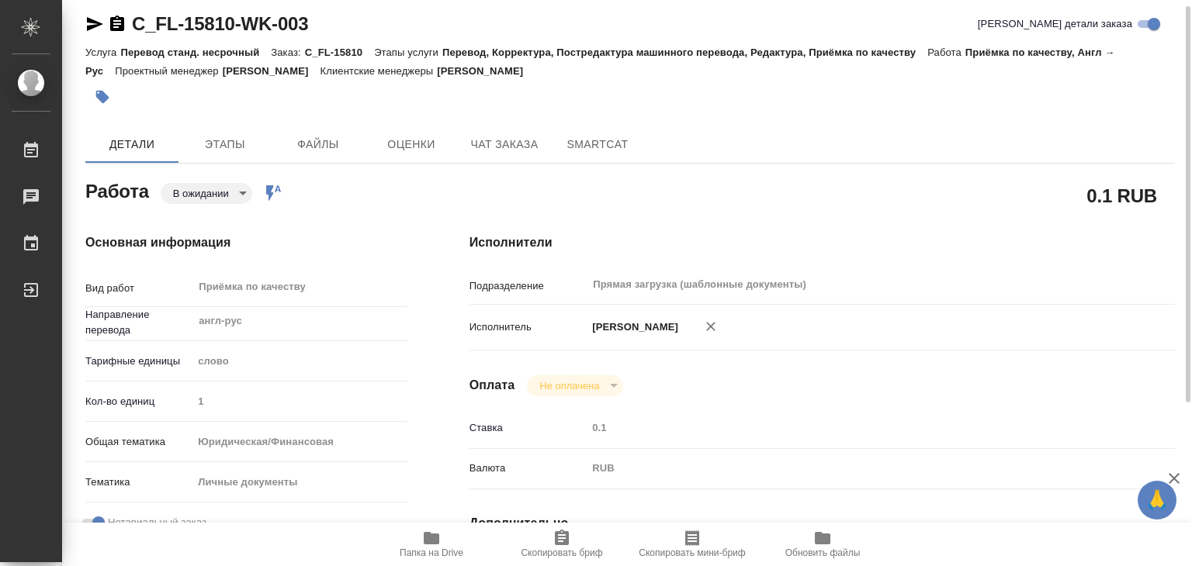
type textarea "x"
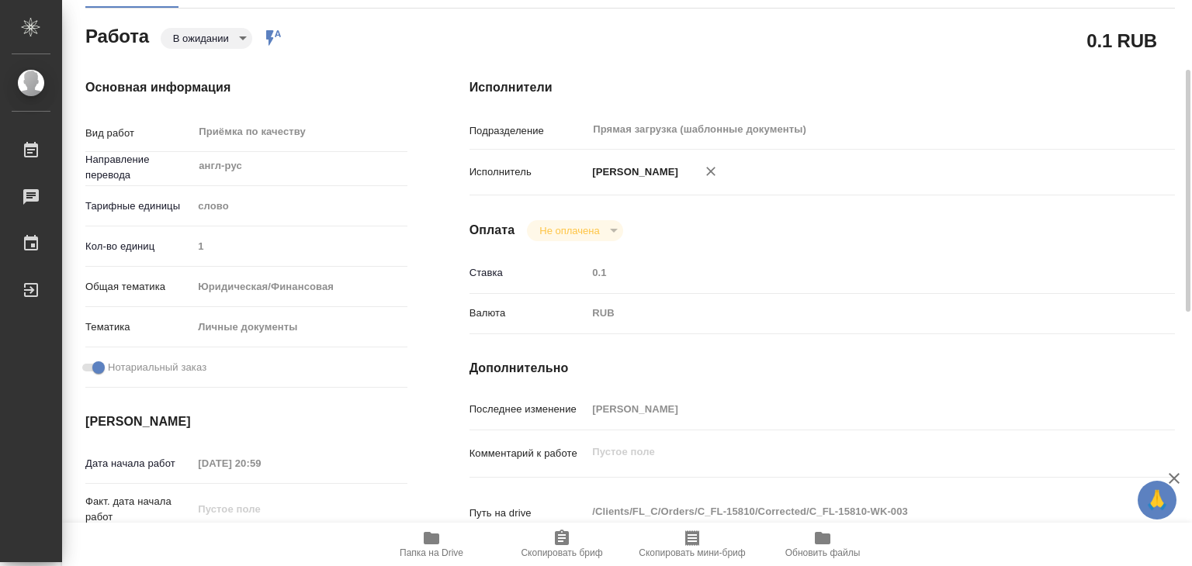
scroll to position [320, 0]
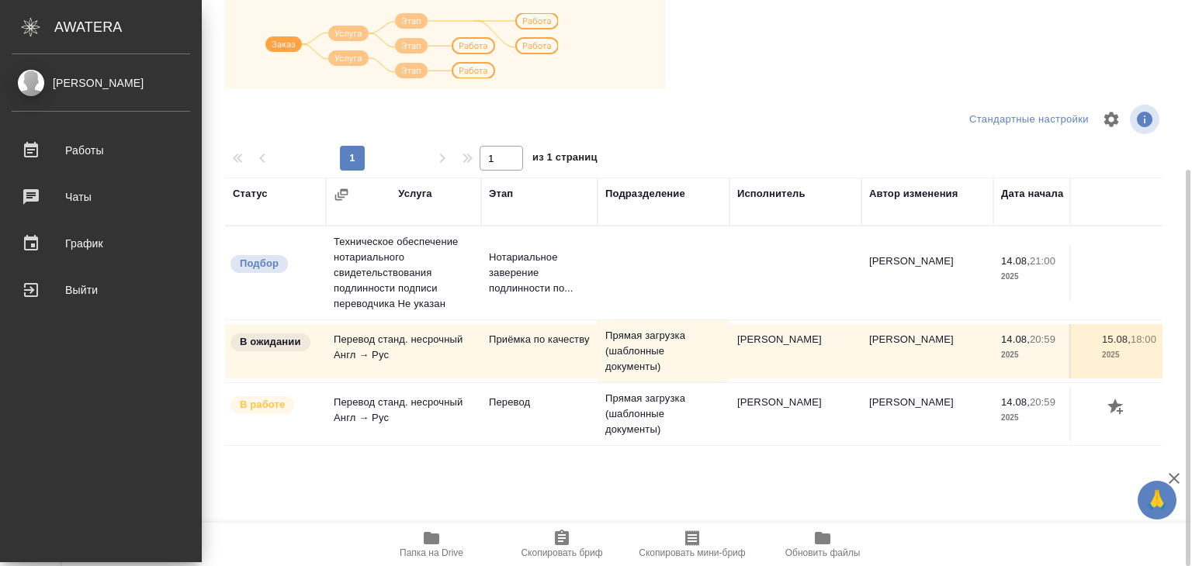
scroll to position [242, 0]
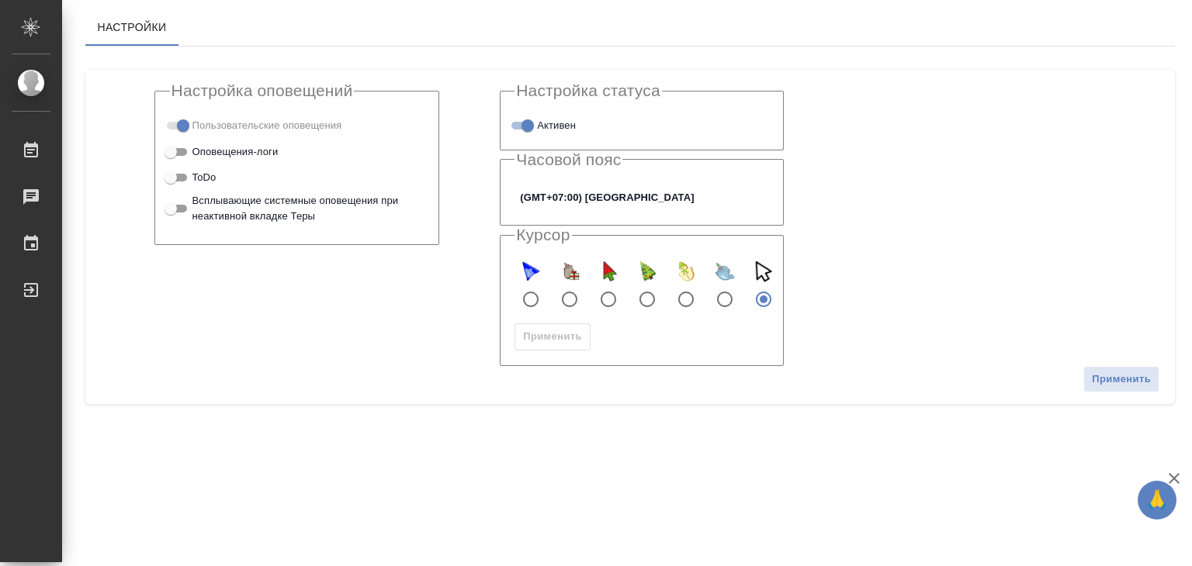
click at [559, 205] on body "🙏 .cls-1 fill:#fff; AWATERA Alilekova [PERSON_NAME] Работы Чаты График Выйти На…" at bounding box center [596, 283] width 1192 height 566
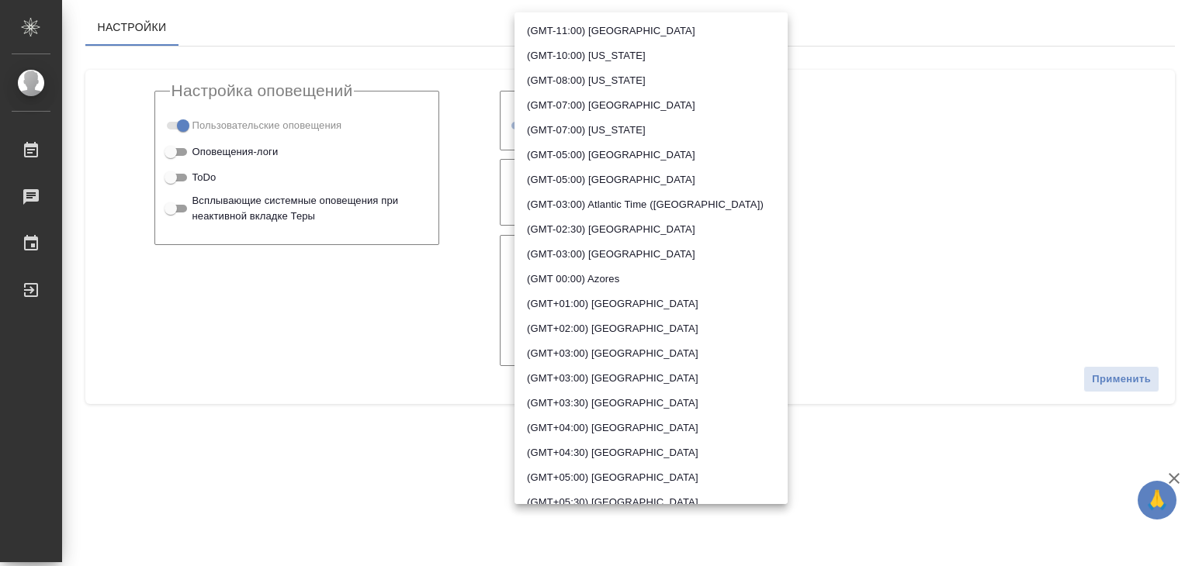
scroll to position [315, 0]
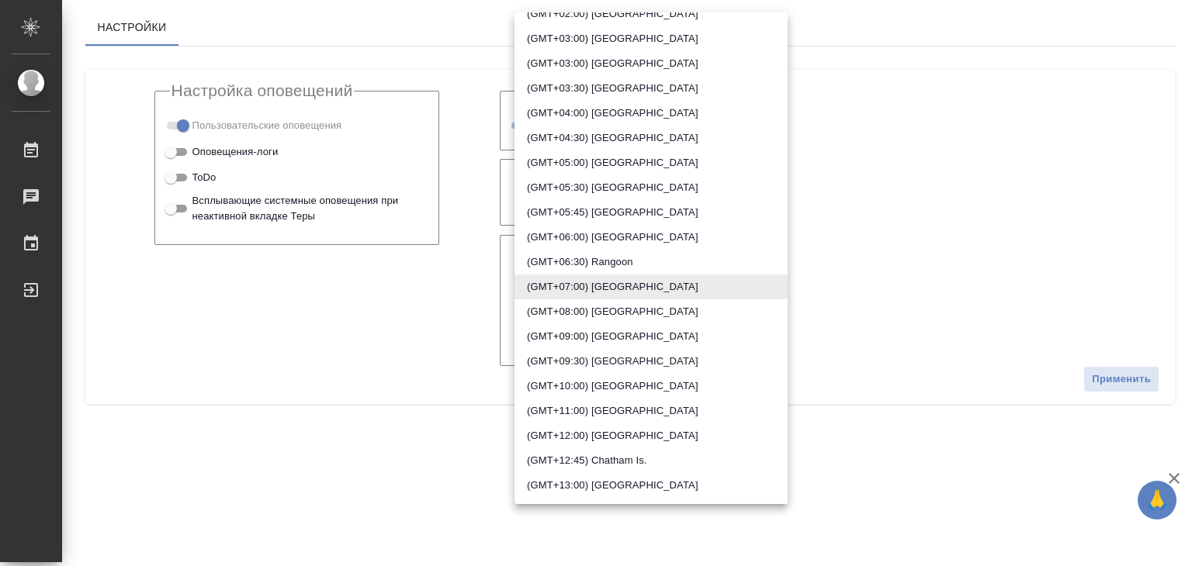
click at [630, 59] on li "(GMT+03:00) [GEOGRAPHIC_DATA]" at bounding box center [650, 63] width 273 height 25
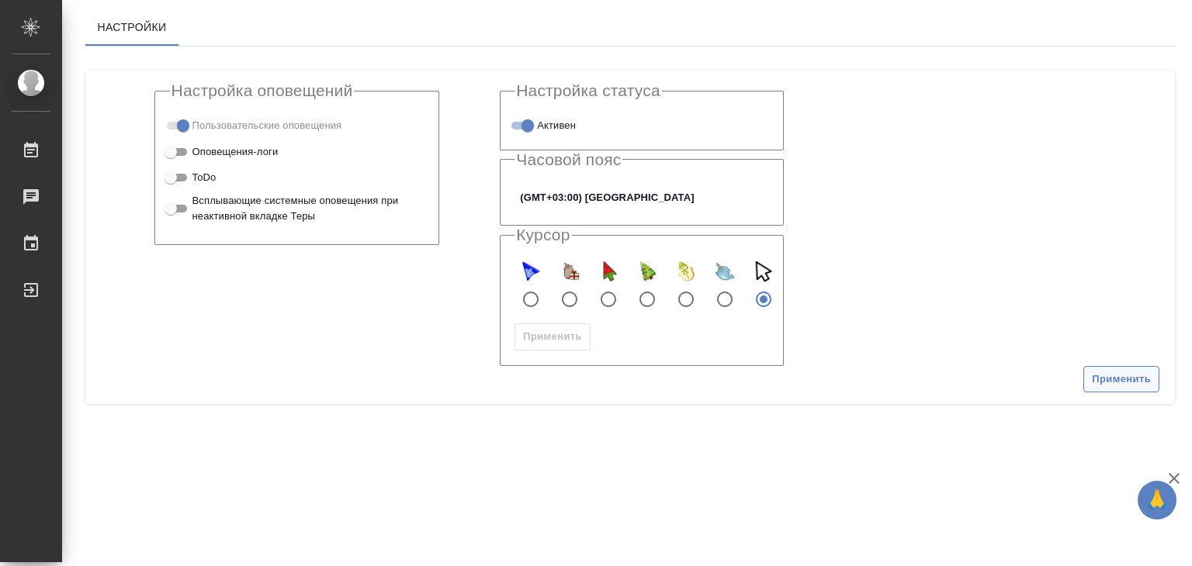
click at [1106, 375] on span "Применить" at bounding box center [1121, 380] width 59 height 18
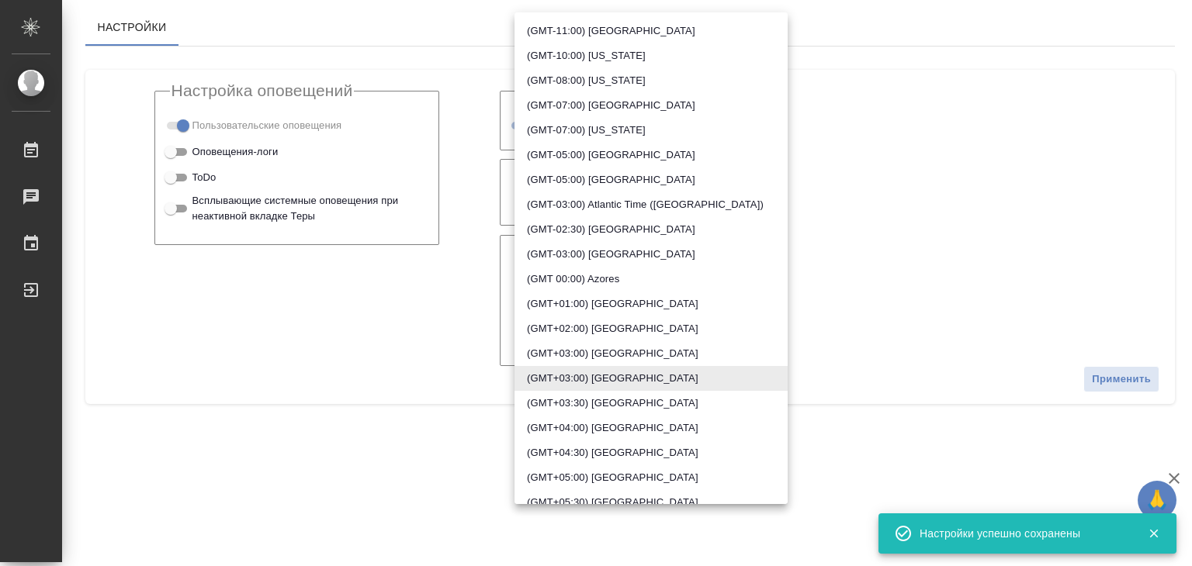
click at [571, 192] on body "🙏 .cls-1 fill:#fff; AWATERA Alilekova [PERSON_NAME] Работы 0 Чаты График Выйти …" at bounding box center [596, 283] width 1192 height 566
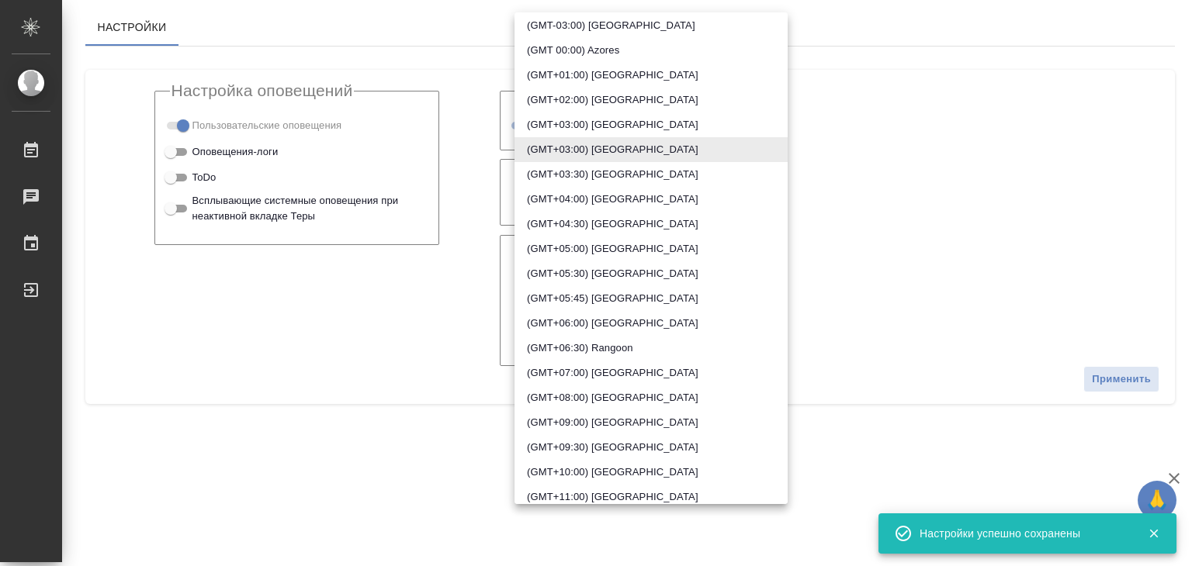
scroll to position [233, 0]
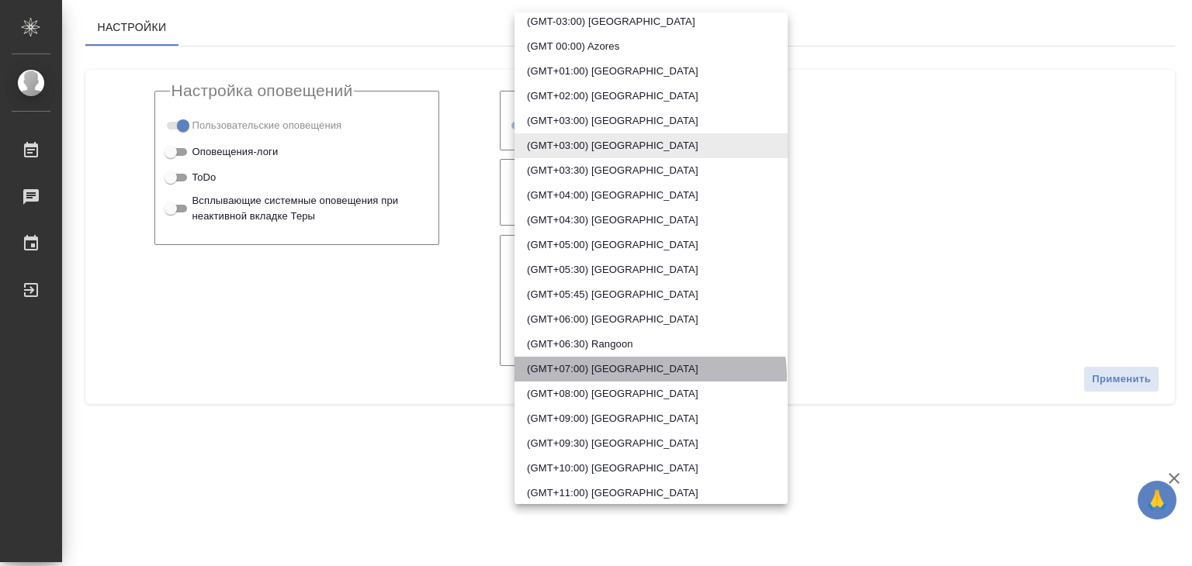
click at [649, 377] on li "(GMT+07:00) [GEOGRAPHIC_DATA]" at bounding box center [650, 369] width 273 height 25
type input "[GEOGRAPHIC_DATA]"
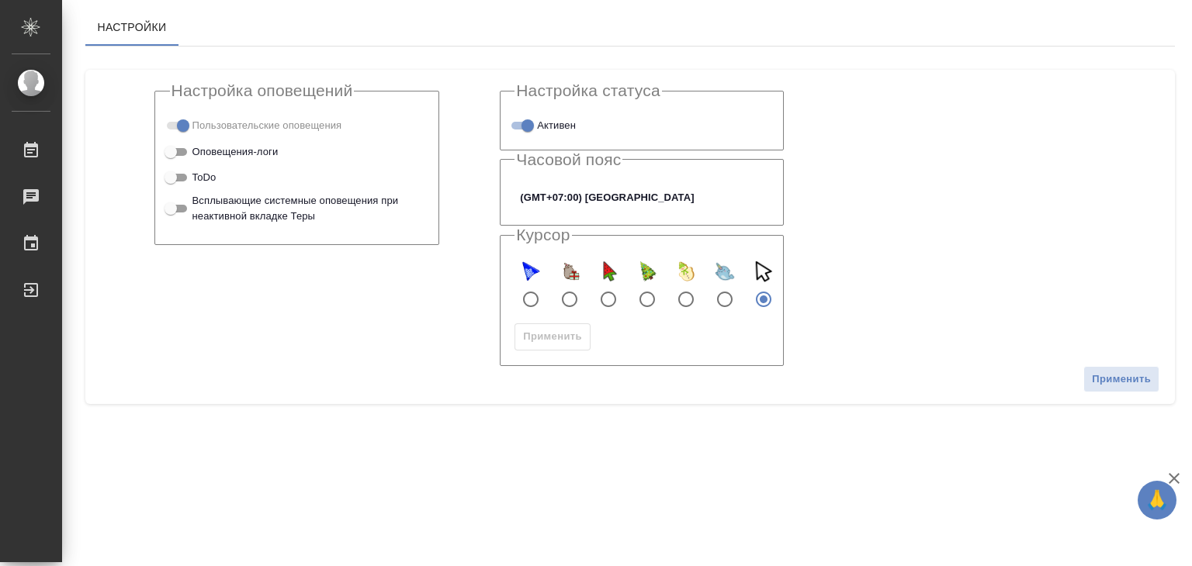
click at [595, 201] on body "🙏 .cls-1 fill:#fff; AWATERA Alilekova [PERSON_NAME] Работы 0 Чаты График Выйти …" at bounding box center [596, 283] width 1192 height 566
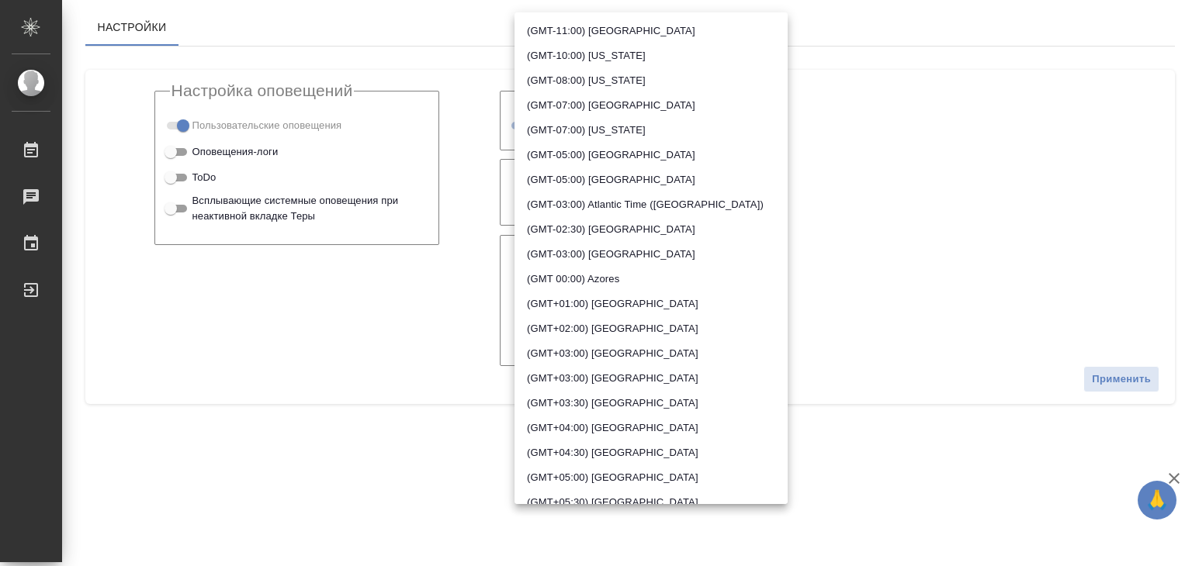
scroll to position [315, 0]
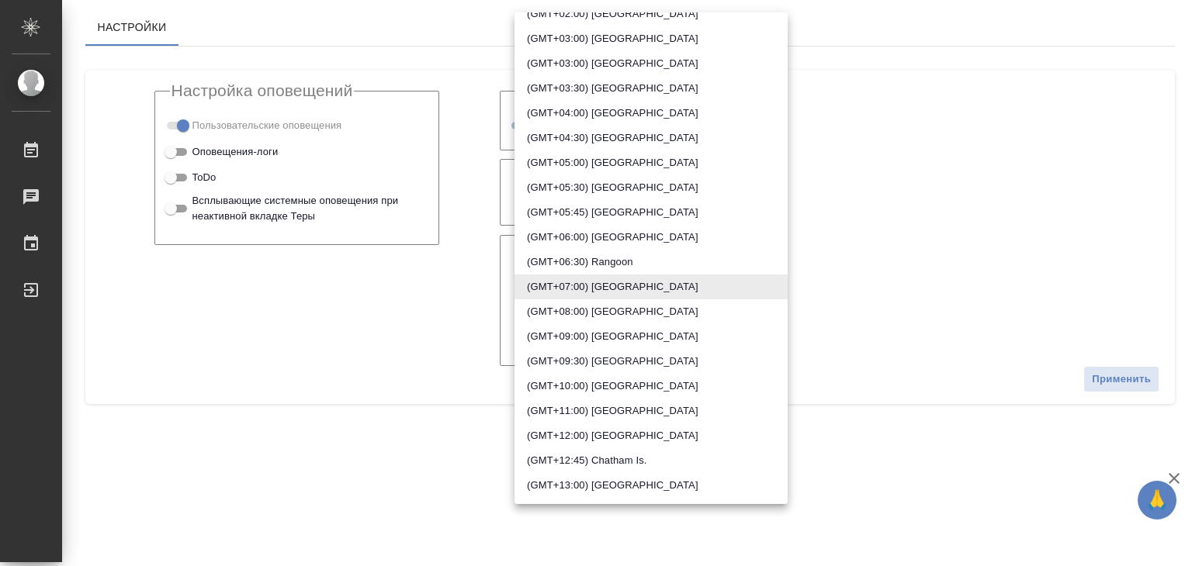
click at [619, 287] on li "(GMT+07:00) [GEOGRAPHIC_DATA]" at bounding box center [650, 287] width 273 height 25
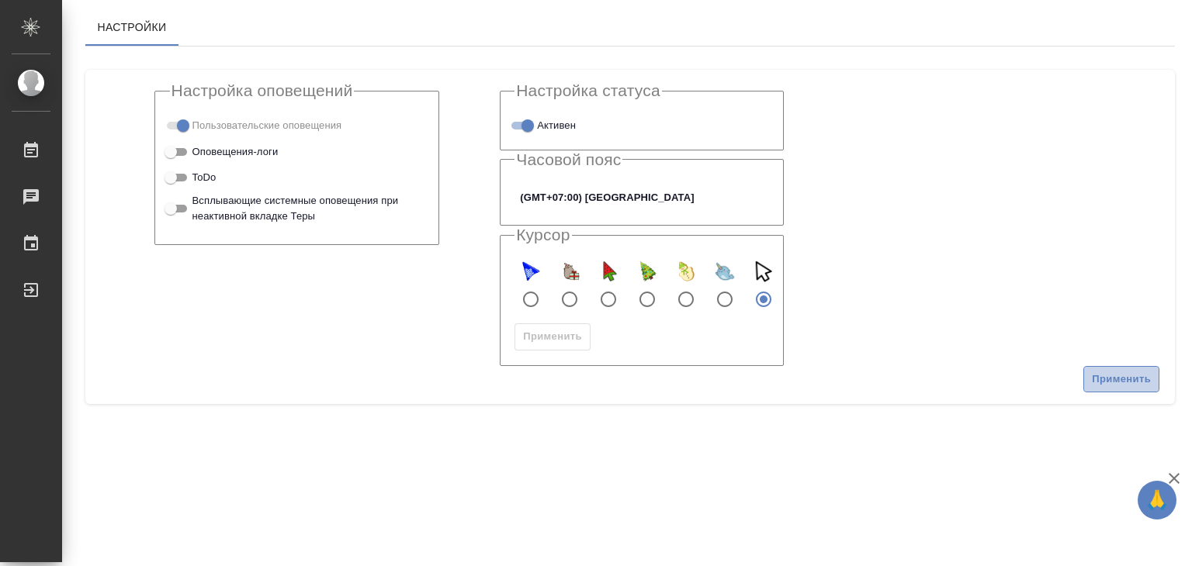
click at [1111, 376] on span "Применить" at bounding box center [1121, 380] width 59 height 18
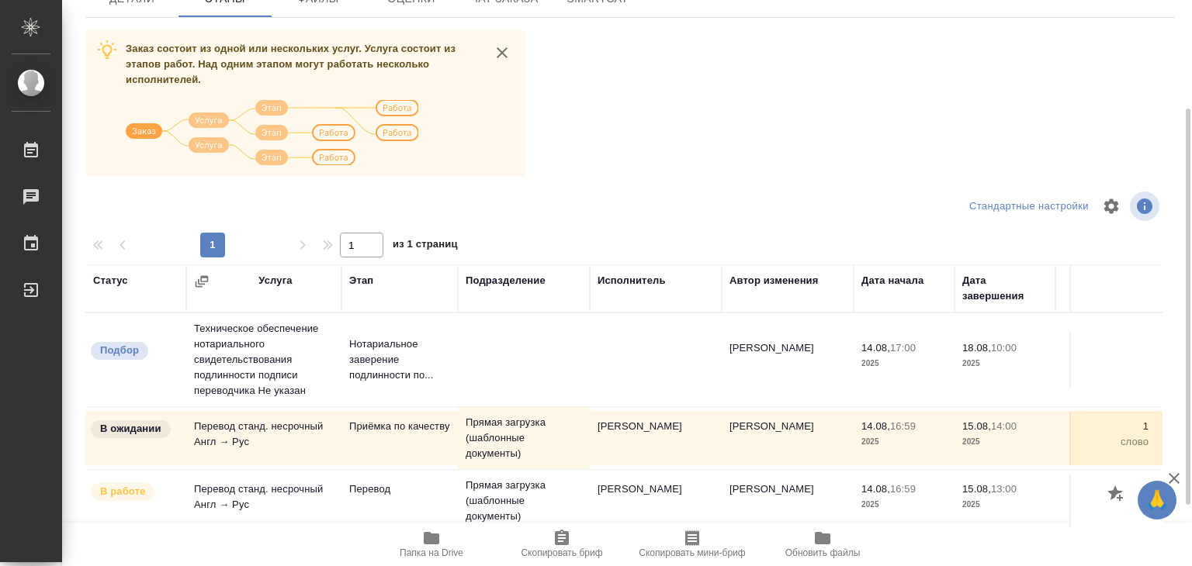
scroll to position [233, 0]
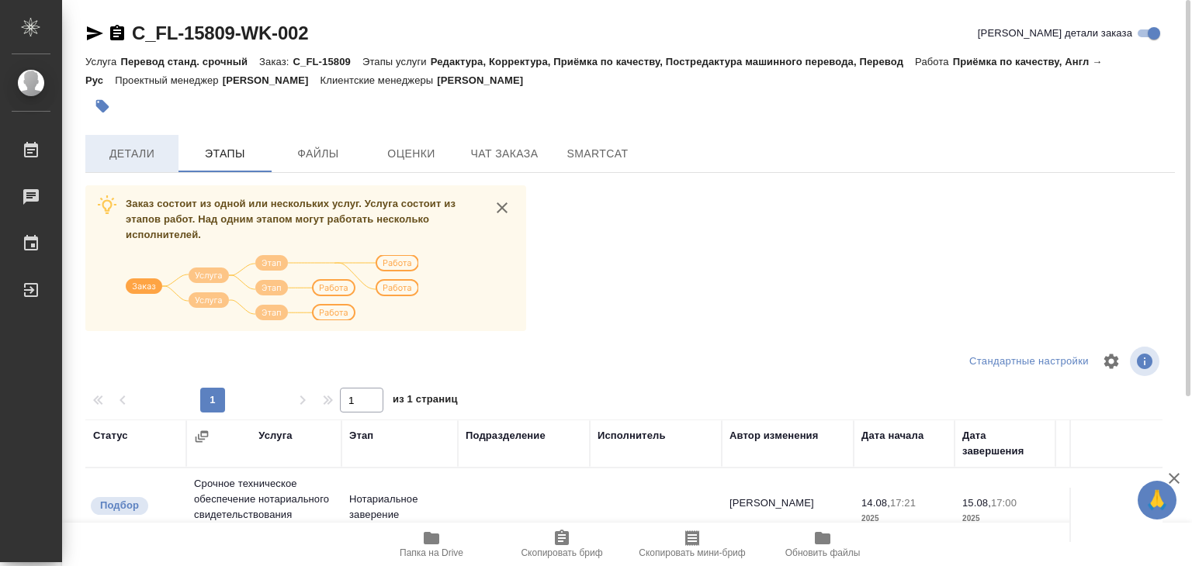
click at [127, 144] on span "Детали" at bounding box center [132, 153] width 74 height 19
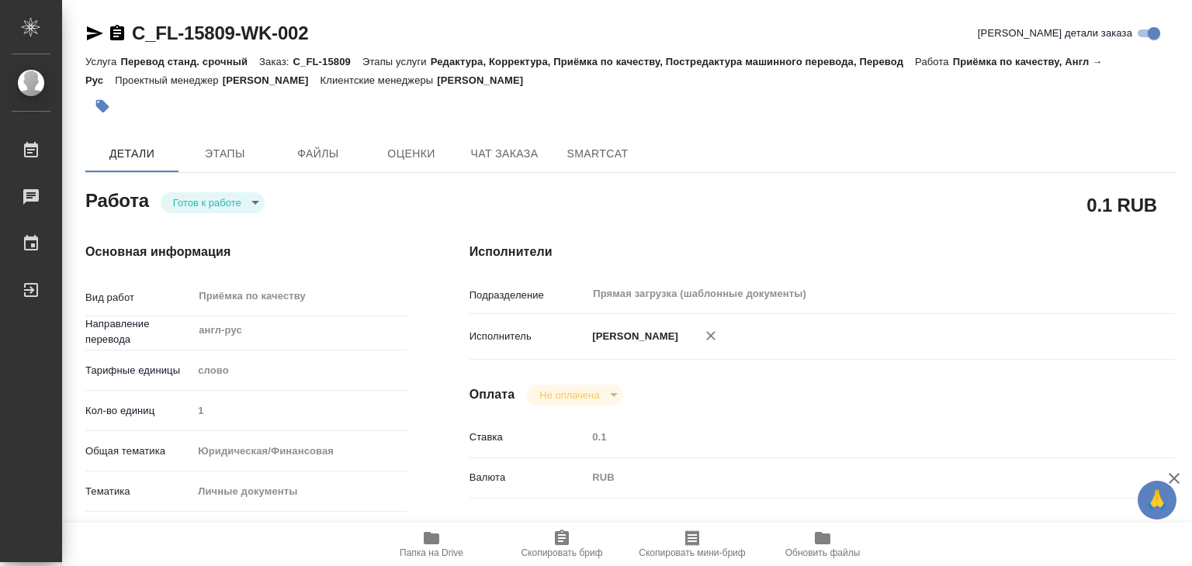
type textarea "x"
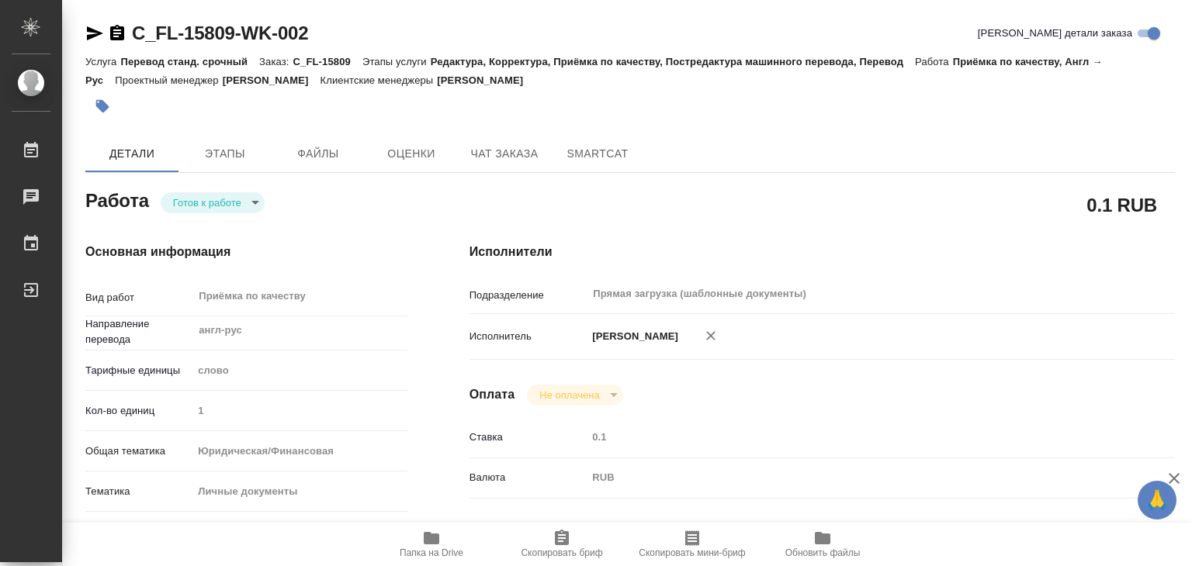
type textarea "x"
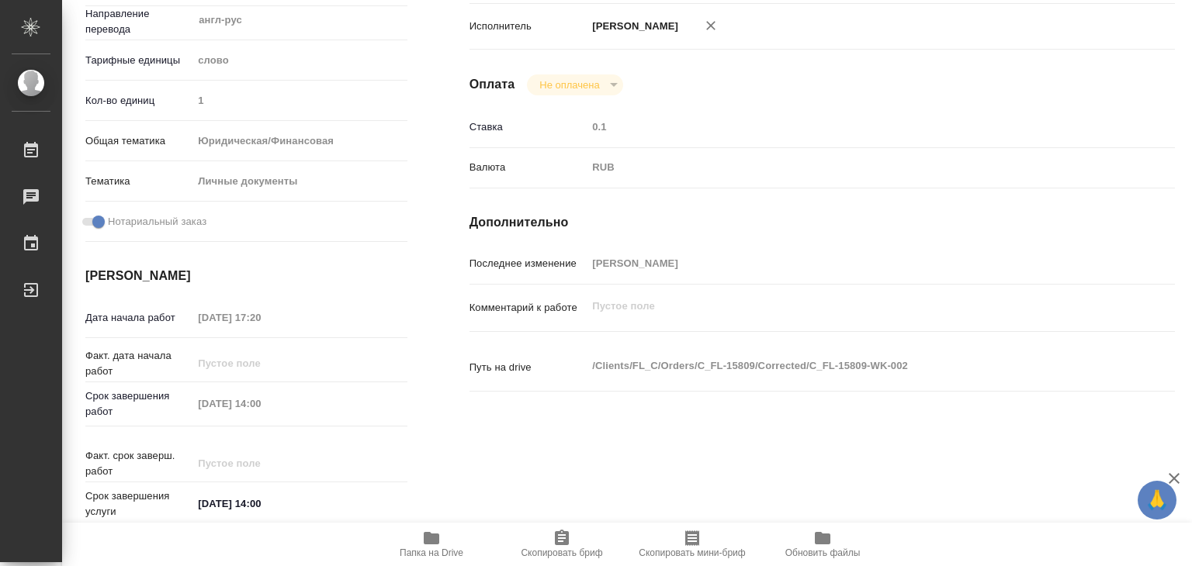
type textarea "x"
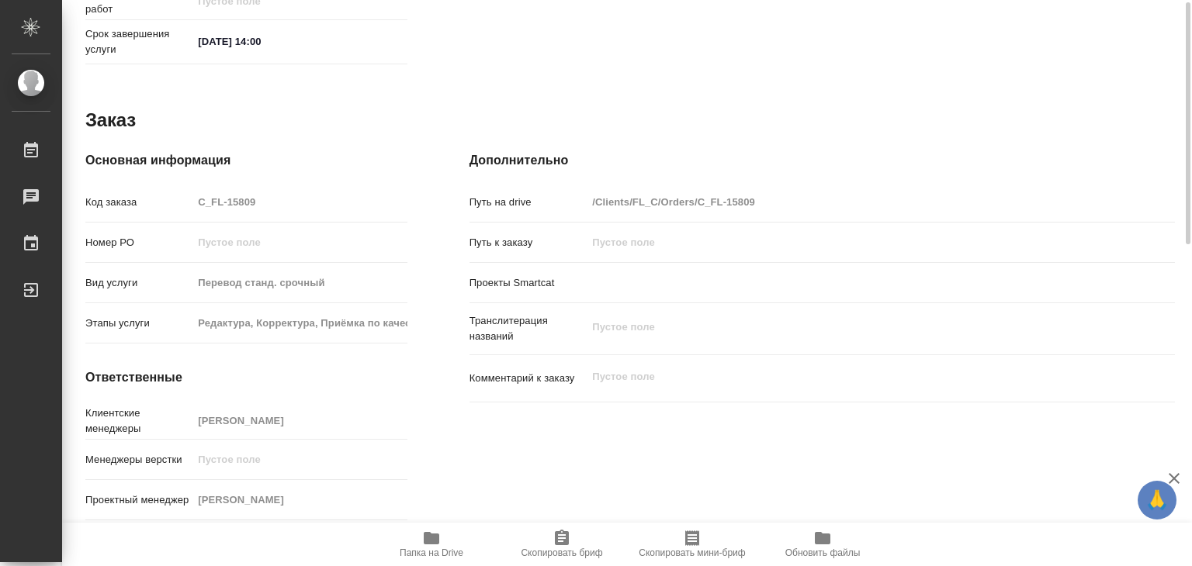
type textarea "x"
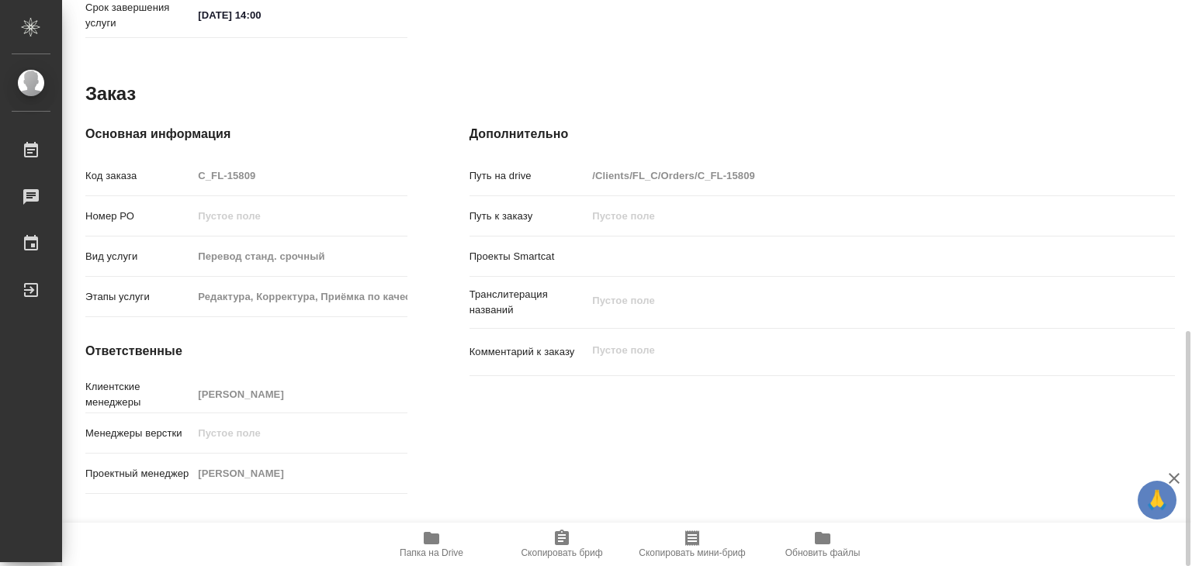
scroll to position [807, 0]
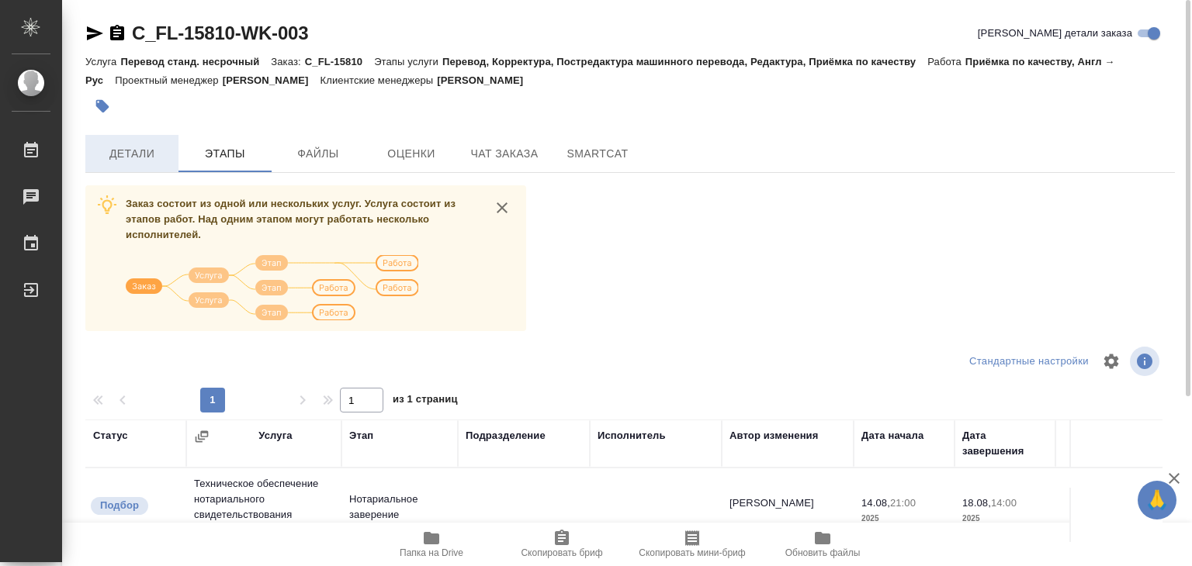
click at [122, 150] on span "Детали" at bounding box center [132, 153] width 74 height 19
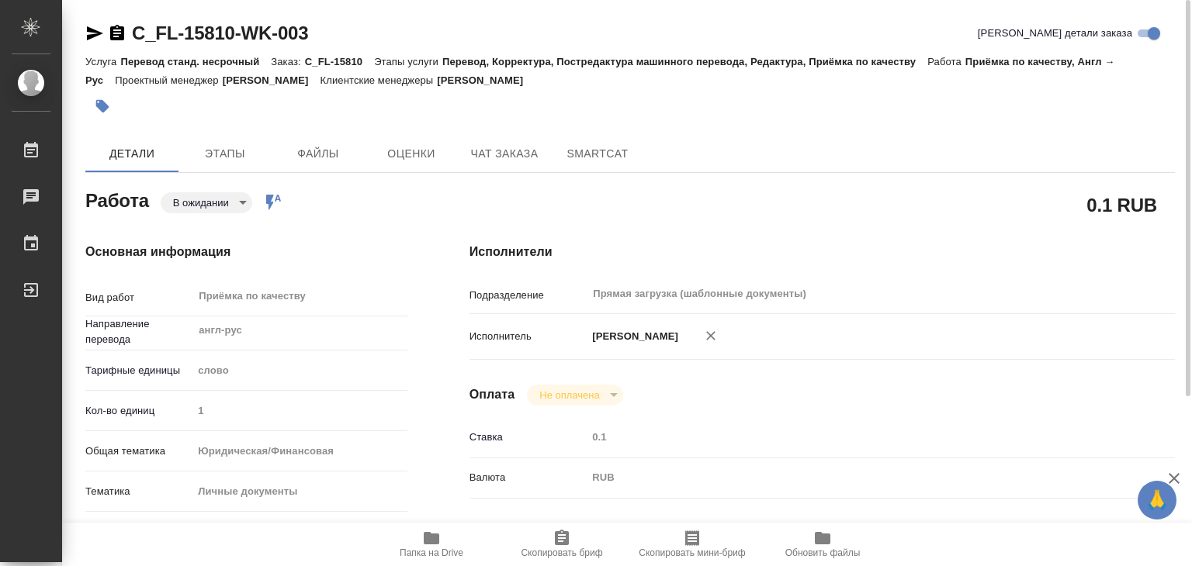
type textarea "x"
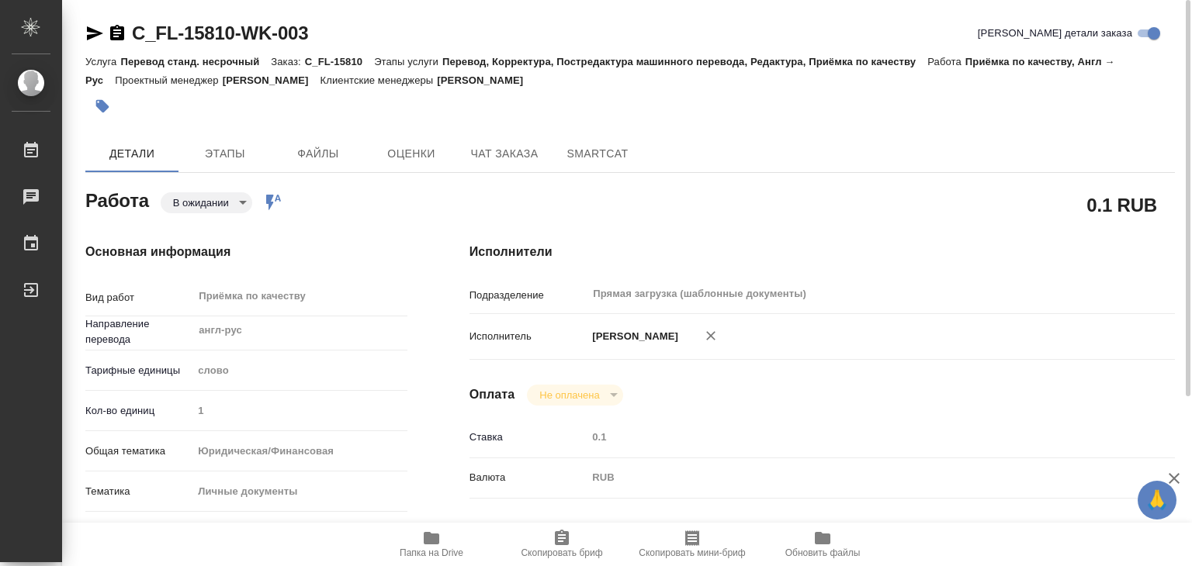
type textarea "x"
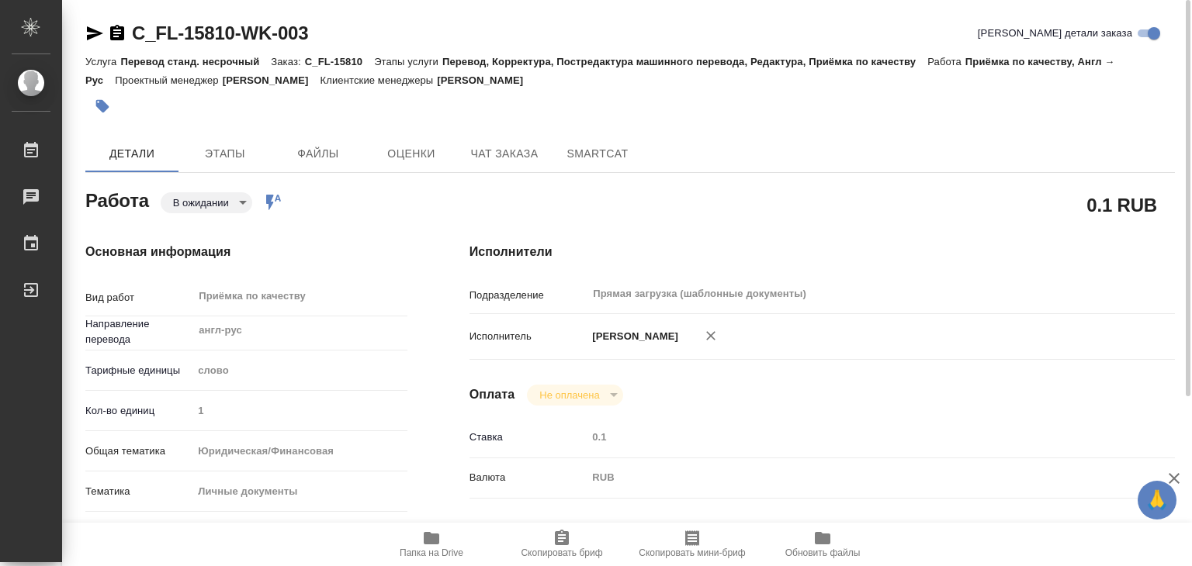
type textarea "x"
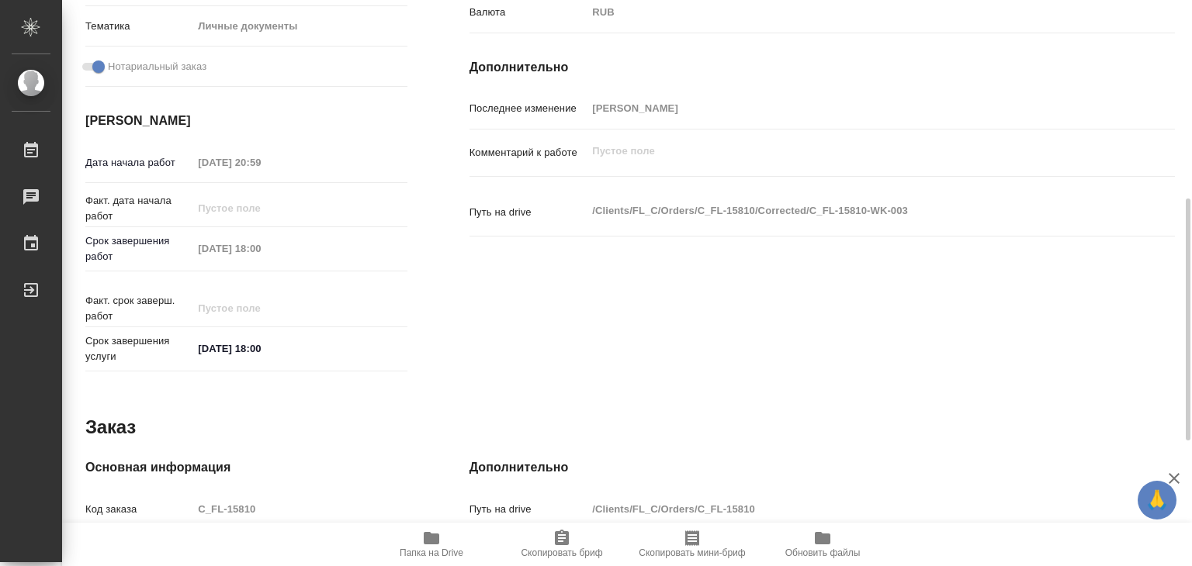
scroll to position [757, 0]
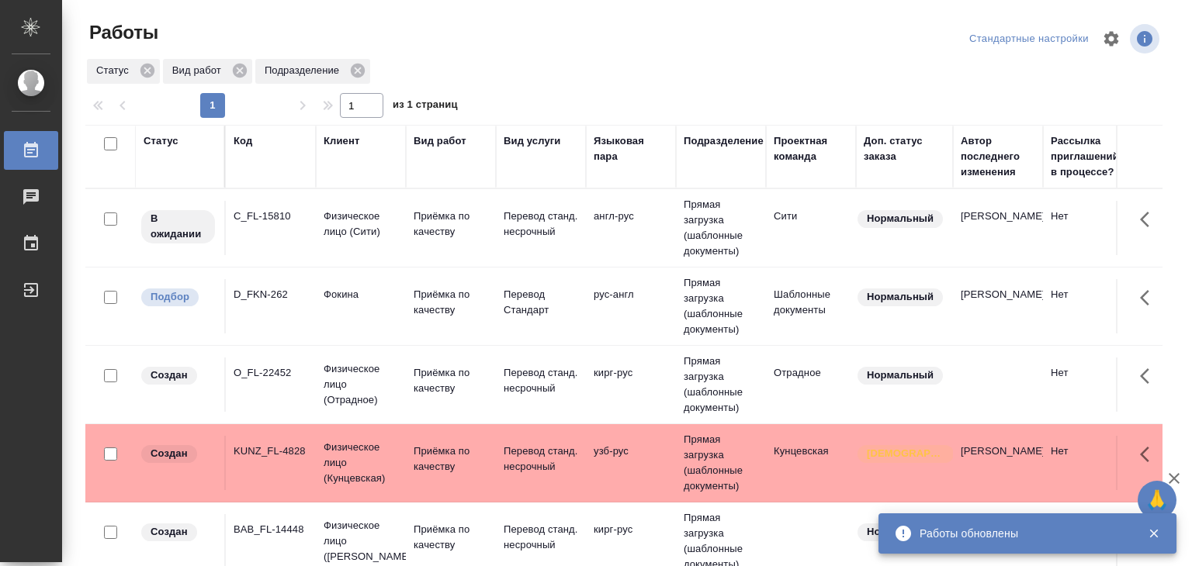
click at [1151, 537] on icon "button" at bounding box center [1154, 534] width 14 height 14
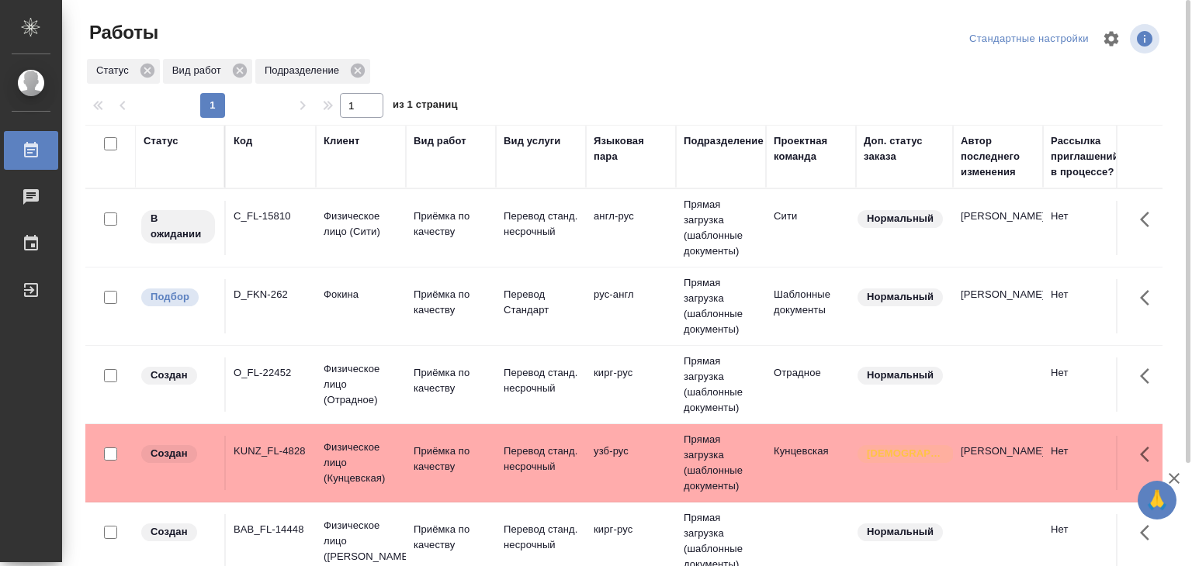
click at [383, 255] on td "Фокина" at bounding box center [361, 228] width 90 height 54
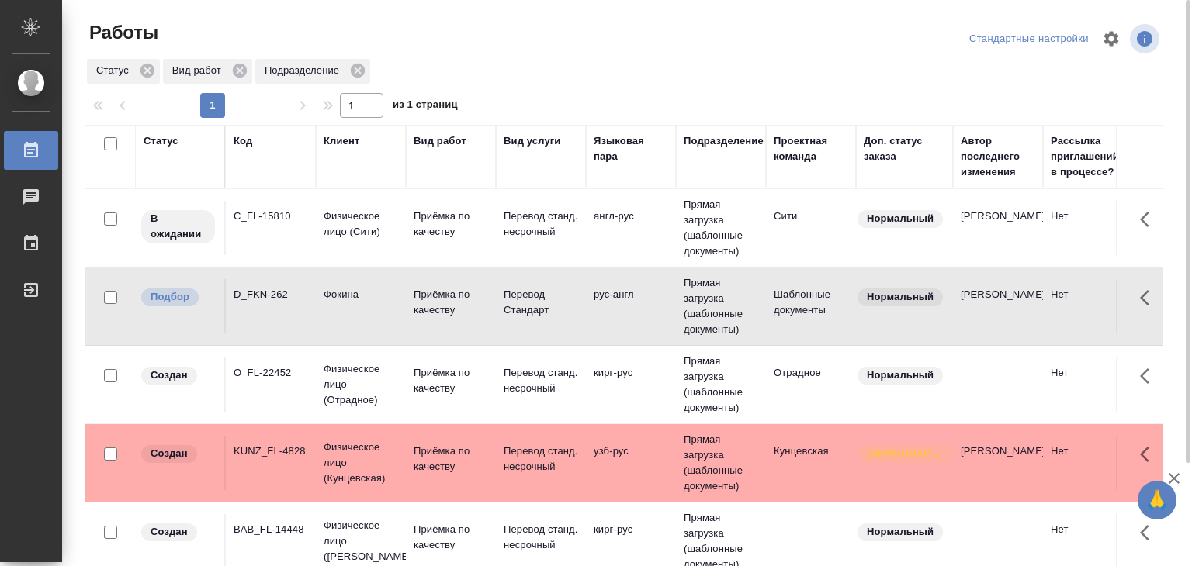
click at [383, 255] on td "Фокина" at bounding box center [361, 228] width 90 height 54
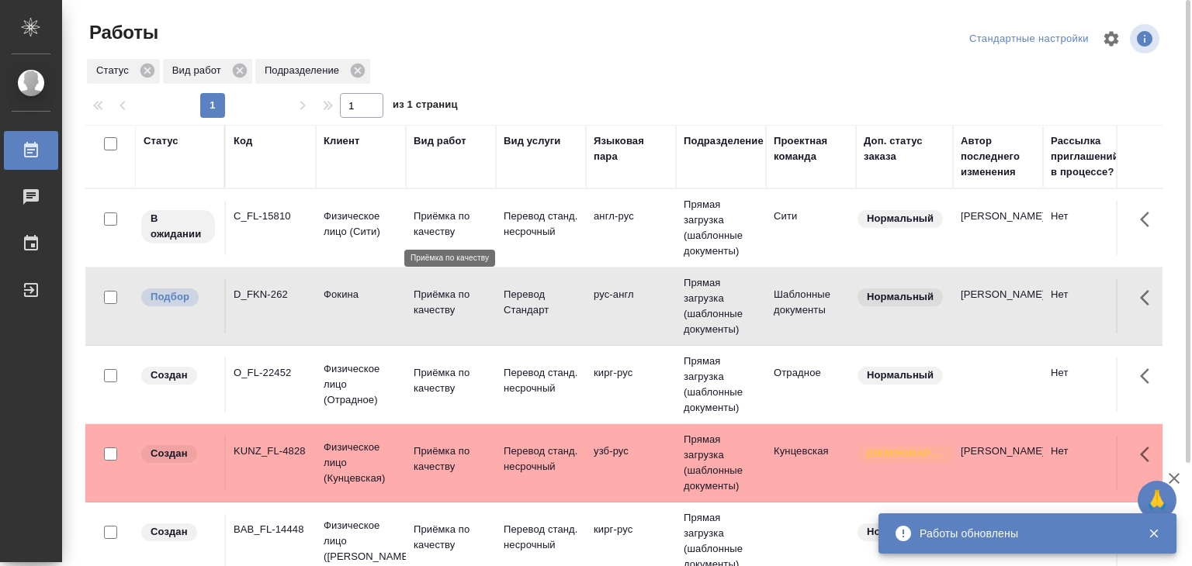
click at [423, 235] on p "Приёмка по качеству" at bounding box center [451, 224] width 74 height 31
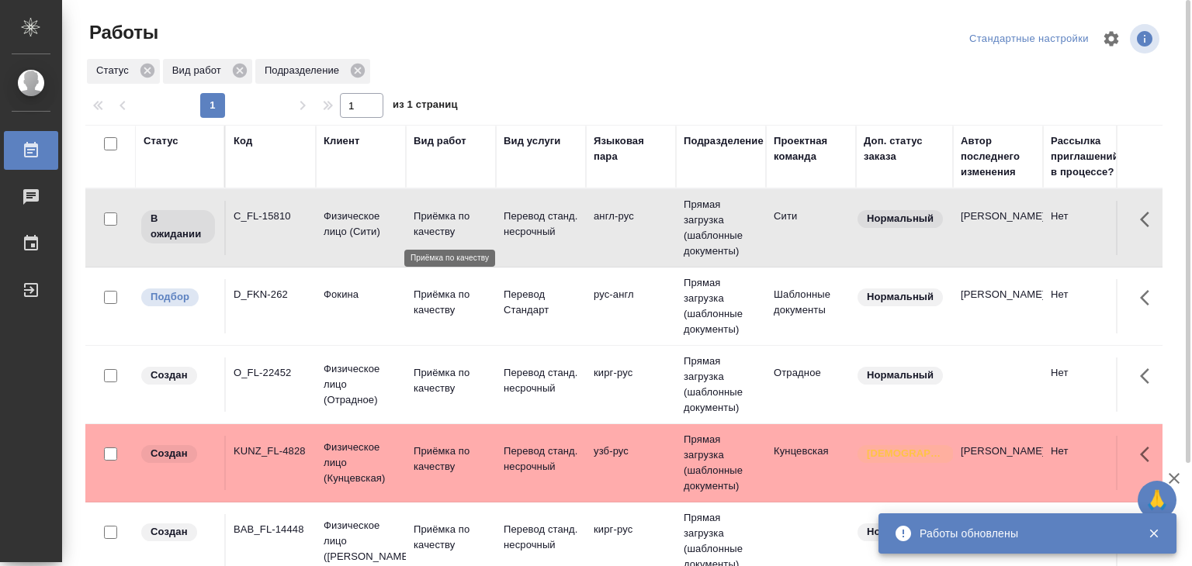
click at [423, 235] on p "Приёмка по качеству" at bounding box center [451, 224] width 74 height 31
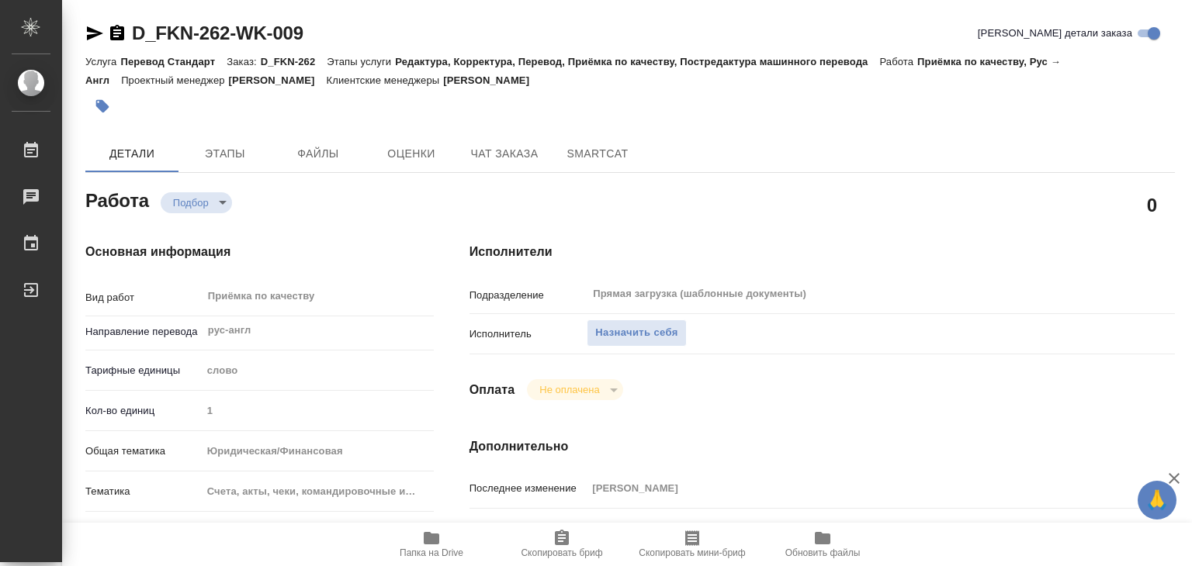
type textarea "x"
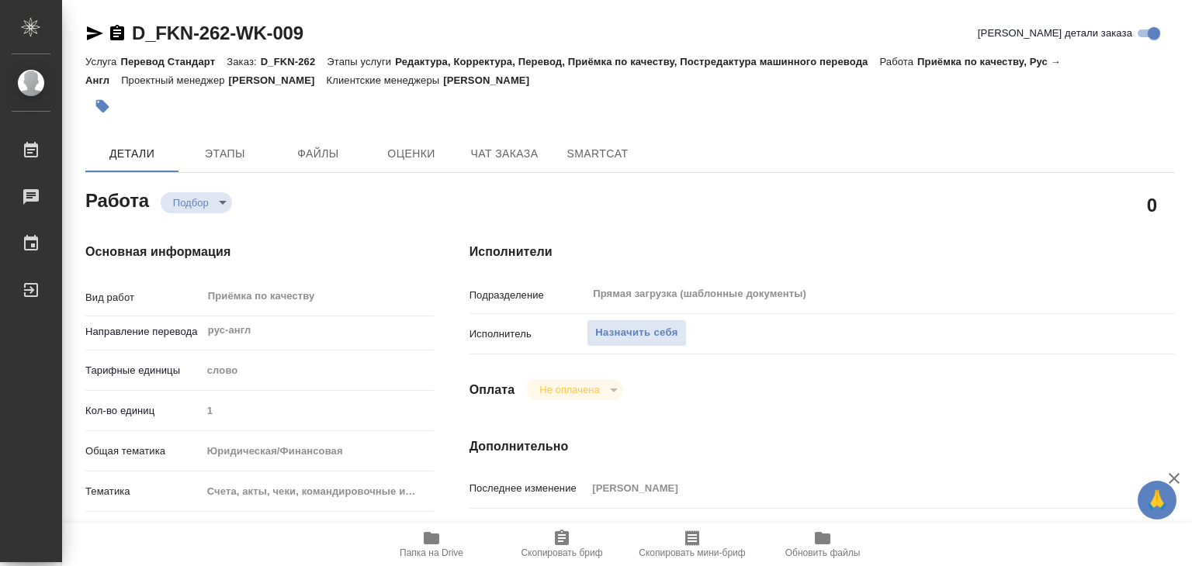
type textarea "x"
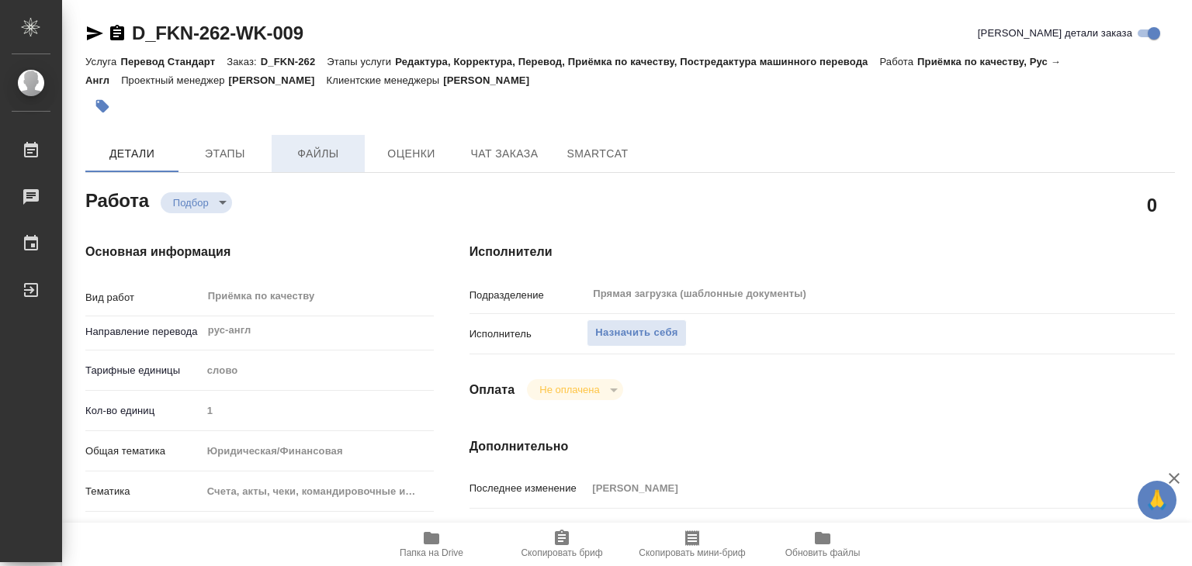
click at [307, 151] on span "Файлы" at bounding box center [318, 153] width 74 height 19
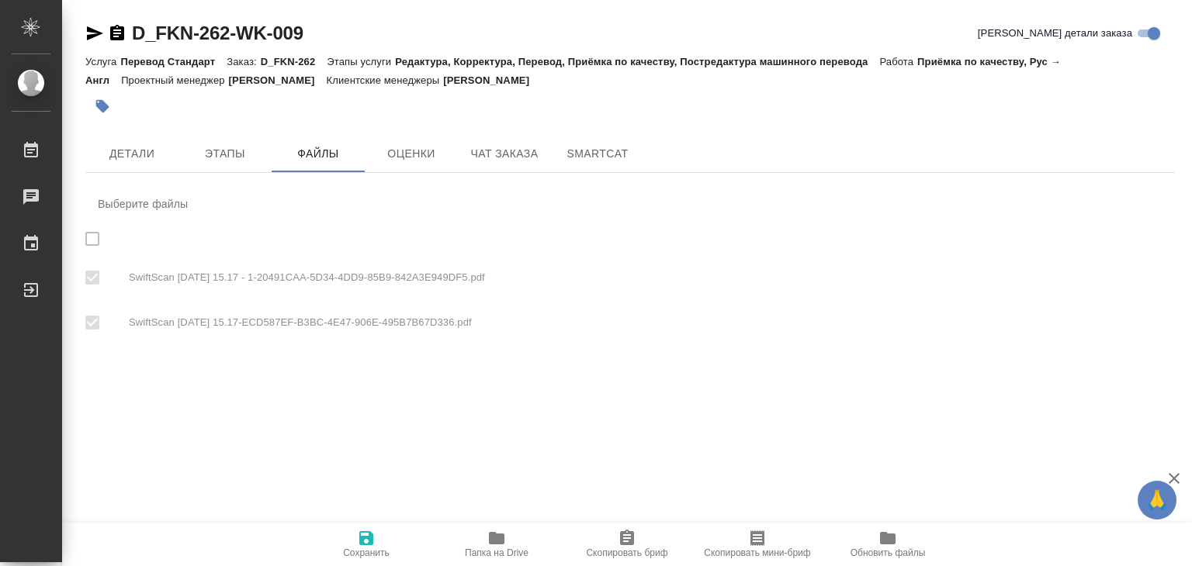
checkbox input "true"
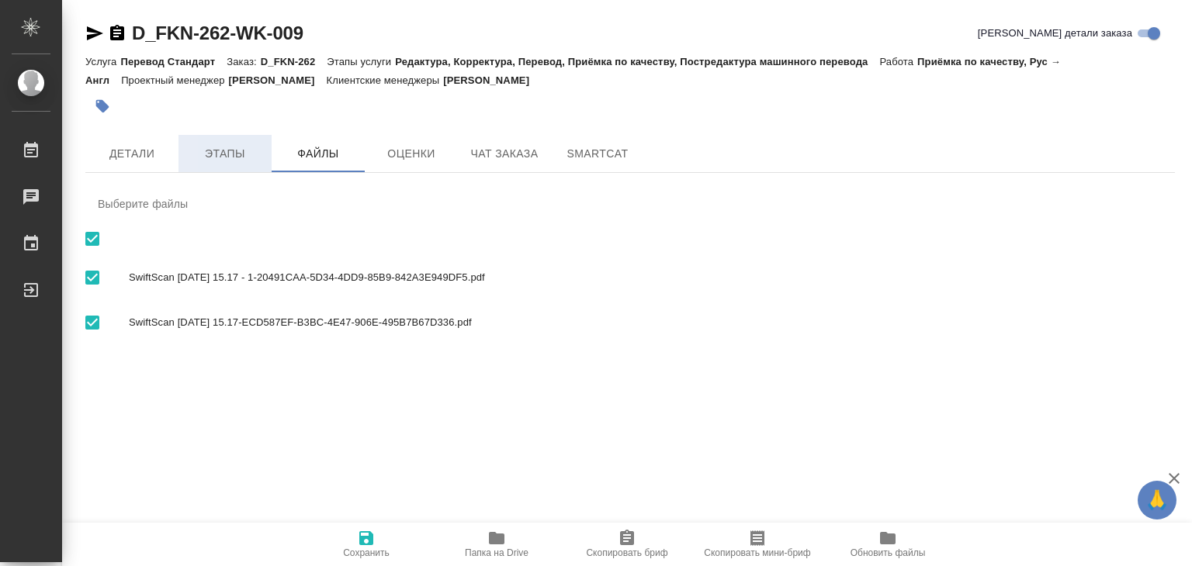
click at [223, 148] on span "Этапы" at bounding box center [225, 153] width 74 height 19
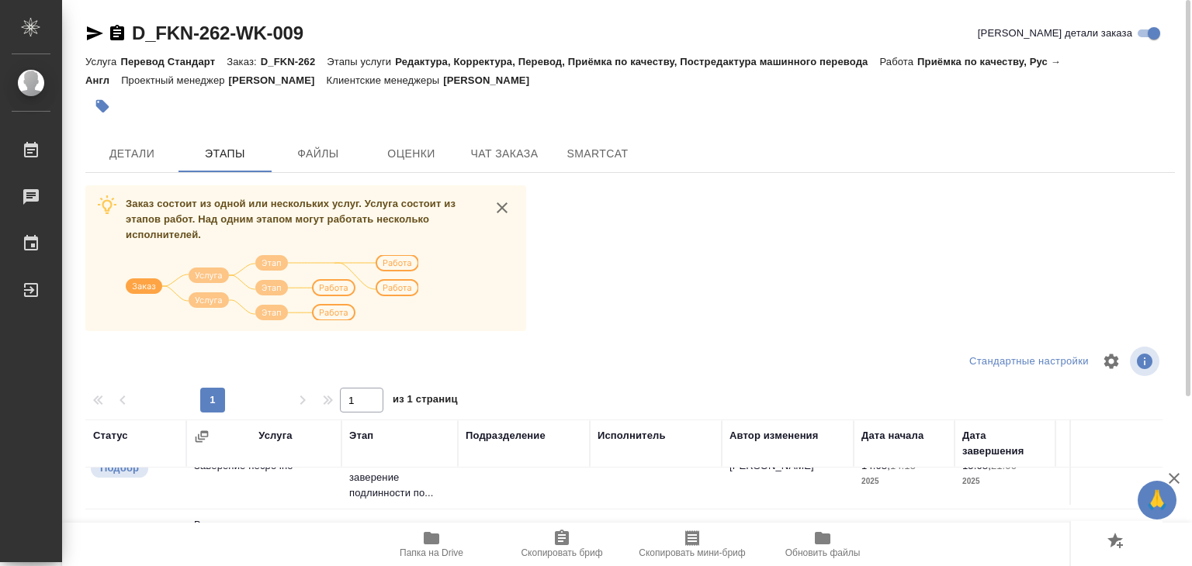
click at [426, 557] on span "Папка на Drive" at bounding box center [432, 553] width 64 height 11
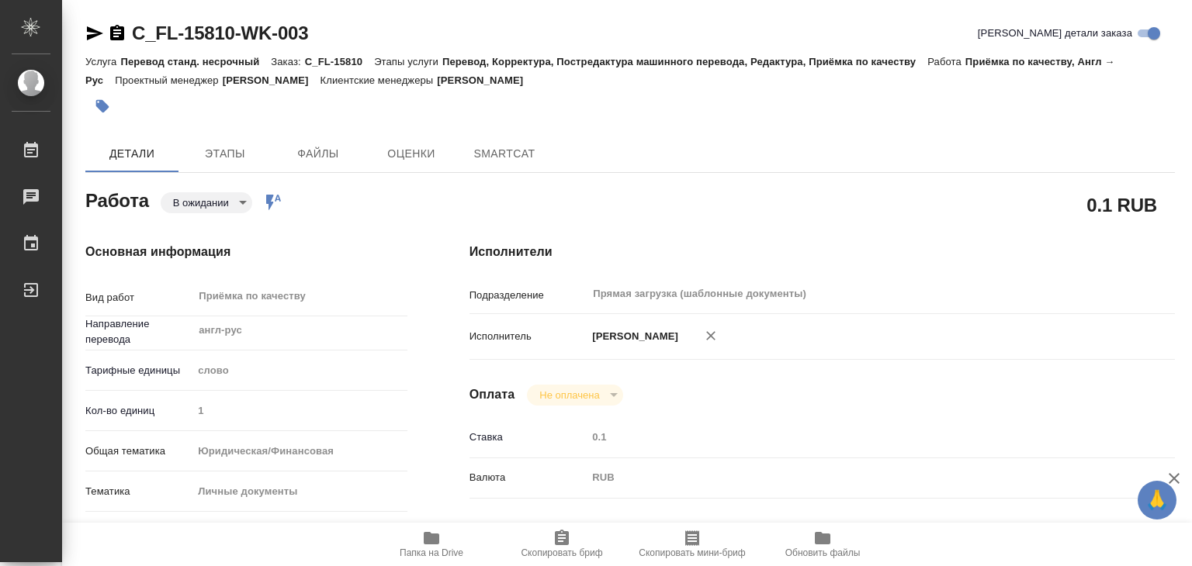
type textarea "x"
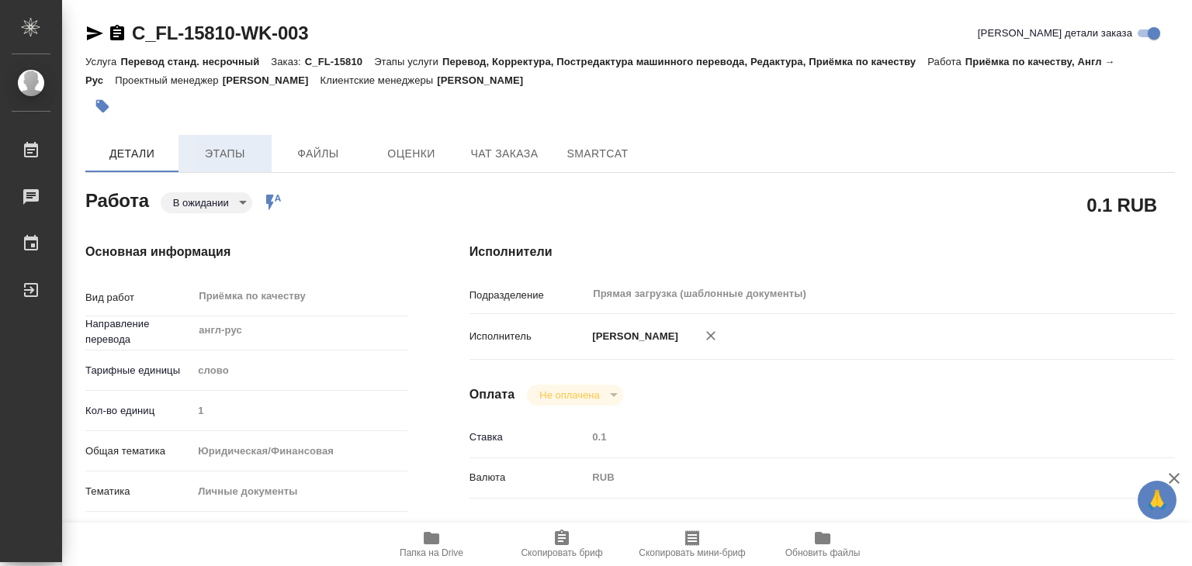
type textarea "x"
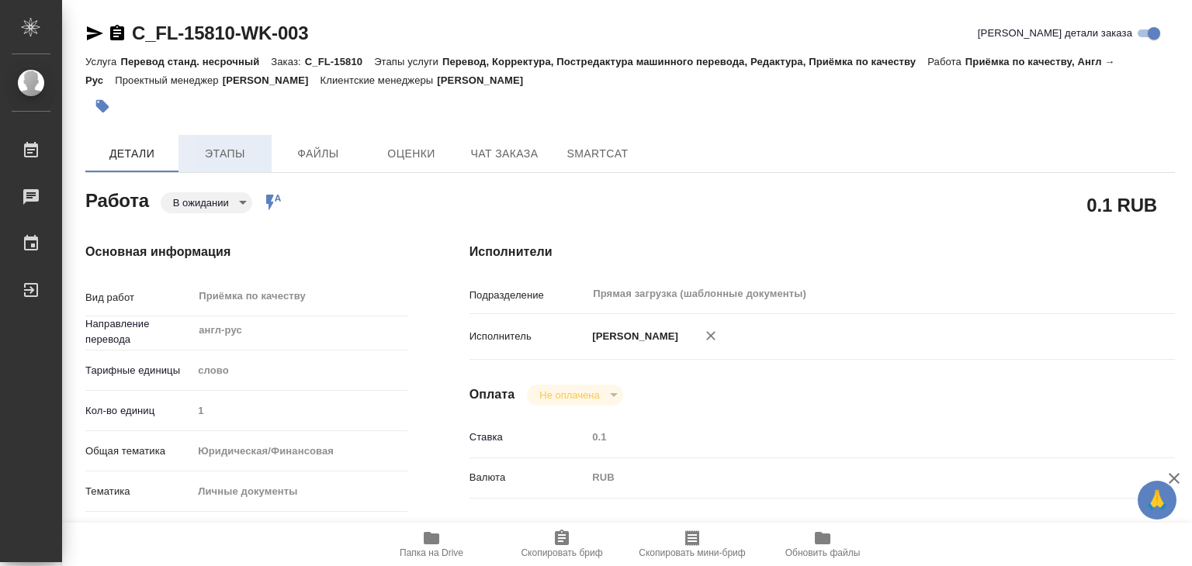
click at [230, 151] on span "Этапы" at bounding box center [225, 153] width 74 height 19
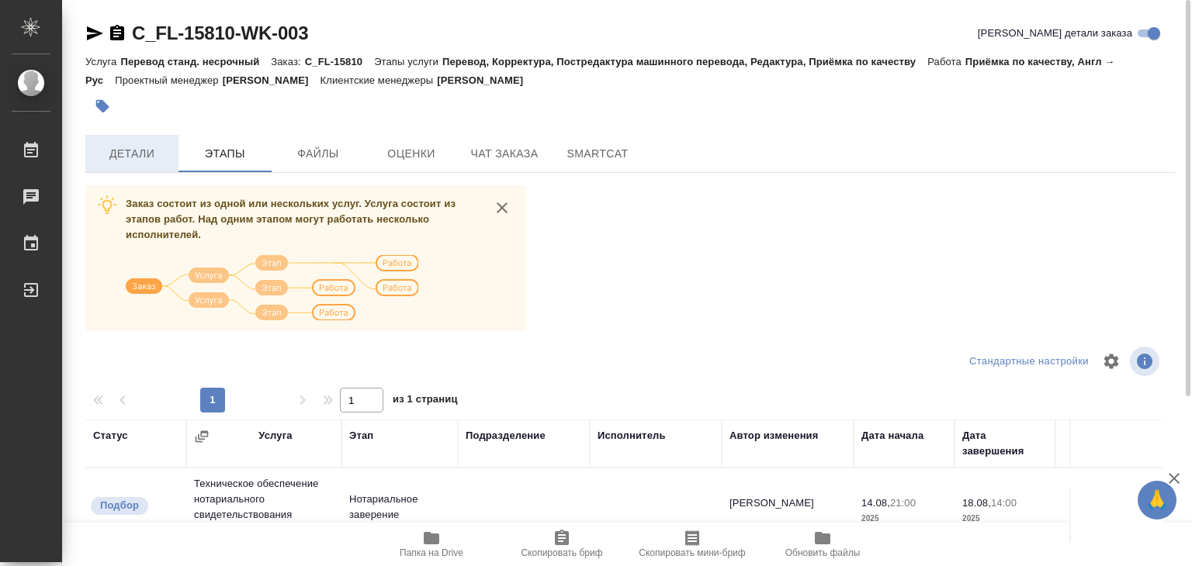
click at [144, 146] on span "Детали" at bounding box center [132, 153] width 74 height 19
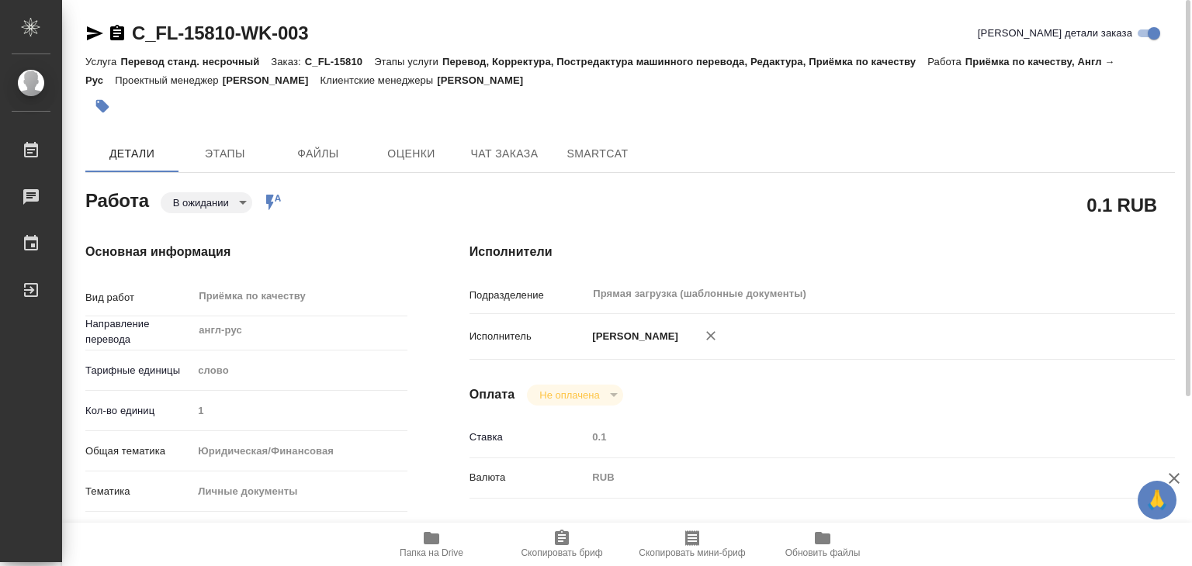
type textarea "x"
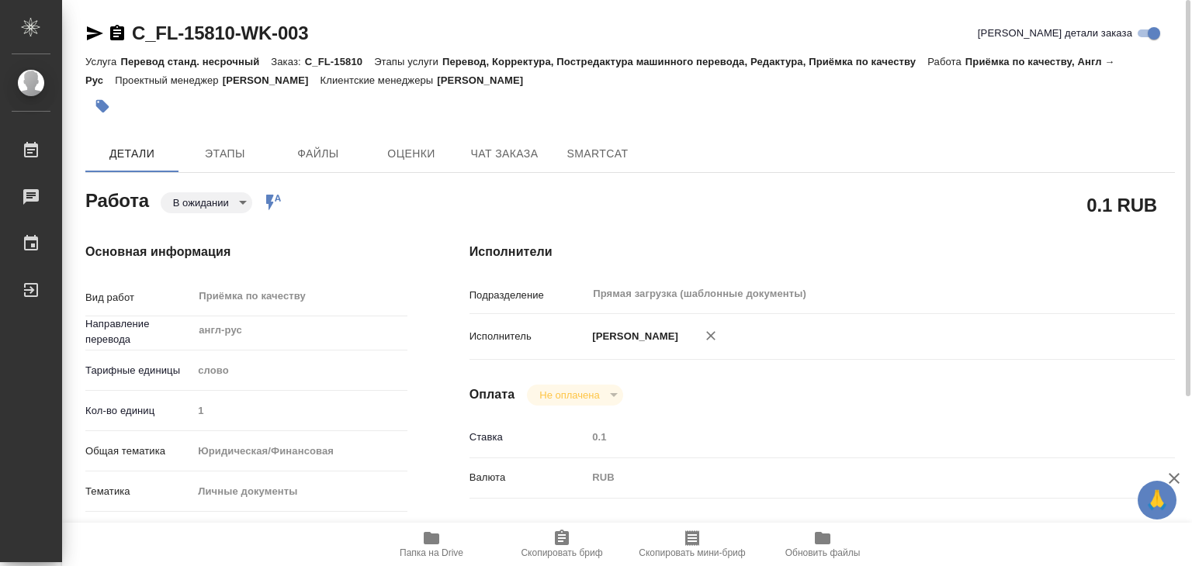
type textarea "x"
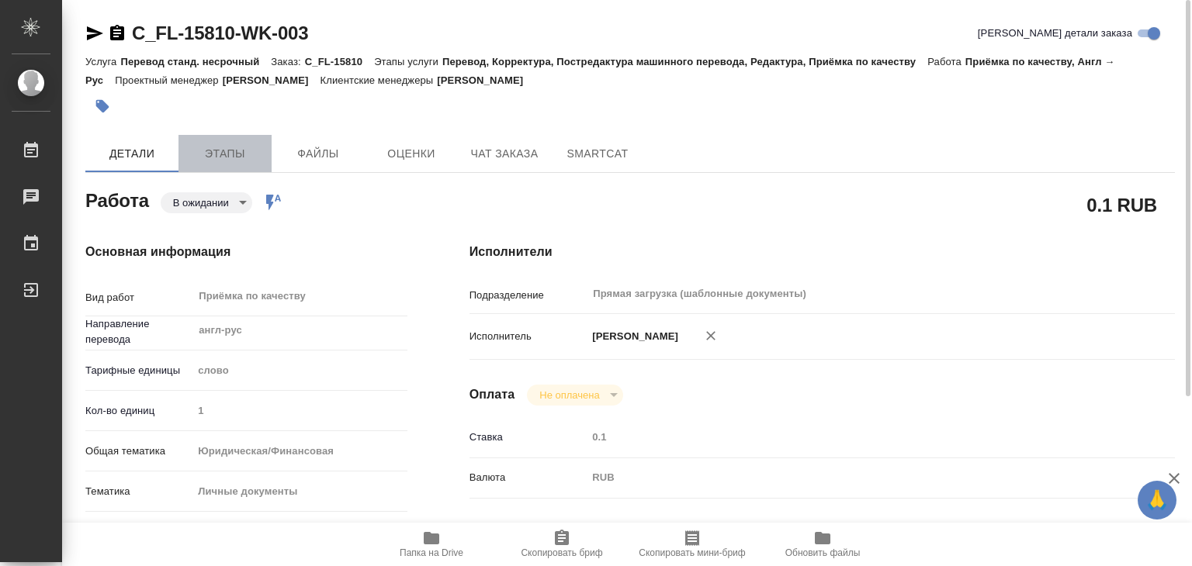
click at [248, 164] on button "Этапы" at bounding box center [224, 153] width 93 height 37
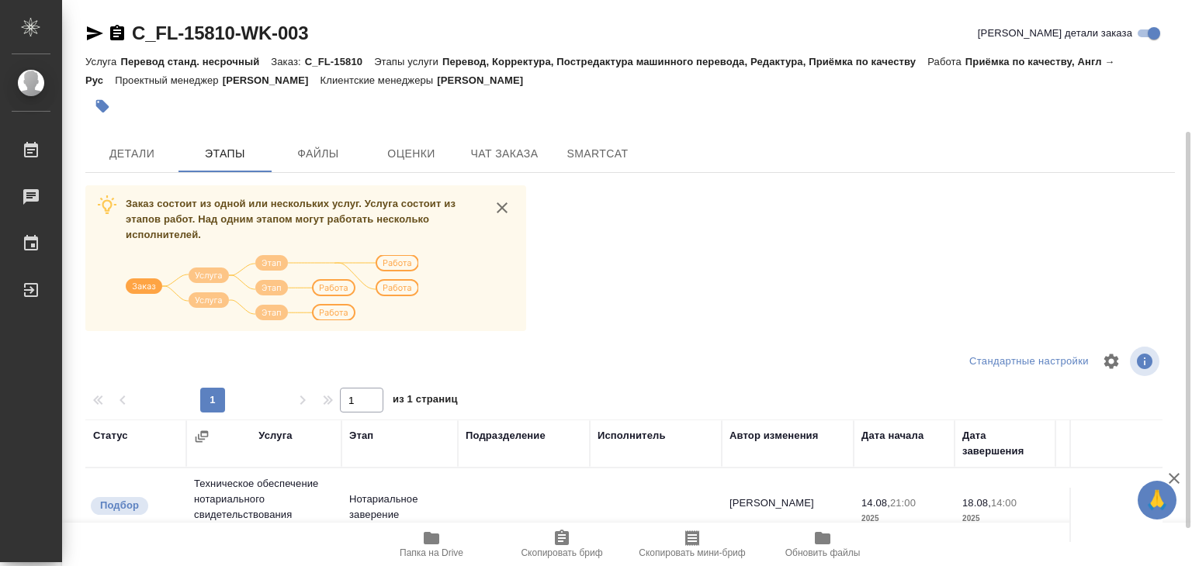
scroll to position [242, 0]
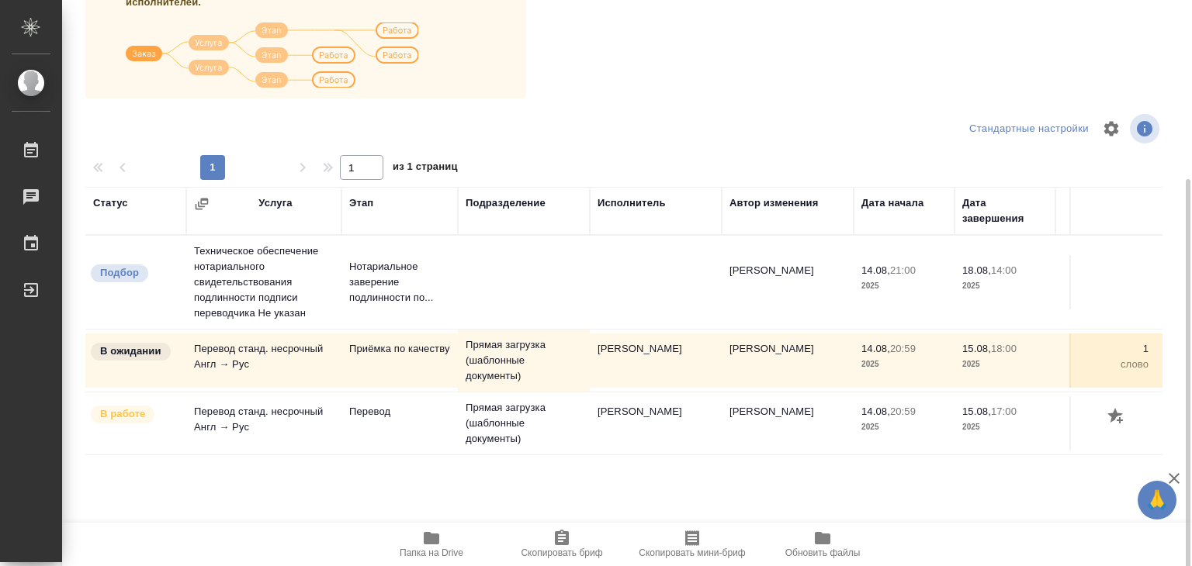
scroll to position [242, 0]
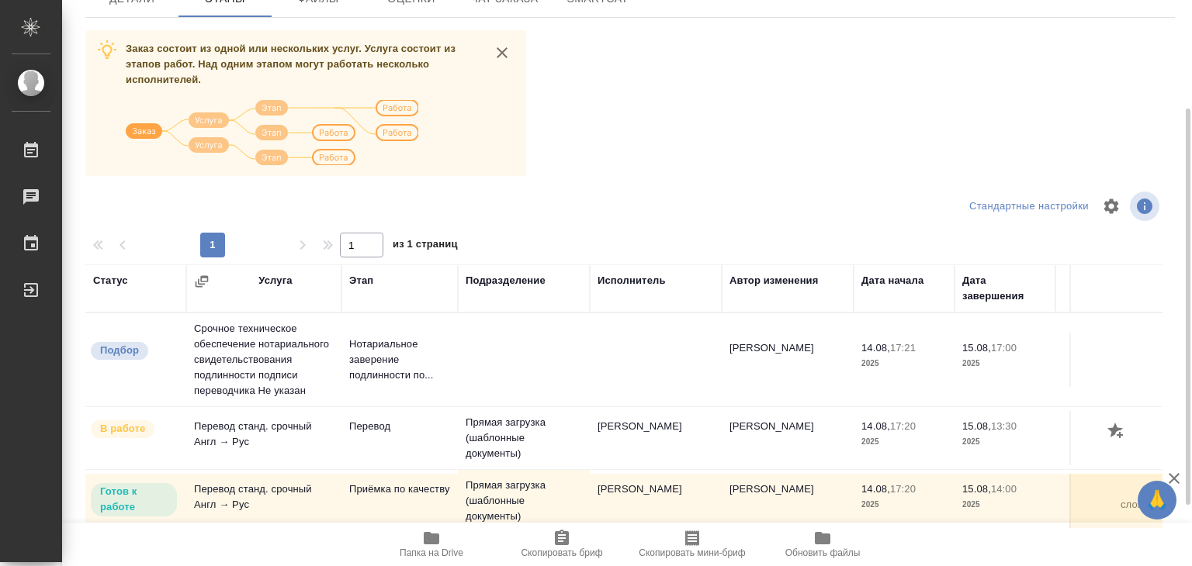
scroll to position [242, 0]
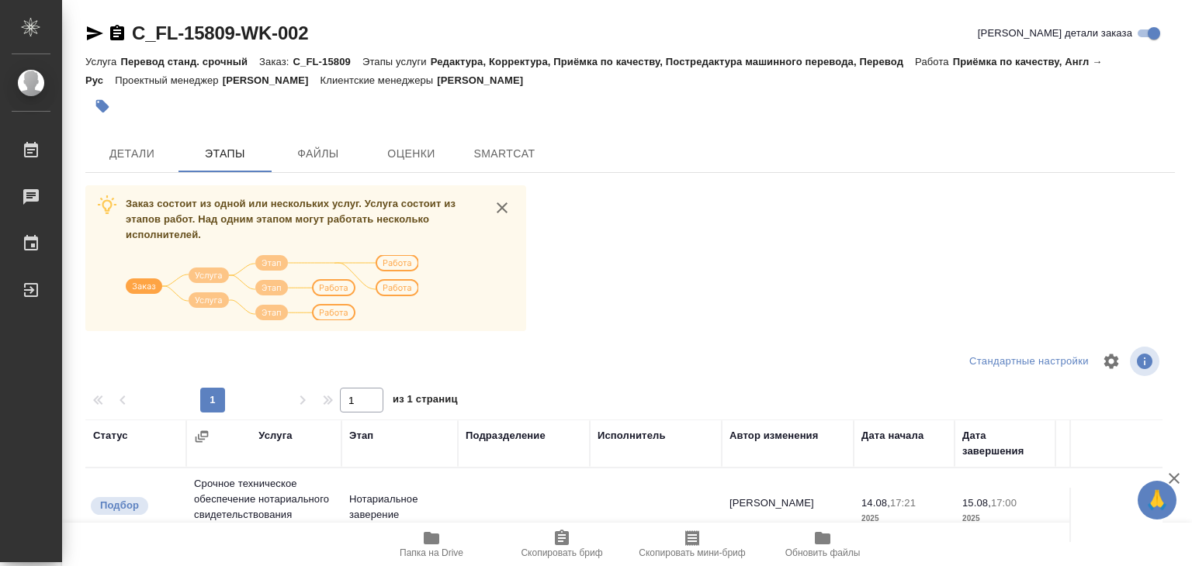
scroll to position [242, 0]
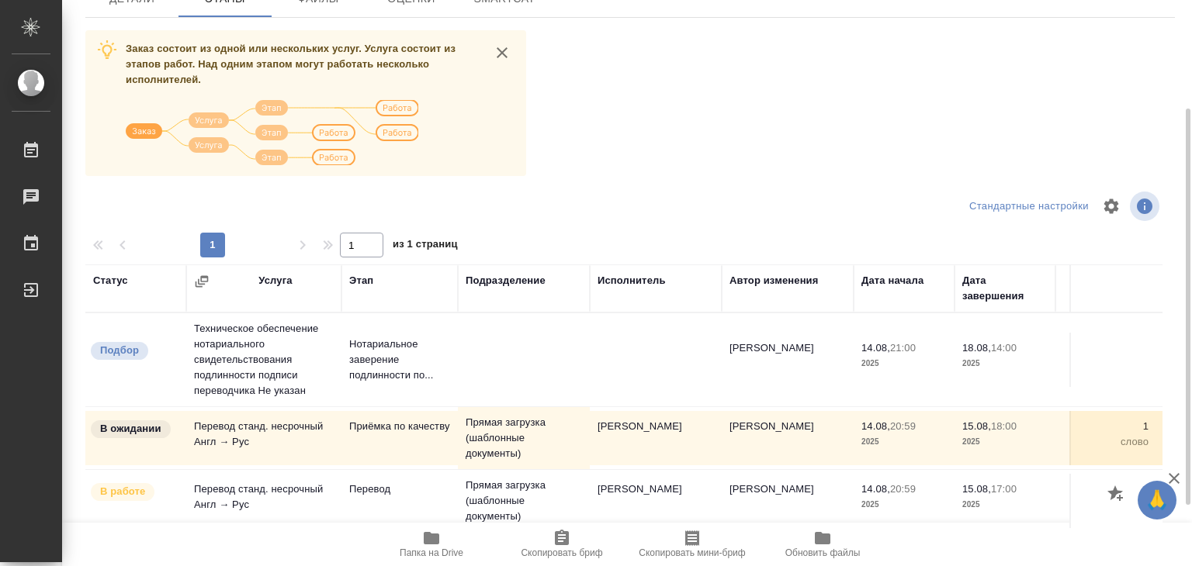
scroll to position [242, 0]
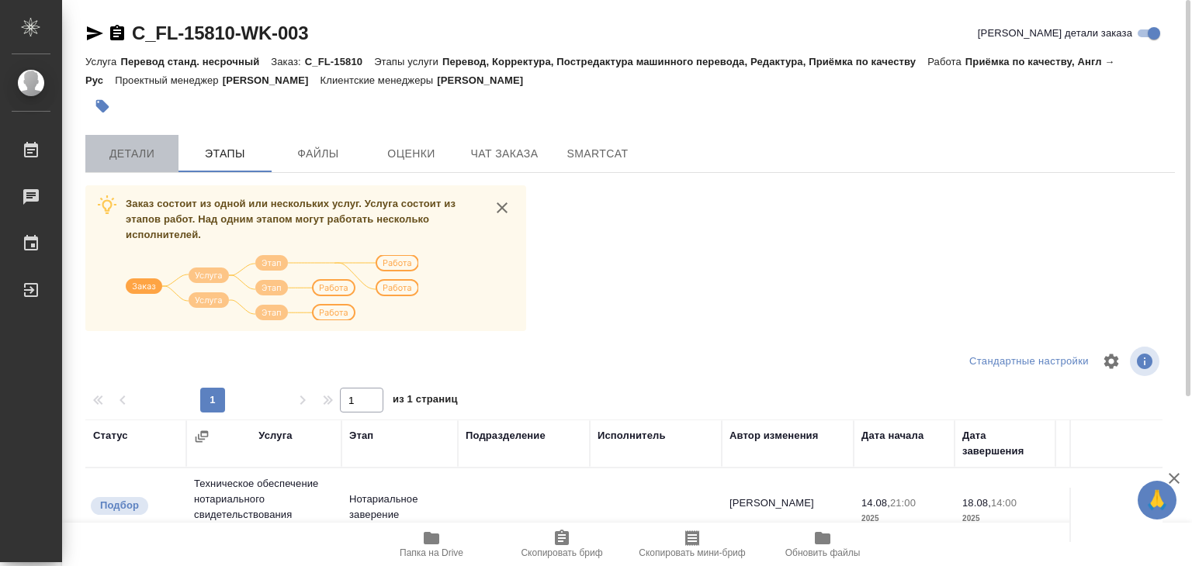
click at [144, 148] on span "Детали" at bounding box center [132, 153] width 74 height 19
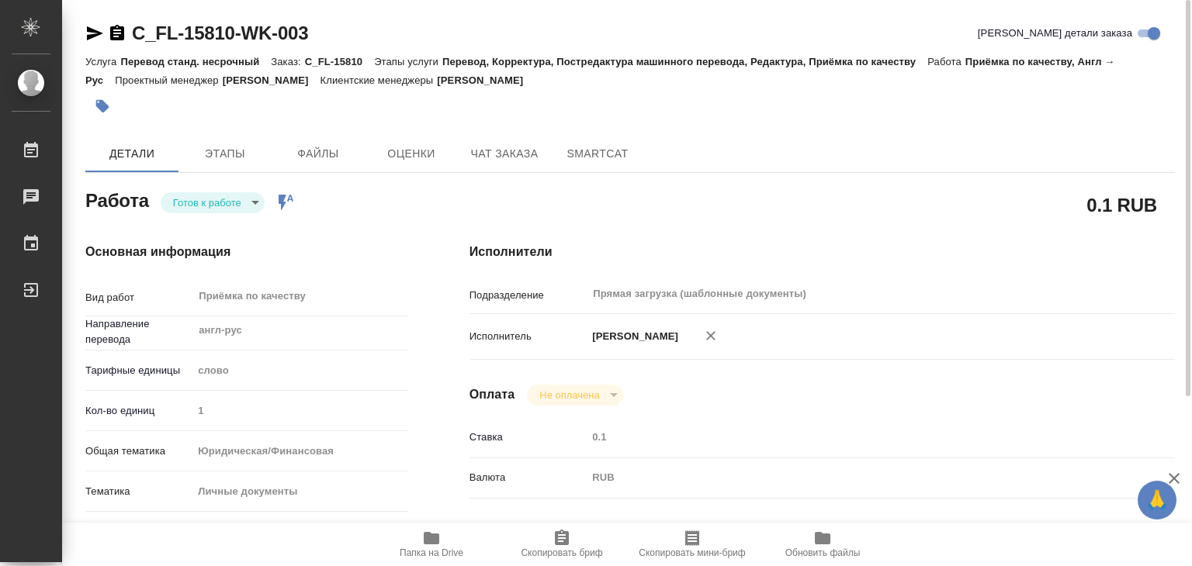
type textarea "x"
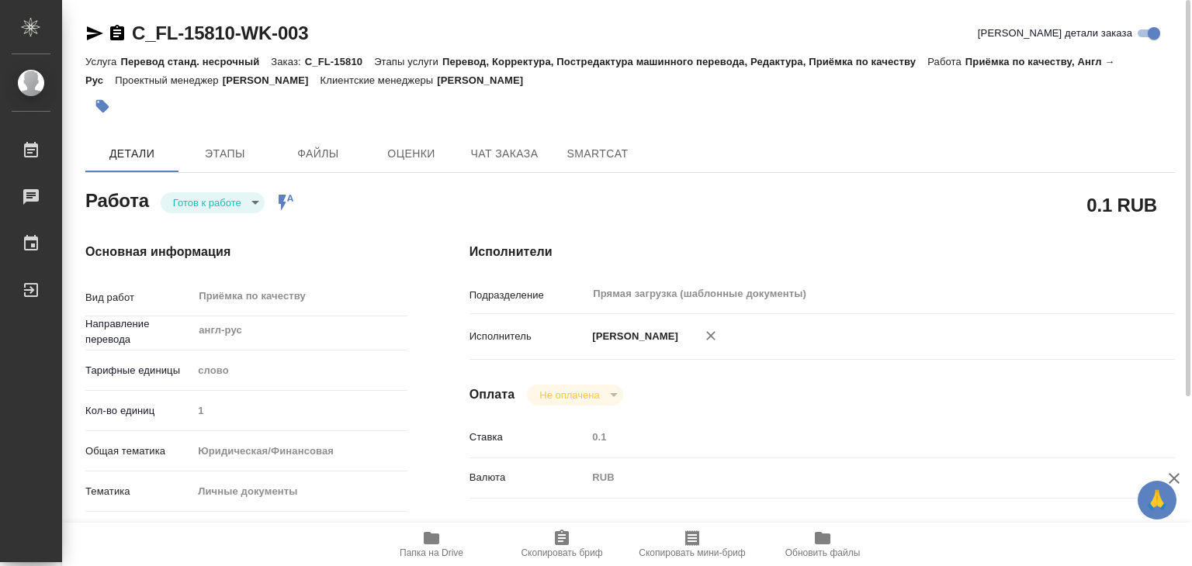
type textarea "x"
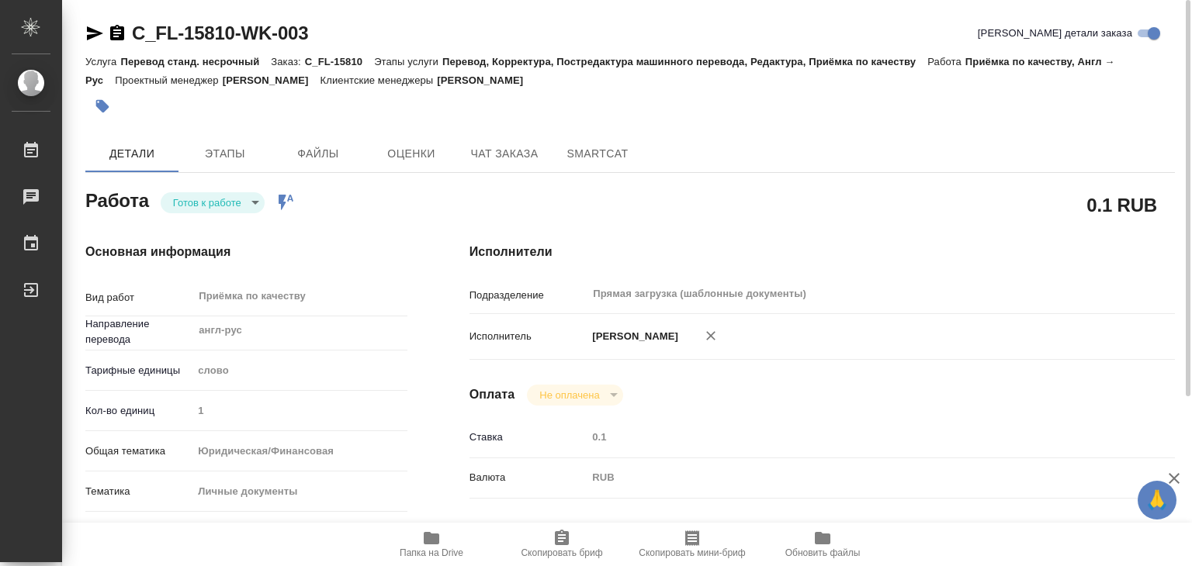
type textarea "x"
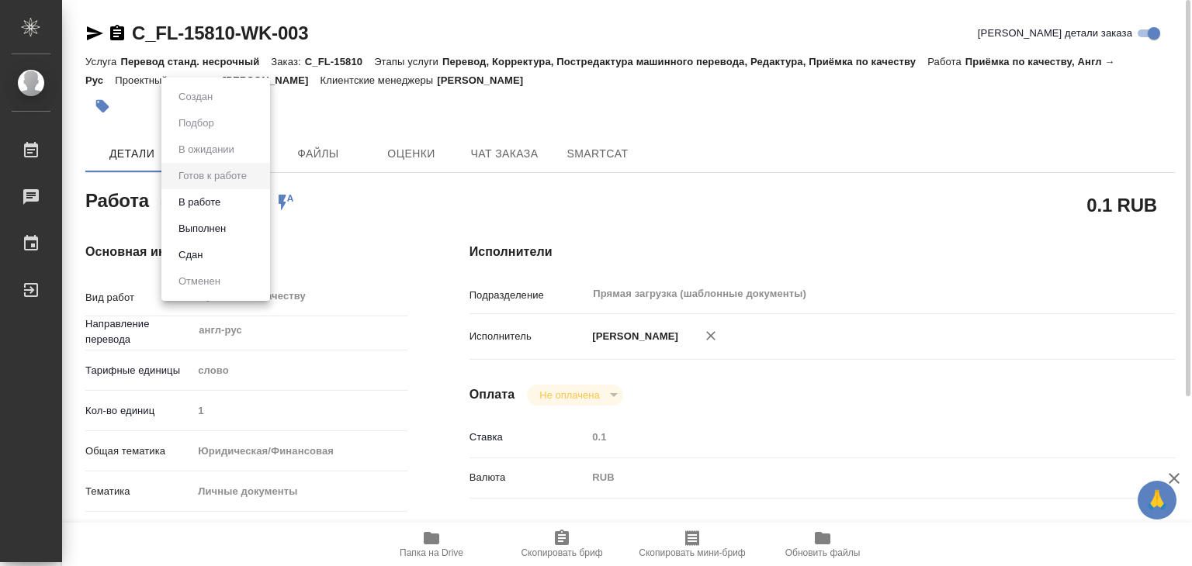
click at [236, 203] on body "🙏 .cls-1 fill:#fff; AWATERA Alilekova Valeriya Работы 0 Чаты График Выйти C_FL-…" at bounding box center [596, 283] width 1192 height 566
type textarea "x"
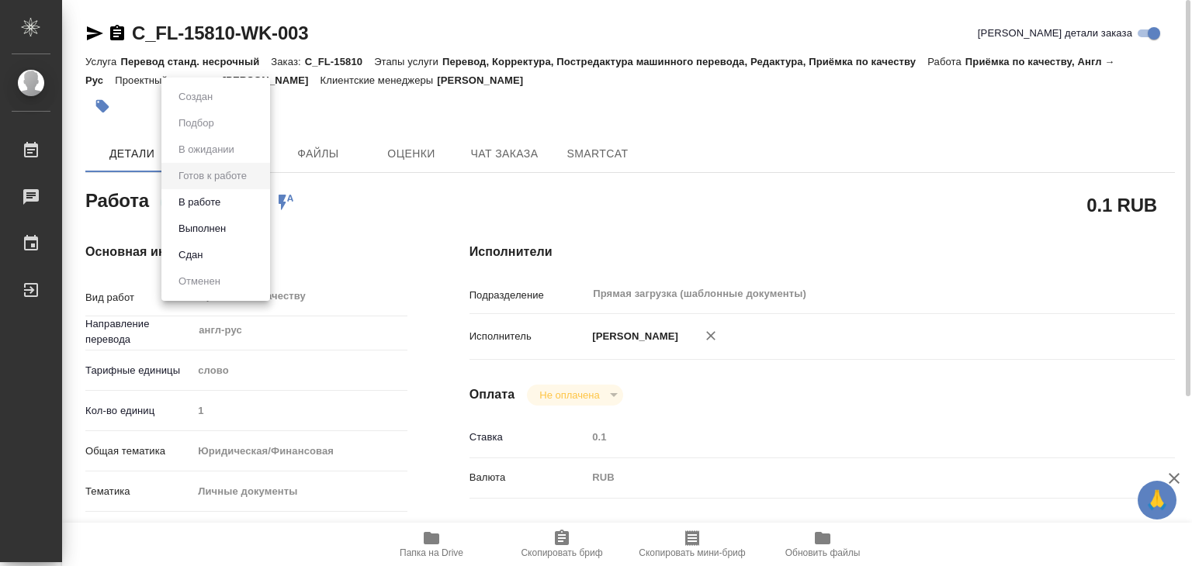
type textarea "x"
click at [227, 206] on li "В работе" at bounding box center [215, 202] width 109 height 26
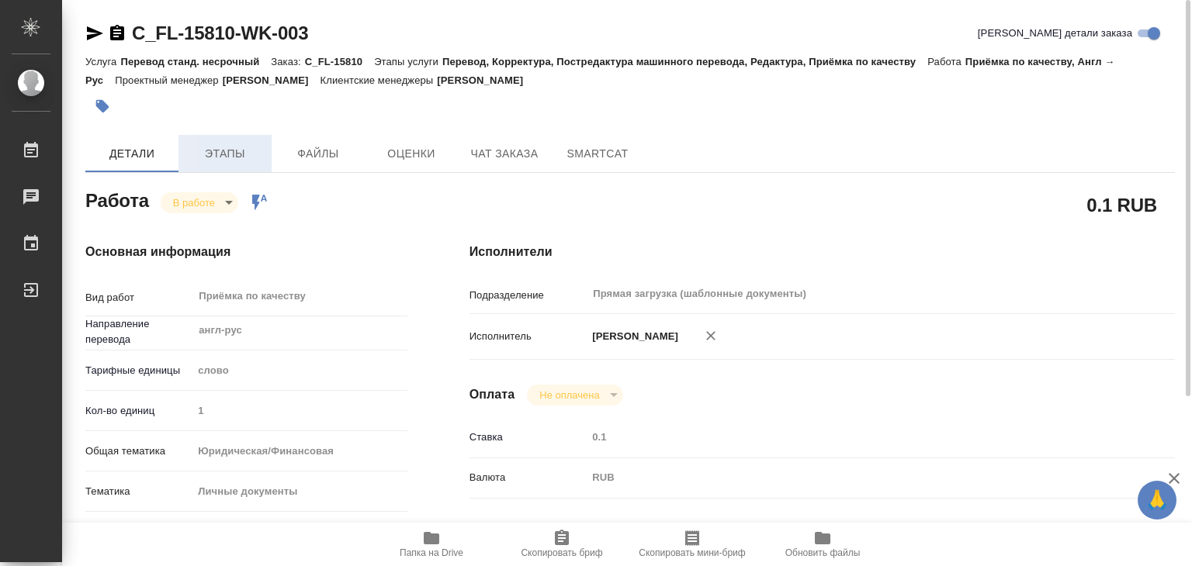
type textarea "x"
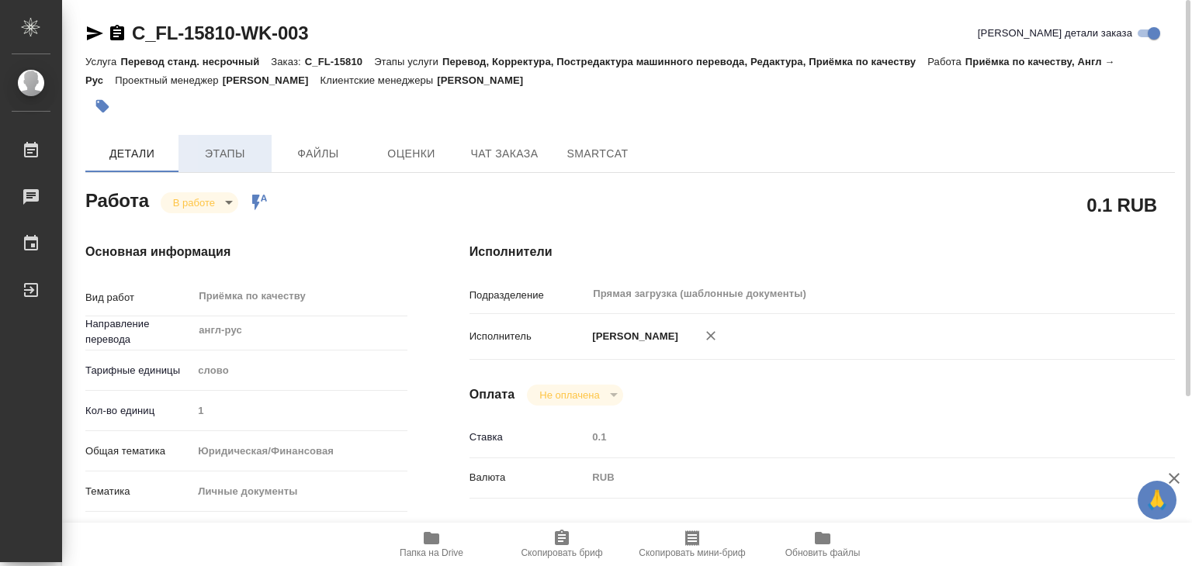
type textarea "x"
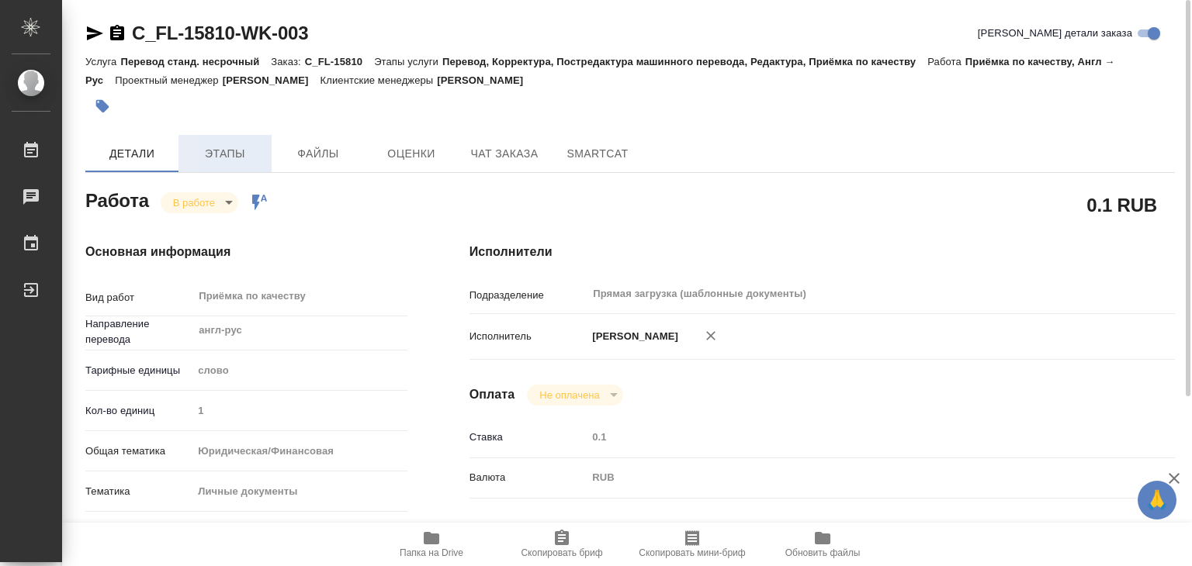
click at [239, 151] on span "Этапы" at bounding box center [225, 153] width 74 height 19
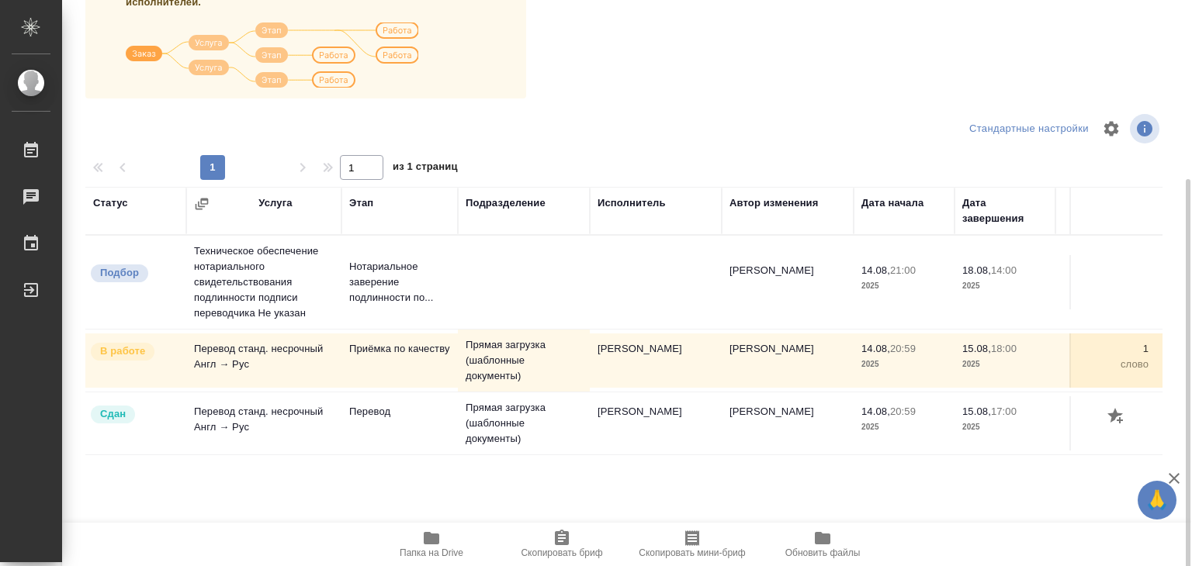
scroll to position [242, 0]
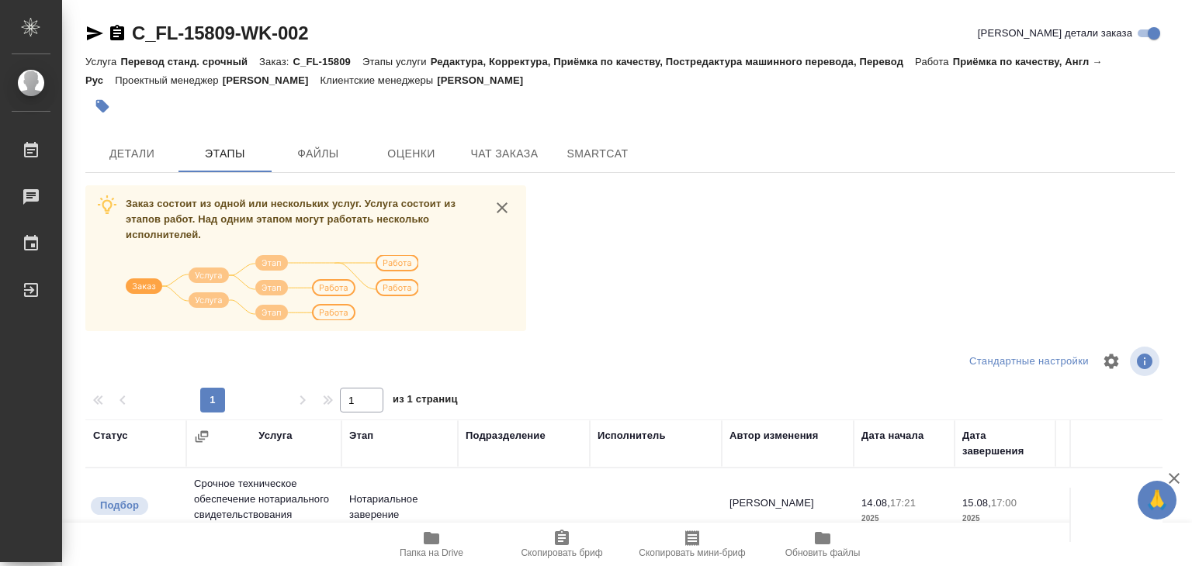
scroll to position [242, 0]
